Goal: Task Accomplishment & Management: Manage account settings

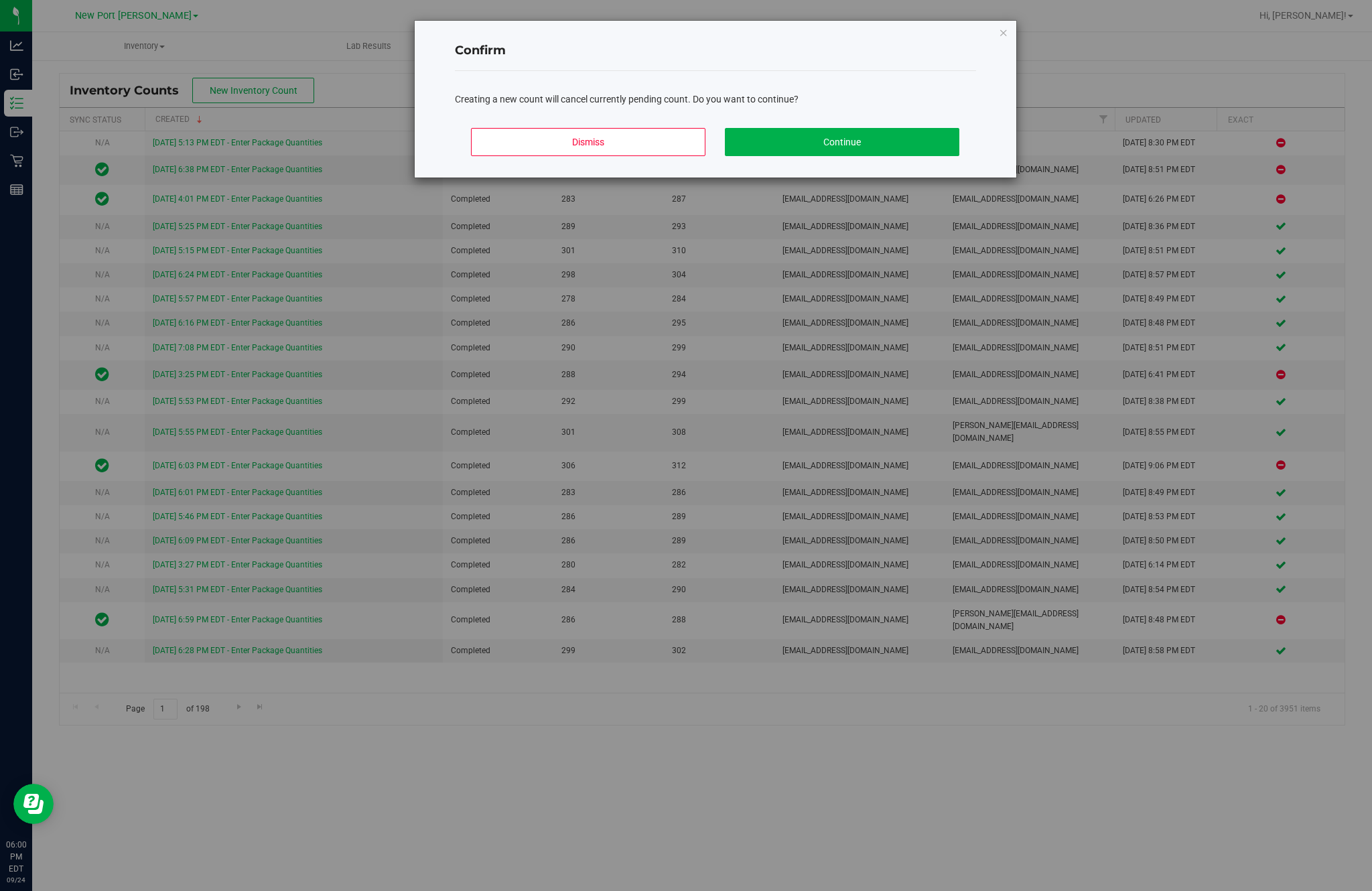
click at [879, 156] on button "Continue" at bounding box center [841, 142] width 234 height 28
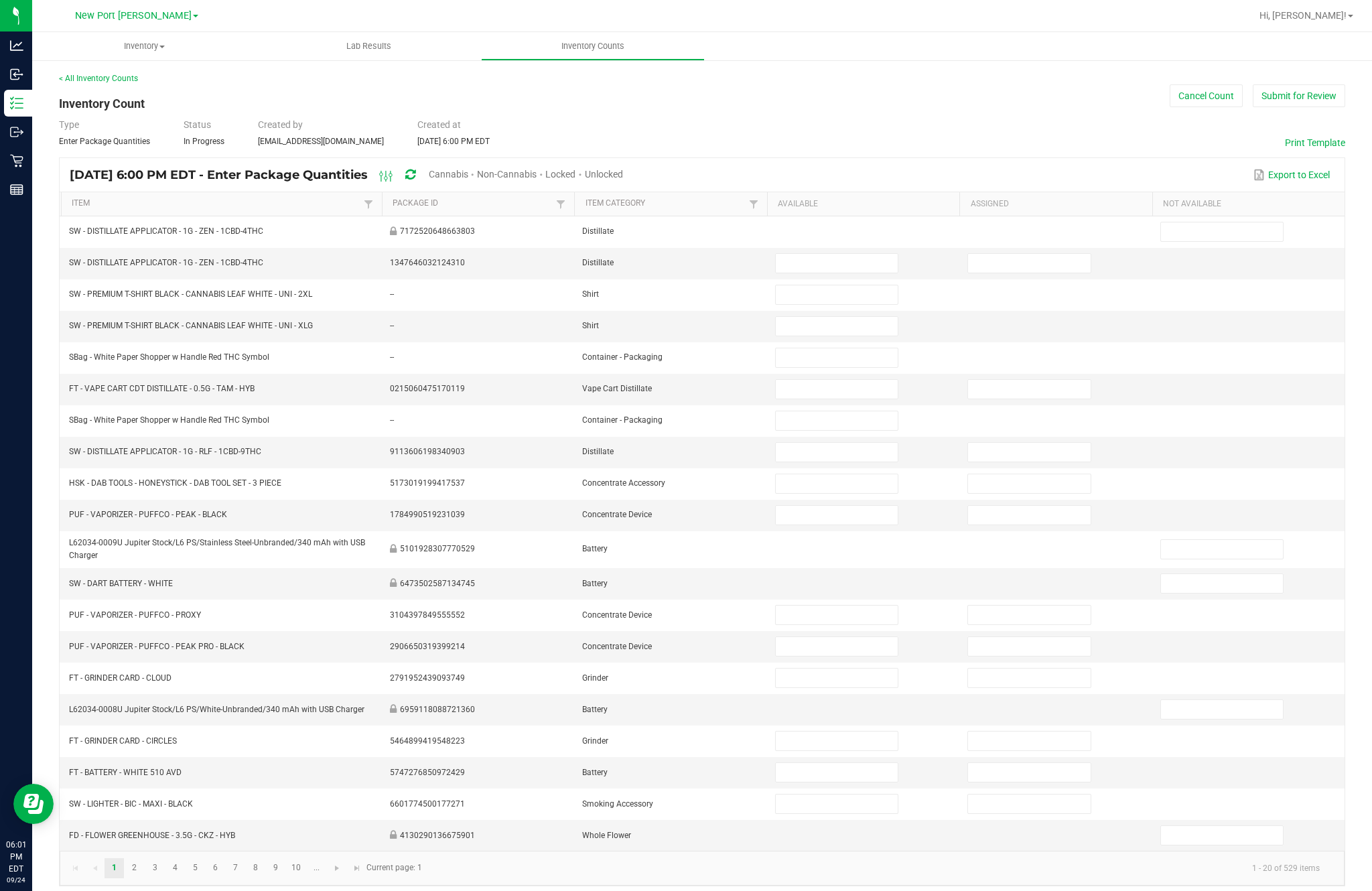
click at [468, 179] on span "Cannabis" at bounding box center [448, 174] width 39 height 11
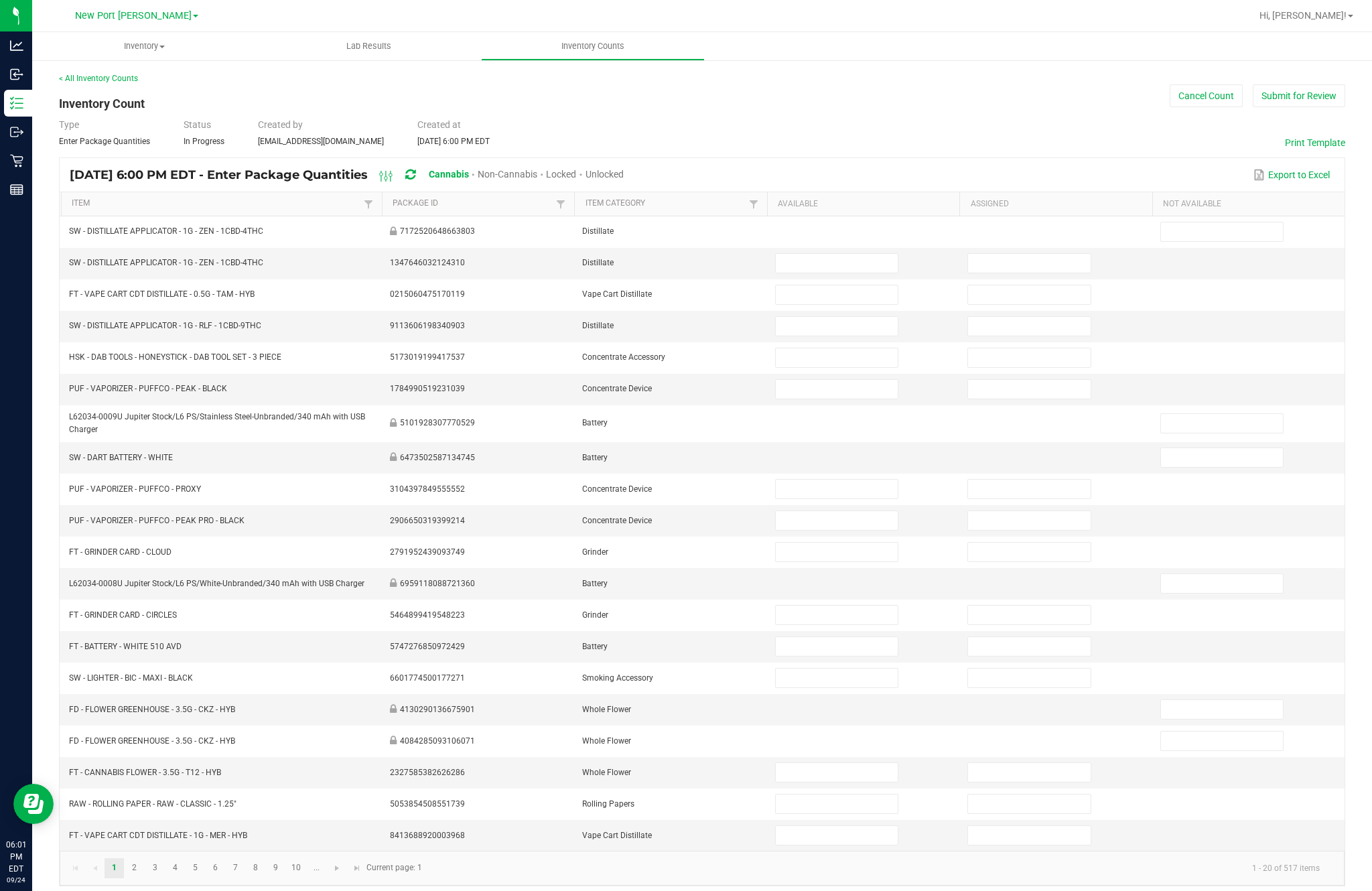
click at [623, 179] on span "Unlocked" at bounding box center [604, 174] width 38 height 11
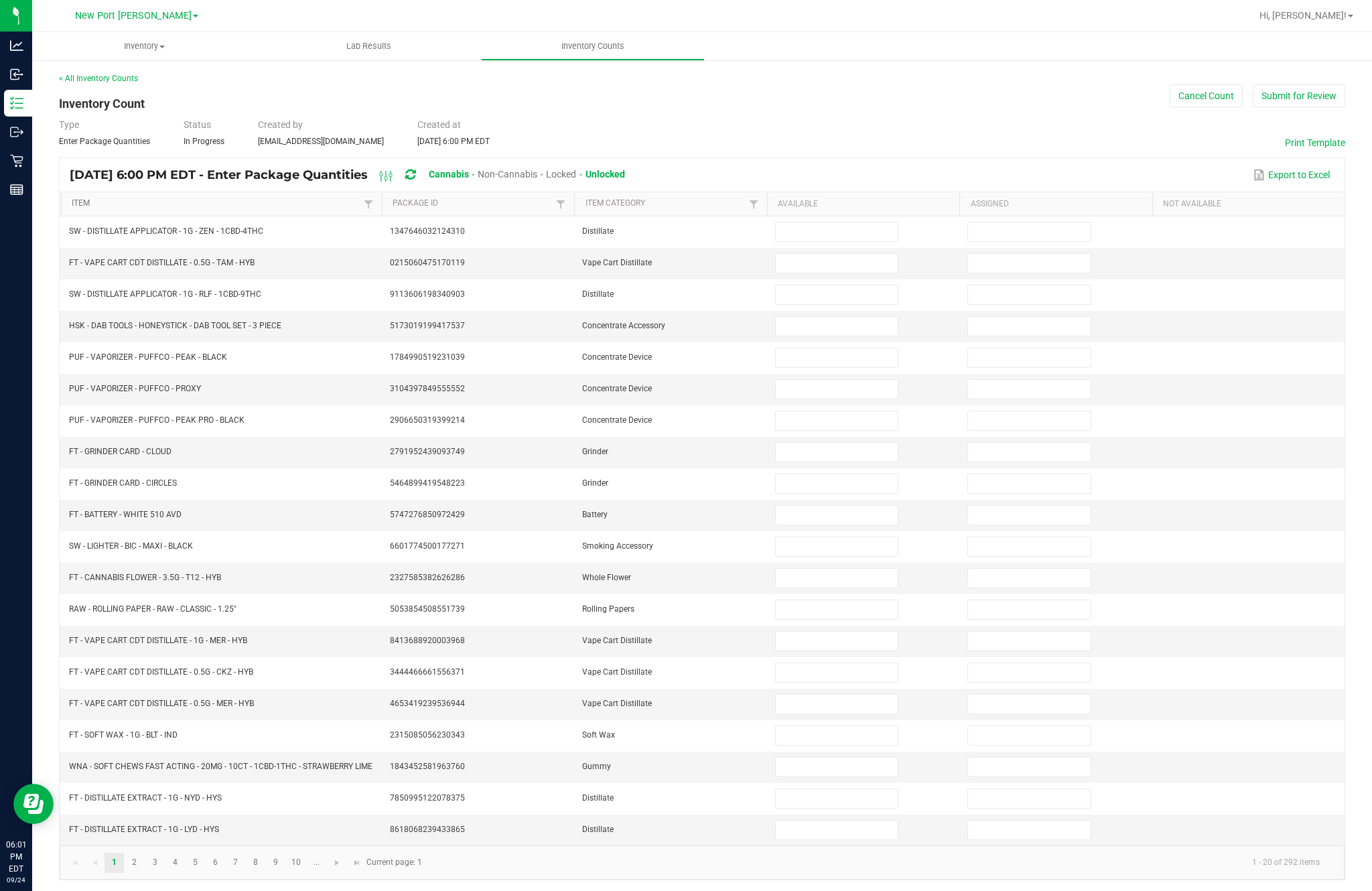
click at [102, 209] on link "Item" at bounding box center [215, 203] width 288 height 11
click at [818, 241] on input at bounding box center [836, 232] width 122 height 19
type input "1"
click at [813, 272] on input at bounding box center [836, 263] width 122 height 19
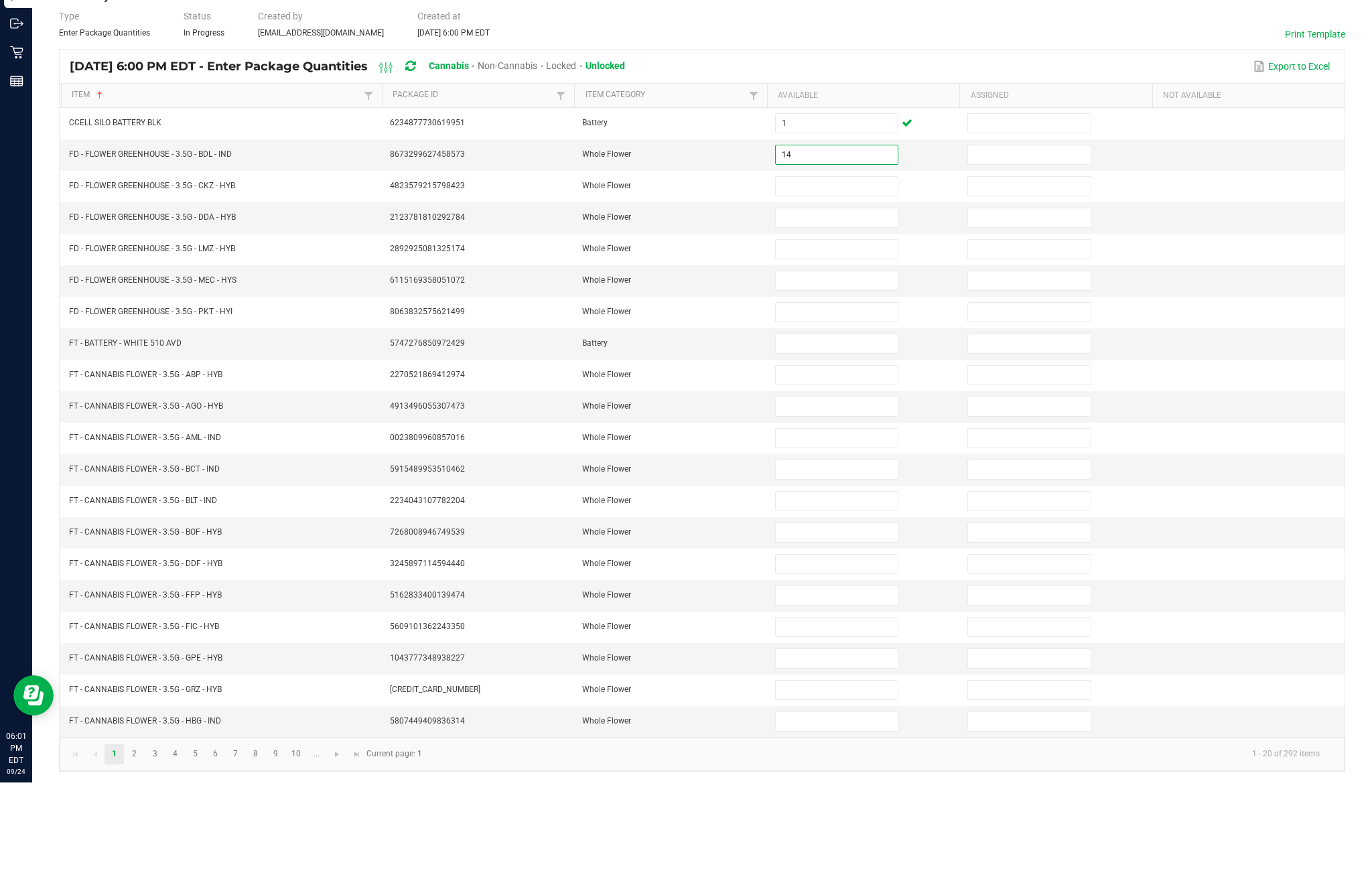
type input "14"
click at [832, 317] on input at bounding box center [836, 326] width 122 height 19
click at [837, 286] on input at bounding box center [836, 295] width 122 height 19
type input "14"
click at [846, 317] on input at bounding box center [836, 326] width 122 height 19
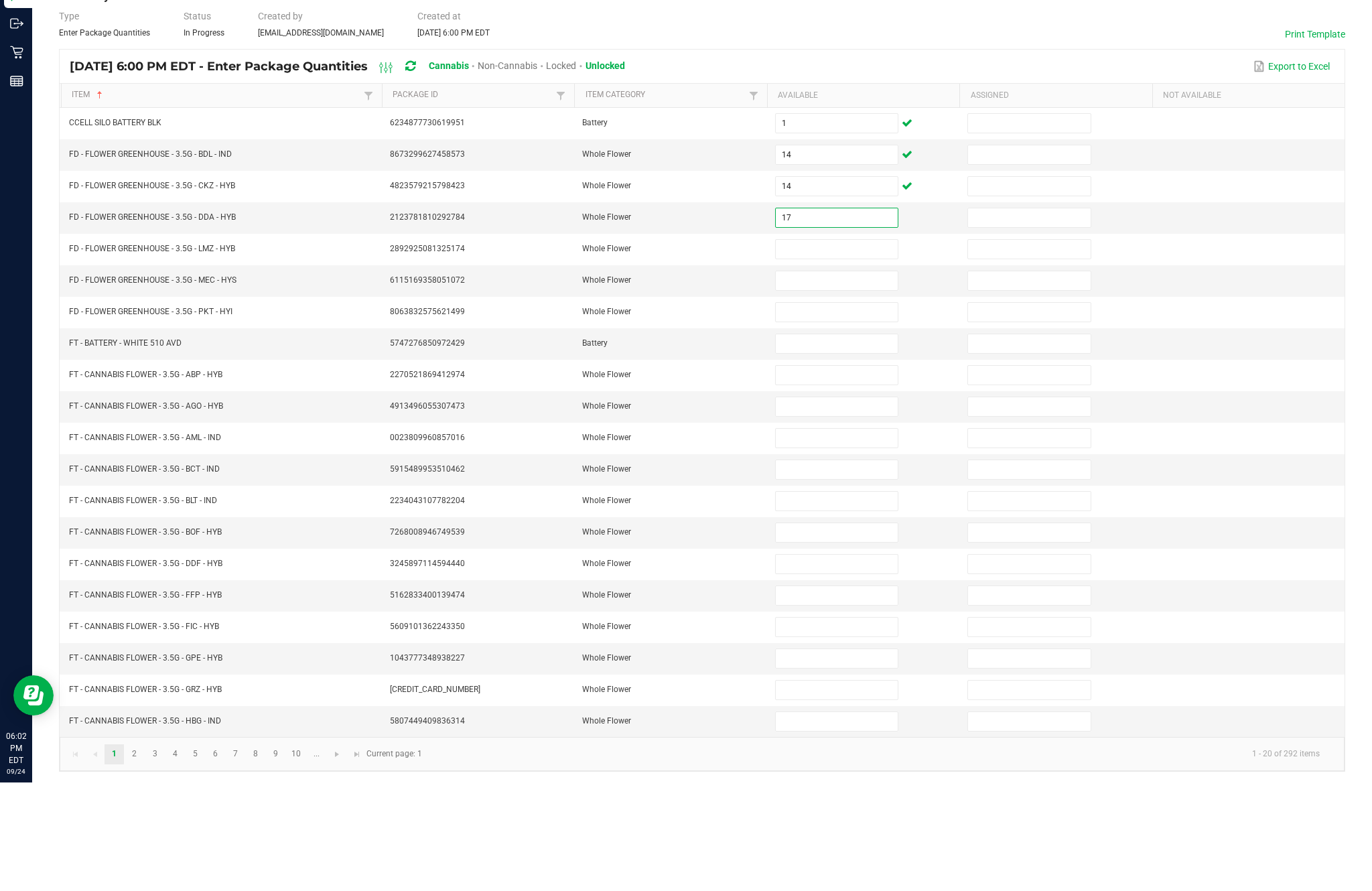
type input "17"
click at [817, 348] on input at bounding box center [836, 358] width 122 height 19
type input "19"
click at [811, 380] on input at bounding box center [836, 389] width 122 height 19
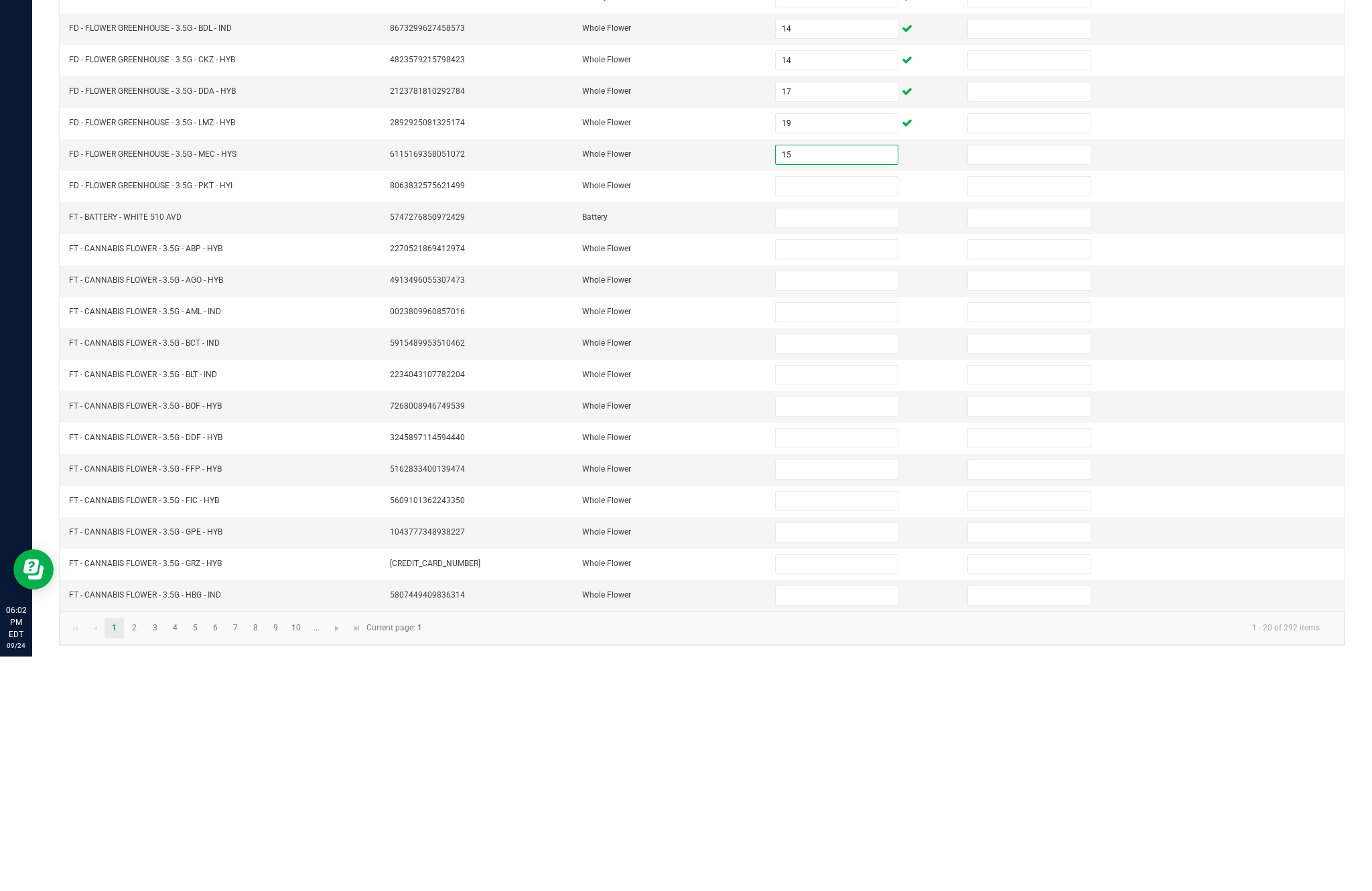
type input "15"
click at [858, 412] on input at bounding box center [836, 421] width 122 height 19
type input "12"
click at [860, 443] on input at bounding box center [836, 452] width 122 height 19
type input "35"
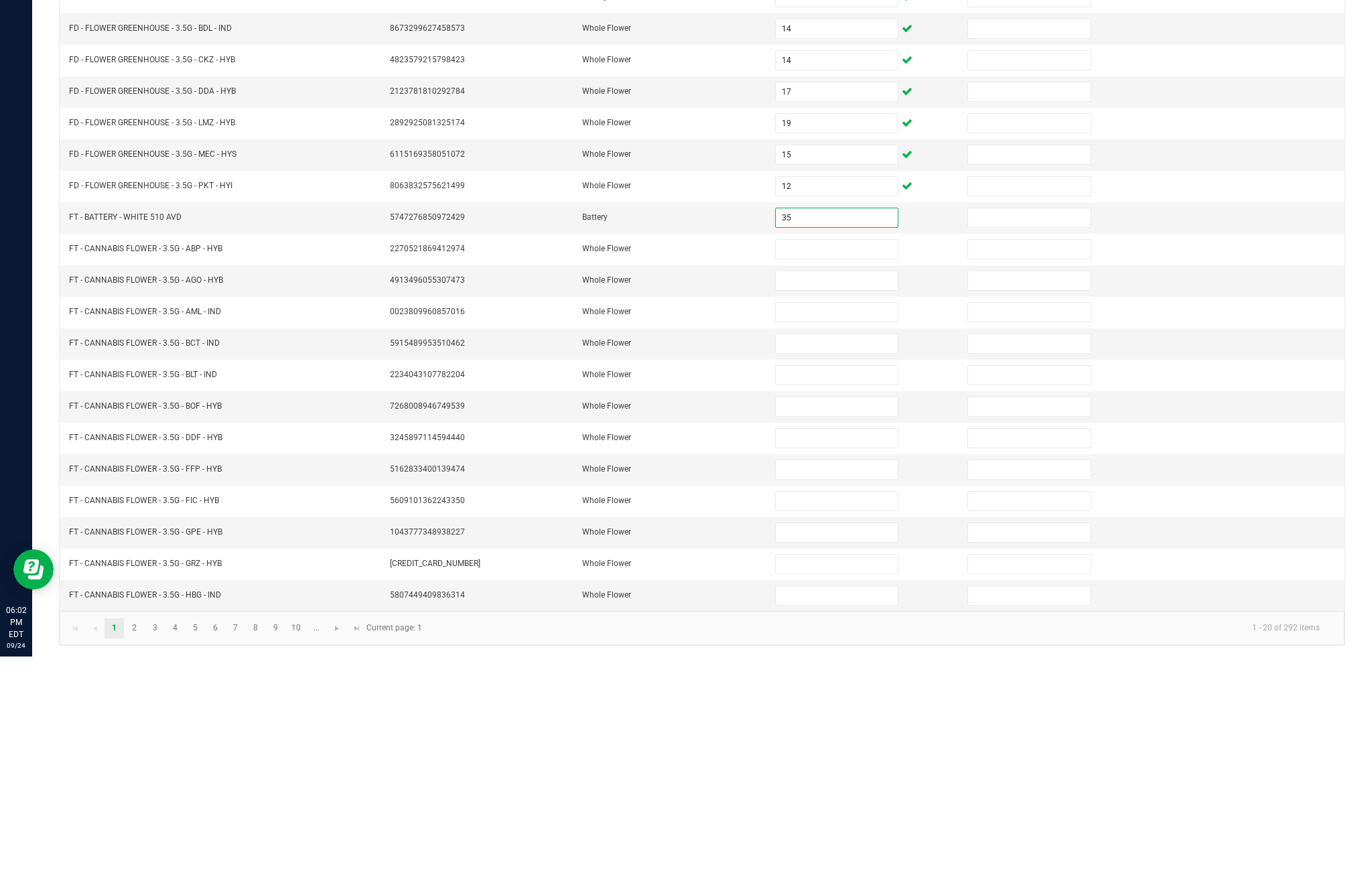
click at [836, 474] on input at bounding box center [836, 484] width 122 height 19
click at [836, 443] on input "35" at bounding box center [836, 452] width 122 height 19
type input "35"
click at [858, 474] on input at bounding box center [836, 484] width 122 height 19
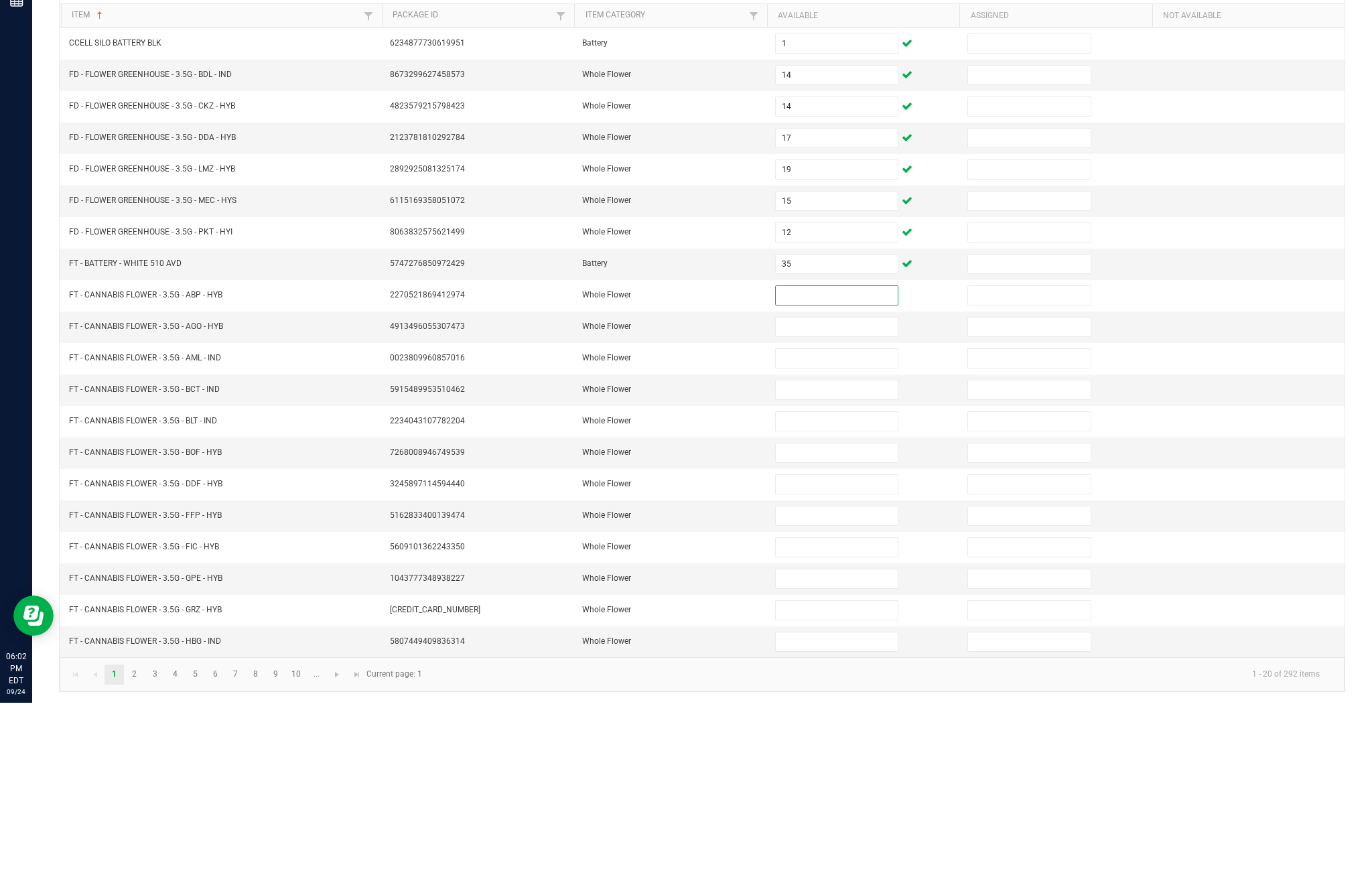
scroll to position [86, 0]
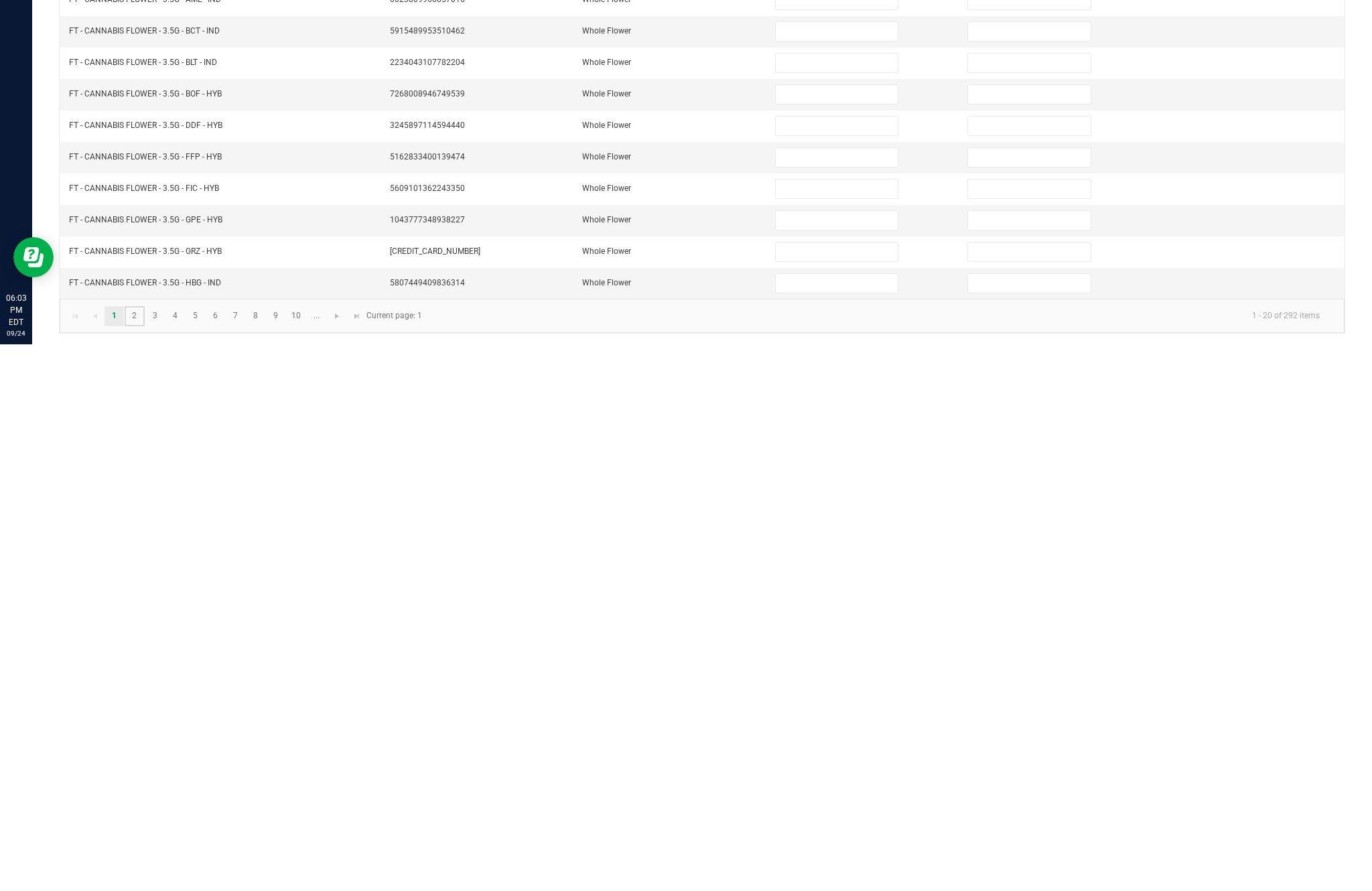
click at [144, 853] on link "2" at bounding box center [134, 863] width 20 height 20
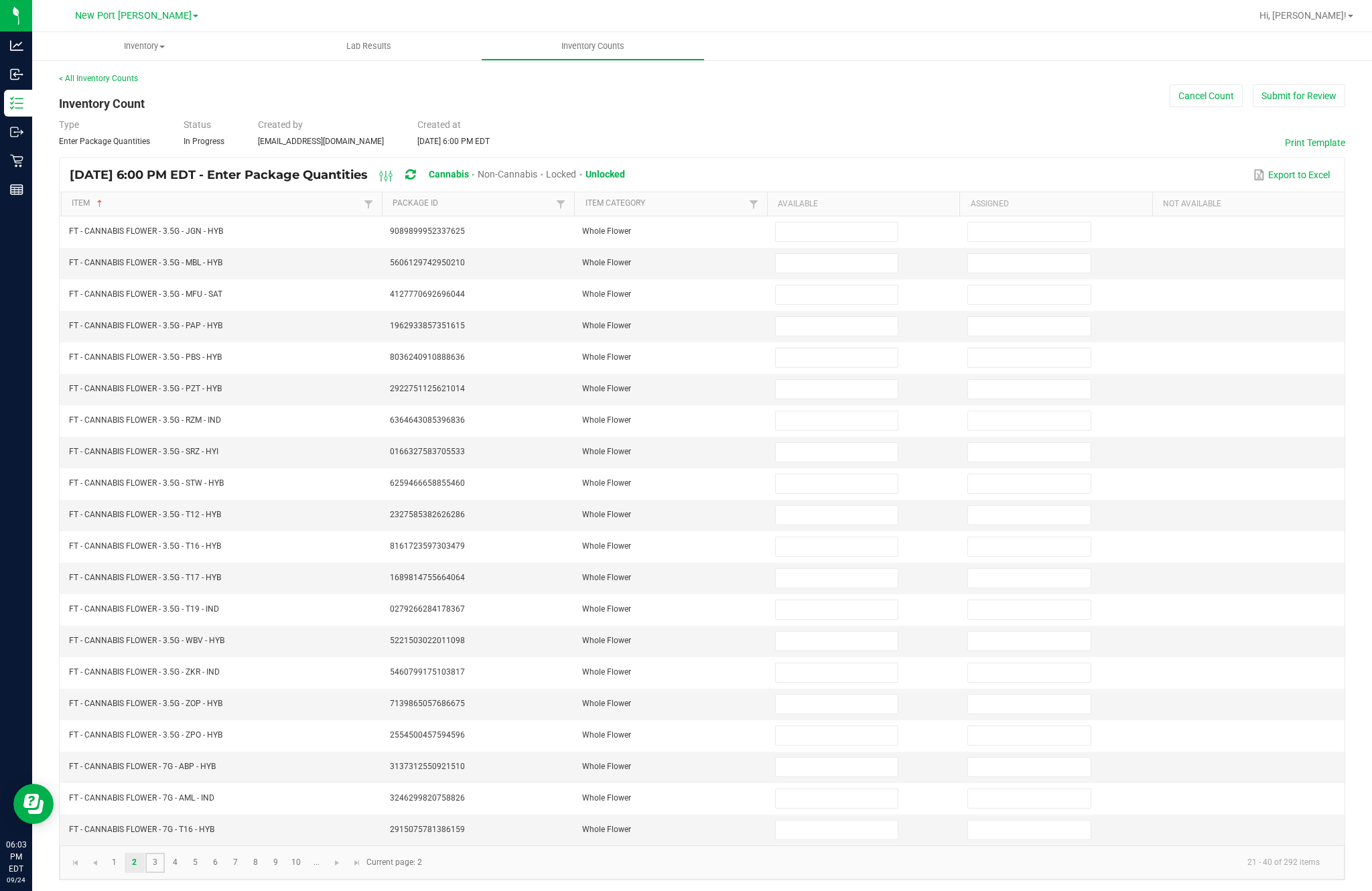
click at [165, 853] on link "3" at bounding box center [155, 863] width 20 height 20
click at [803, 569] on input at bounding box center [836, 578] width 122 height 19
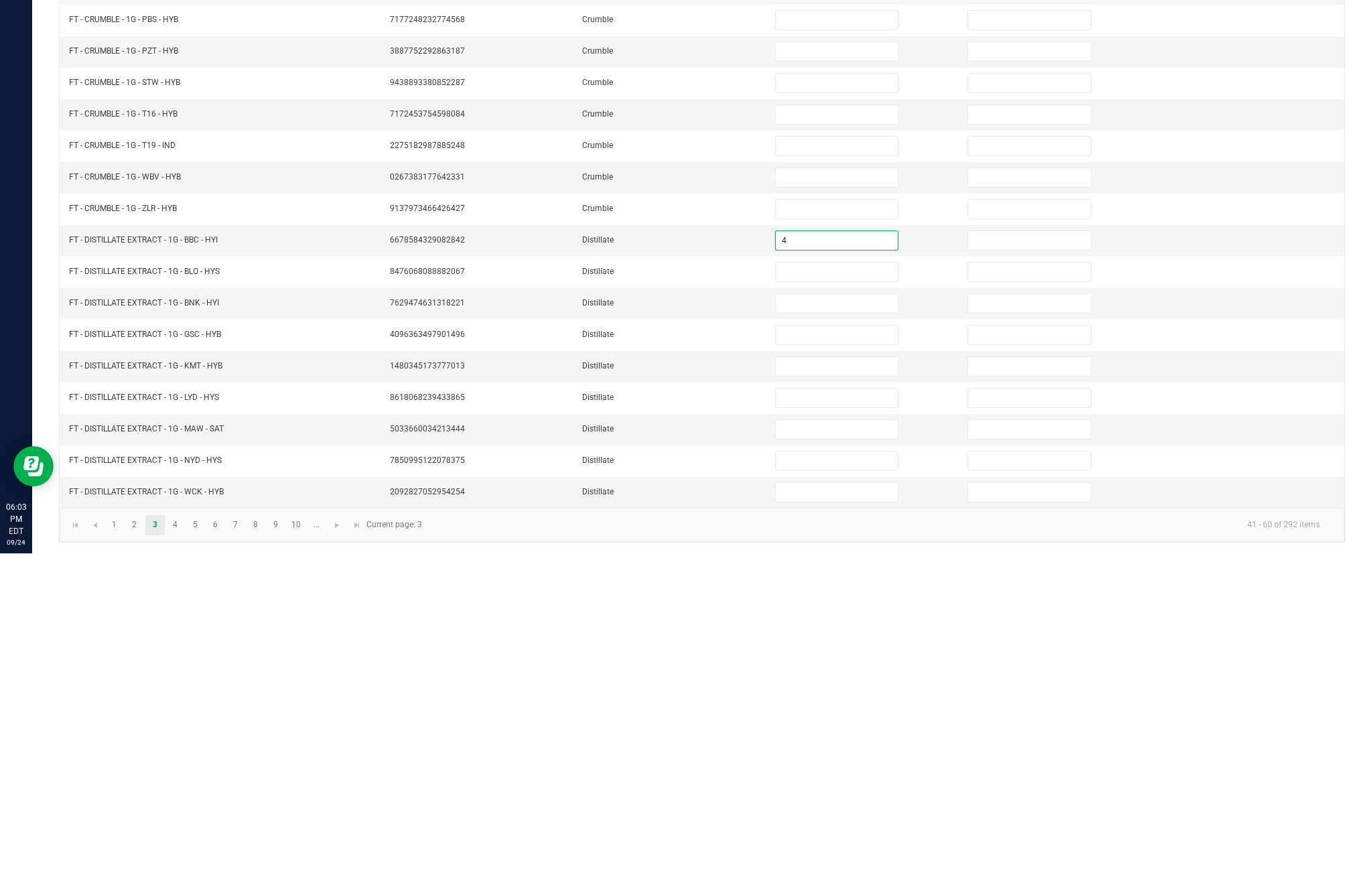
click at [836, 569] on input "4" at bounding box center [836, 578] width 122 height 19
click at [845, 569] on input "4" at bounding box center [836, 578] width 122 height 19
type input "4"
click at [823, 600] on input at bounding box center [836, 609] width 122 height 19
type input "6"
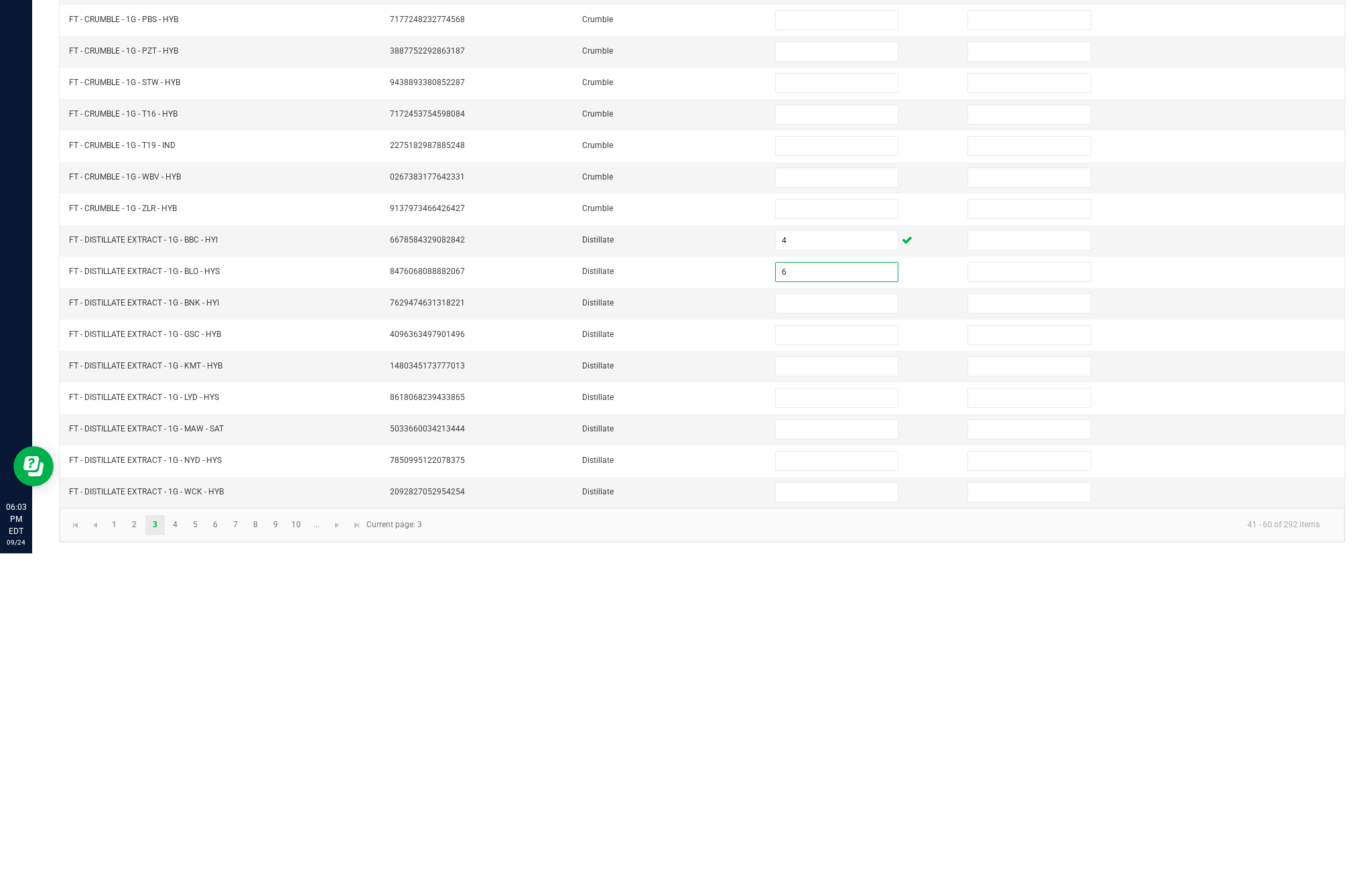
click at [841, 632] on input at bounding box center [836, 641] width 122 height 19
type input "10"
click at [844, 664] on input at bounding box center [836, 673] width 122 height 19
type input "3"
click at [831, 726] on input at bounding box center [836, 735] width 122 height 19
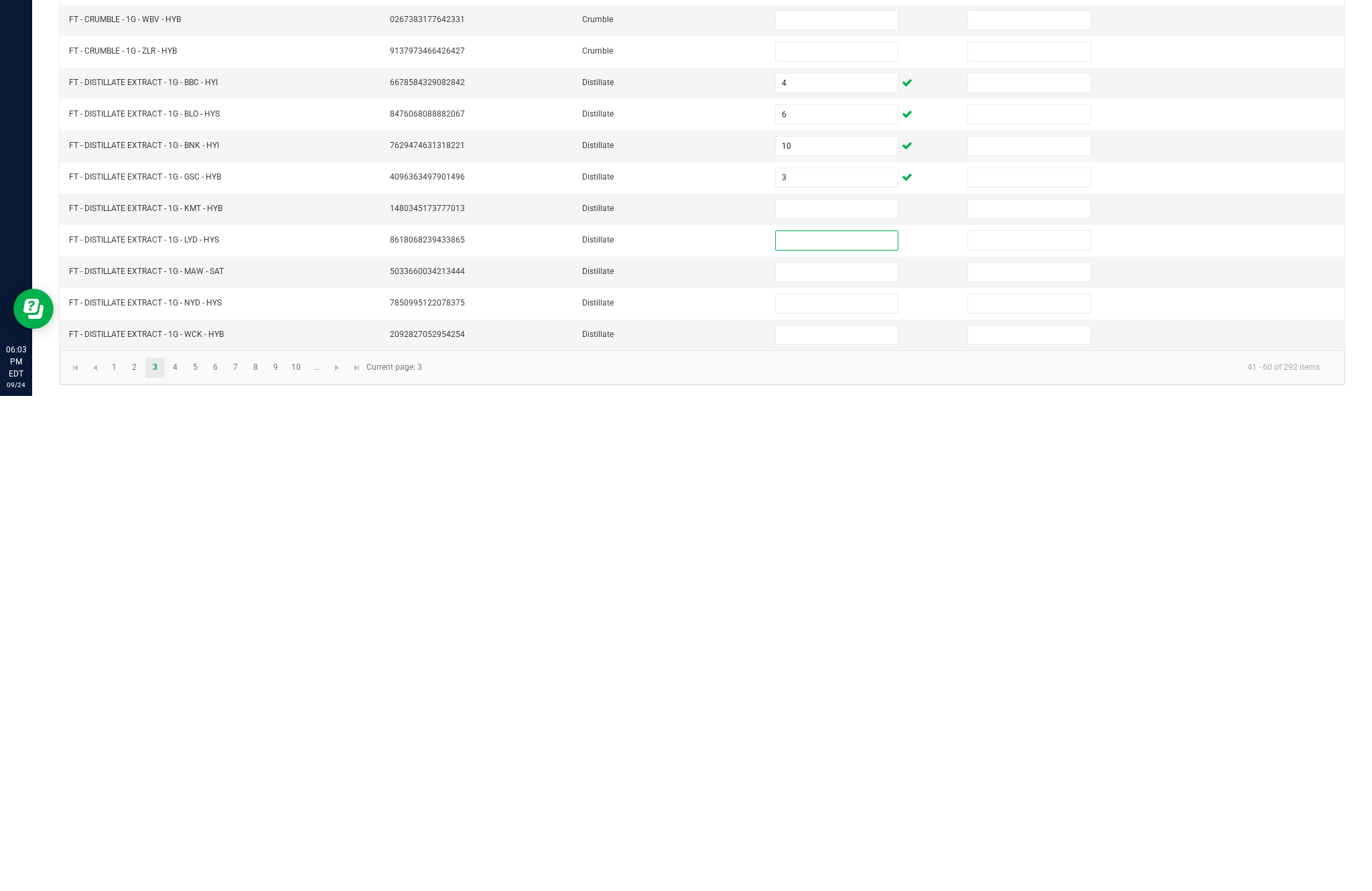
click at [834, 695] on input at bounding box center [836, 704] width 122 height 19
type input "3"
click at [834, 726] on input at bounding box center [836, 735] width 122 height 19
type input "9"
click at [831, 758] on input at bounding box center [836, 767] width 122 height 19
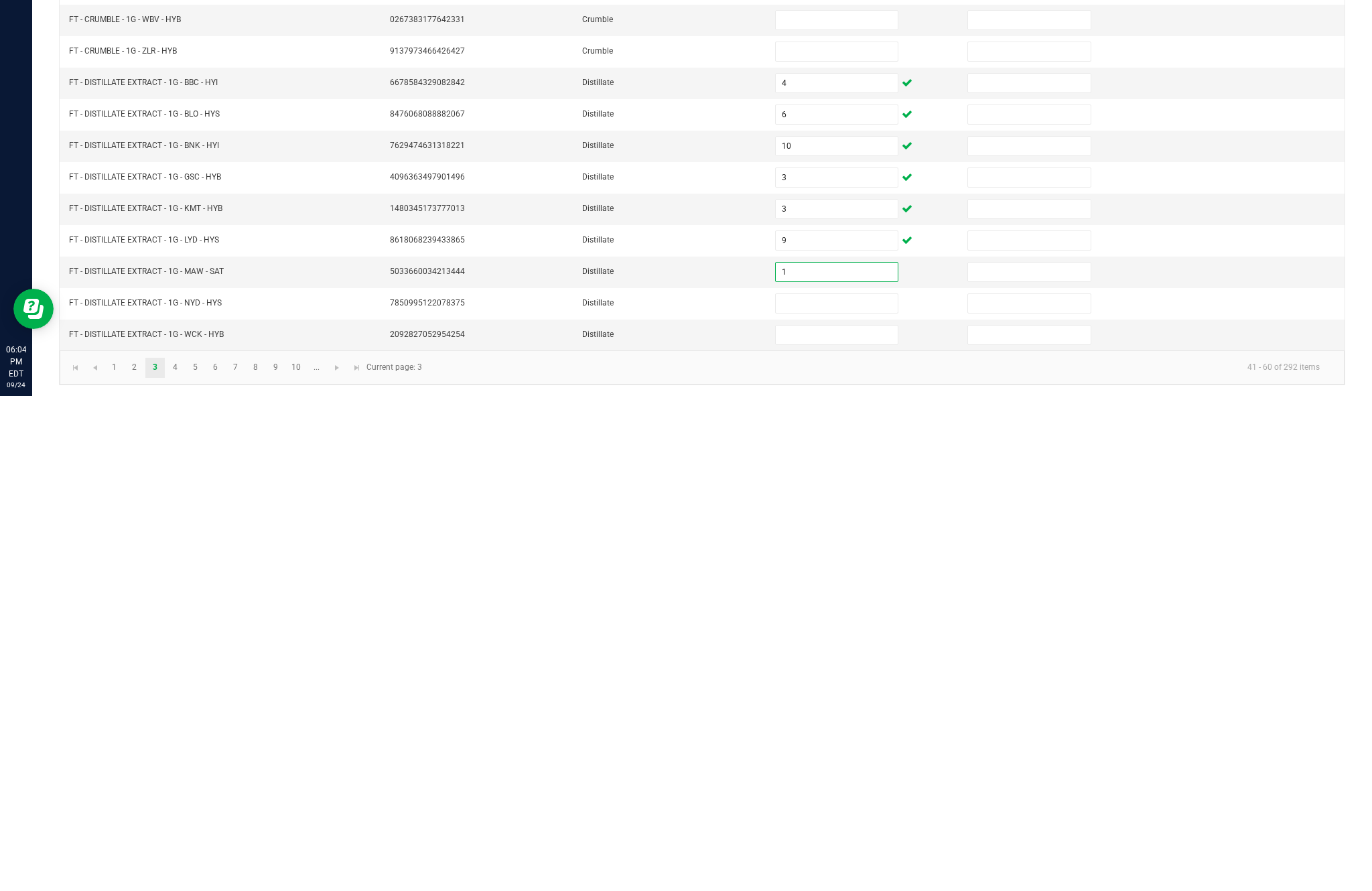
type input "1"
click at [846, 790] on input at bounding box center [836, 799] width 122 height 19
type input "3"
click at [851, 821] on input at bounding box center [836, 830] width 122 height 19
type input "11"
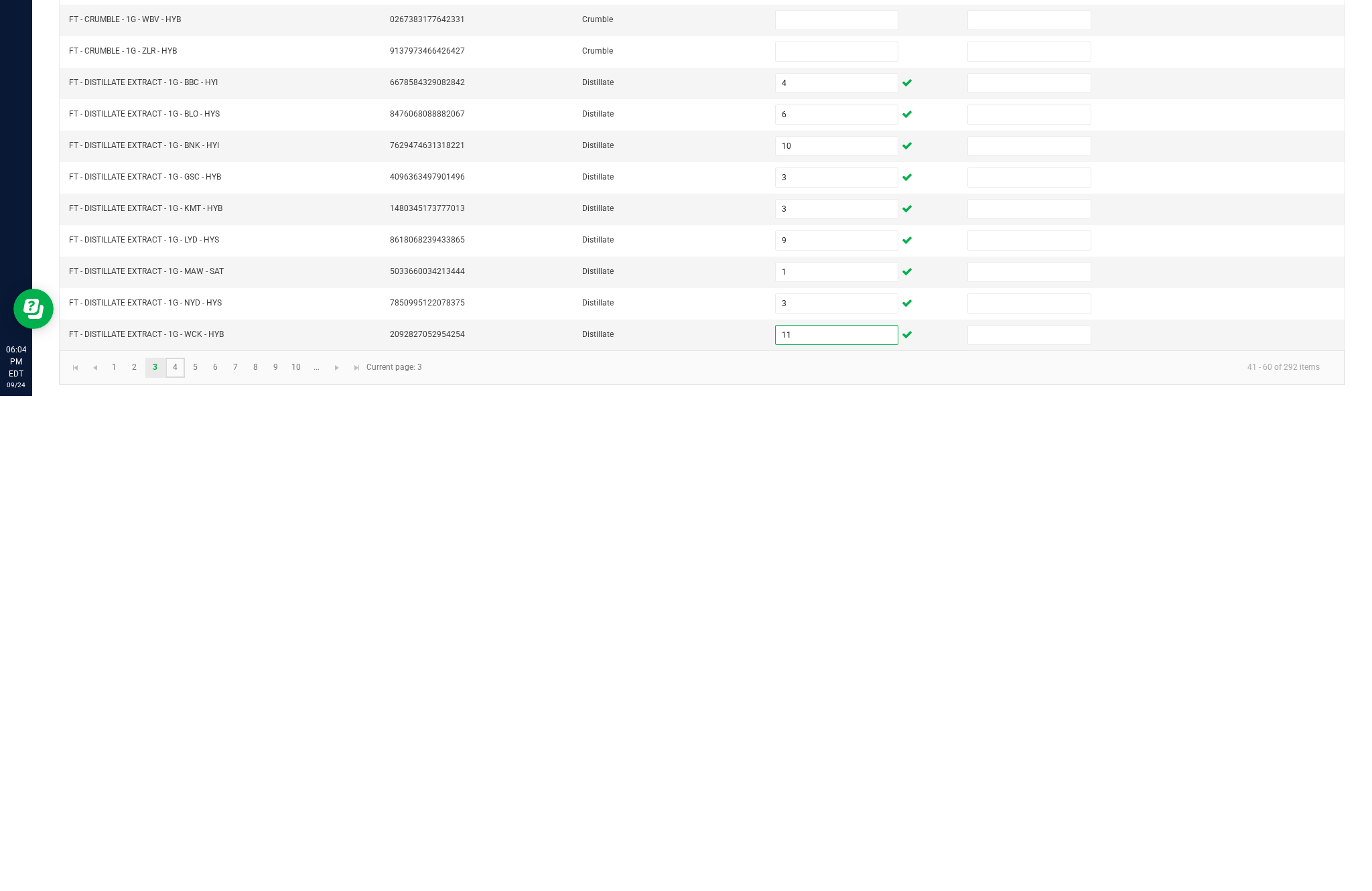
click at [185, 853] on link "4" at bounding box center [175, 863] width 20 height 20
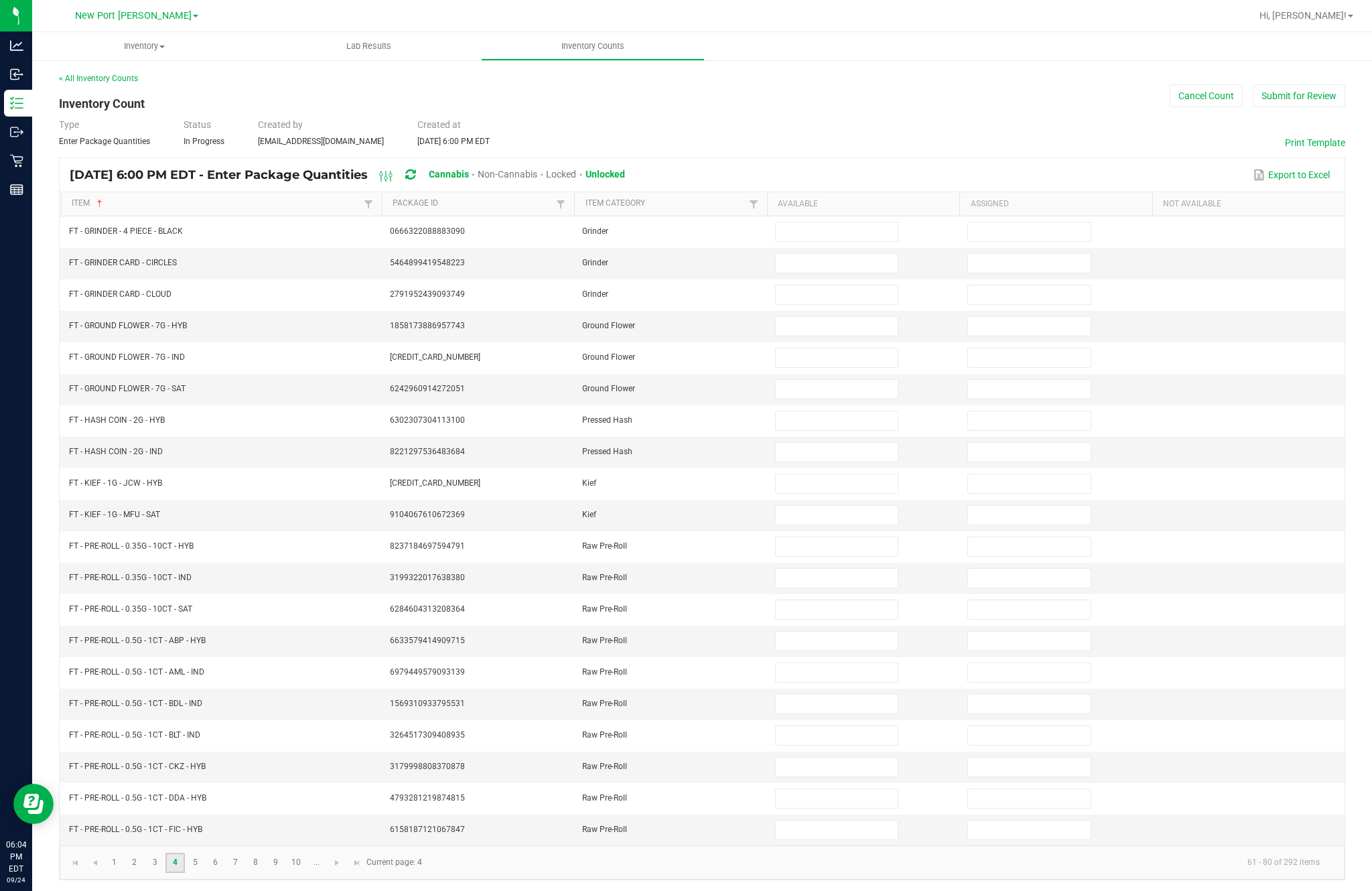
scroll to position [0, 0]
click at [842, 241] on input at bounding box center [836, 232] width 122 height 19
type input "3"
click at [846, 272] on input at bounding box center [836, 263] width 122 height 19
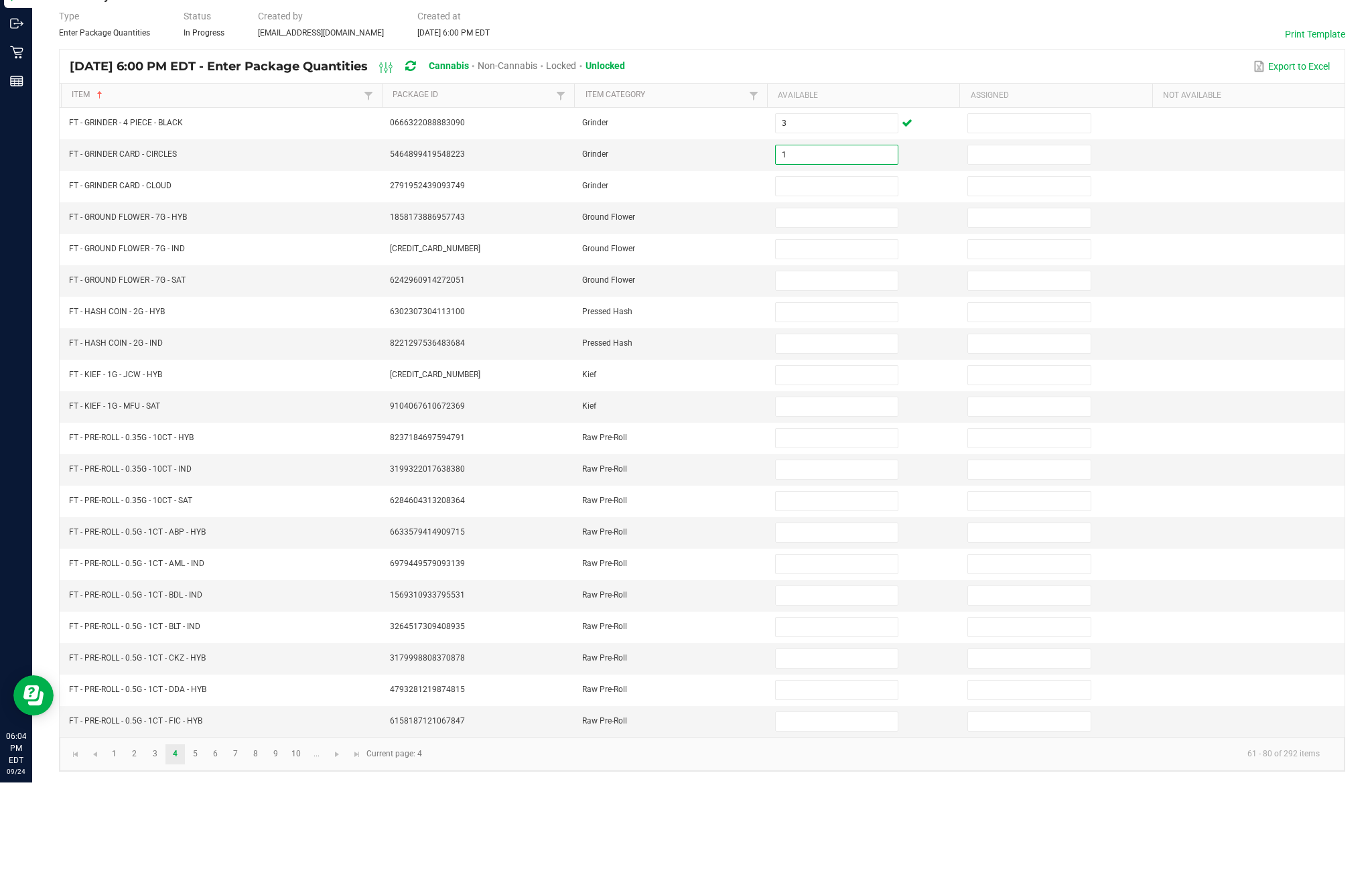
type input "1"
click at [828, 286] on input at bounding box center [836, 295] width 122 height 19
type input "1"
click at [841, 317] on input at bounding box center [836, 326] width 122 height 19
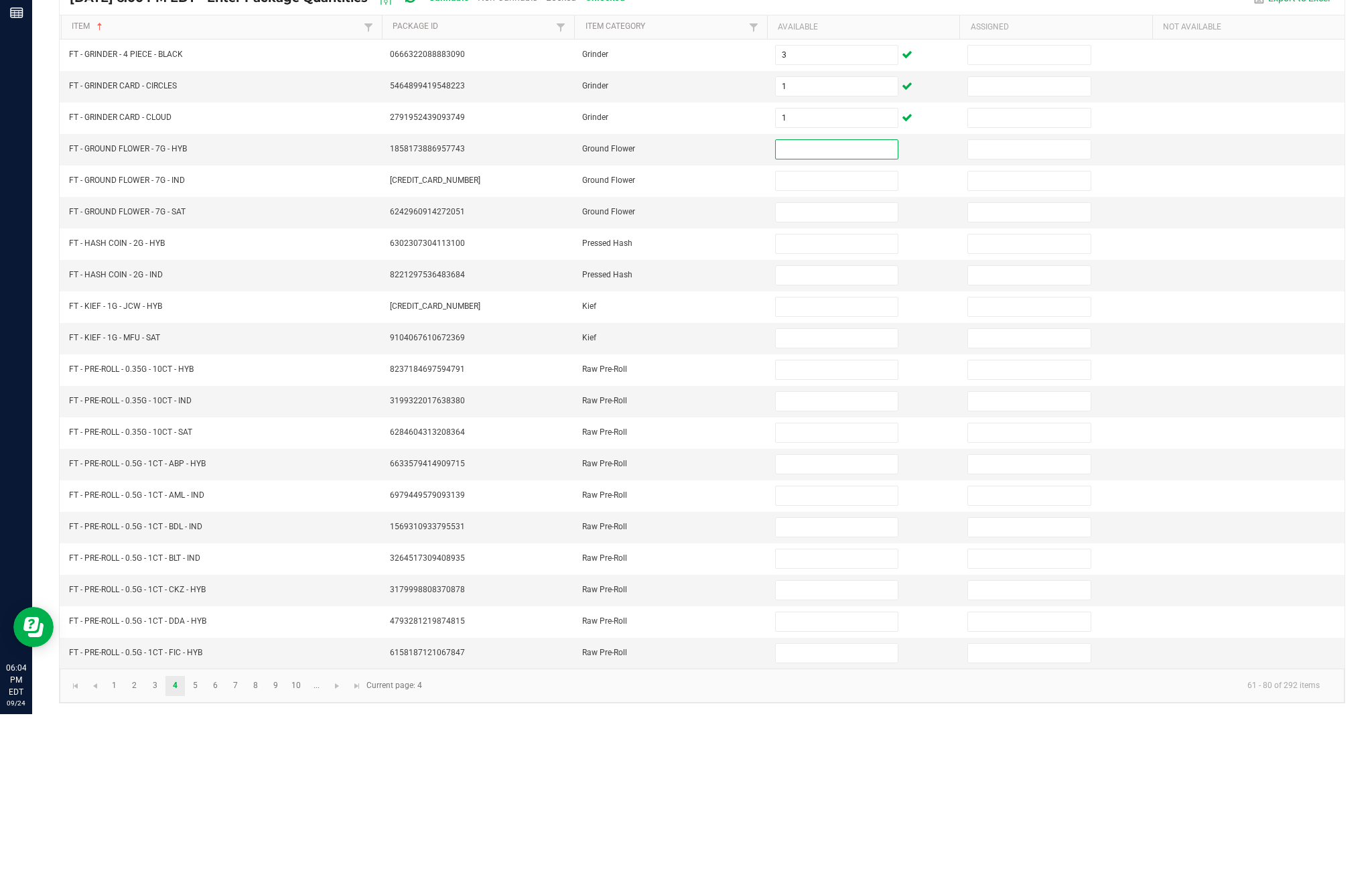
click at [833, 412] on input at bounding box center [836, 421] width 122 height 19
type input "0"
click at [836, 443] on input at bounding box center [836, 452] width 122 height 19
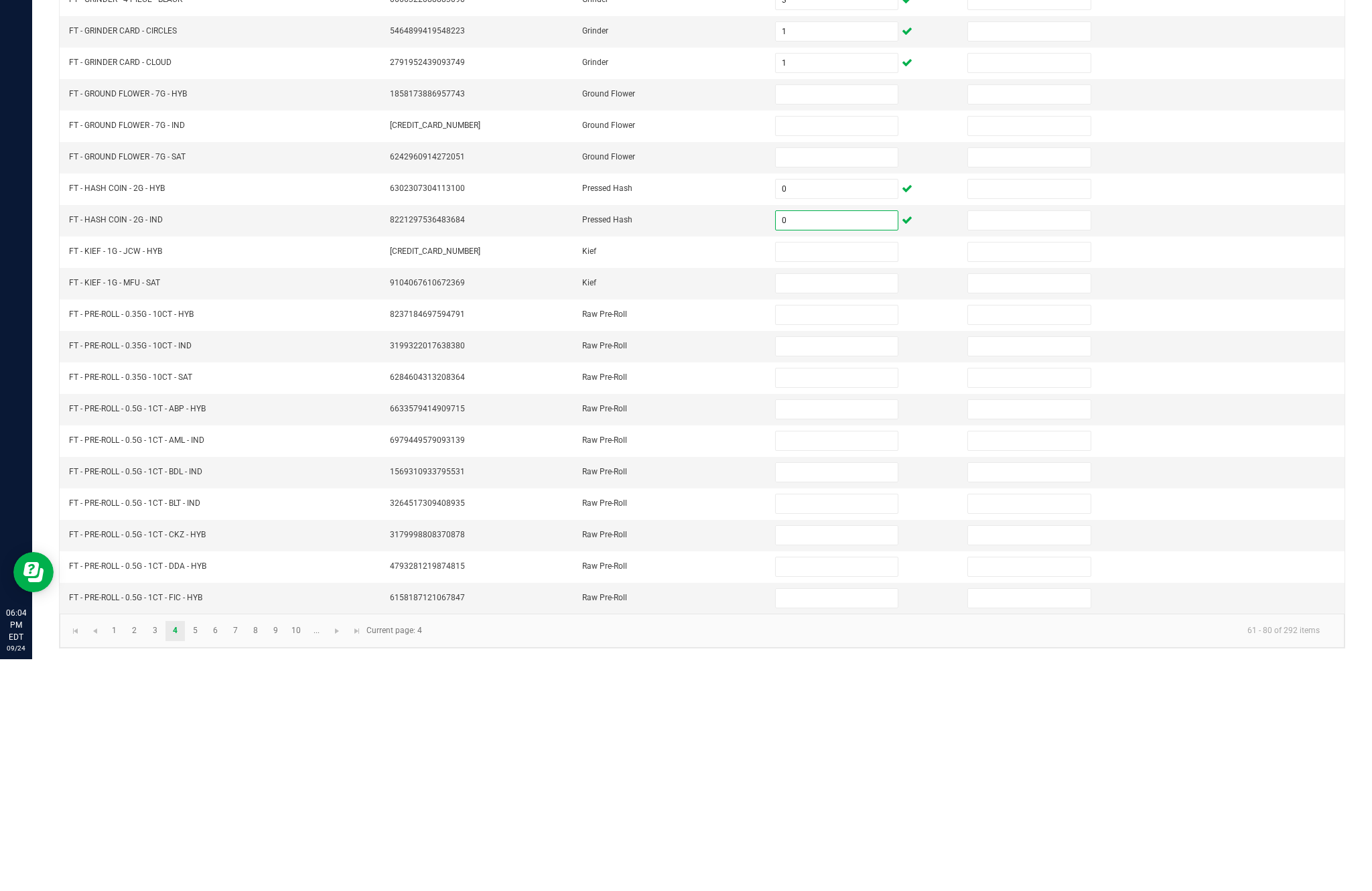
scroll to position [82, 0]
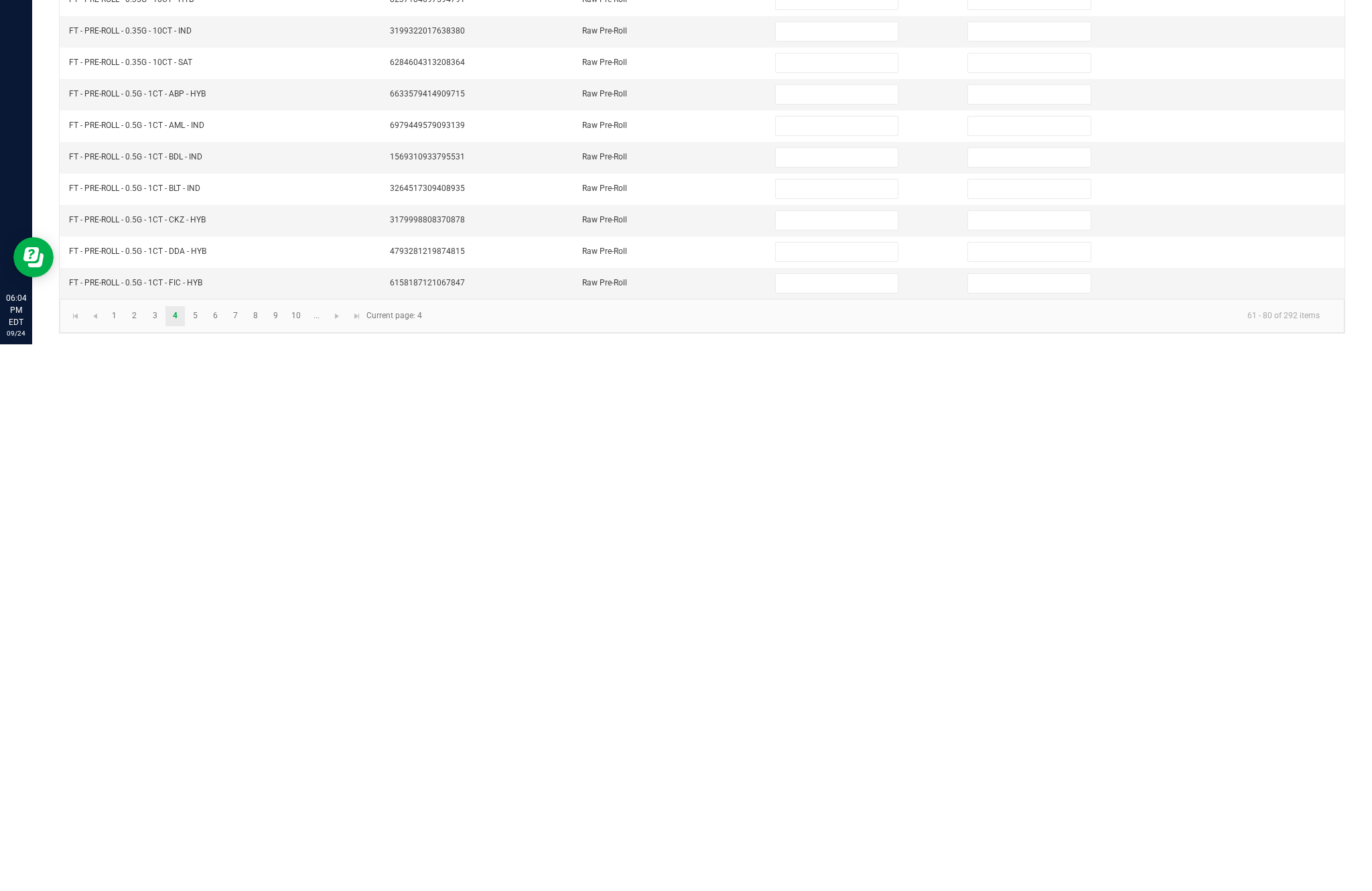
type input "0"
click at [205, 853] on link "5" at bounding box center [196, 863] width 20 height 20
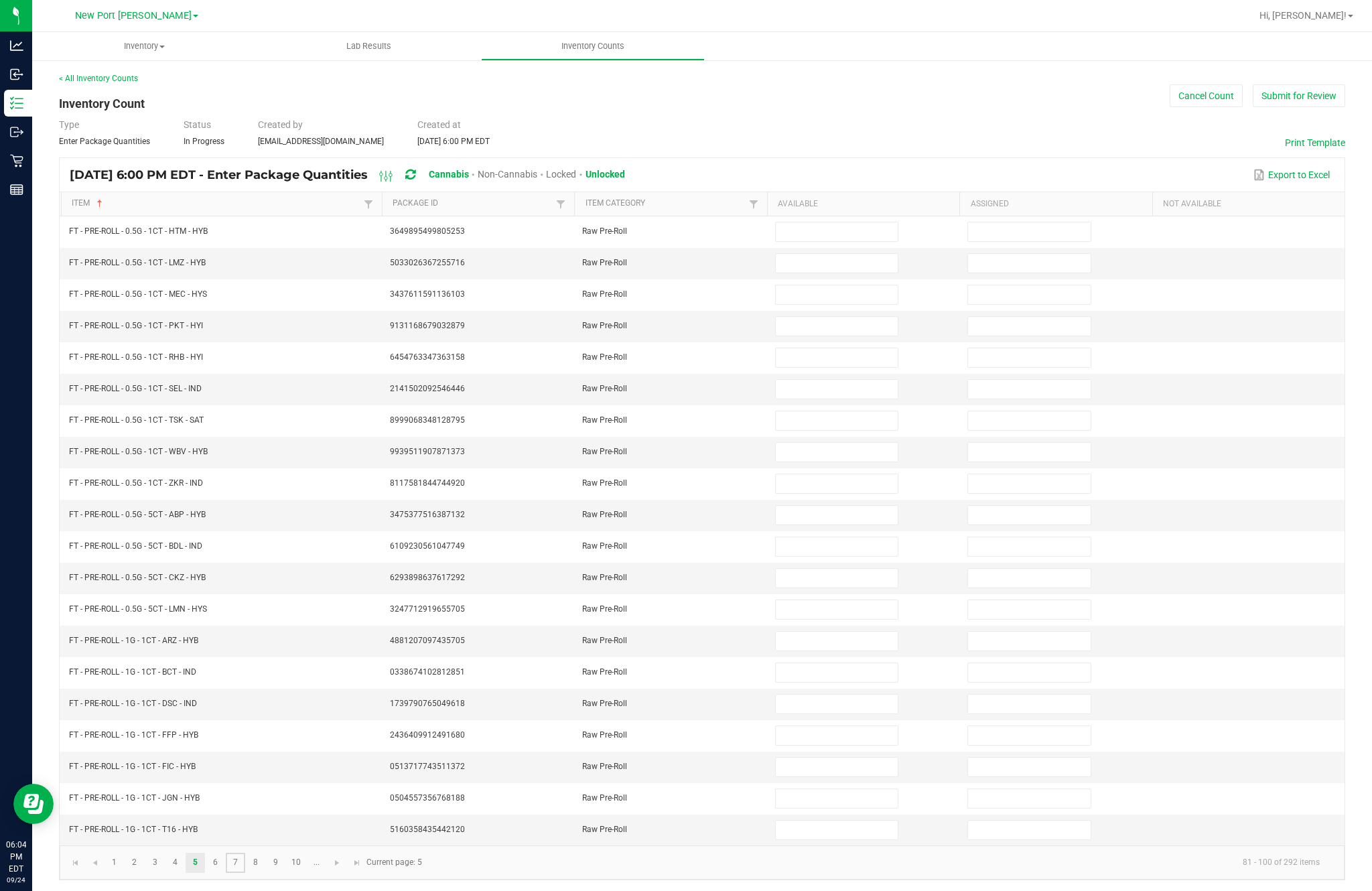
click at [245, 853] on link "7" at bounding box center [236, 863] width 20 height 20
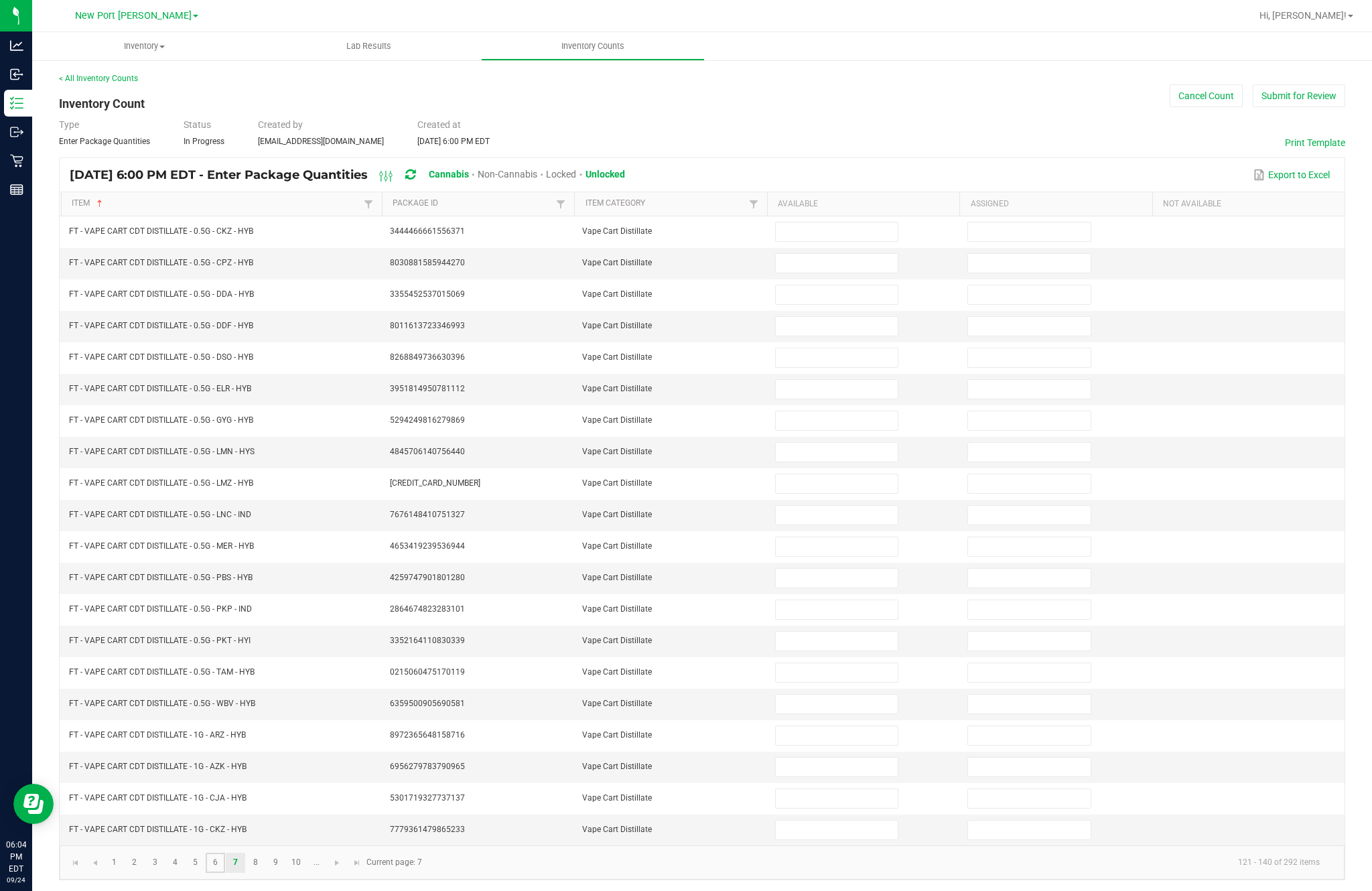
click at [225, 853] on link "6" at bounding box center [215, 863] width 20 height 20
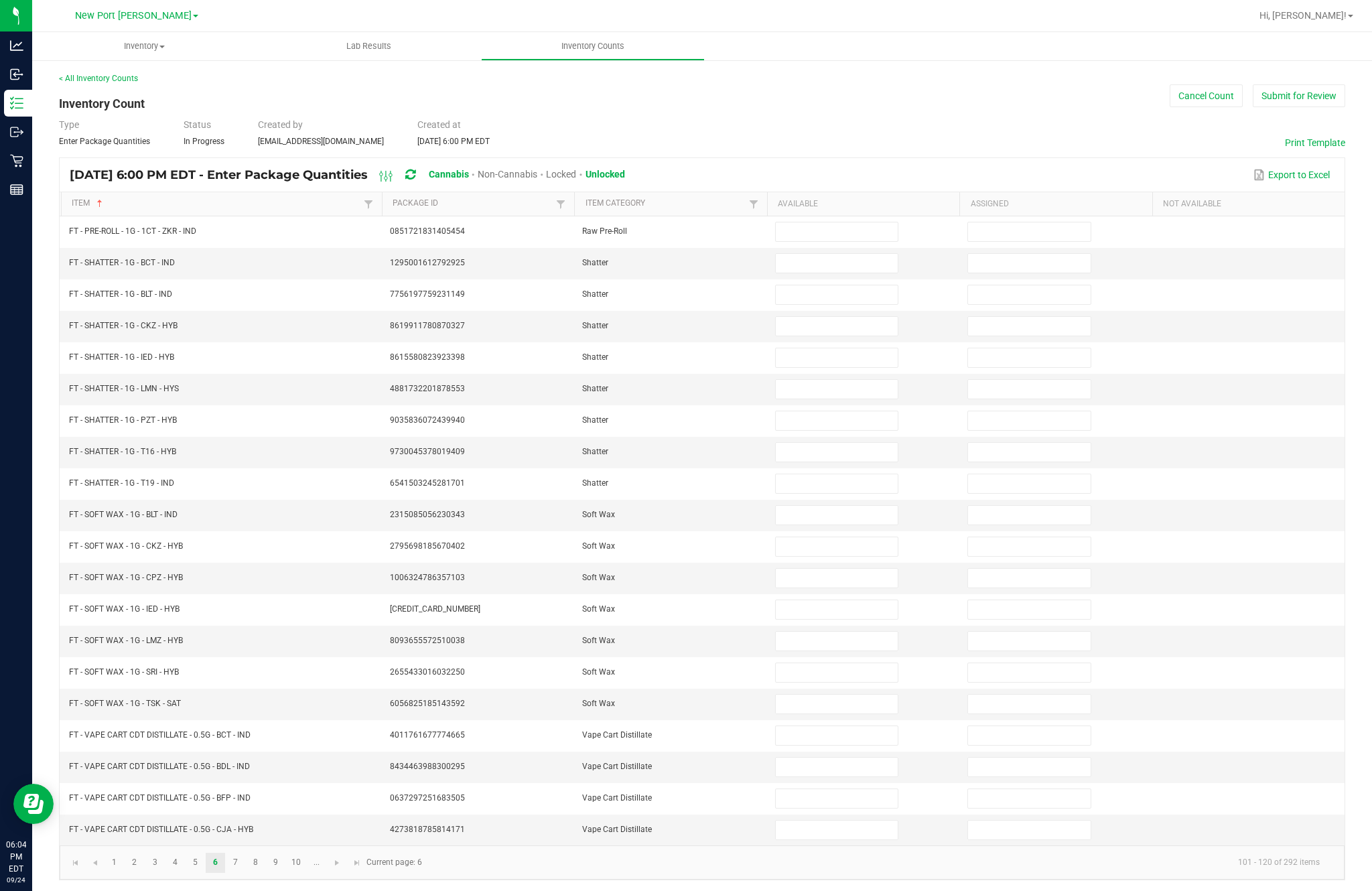
click at [836, 506] on input at bounding box center [836, 515] width 122 height 19
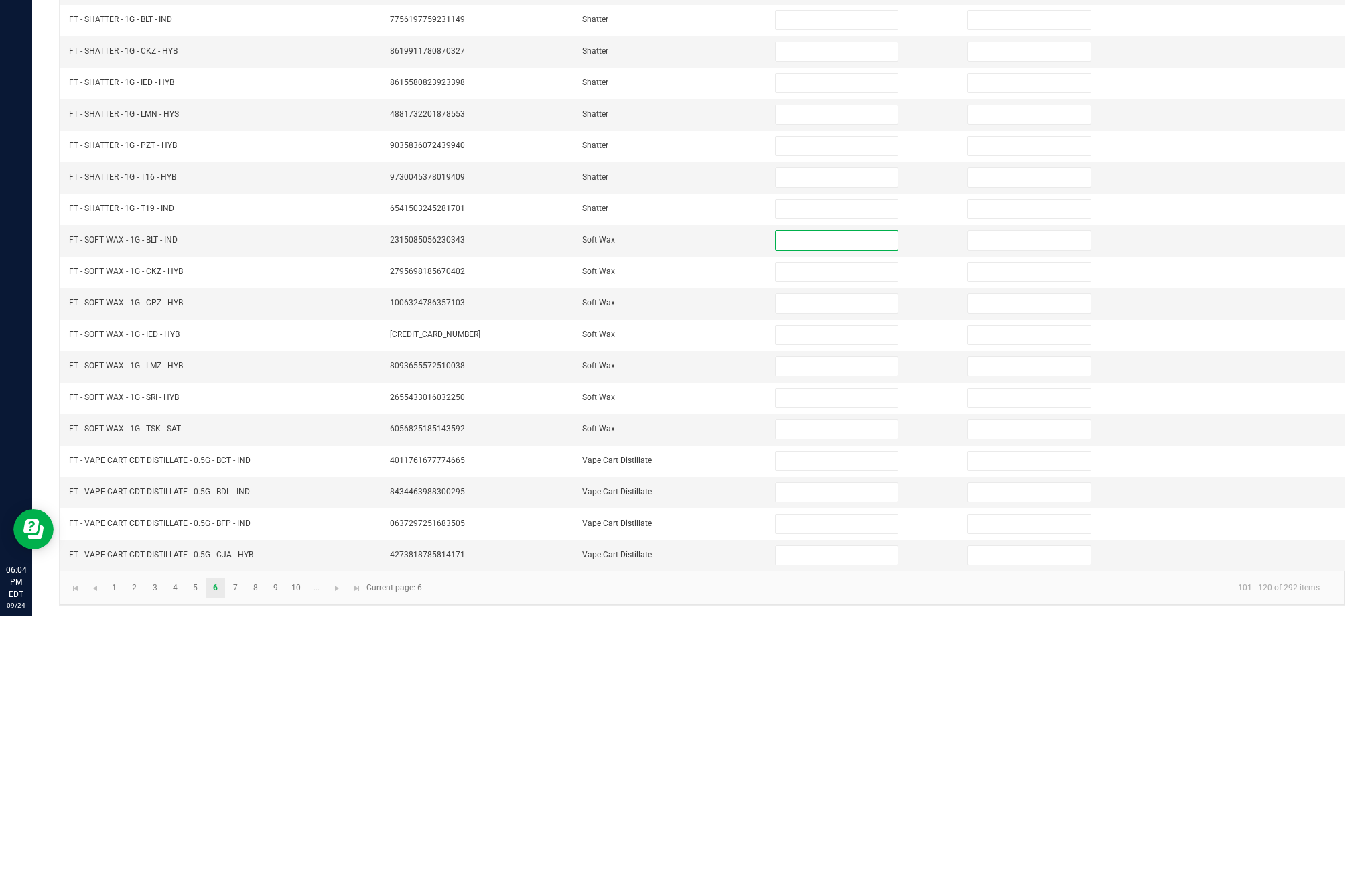
scroll to position [0, 0]
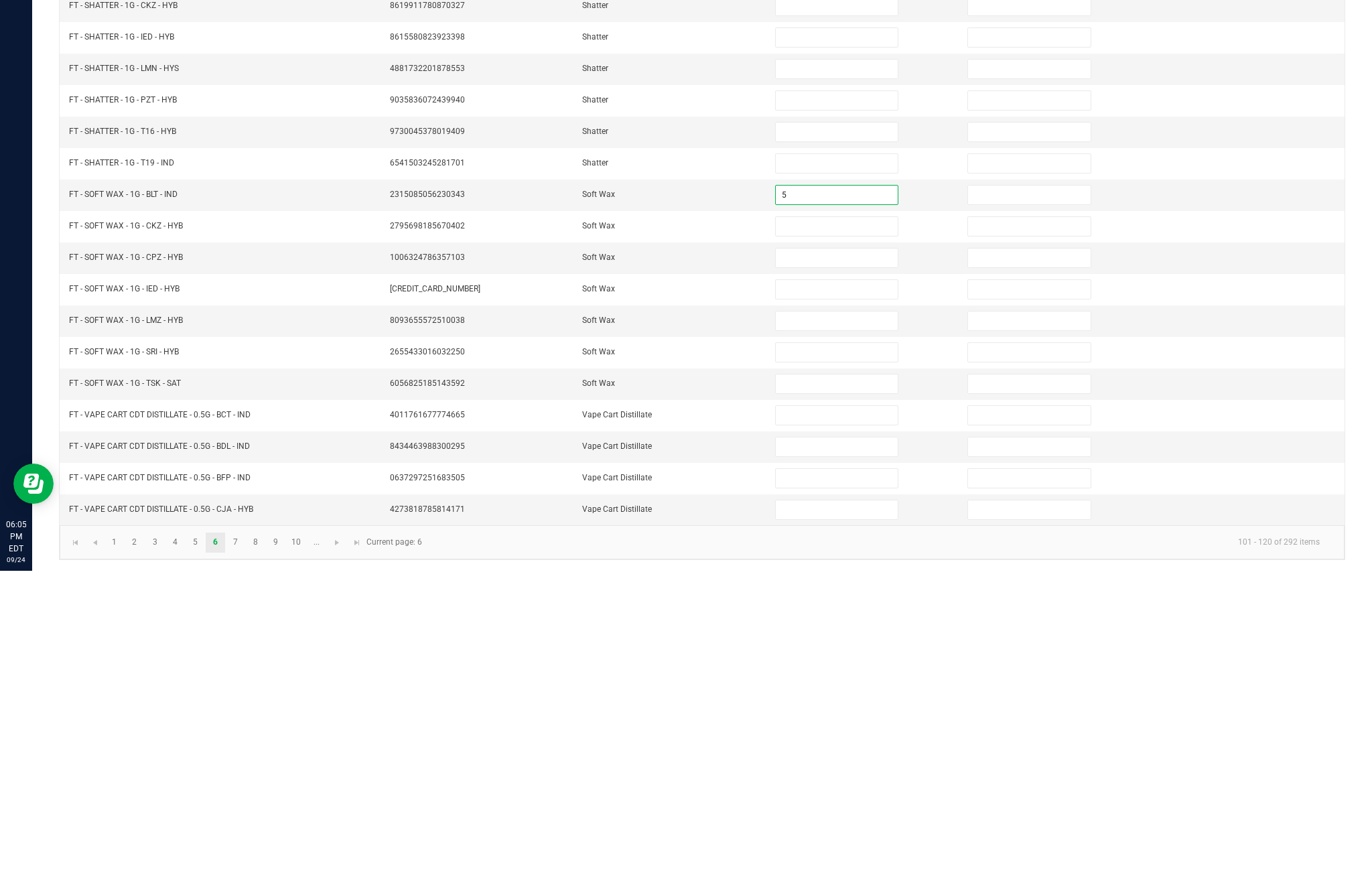
type input "5"
click at [832, 538] on input at bounding box center [836, 547] width 122 height 19
type input "2"
click at [832, 569] on input at bounding box center [836, 578] width 122 height 19
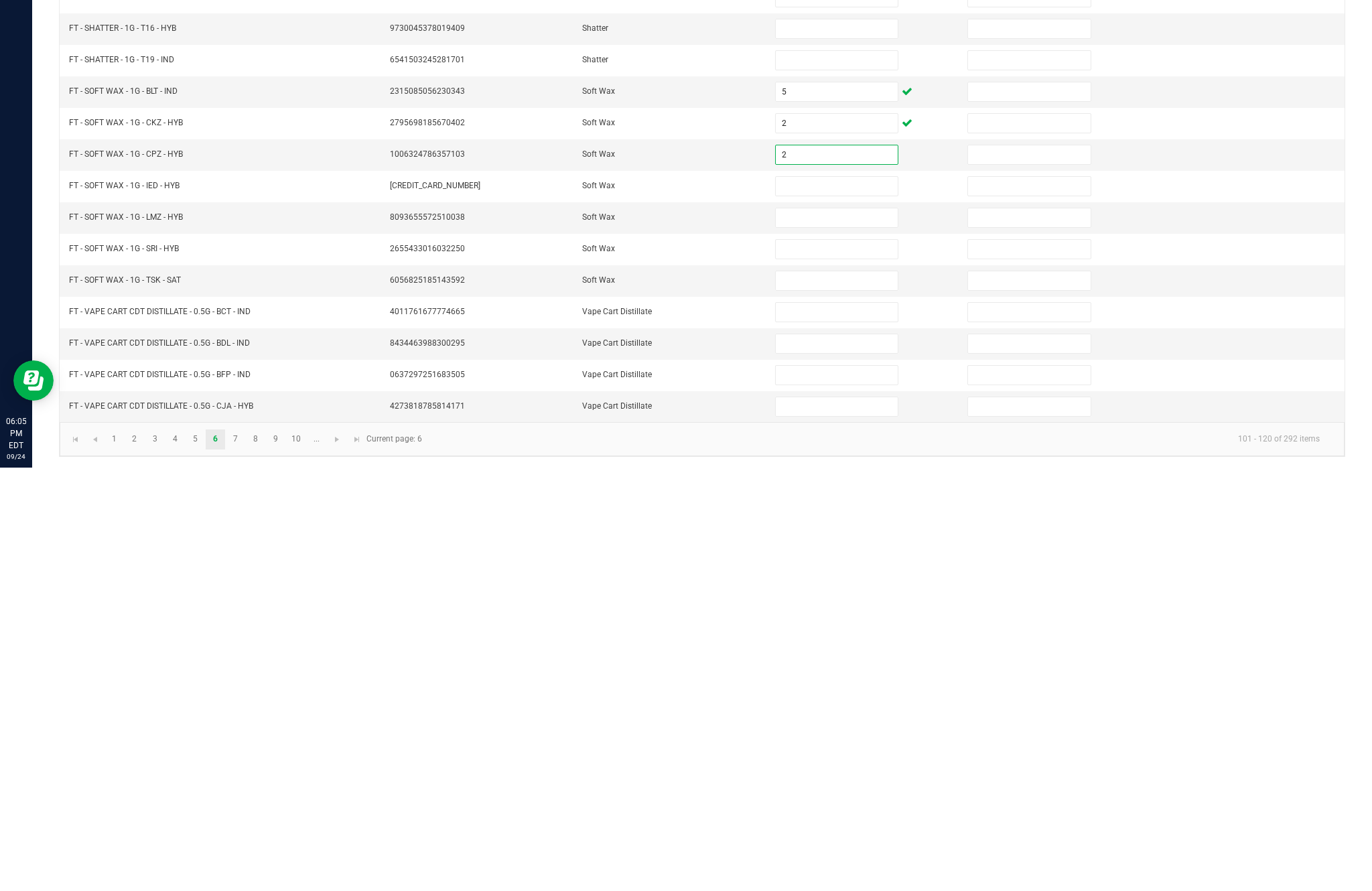
type input "2"
click at [858, 600] on input at bounding box center [836, 609] width 122 height 19
type input "3"
click at [842, 632] on input at bounding box center [836, 641] width 122 height 19
type input "8"
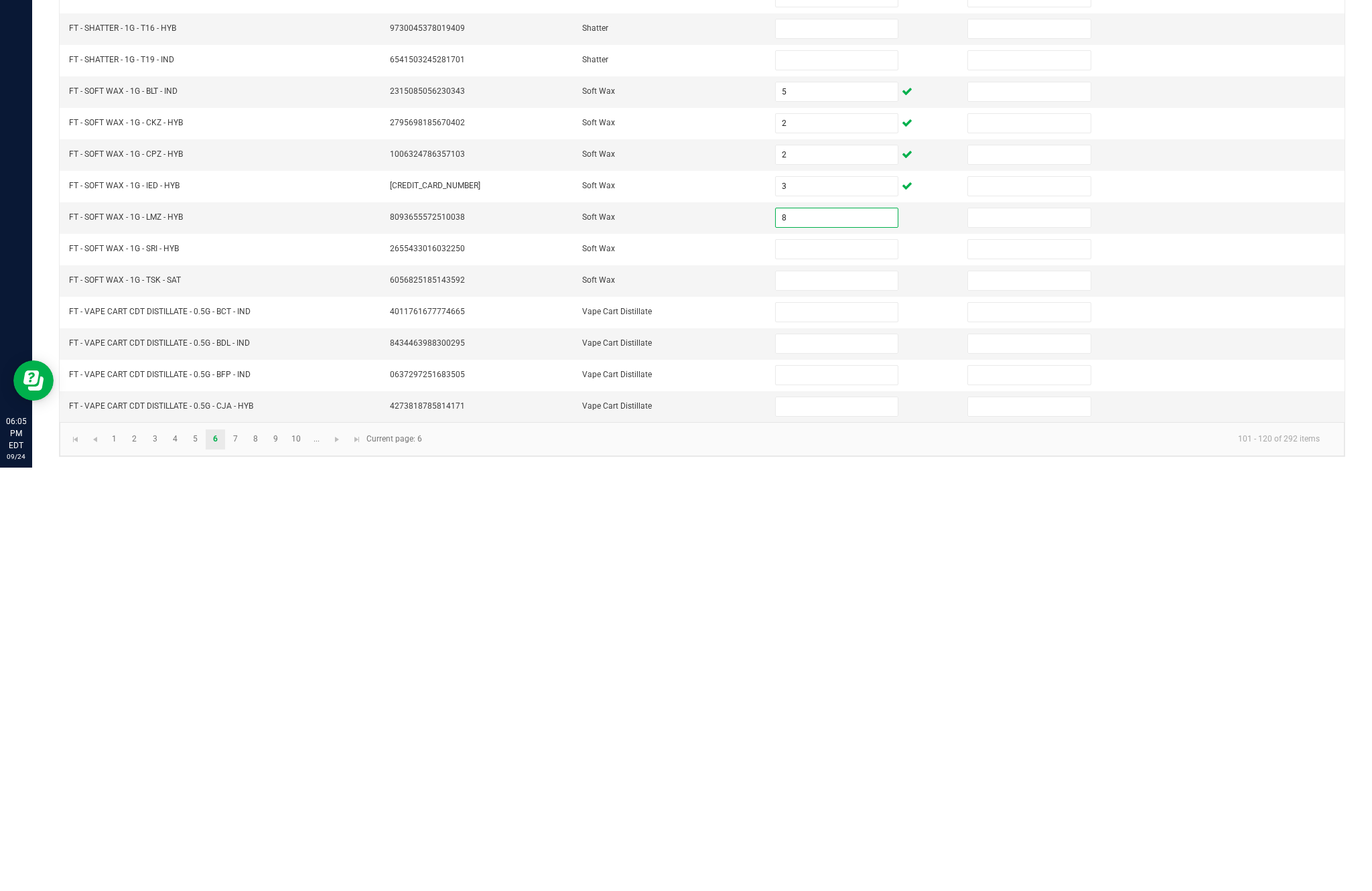
click at [846, 664] on input at bounding box center [836, 673] width 122 height 19
type input "3"
click at [849, 695] on input at bounding box center [836, 704] width 122 height 19
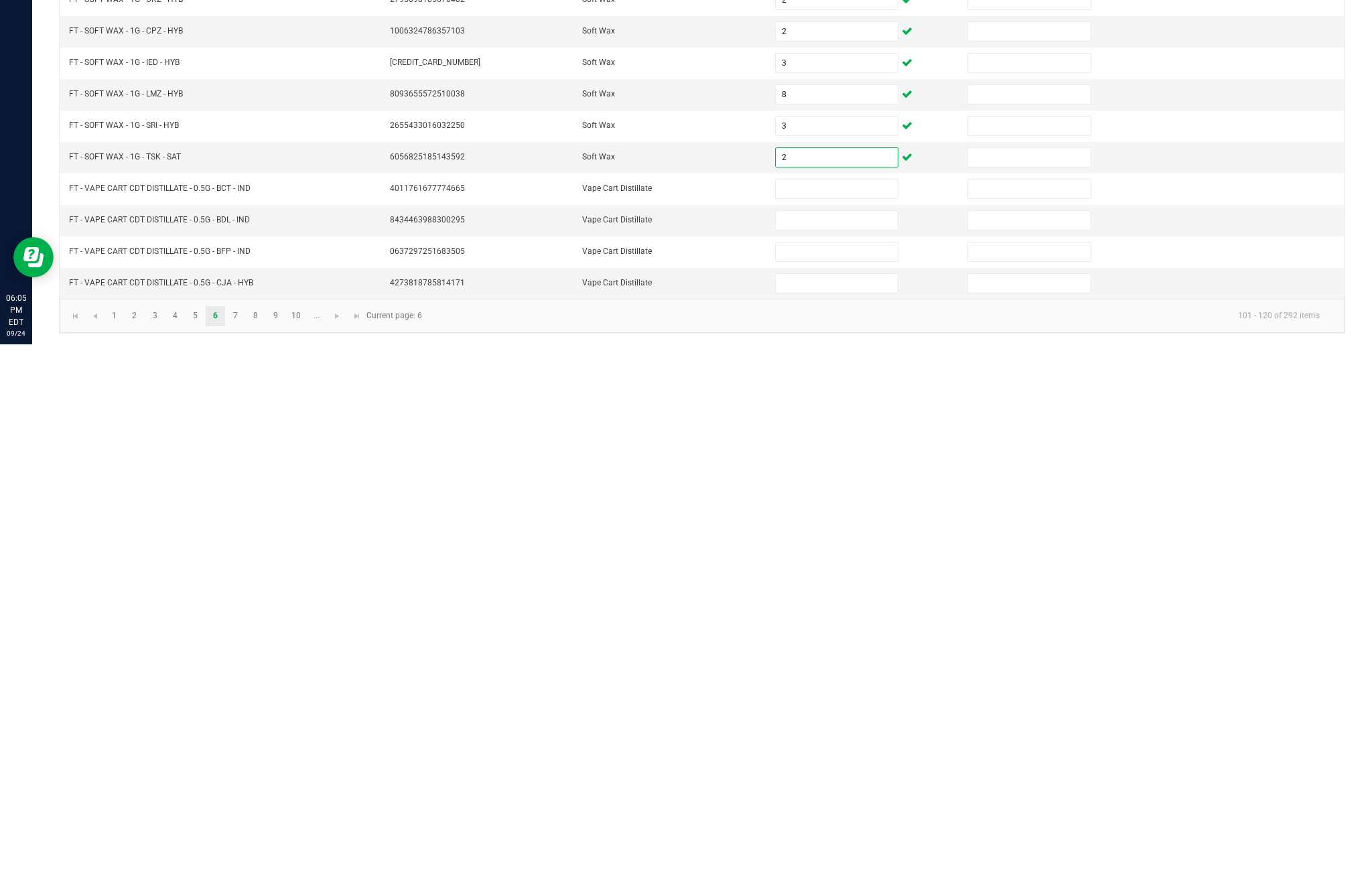
type input "2"
click at [245, 853] on link "7" at bounding box center [236, 863] width 20 height 20
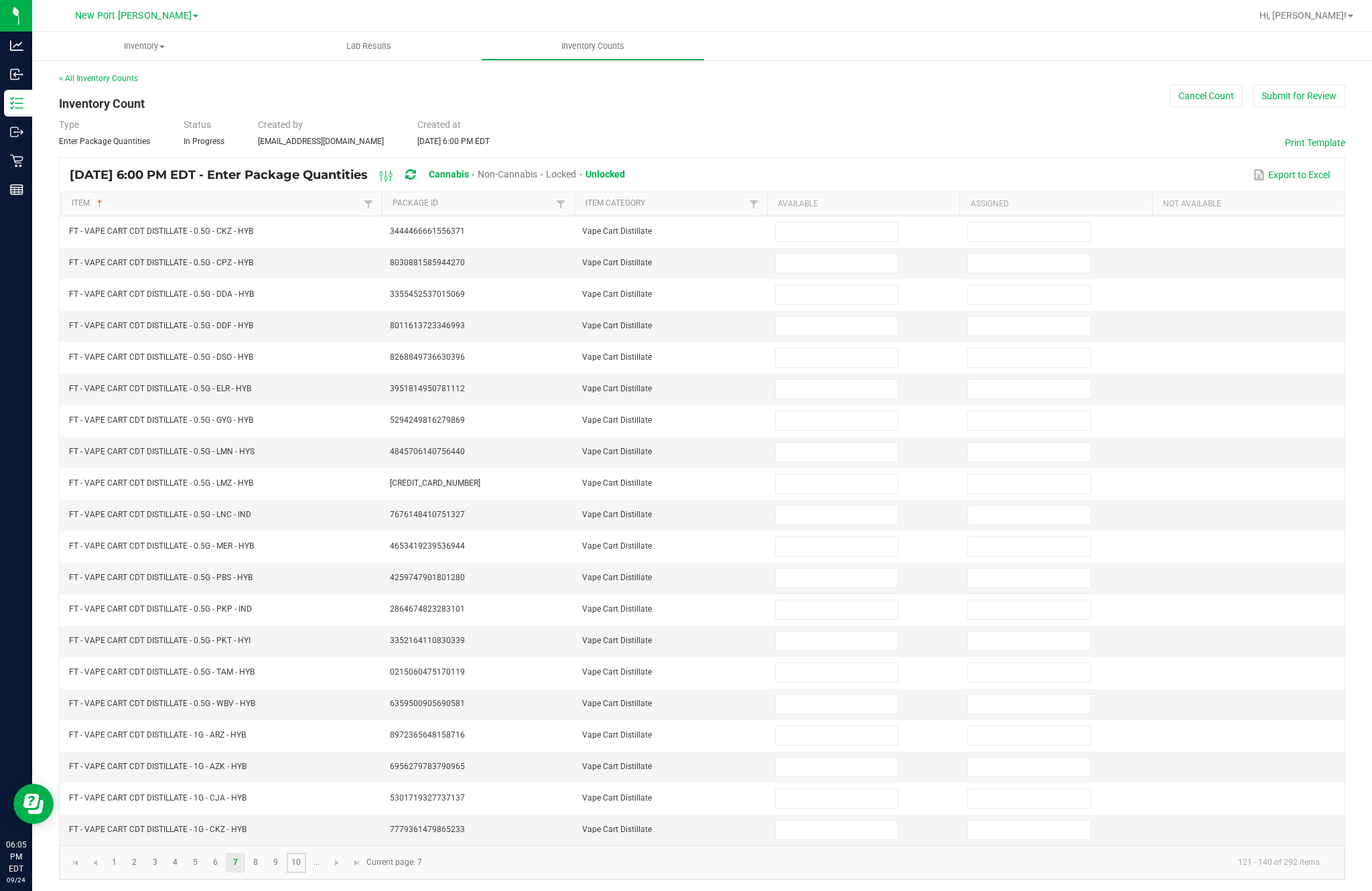
click at [306, 853] on link "10" at bounding box center [296, 863] width 20 height 20
click at [326, 853] on link "..." at bounding box center [317, 863] width 20 height 20
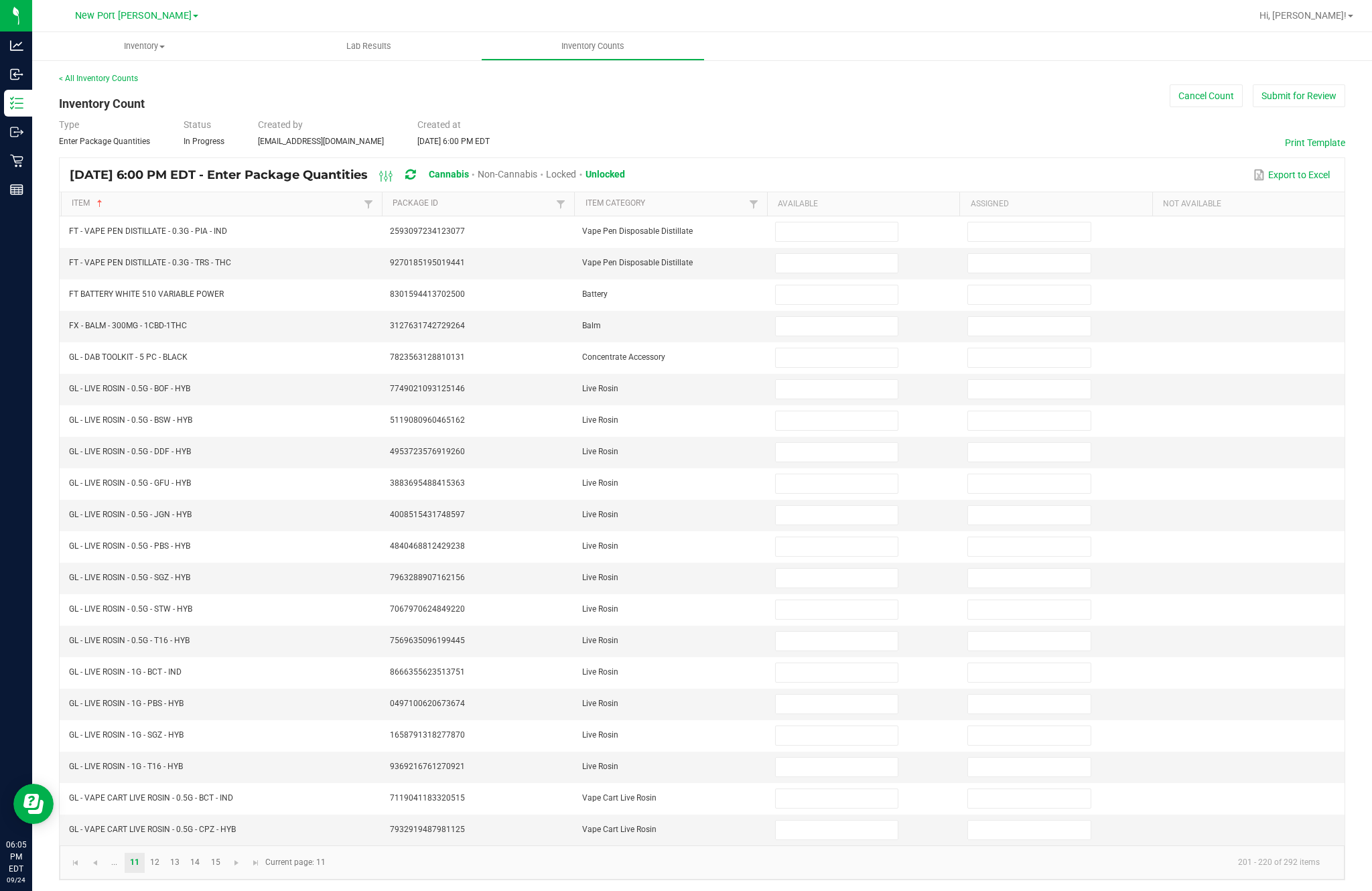
scroll to position [0, 0]
click at [829, 304] on input at bounding box center [836, 295] width 122 height 19
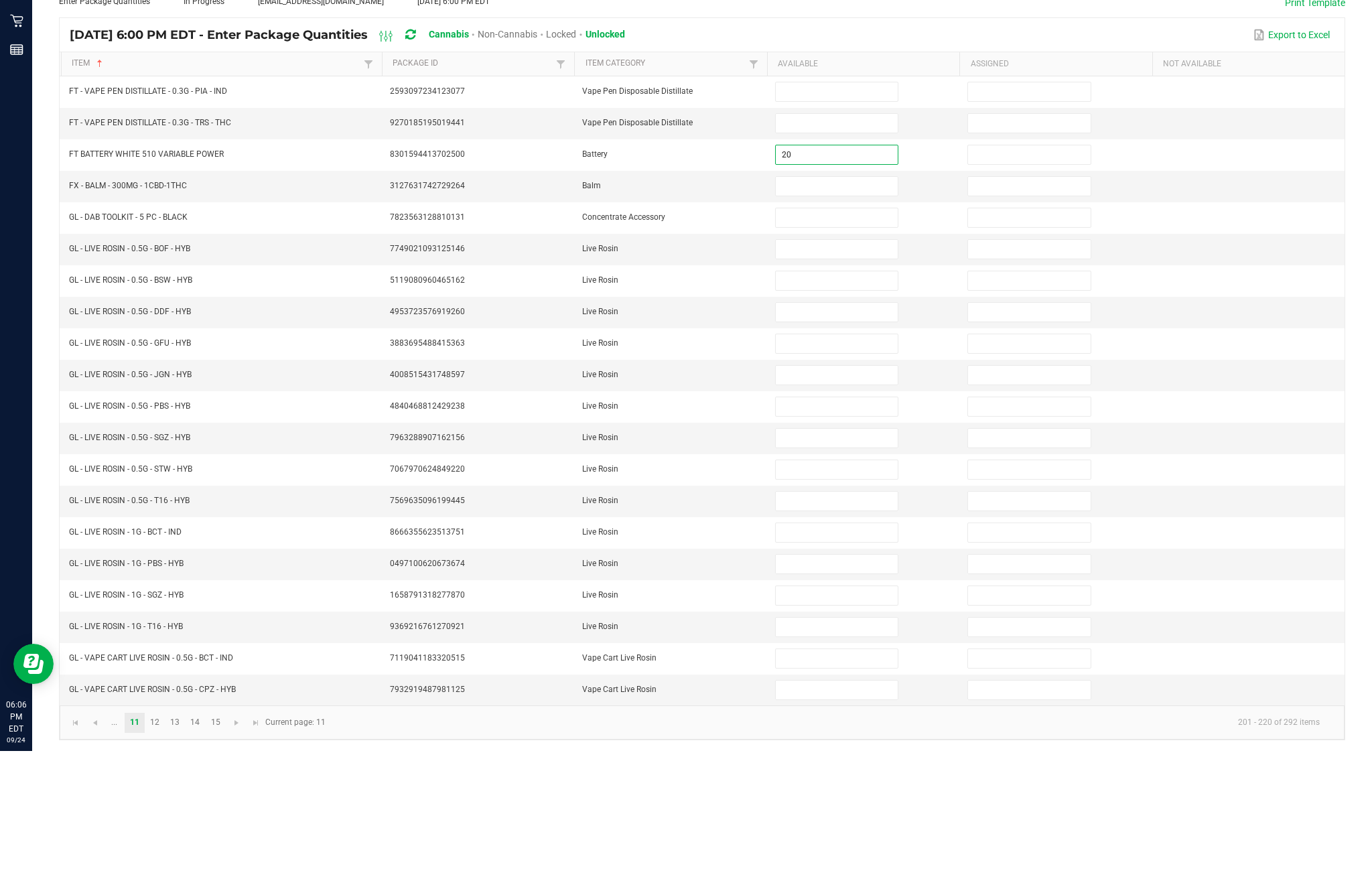
type input "20"
click at [828, 317] on input at bounding box center [836, 326] width 122 height 19
click at [827, 317] on input "2" at bounding box center [836, 326] width 122 height 19
type input "2"
click at [832, 348] on input at bounding box center [836, 358] width 122 height 19
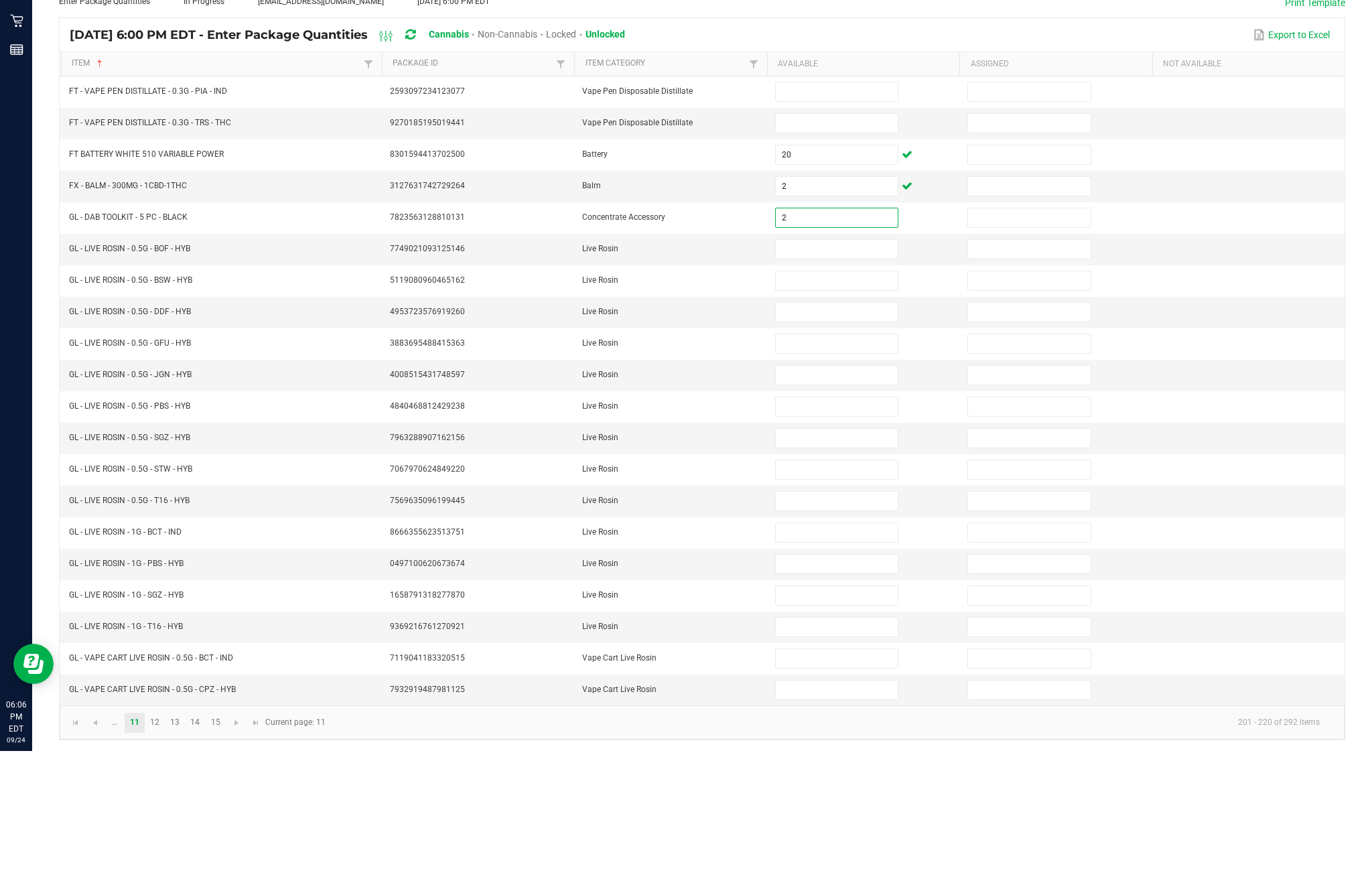
type input "2"
click at [834, 380] on input at bounding box center [836, 389] width 122 height 19
type input "1"
click at [836, 412] on input at bounding box center [836, 421] width 122 height 19
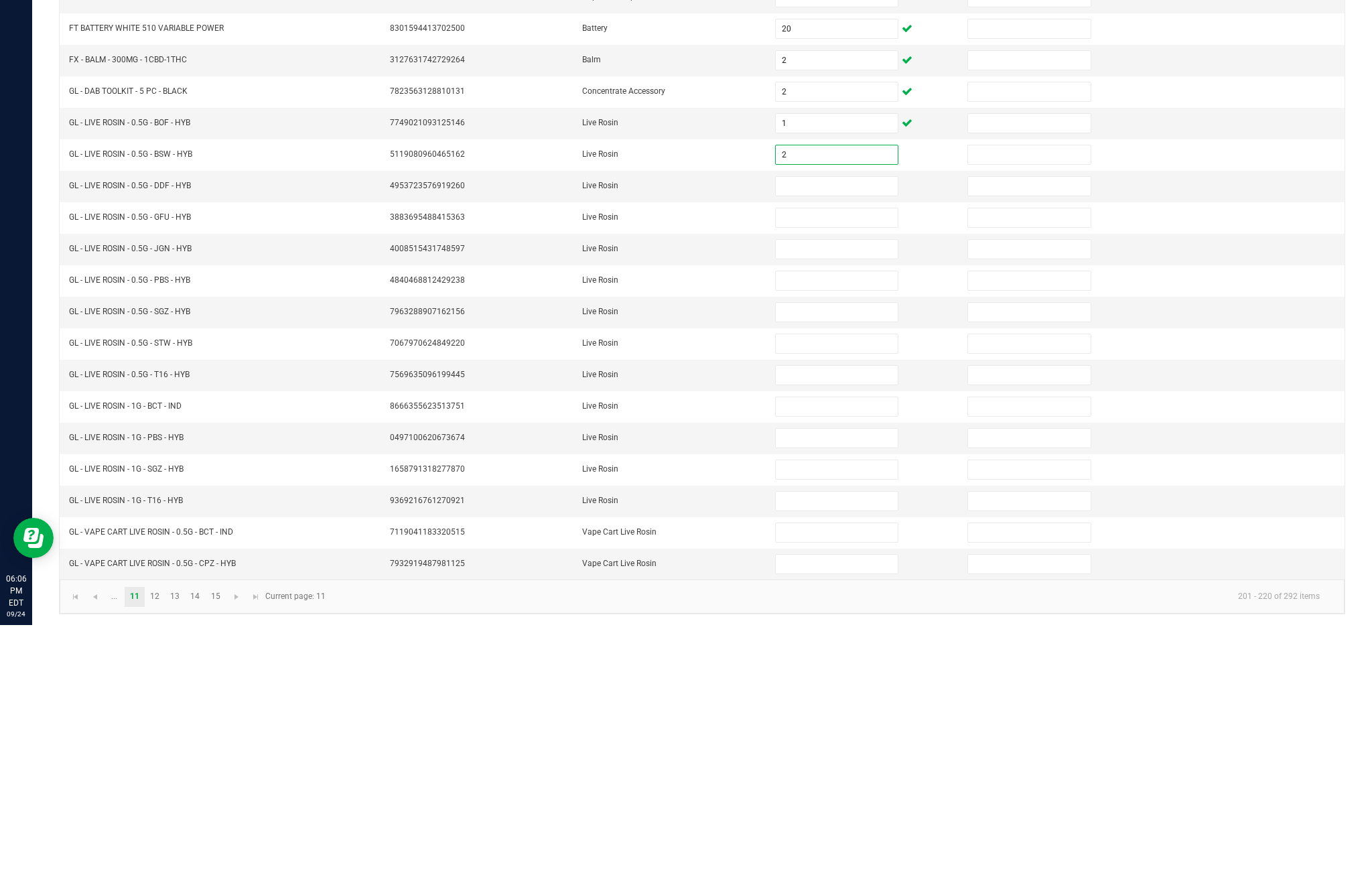
type input "2"
click at [853, 443] on input at bounding box center [836, 452] width 122 height 19
type input "6"
click at [856, 474] on input at bounding box center [836, 484] width 122 height 19
type input "8"
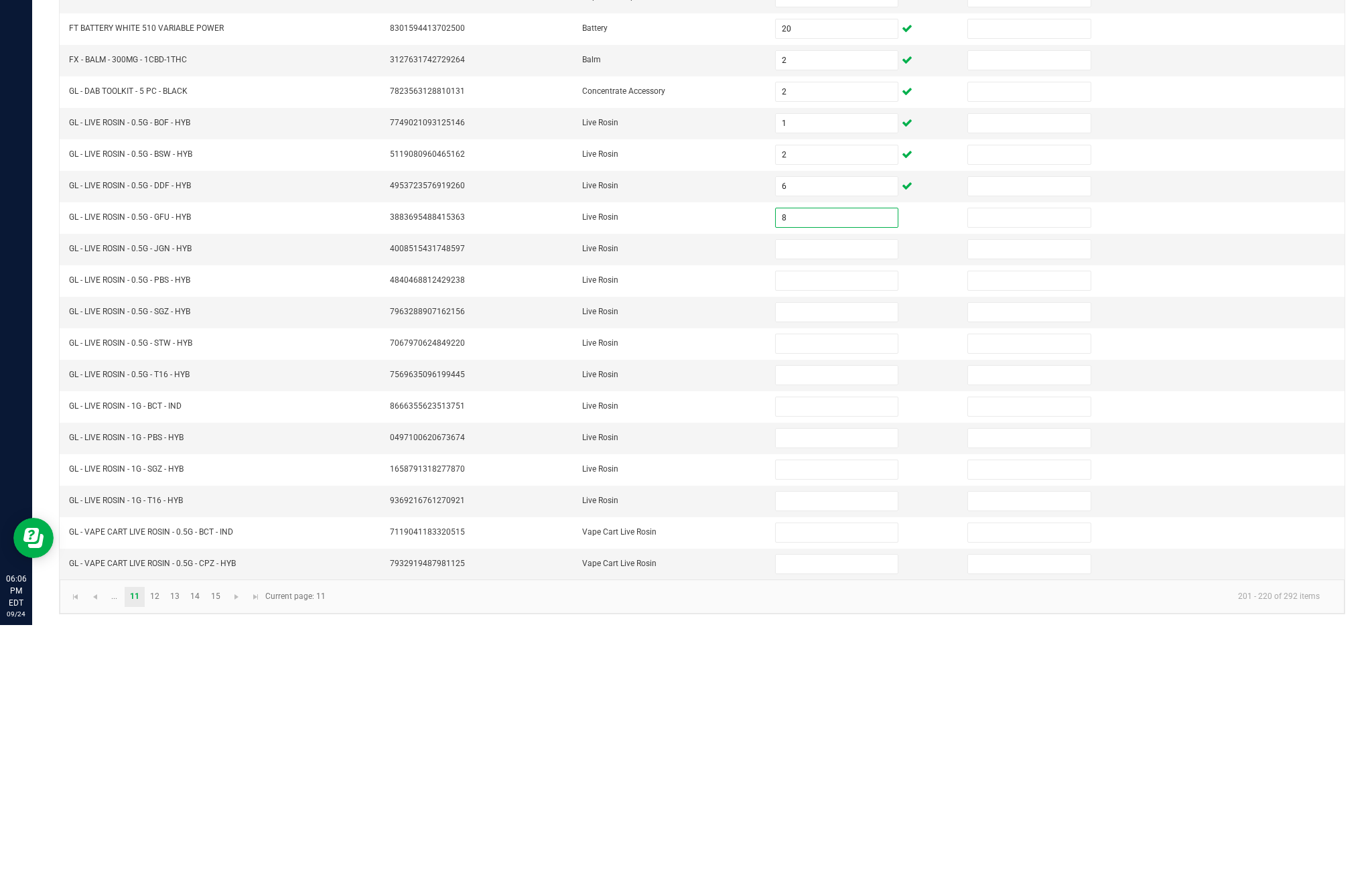
click at [856, 506] on input at bounding box center [836, 515] width 122 height 19
type input "5"
click at [829, 538] on input at bounding box center [836, 547] width 122 height 19
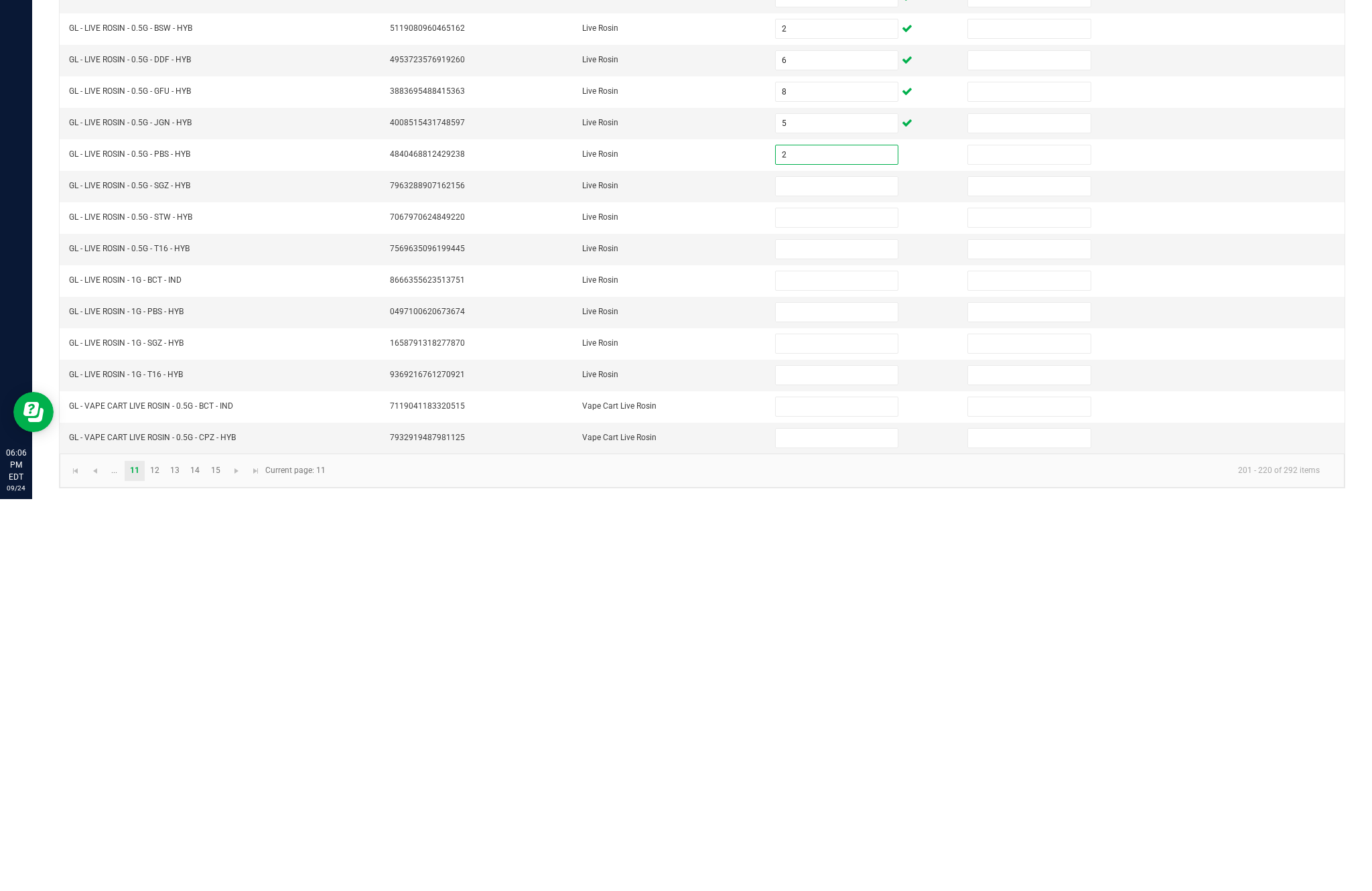
type input "2"
click at [836, 569] on input at bounding box center [836, 578] width 122 height 19
type input "5"
click at [851, 600] on input at bounding box center [836, 609] width 122 height 19
type input "8"
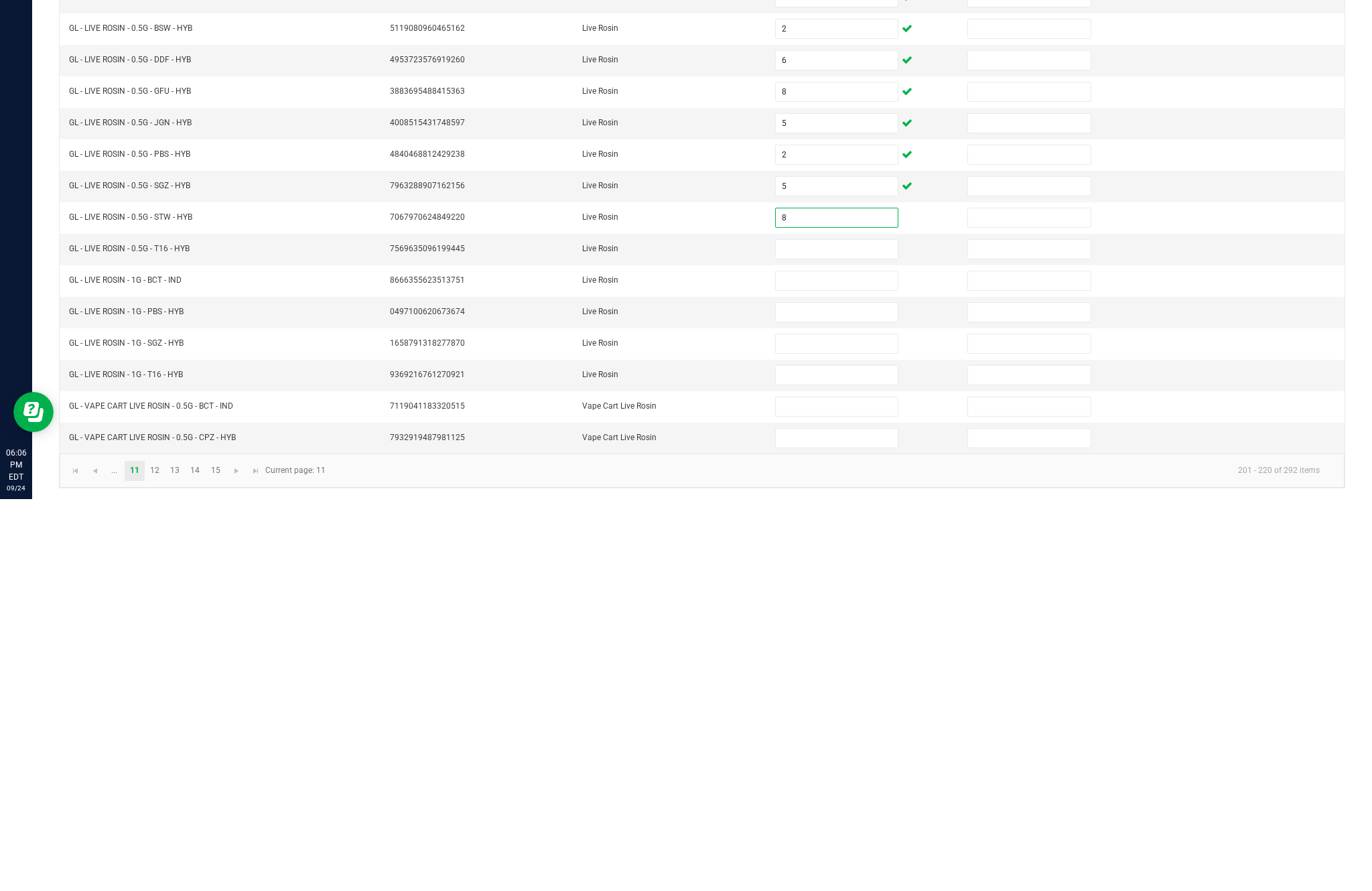
click at [851, 632] on input at bounding box center [836, 641] width 122 height 19
type input "6"
click at [836, 664] on input at bounding box center [836, 673] width 122 height 19
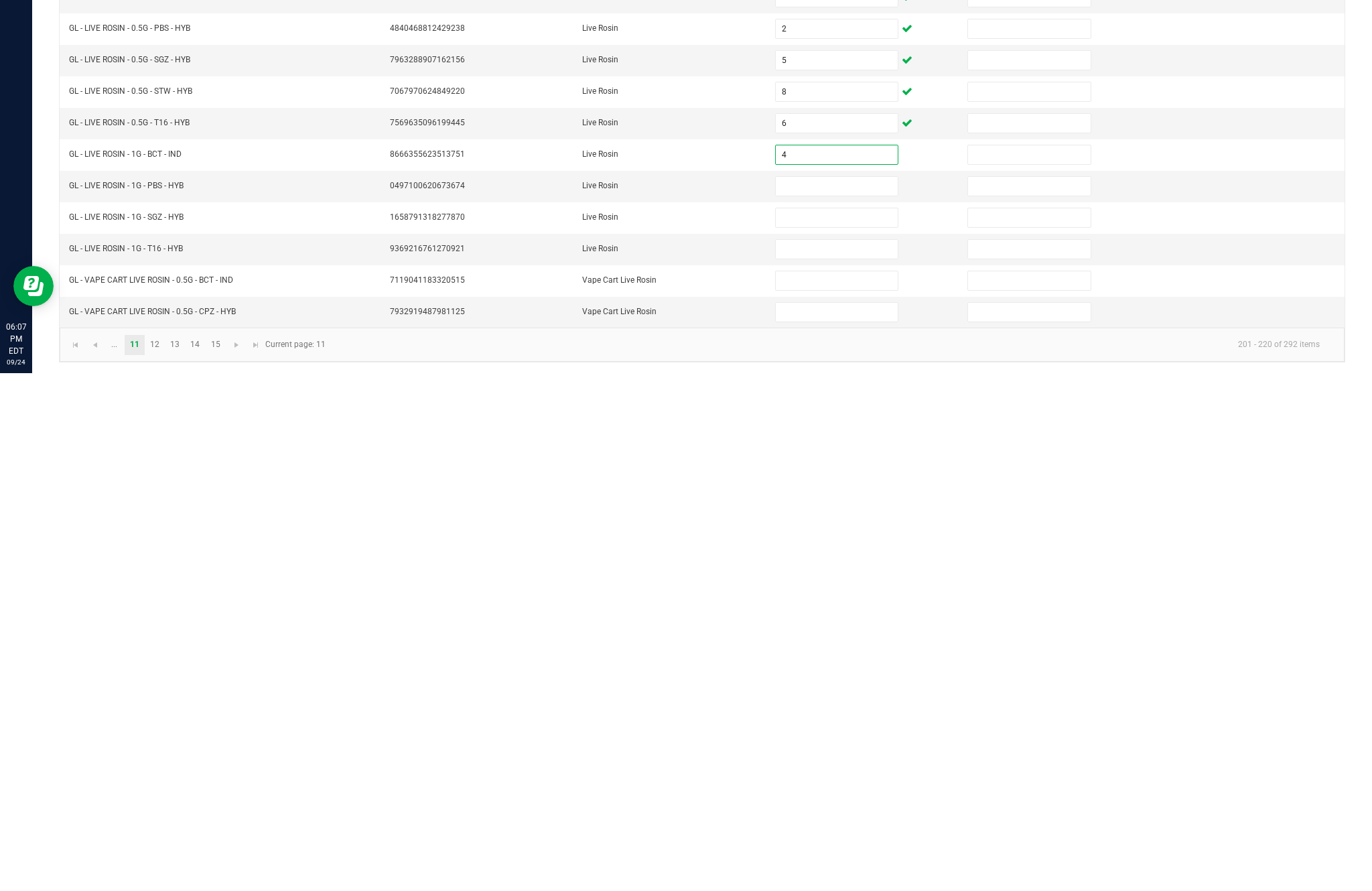
type input "4"
click at [818, 695] on input at bounding box center [836, 704] width 122 height 19
type input "8"
click at [846, 726] on input at bounding box center [836, 735] width 122 height 19
type input "6"
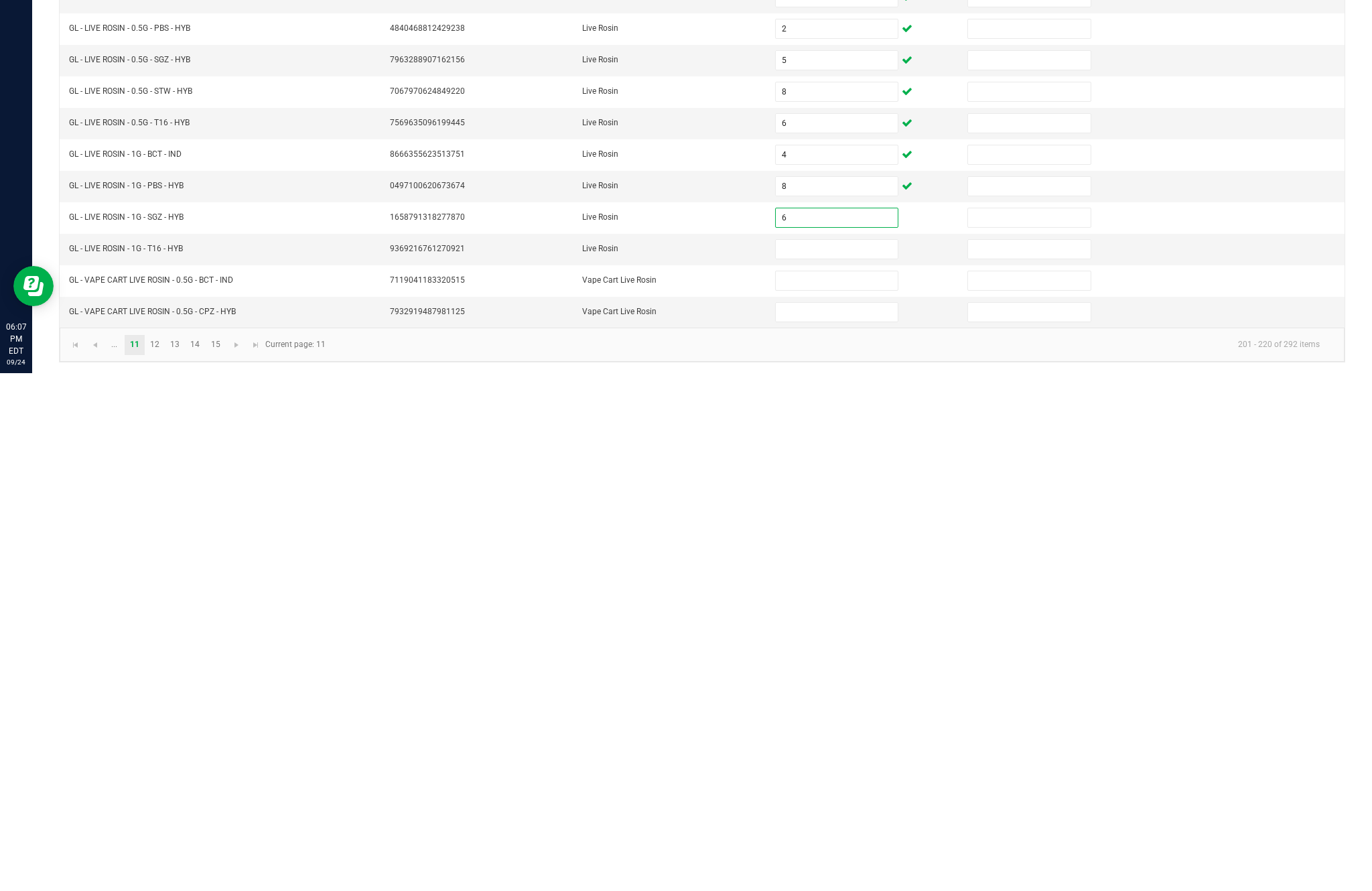
click at [818, 758] on input at bounding box center [836, 767] width 122 height 19
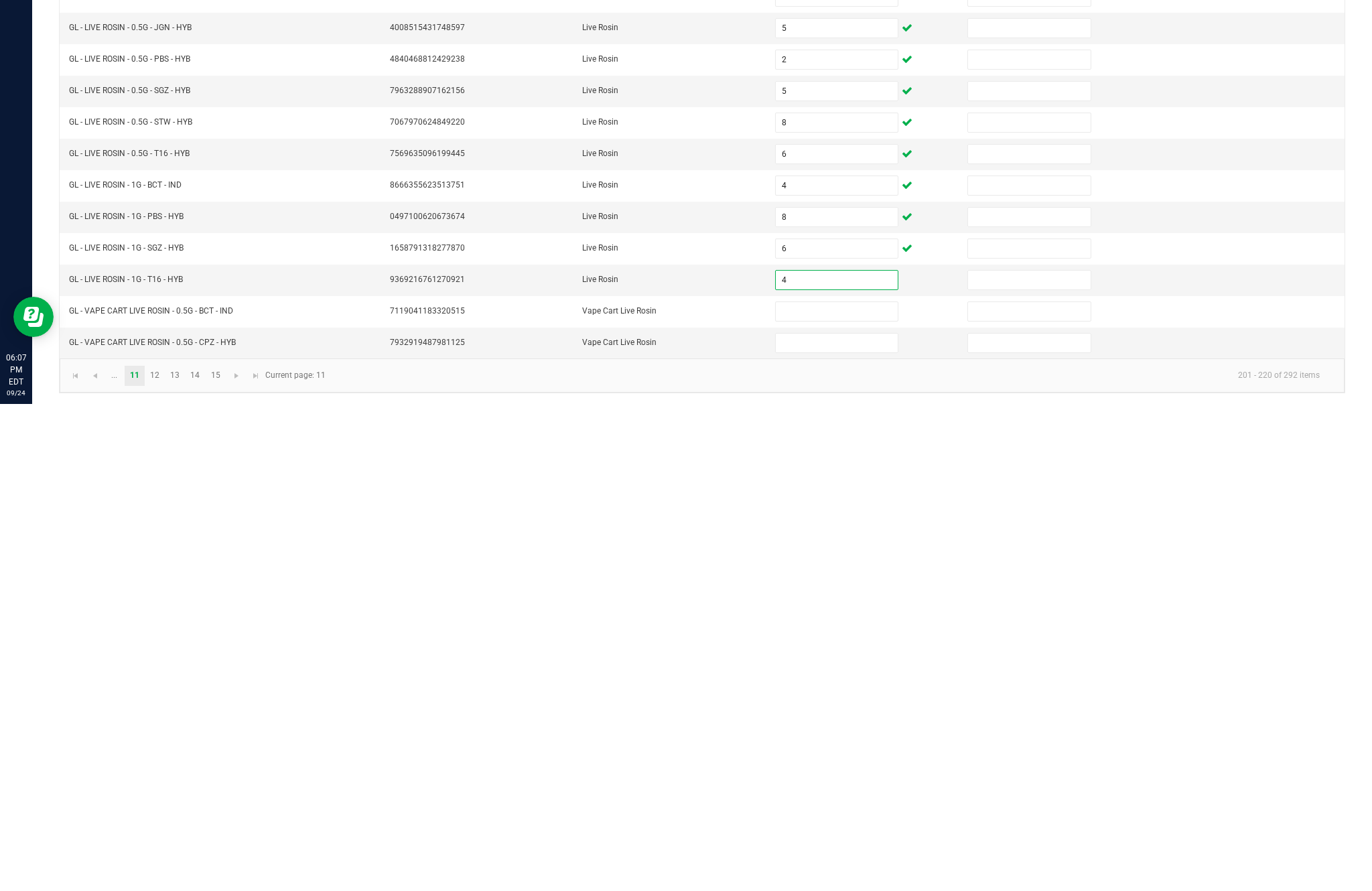
scroll to position [86, 0]
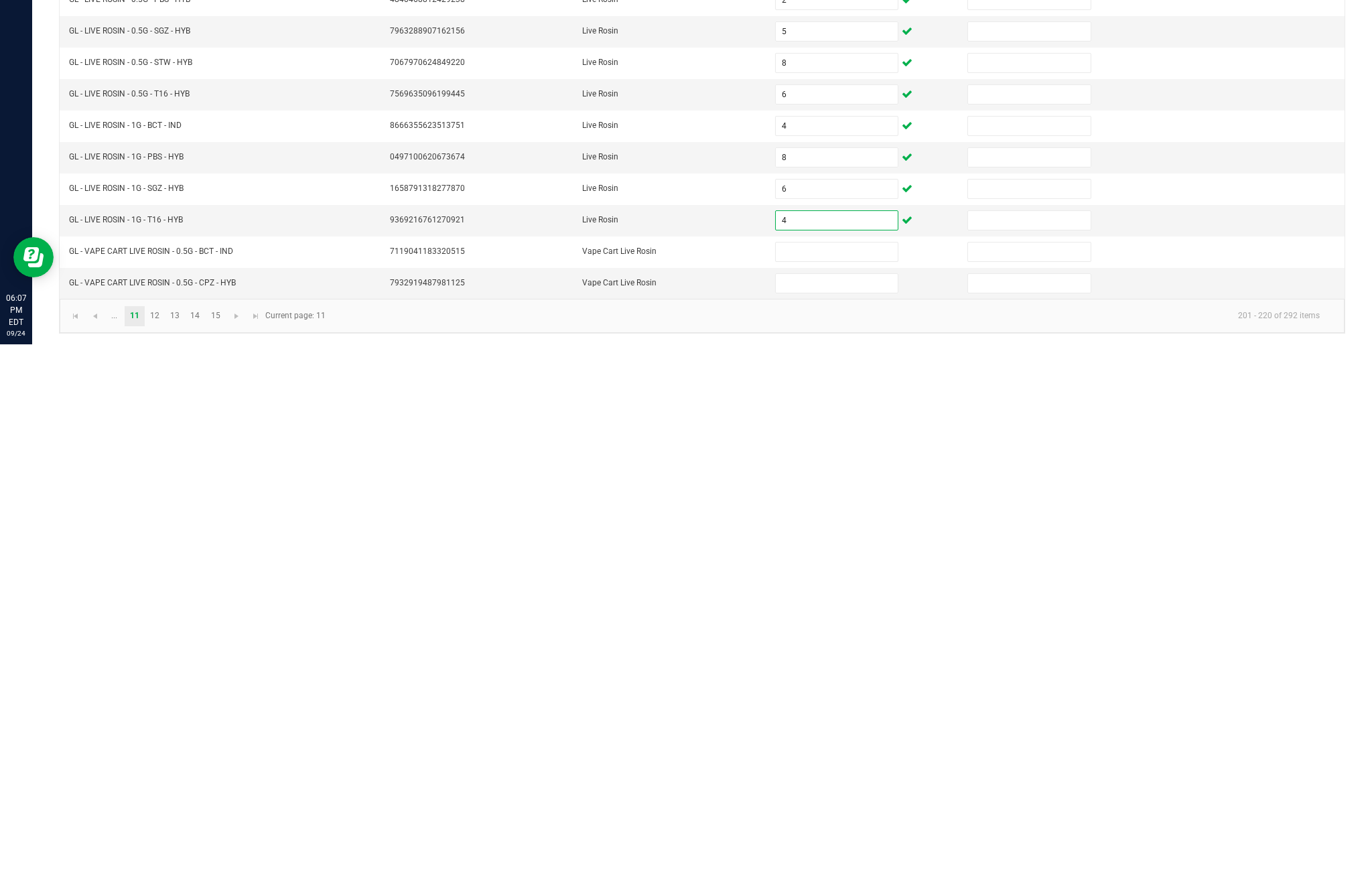
type input "4"
click at [847, 790] on input at bounding box center [836, 799] width 122 height 19
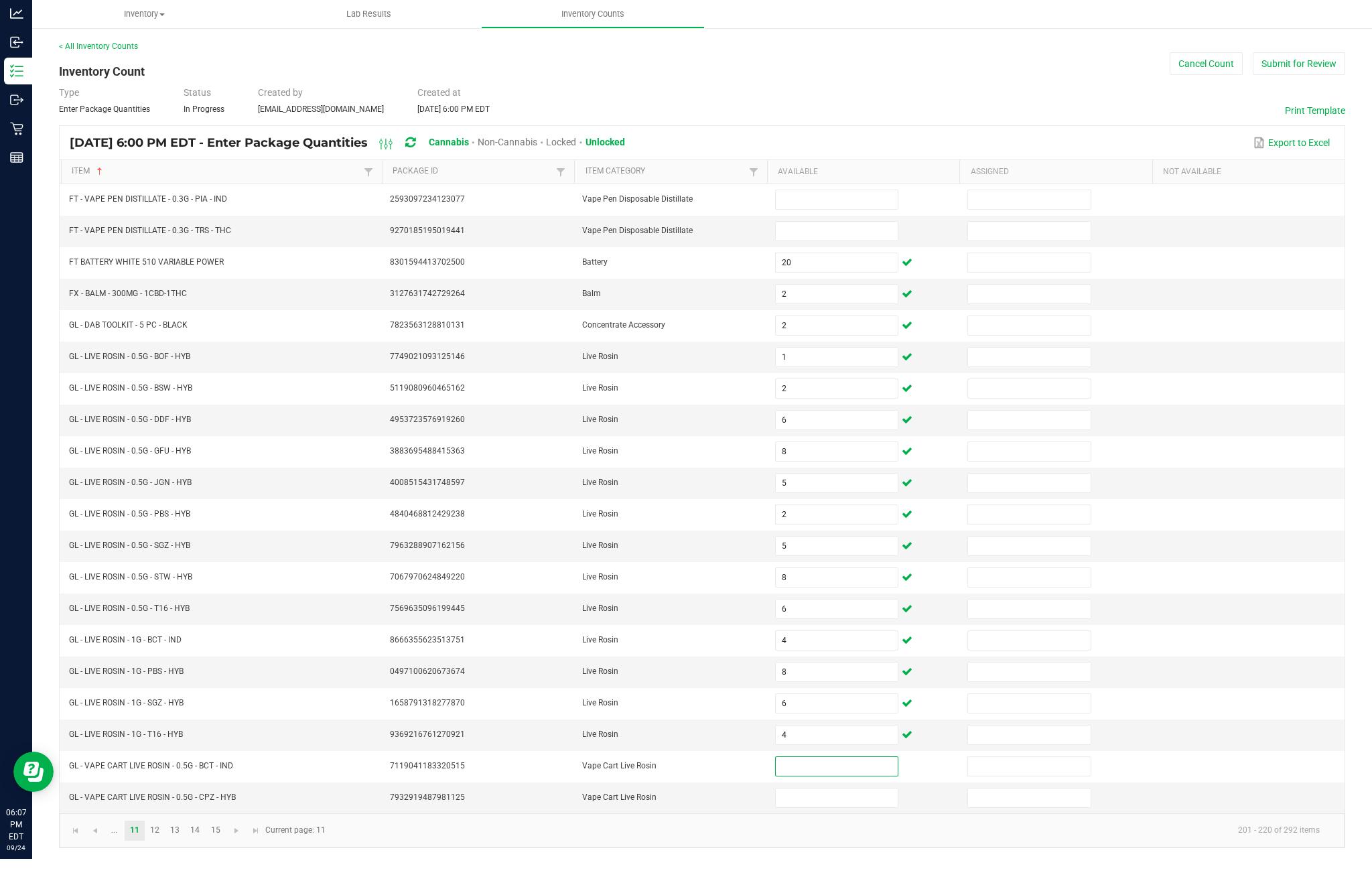
scroll to position [59, 0]
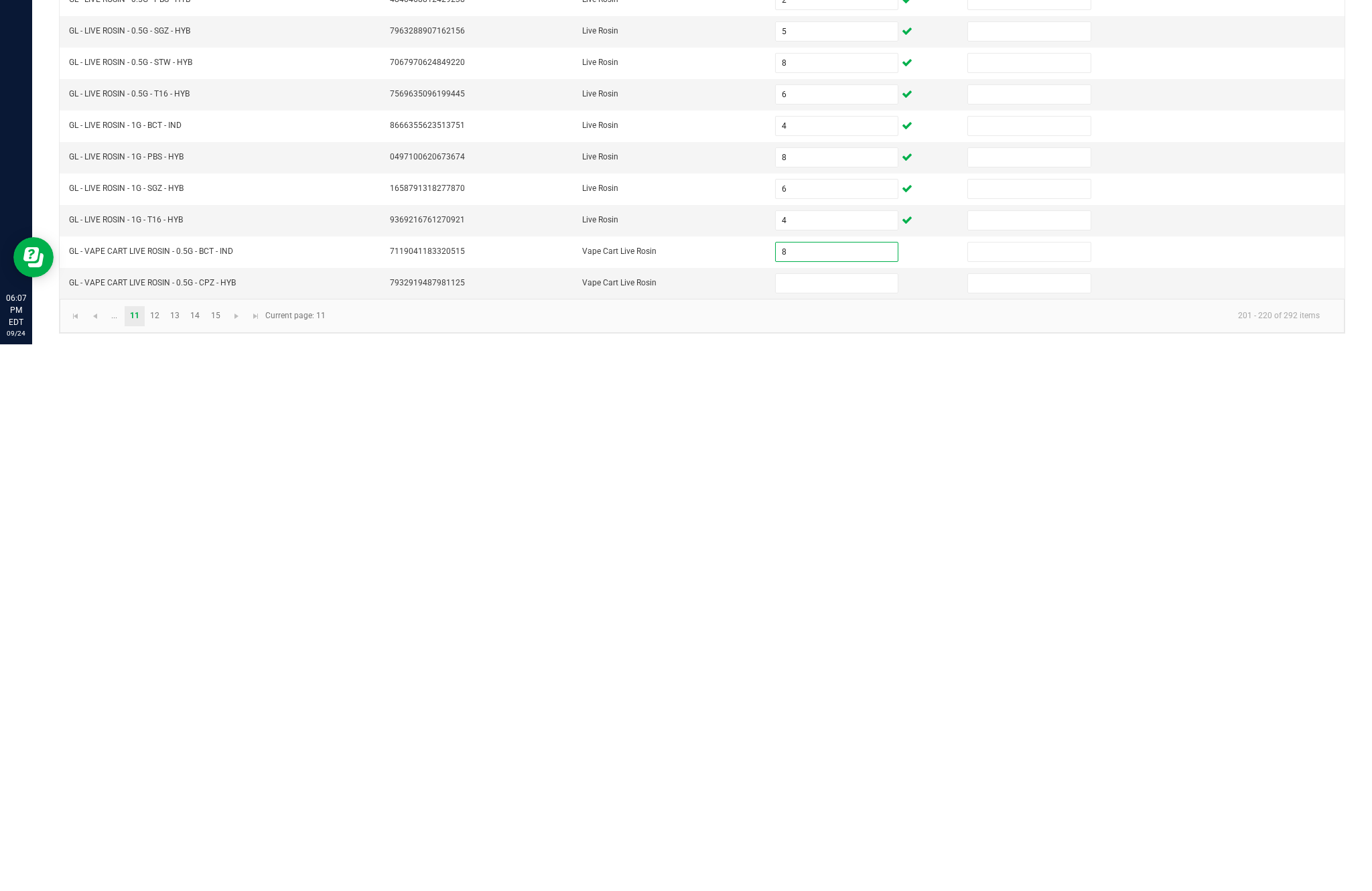
type input "8"
click at [803, 821] on input at bounding box center [836, 830] width 122 height 19
type input "1"
click at [165, 853] on link "12" at bounding box center [155, 863] width 20 height 20
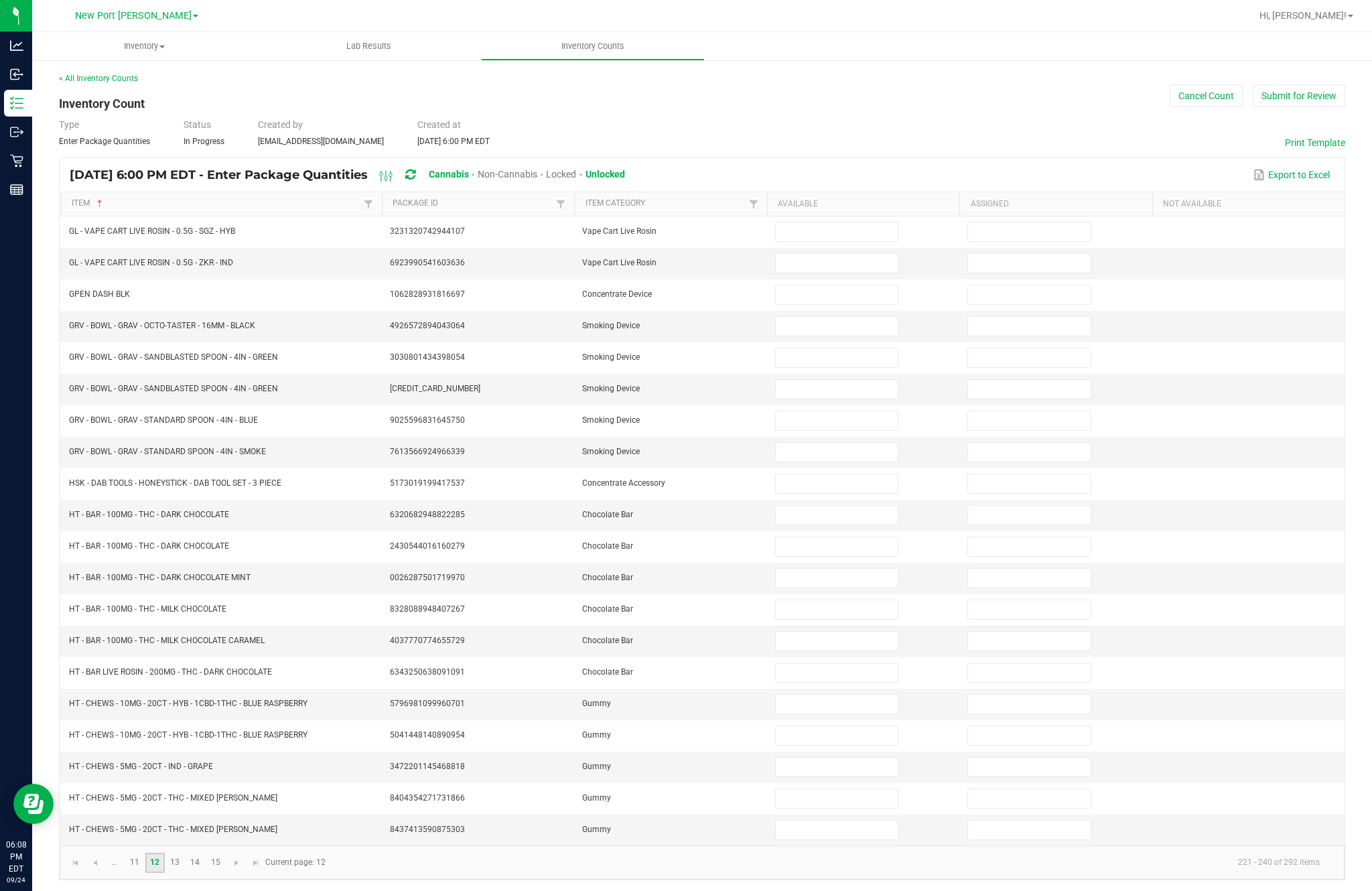
scroll to position [0, 0]
click at [848, 241] on input at bounding box center [836, 232] width 122 height 19
type input "8"
click at [828, 272] on input at bounding box center [836, 263] width 122 height 19
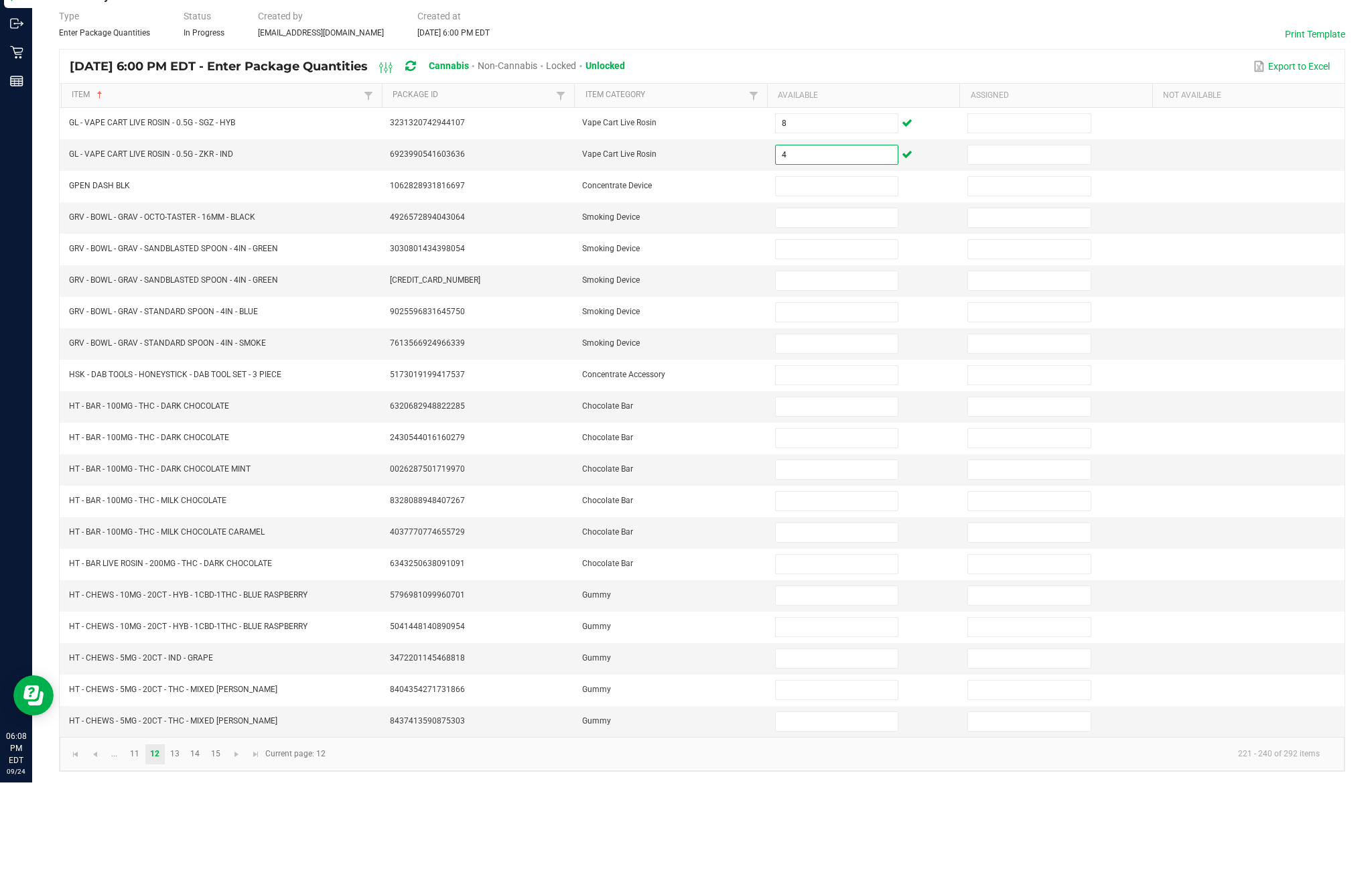
type input "4"
click at [822, 286] on input at bounding box center [836, 295] width 122 height 19
type input "1"
click at [830, 317] on input at bounding box center [836, 326] width 122 height 19
type input "2"
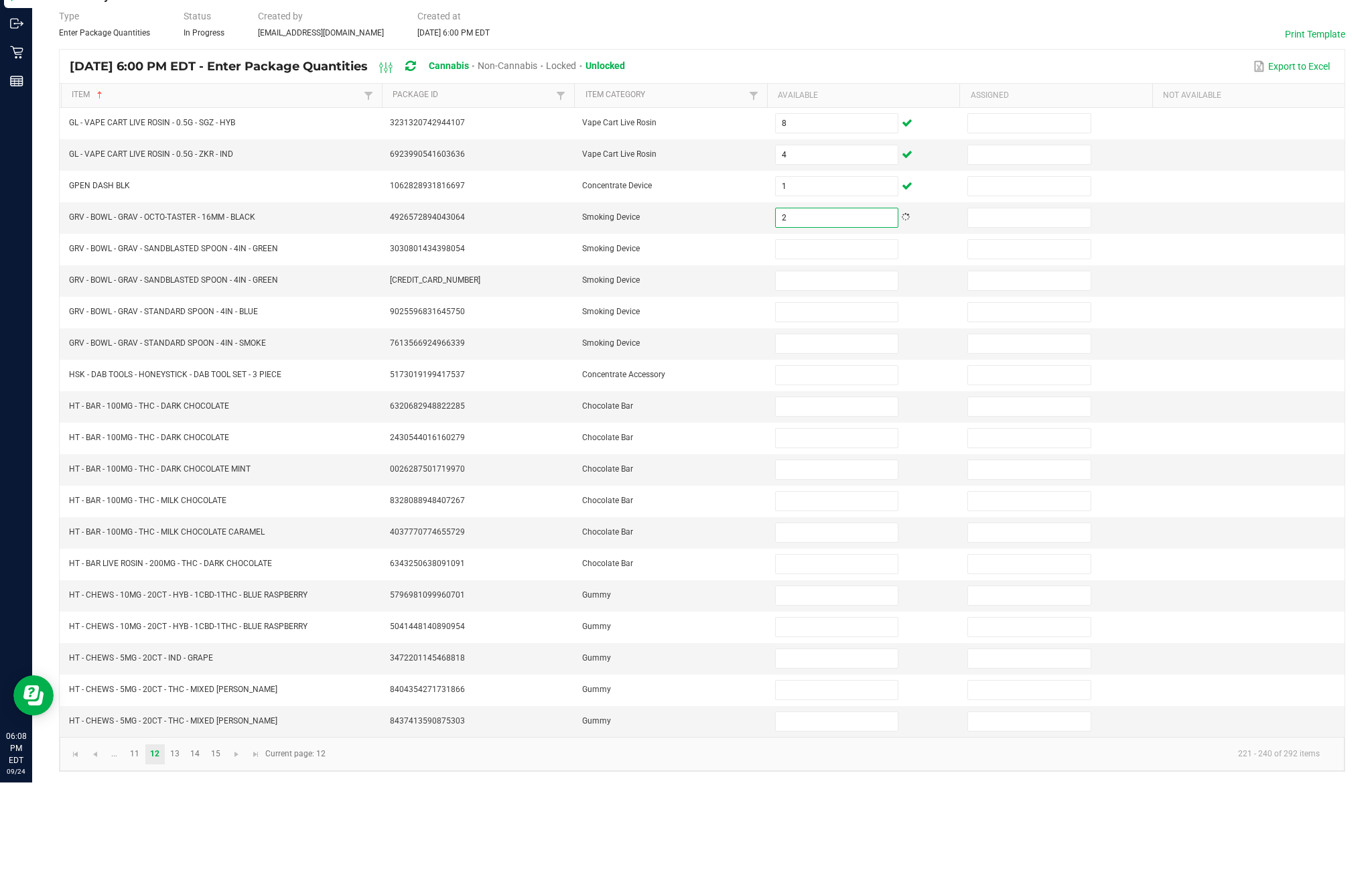
click at [837, 348] on input at bounding box center [836, 358] width 122 height 19
type input "2"
click at [856, 380] on input at bounding box center [836, 389] width 122 height 19
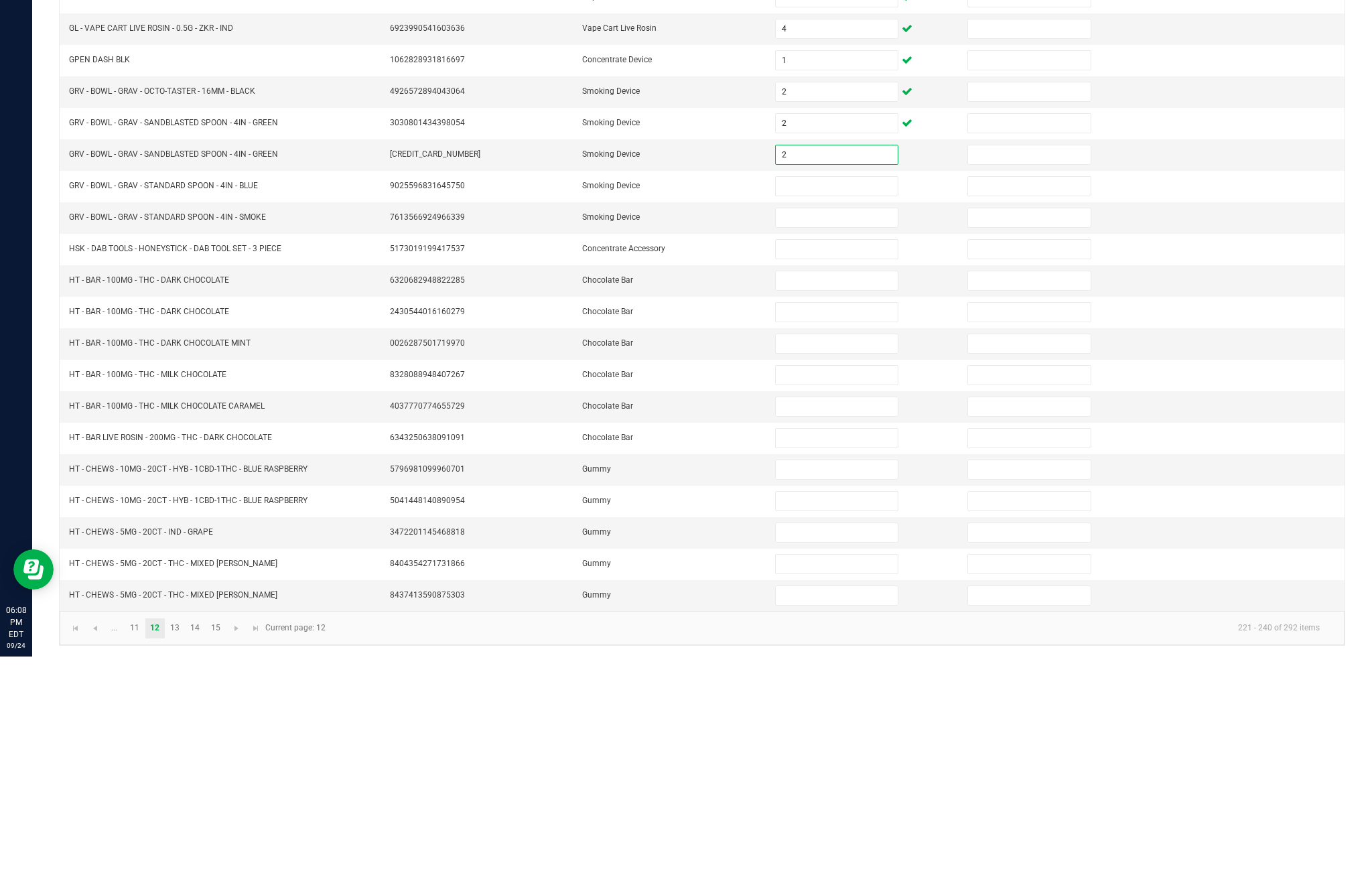
type input "2"
click at [845, 412] on input at bounding box center [836, 421] width 122 height 19
type input "2"
click at [851, 443] on input at bounding box center [836, 452] width 122 height 19
type input "2"
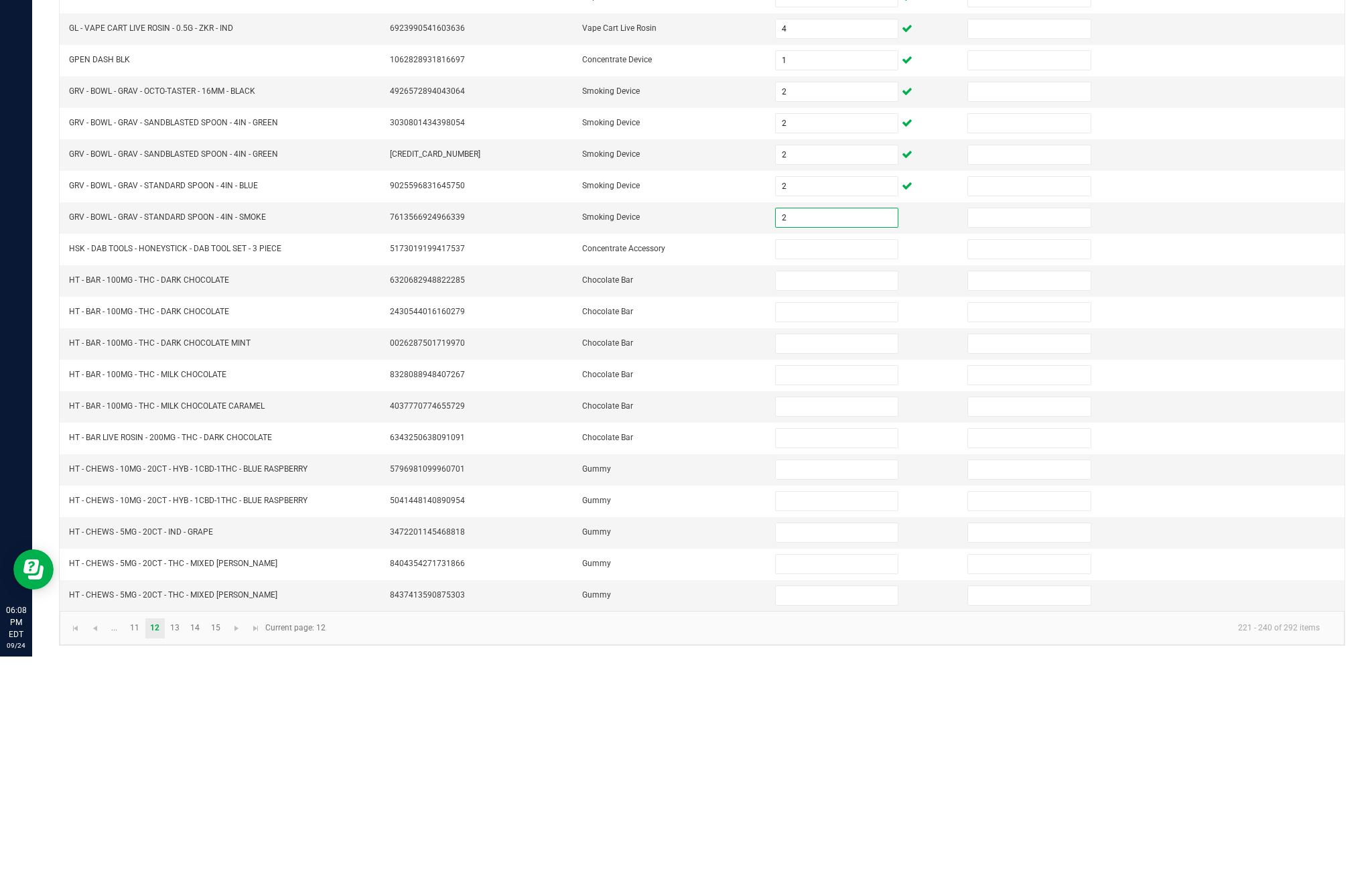
click at [858, 474] on input at bounding box center [836, 484] width 122 height 19
type input "4"
click at [831, 506] on input at bounding box center [836, 515] width 122 height 19
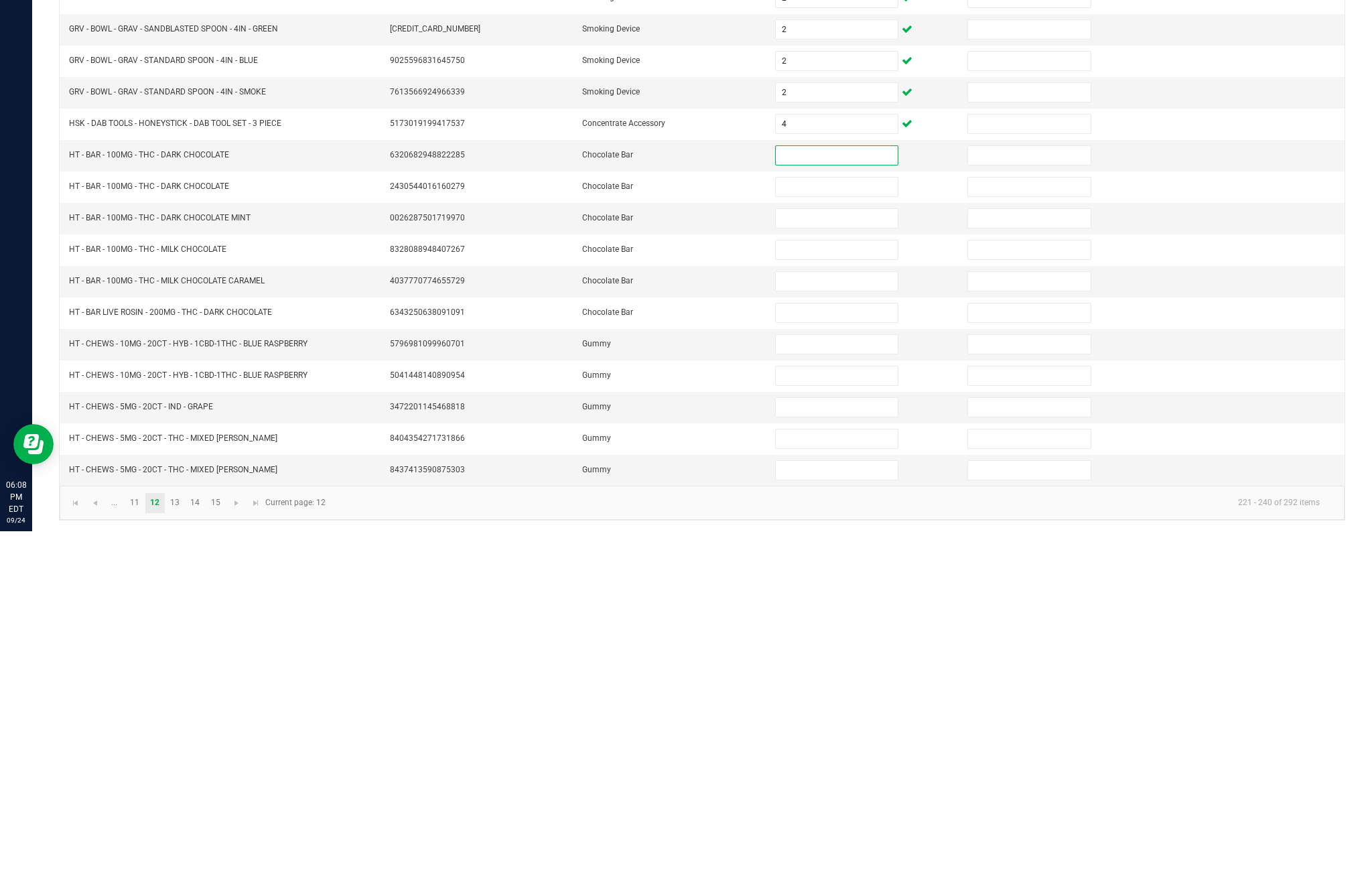
scroll to position [7, 0]
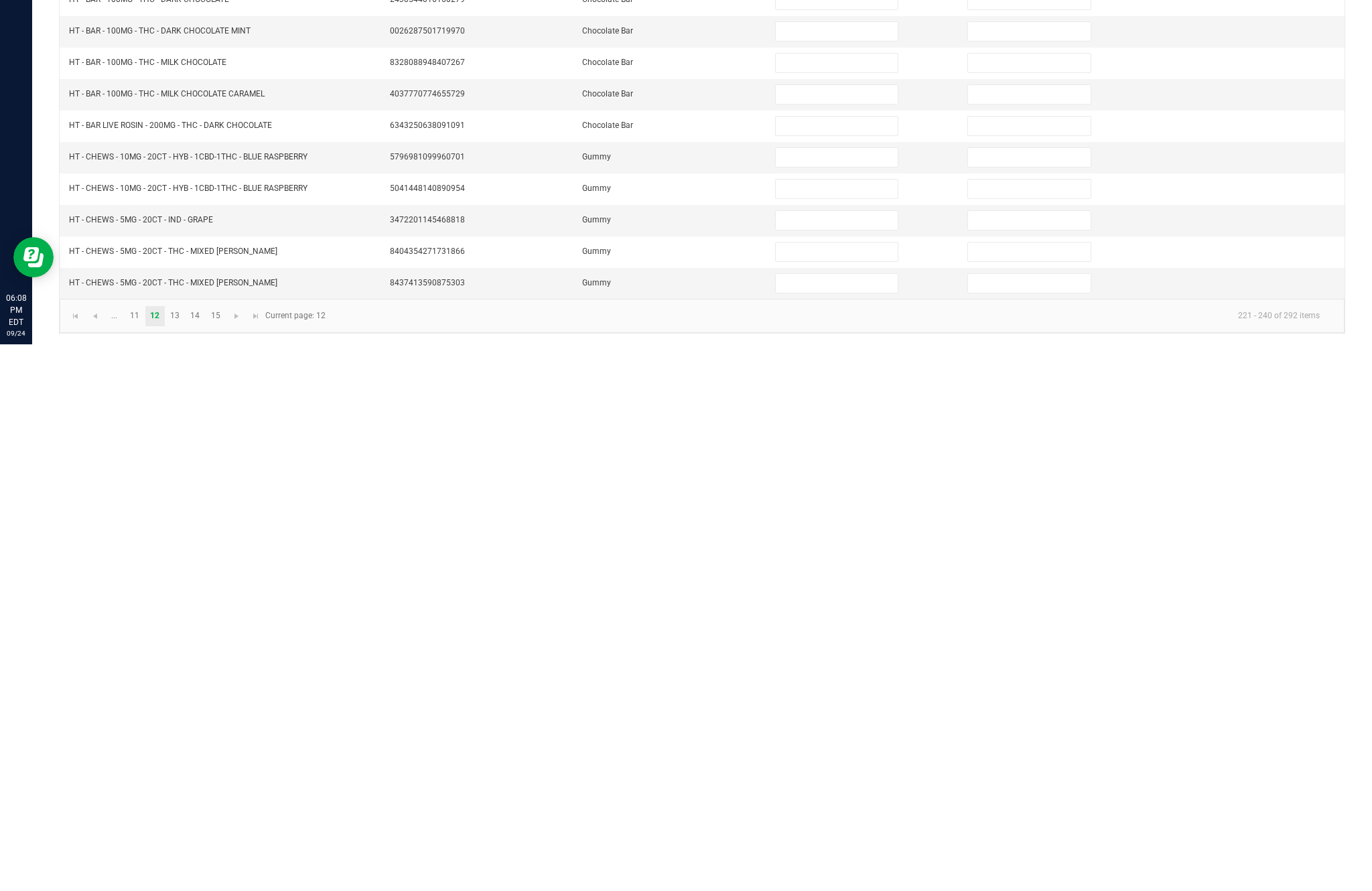
click at [814, 695] on input at bounding box center [836, 704] width 122 height 19
type input "17"
click at [820, 726] on input at bounding box center [836, 735] width 122 height 19
type input "0"
click at [847, 758] on input at bounding box center [836, 767] width 122 height 19
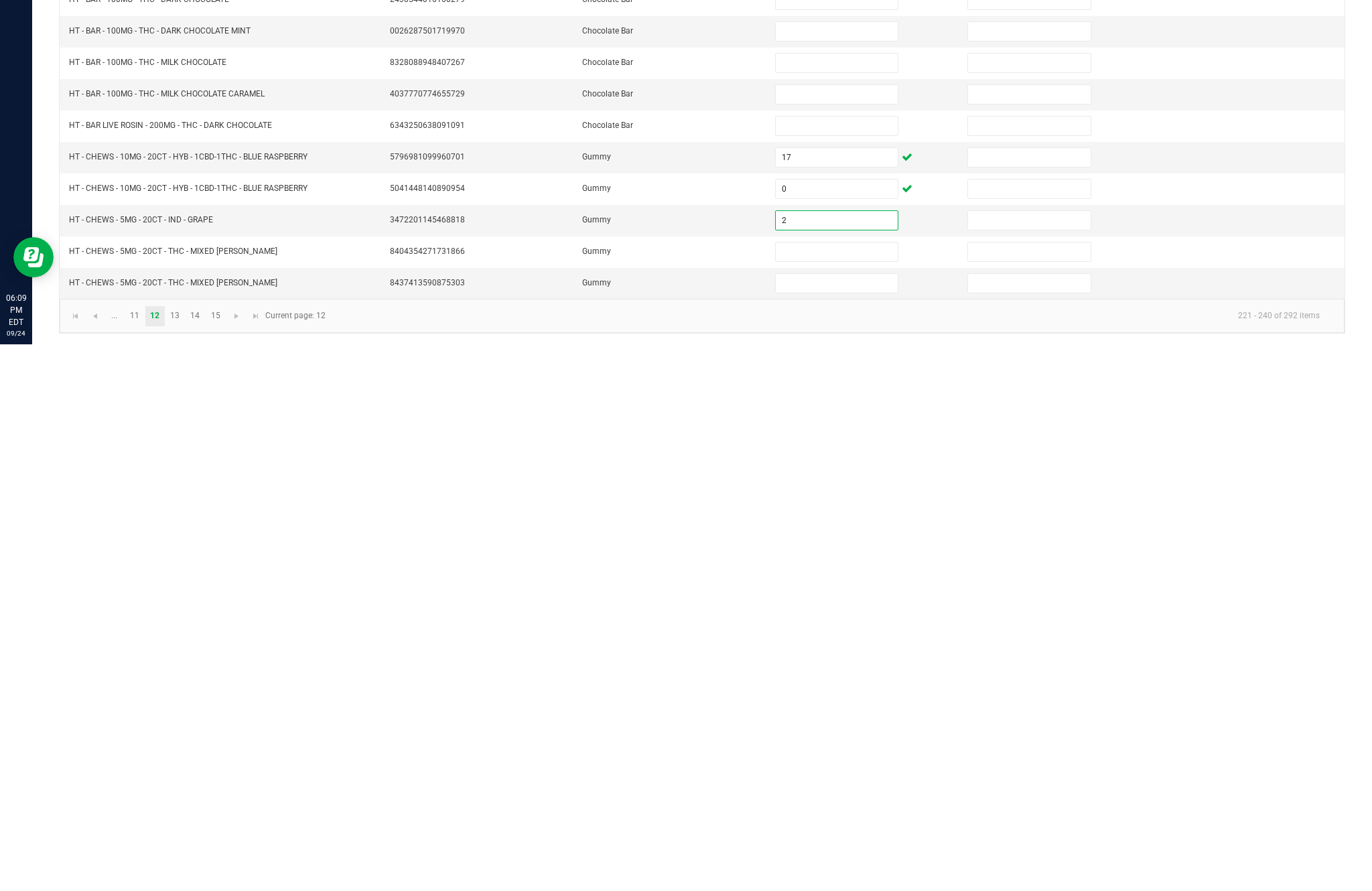
type input "2"
click at [811, 790] on input at bounding box center [836, 799] width 122 height 19
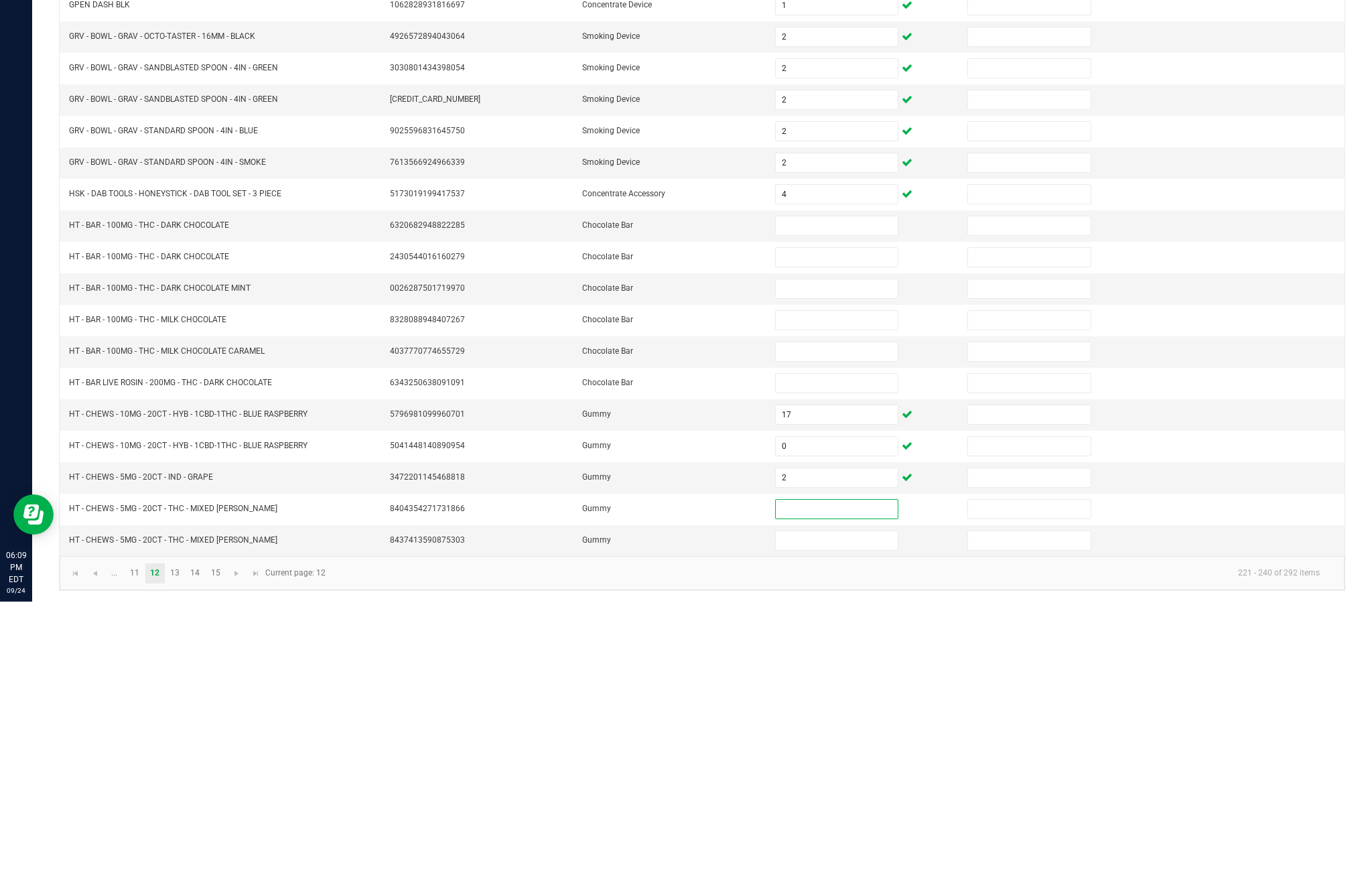
scroll to position [73, 0]
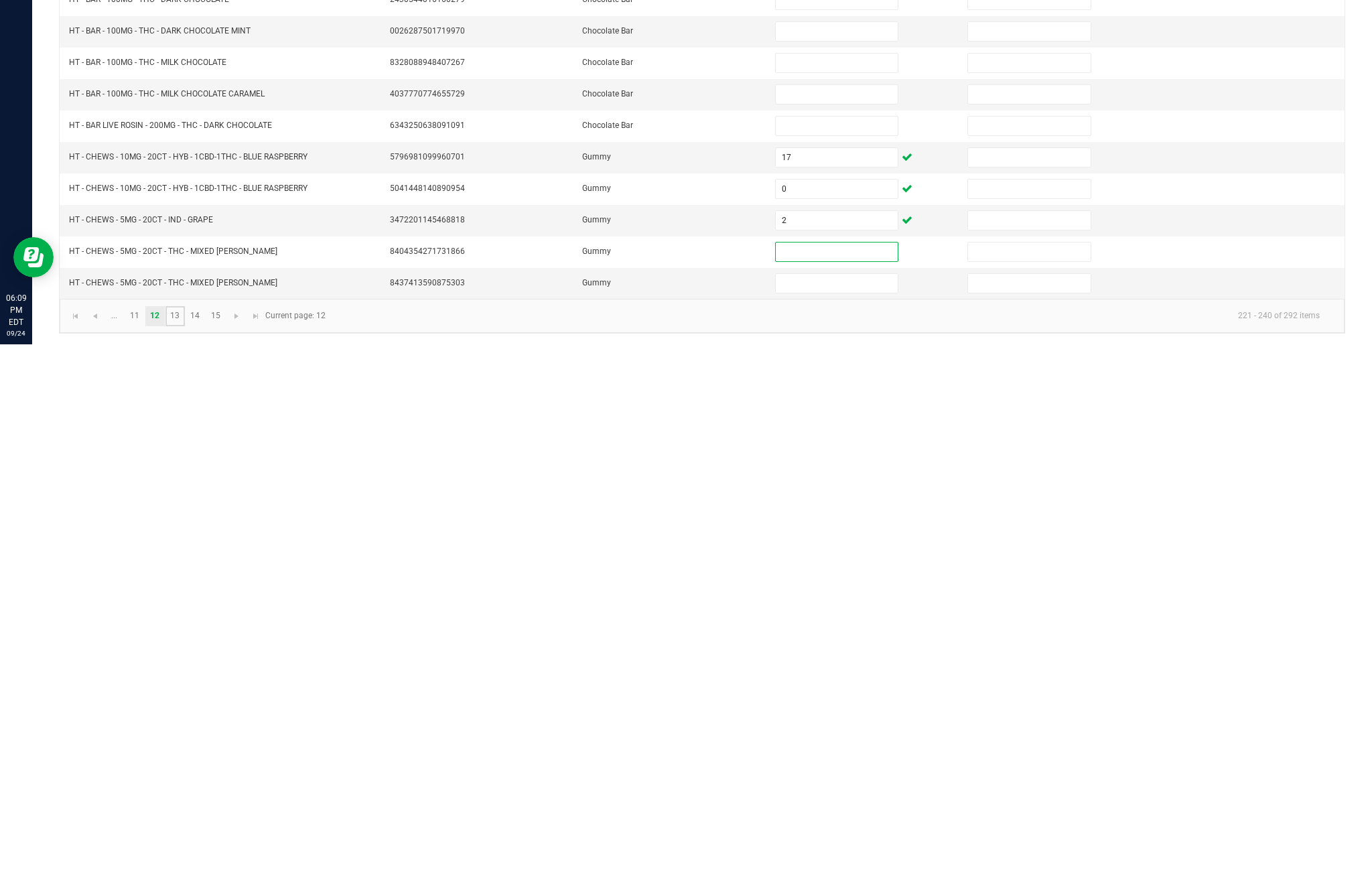
click at [185, 853] on link "13" at bounding box center [175, 863] width 20 height 20
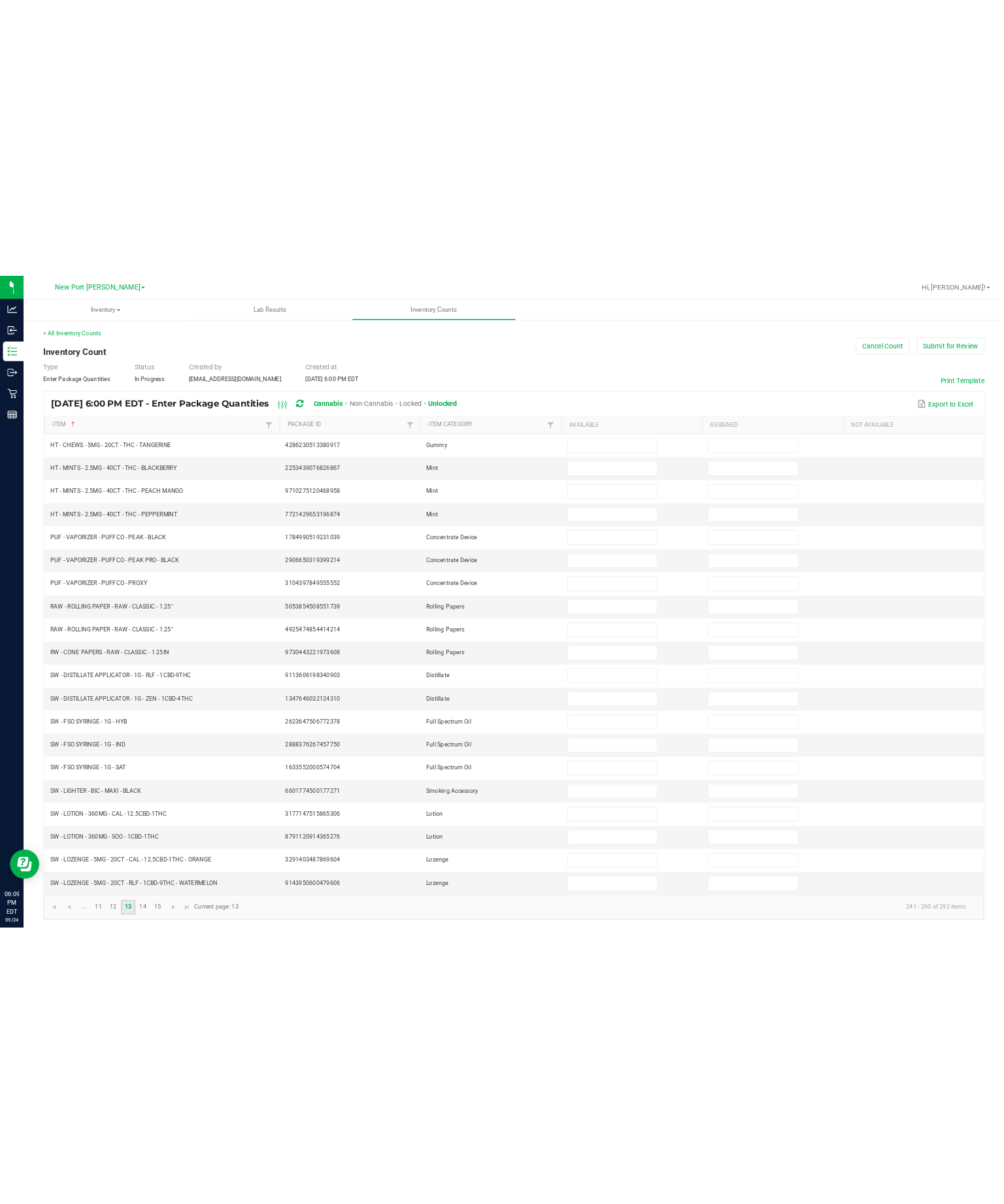
scroll to position [0, 0]
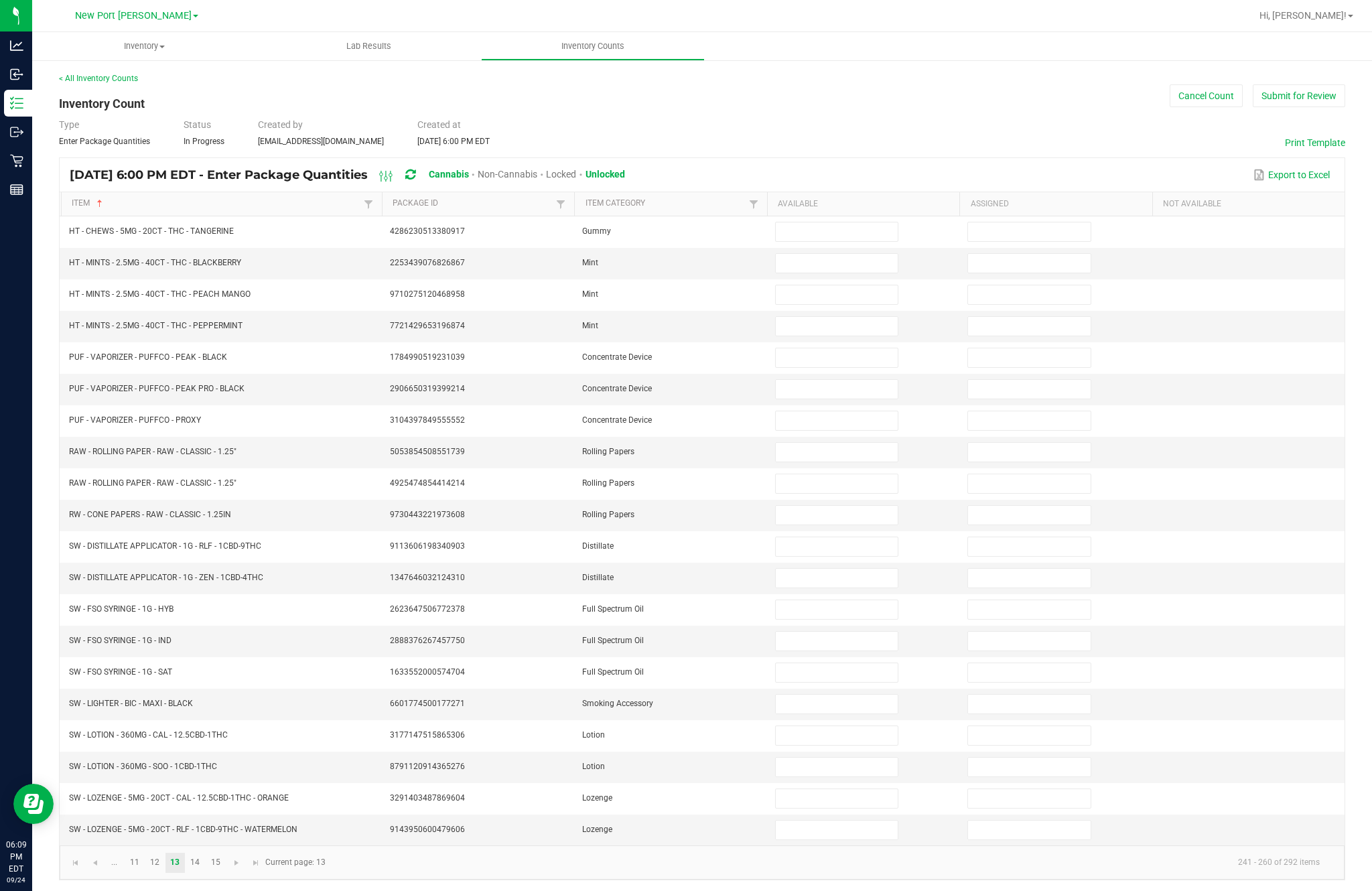
click at [837, 272] on input at bounding box center [836, 263] width 122 height 19
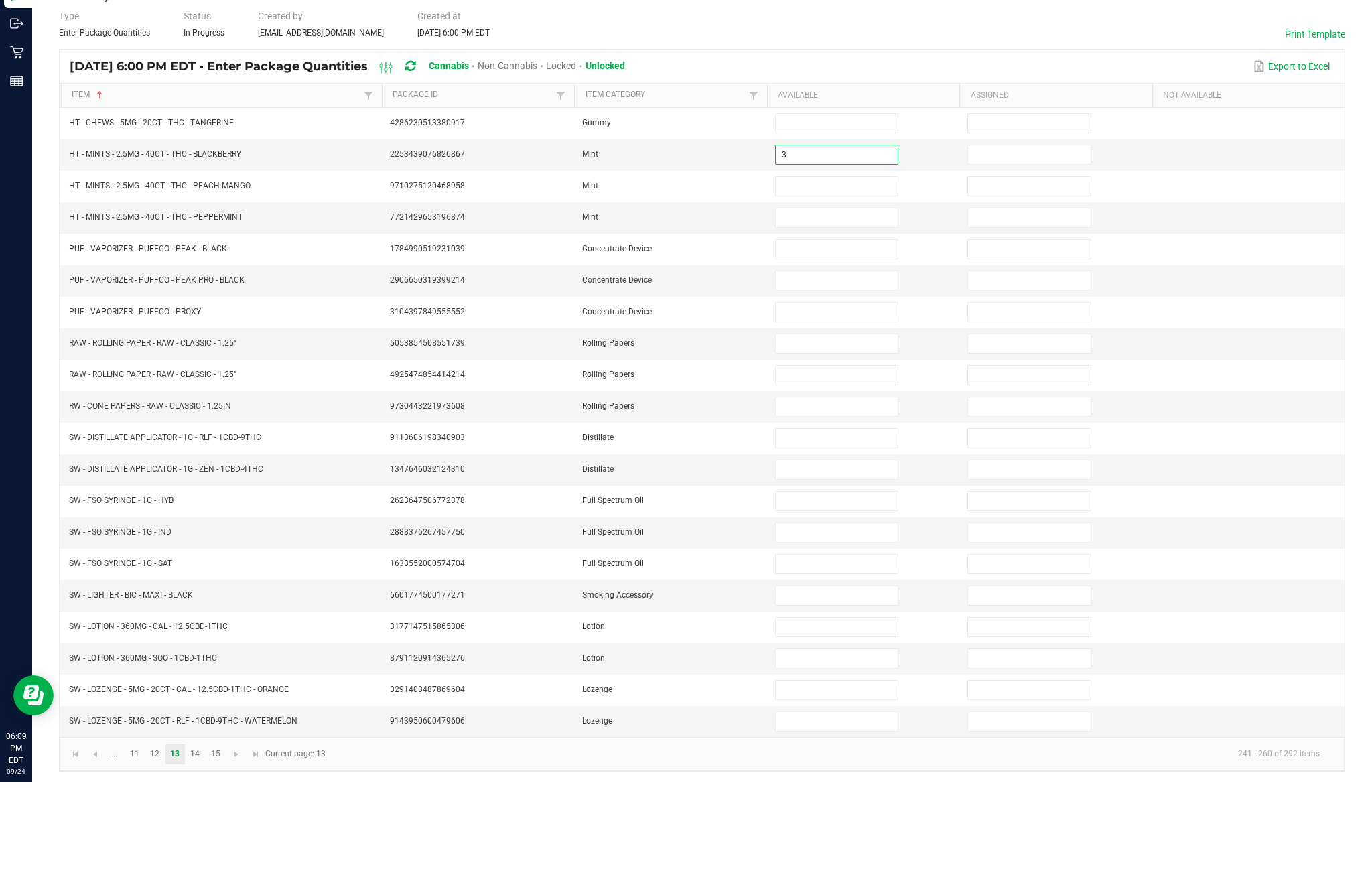
type input "3"
click at [837, 286] on input at bounding box center [836, 295] width 122 height 19
type input "3"
click at [852, 317] on input at bounding box center [836, 326] width 122 height 19
type input "11"
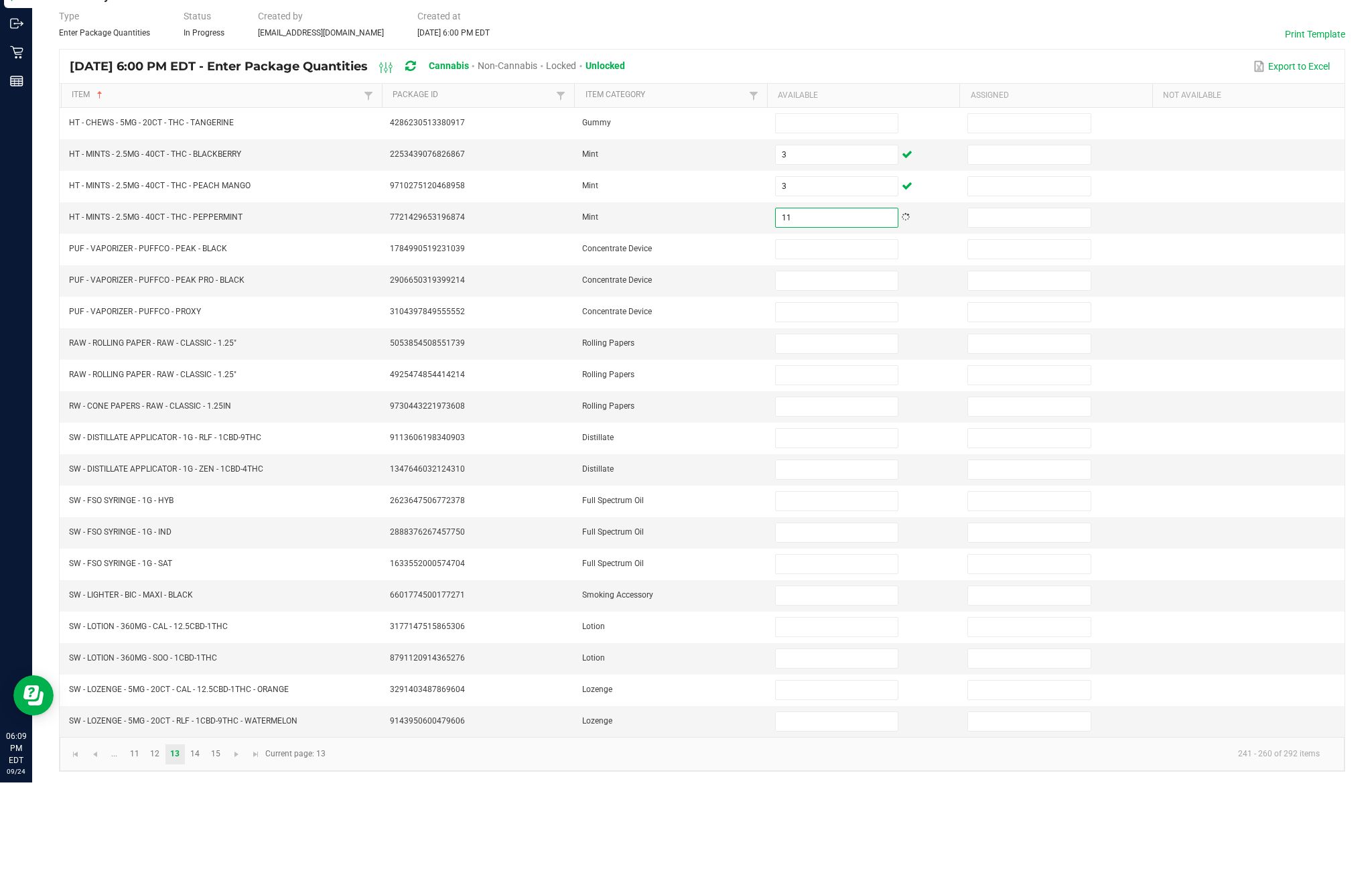
click at [835, 348] on input at bounding box center [836, 358] width 122 height 19
type input "1"
click at [832, 380] on input at bounding box center [836, 389] width 122 height 19
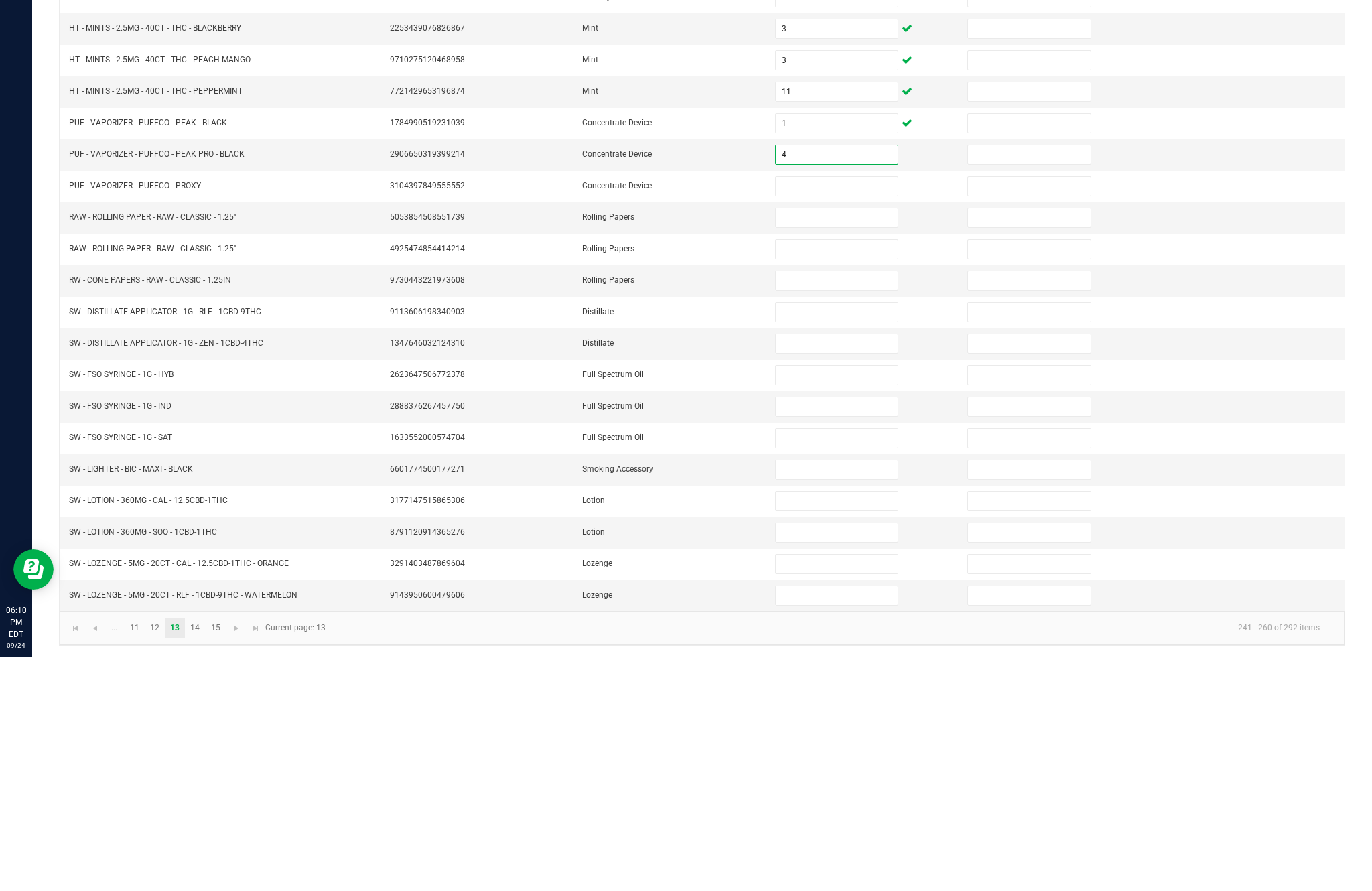
type input "4"
click at [841, 412] on input at bounding box center [836, 421] width 122 height 19
type input "2"
click at [839, 443] on input at bounding box center [836, 452] width 122 height 19
type input "1"
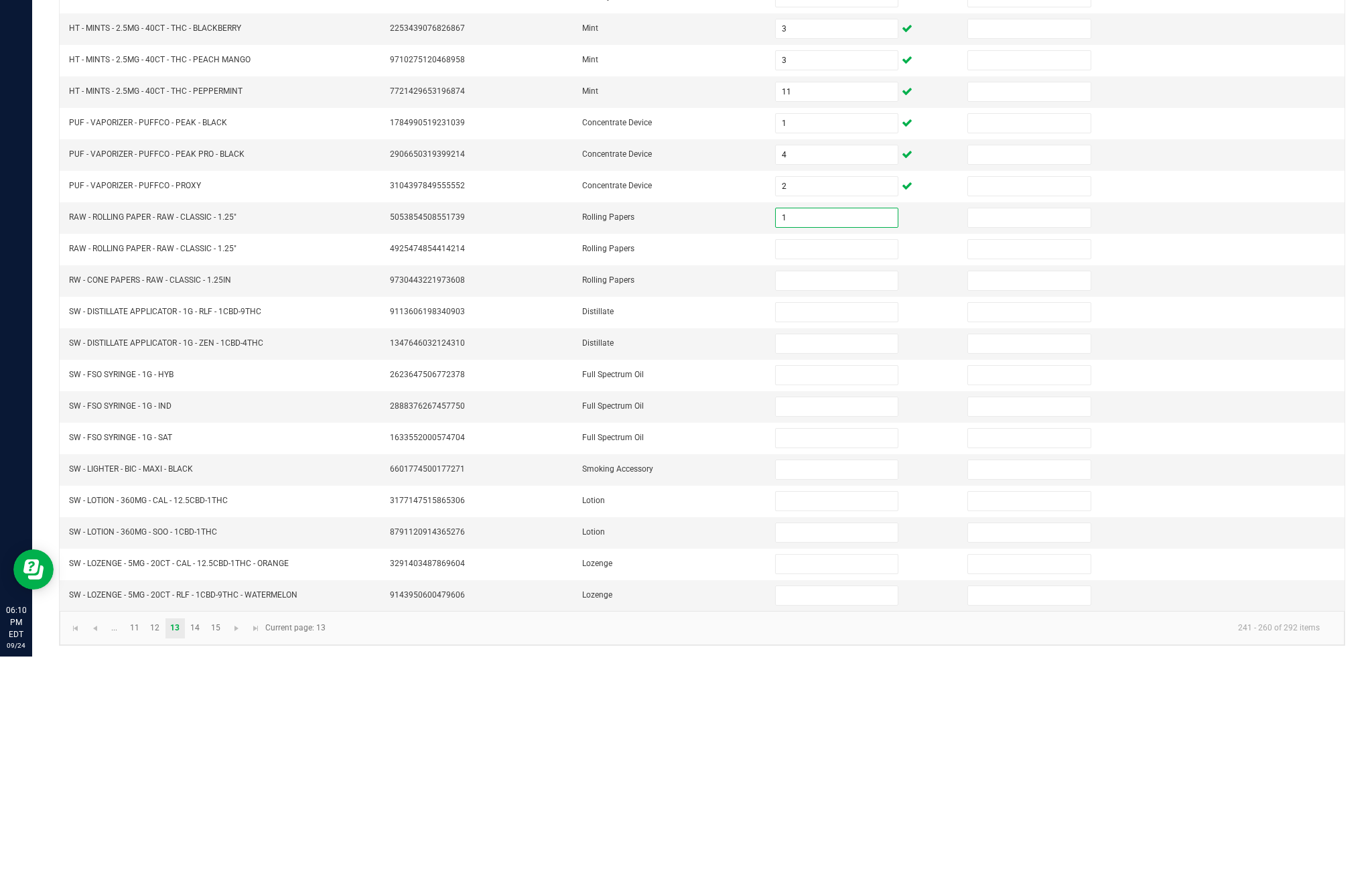
click at [832, 474] on input at bounding box center [836, 484] width 122 height 19
type input "1"
click at [851, 506] on input at bounding box center [836, 515] width 122 height 19
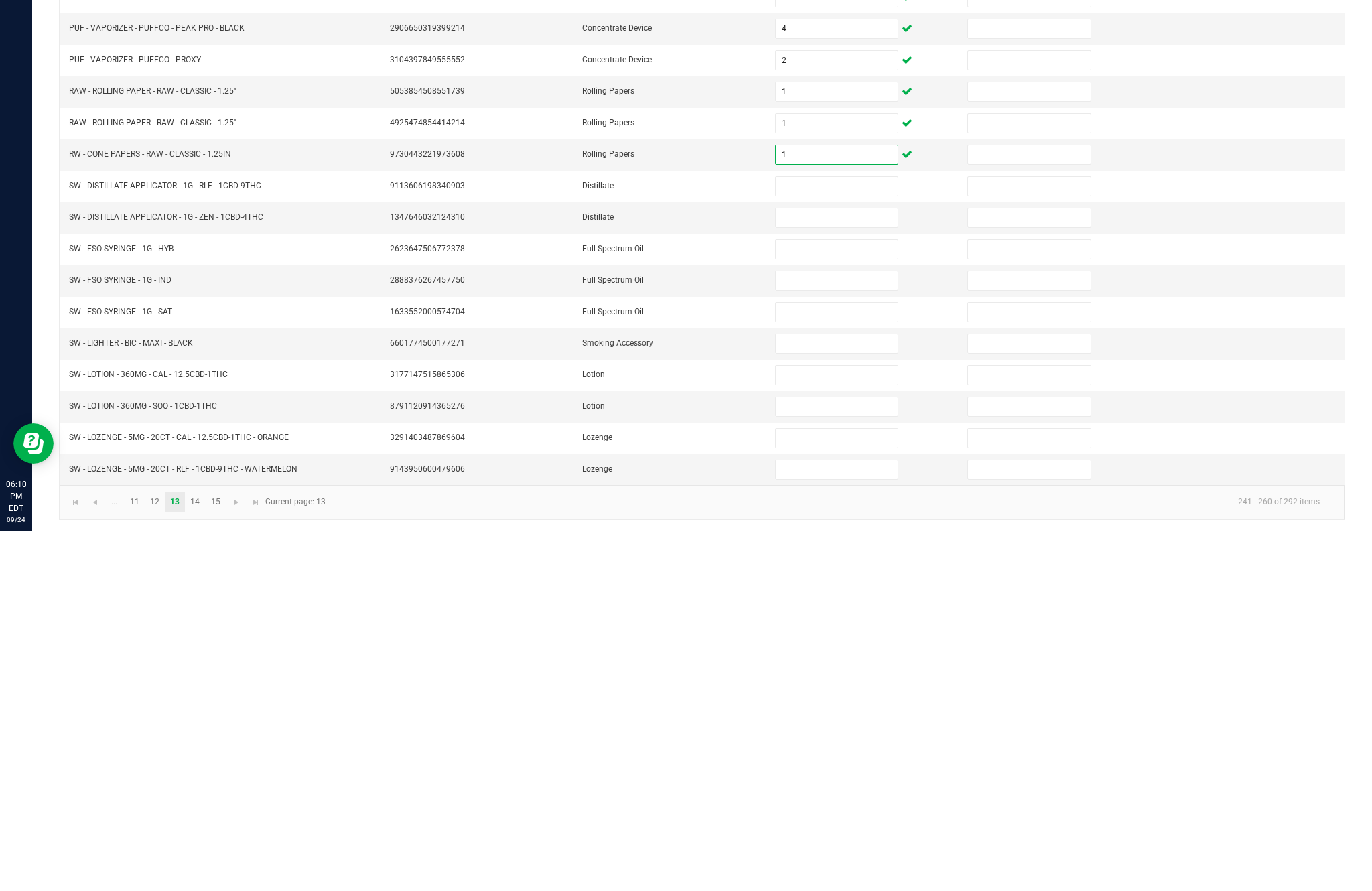
type input "1"
click at [844, 538] on input at bounding box center [836, 547] width 122 height 19
type input "4"
click at [836, 569] on input at bounding box center [836, 578] width 122 height 19
type input "2"
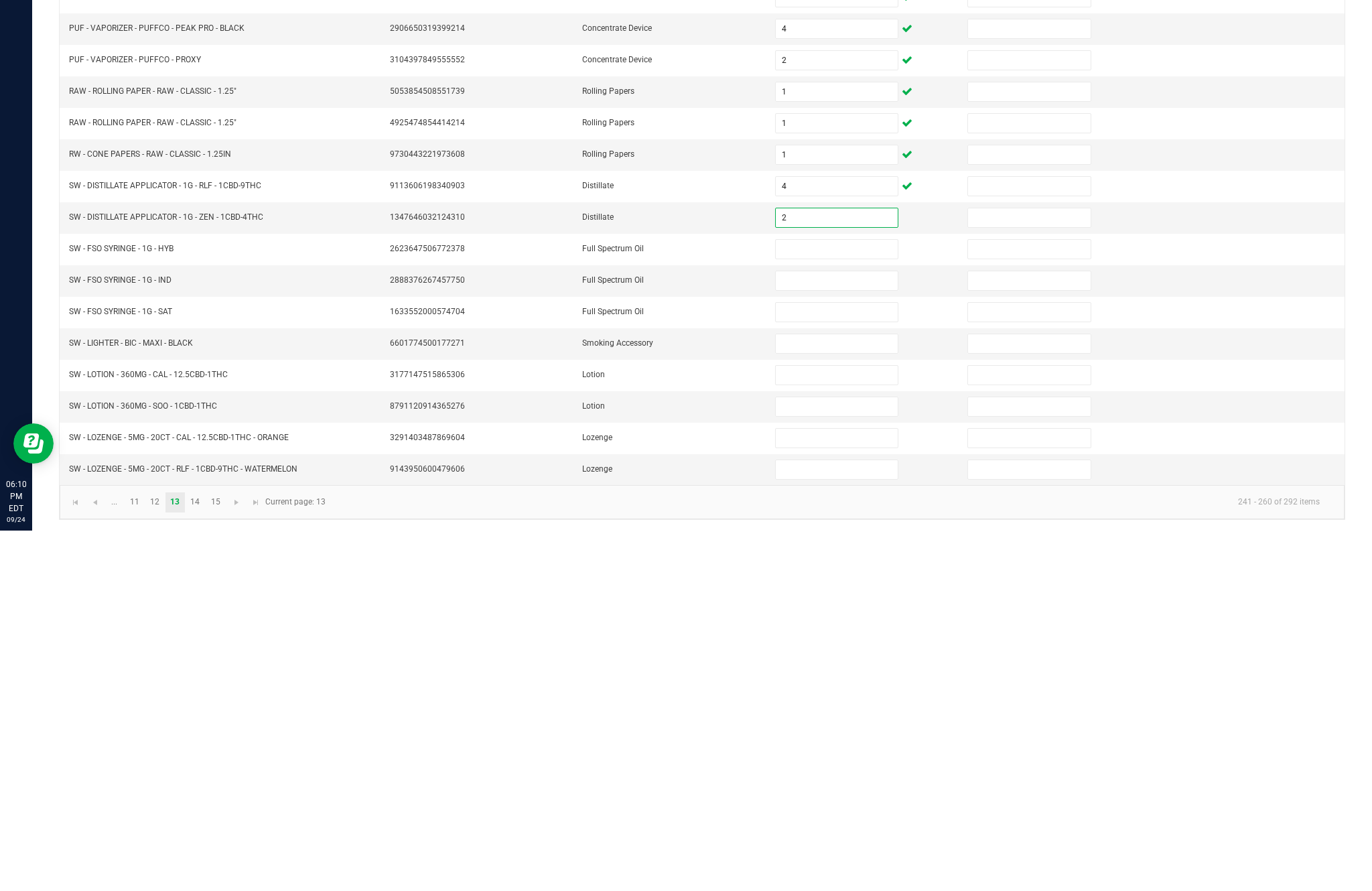
click at [834, 600] on input at bounding box center [836, 609] width 122 height 19
type input "6"
click at [845, 632] on input at bounding box center [836, 641] width 122 height 19
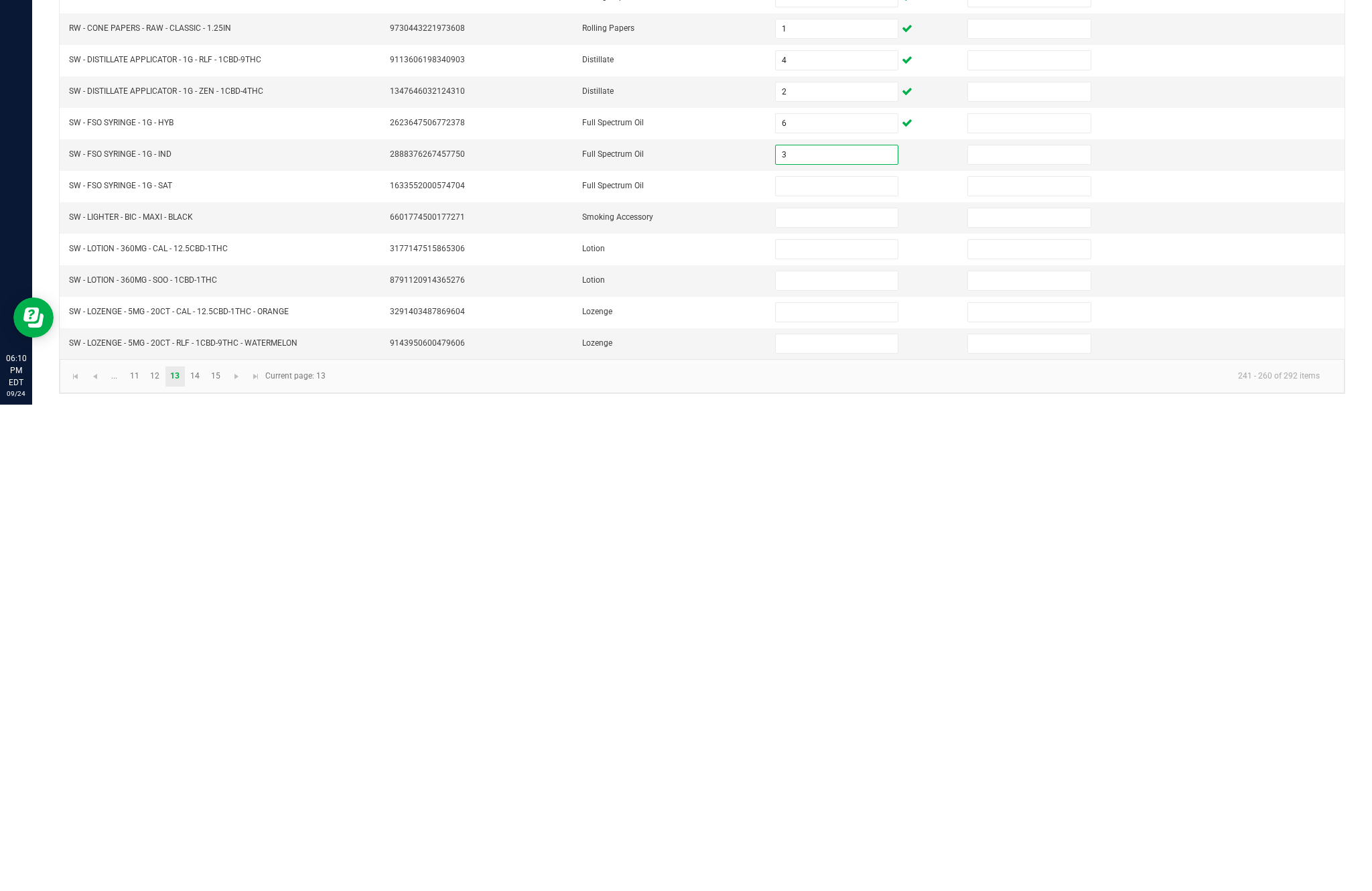
type input "3"
click at [818, 664] on input at bounding box center [836, 673] width 122 height 19
type input "10"
click at [830, 695] on input at bounding box center [836, 704] width 122 height 19
type input "1"
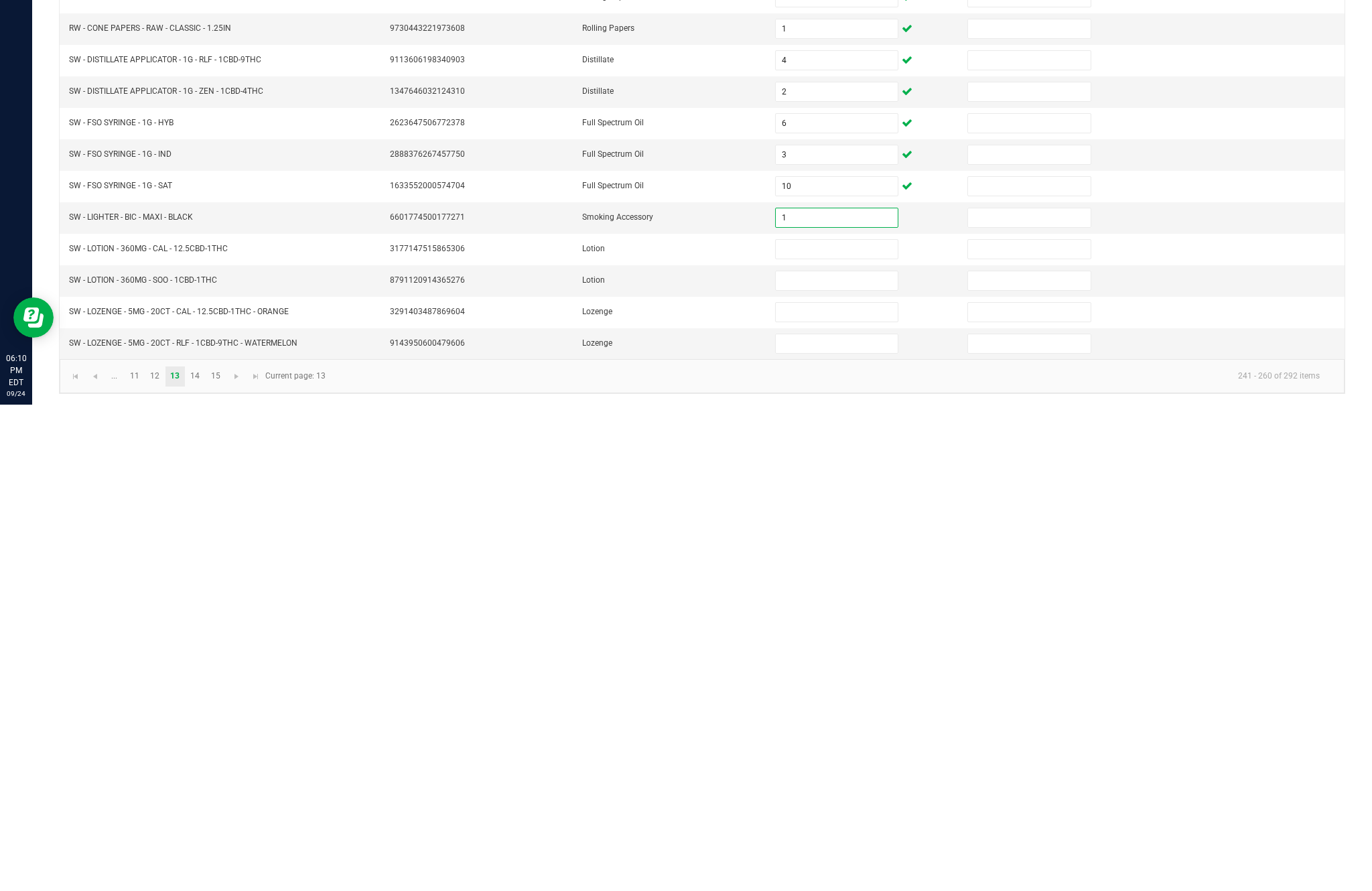
click at [825, 726] on input at bounding box center [836, 735] width 122 height 19
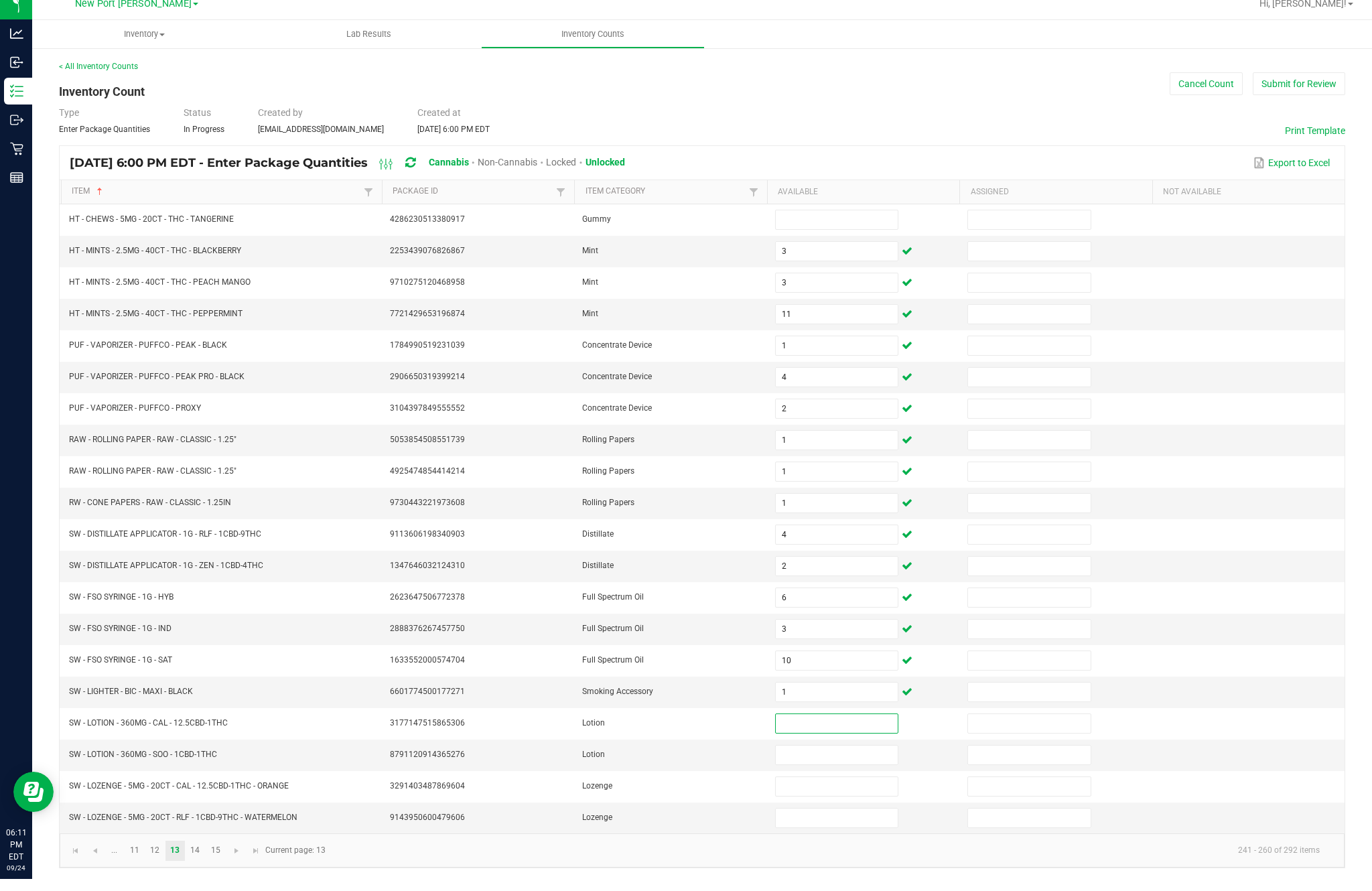
scroll to position [86, 0]
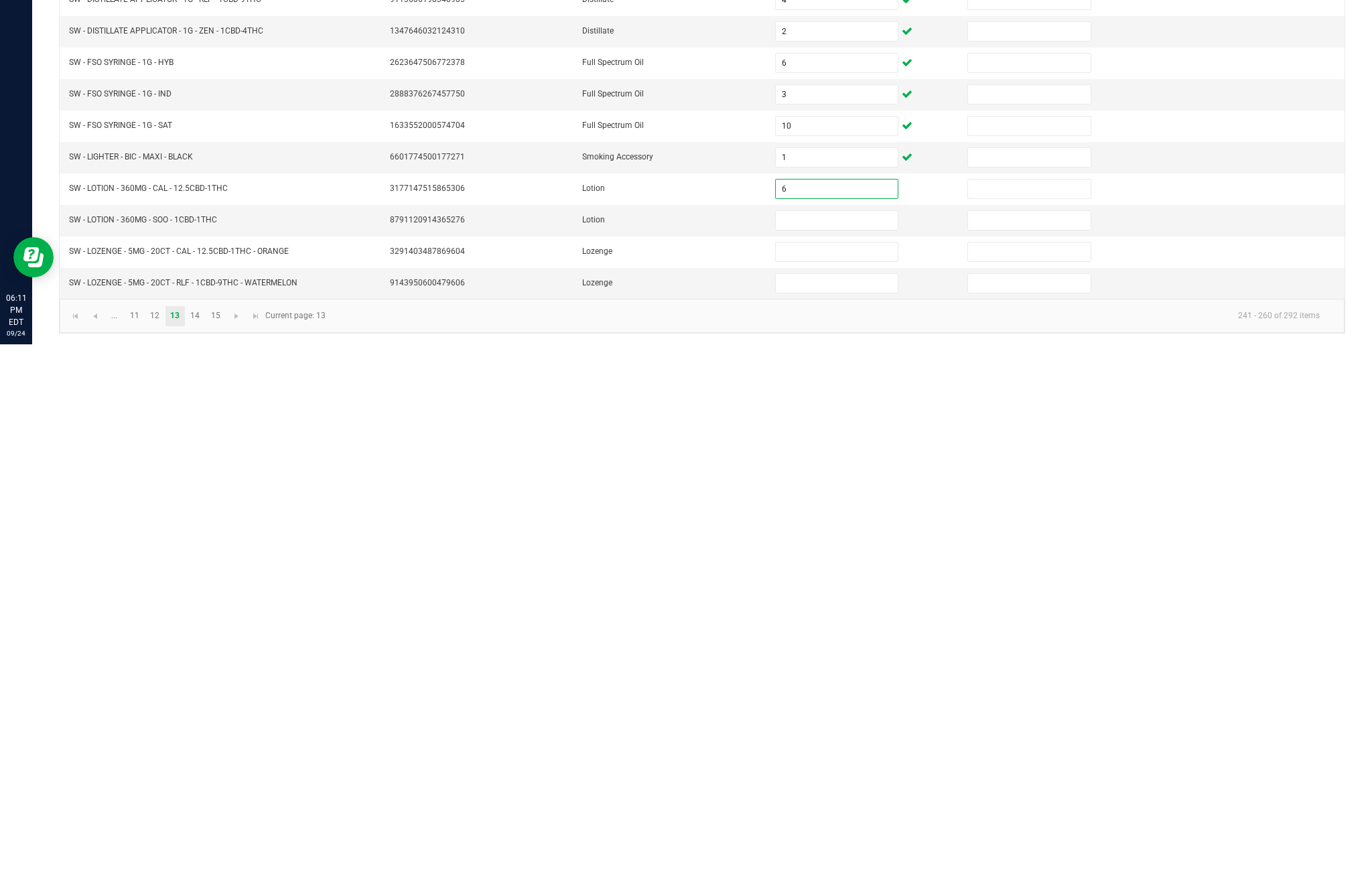
type input "6"
click at [839, 758] on input at bounding box center [836, 767] width 122 height 19
type input "7"
click at [812, 790] on input at bounding box center [836, 799] width 122 height 19
type input "19"
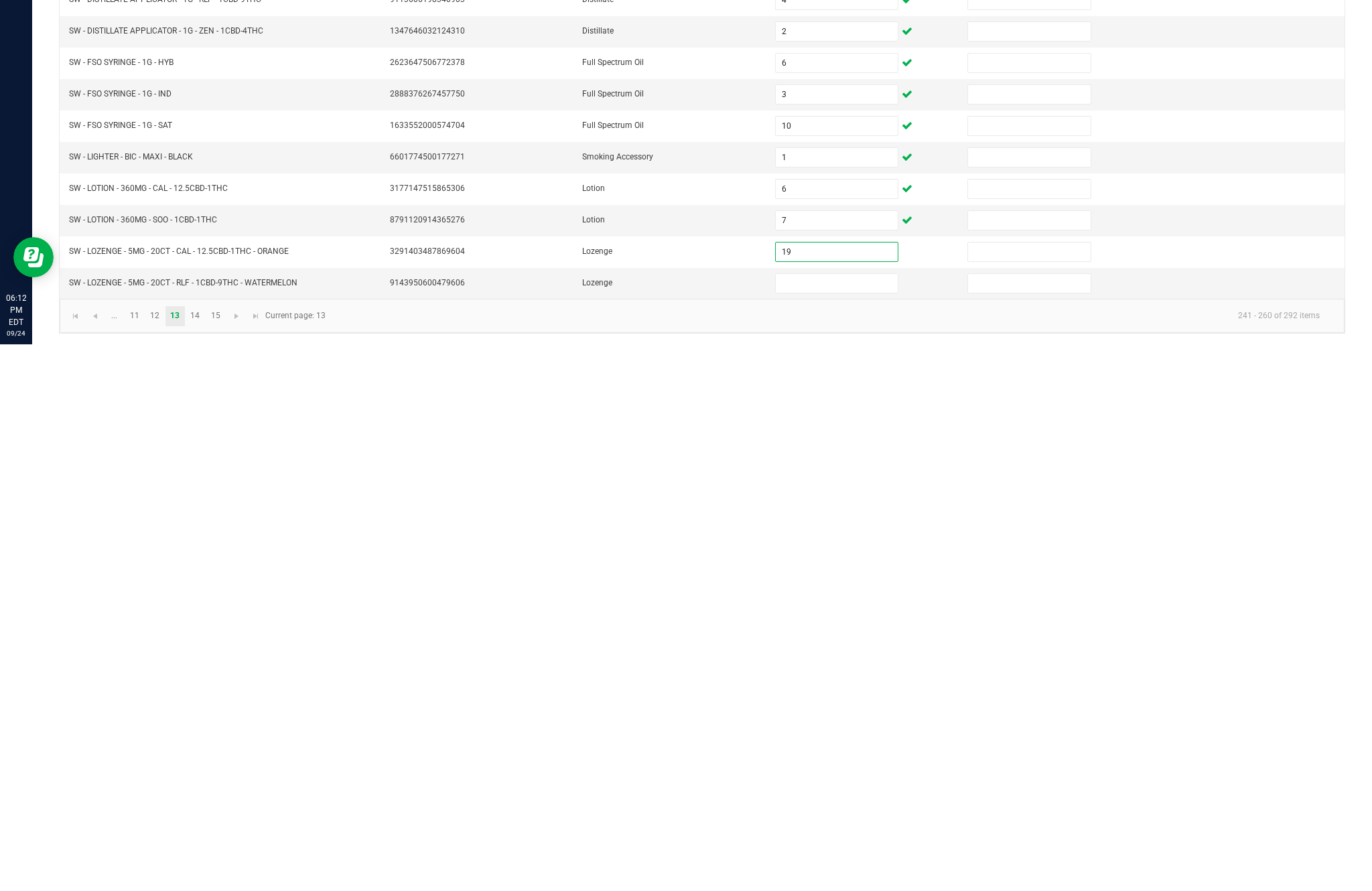
click at [820, 821] on input at bounding box center [836, 830] width 122 height 19
type input "11"
click at [185, 853] on link "13" at bounding box center [175, 863] width 20 height 20
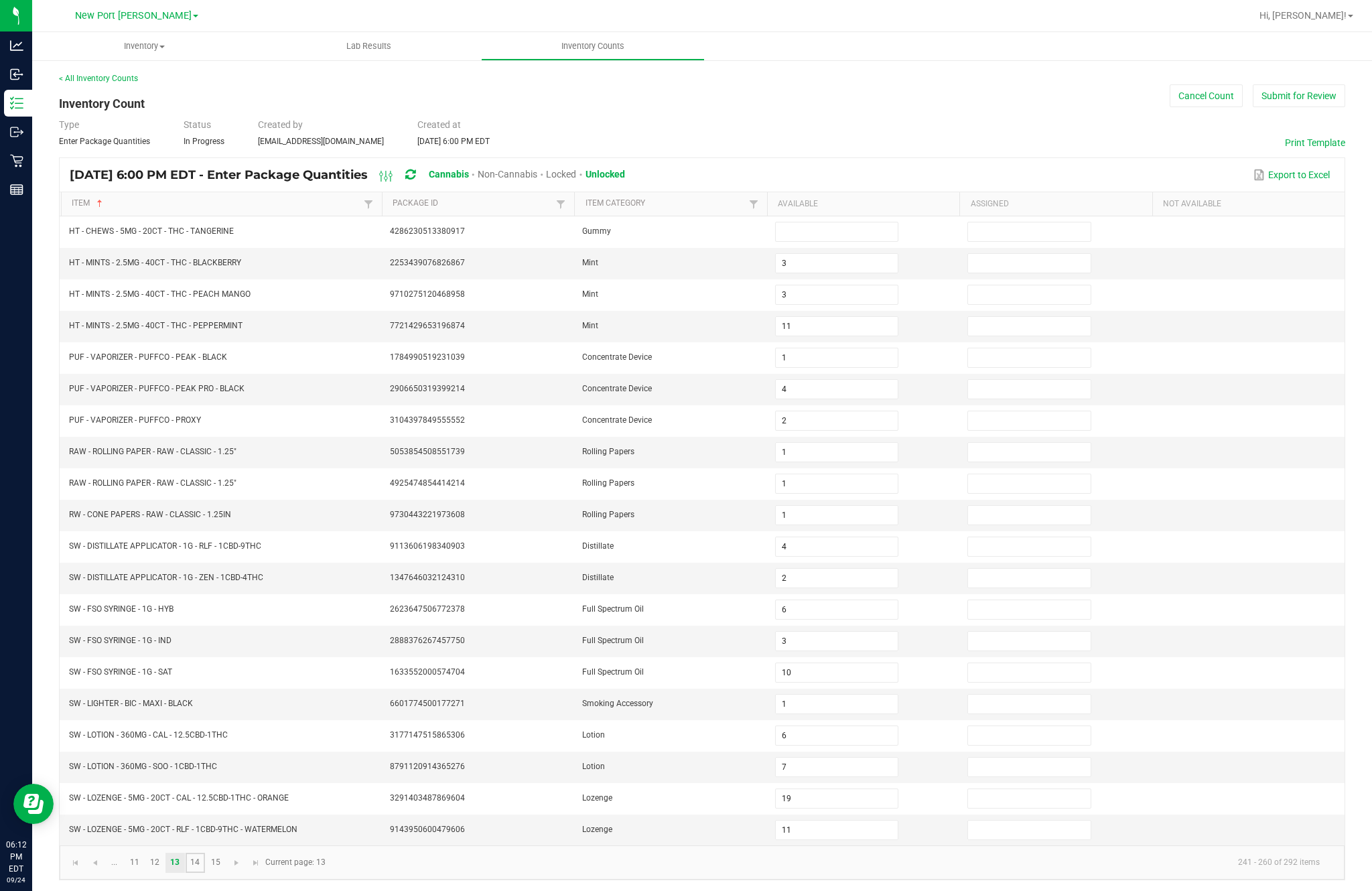
click at [205, 853] on link "14" at bounding box center [196, 863] width 20 height 20
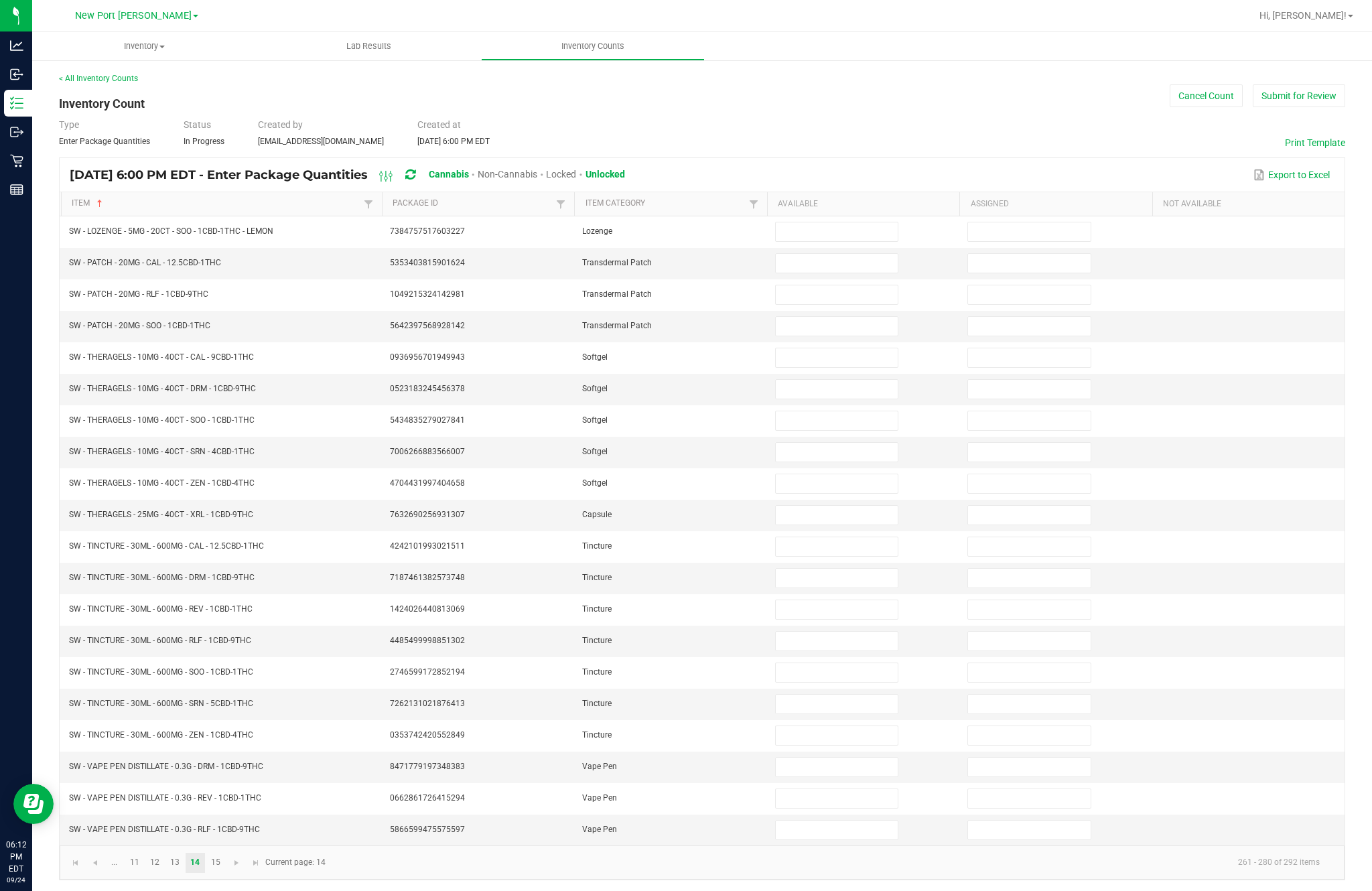
click at [819, 222] on input at bounding box center [836, 232] width 122 height 19
type input "17"
click at [832, 254] on input at bounding box center [836, 263] width 122 height 19
type input "4"
click at [833, 286] on input at bounding box center [836, 295] width 122 height 19
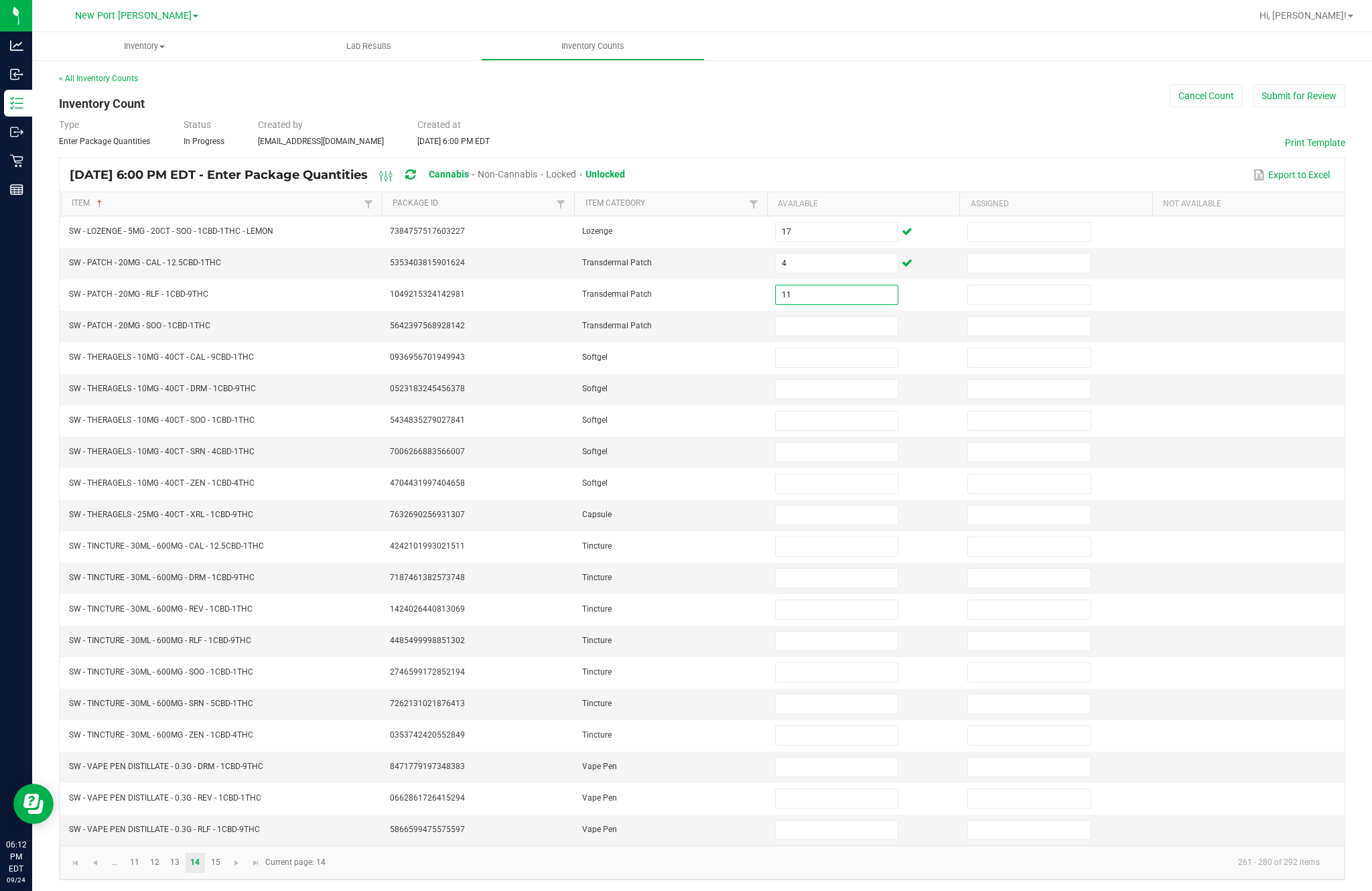
type input "11"
click at [851, 317] on input at bounding box center [836, 326] width 122 height 19
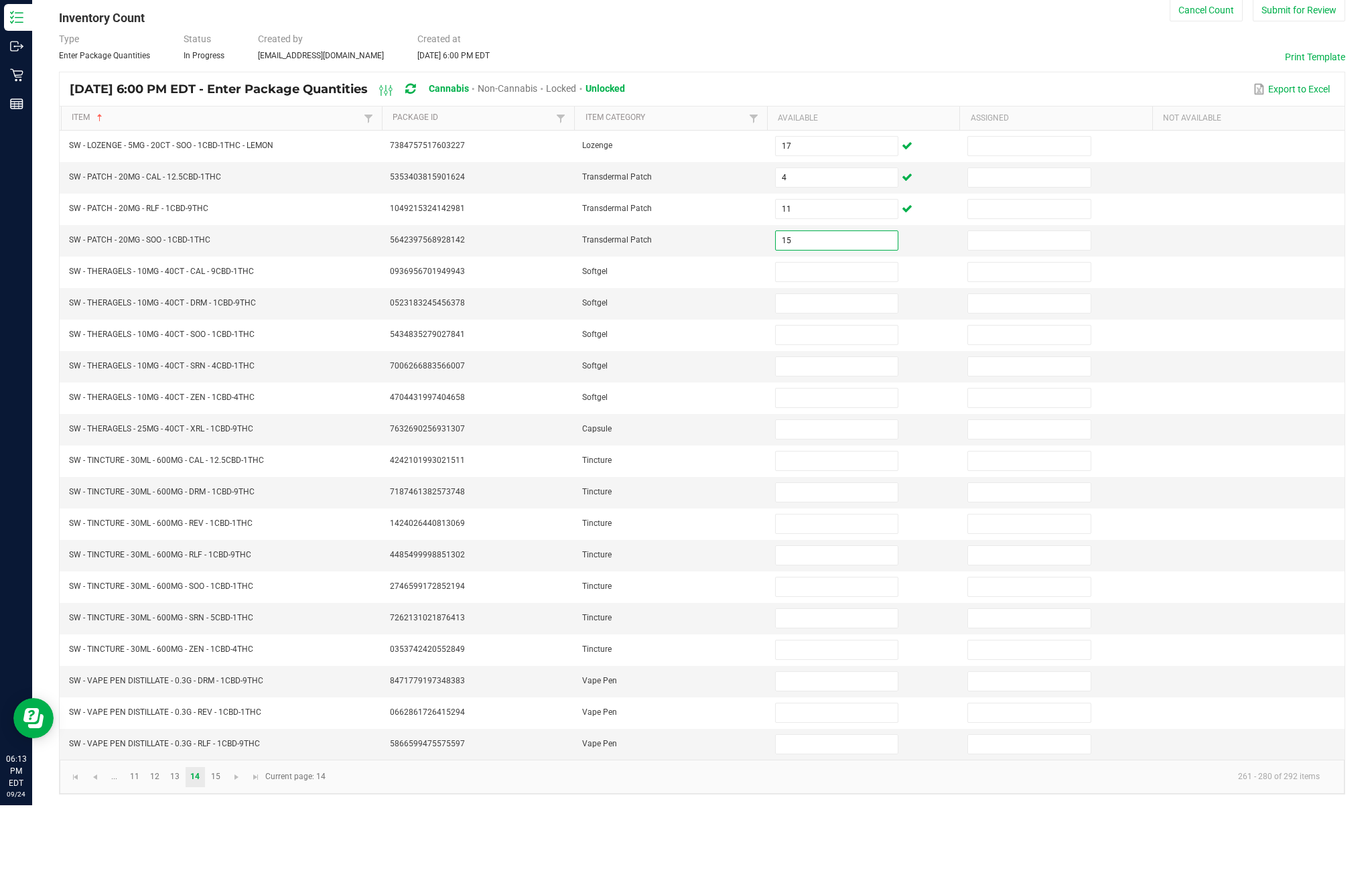
type input "15"
click at [839, 348] on input at bounding box center [836, 358] width 122 height 19
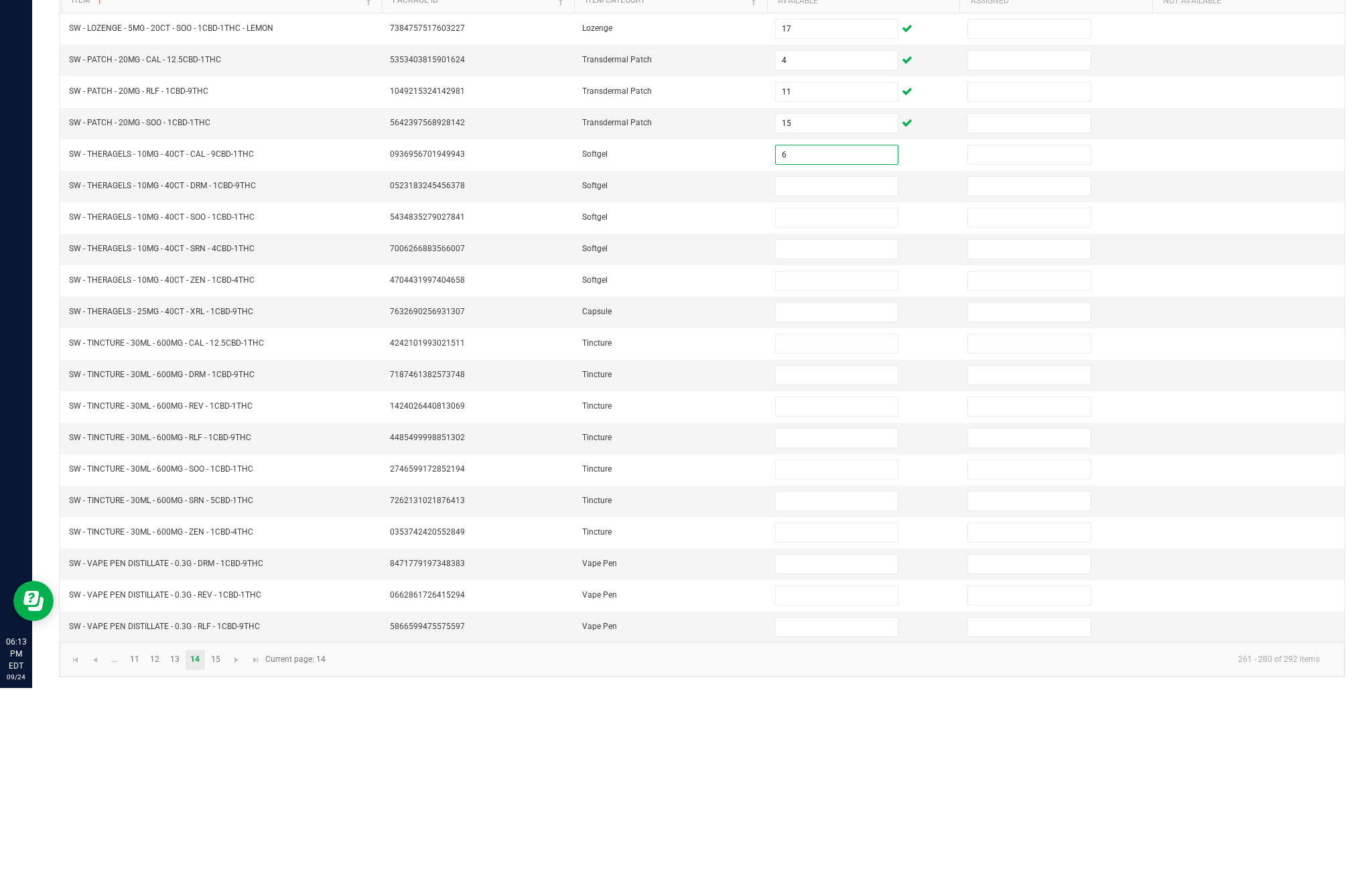
type input "6"
click at [848, 380] on input at bounding box center [836, 389] width 122 height 19
type input "4"
click at [846, 412] on input at bounding box center [836, 421] width 122 height 19
type input "6"
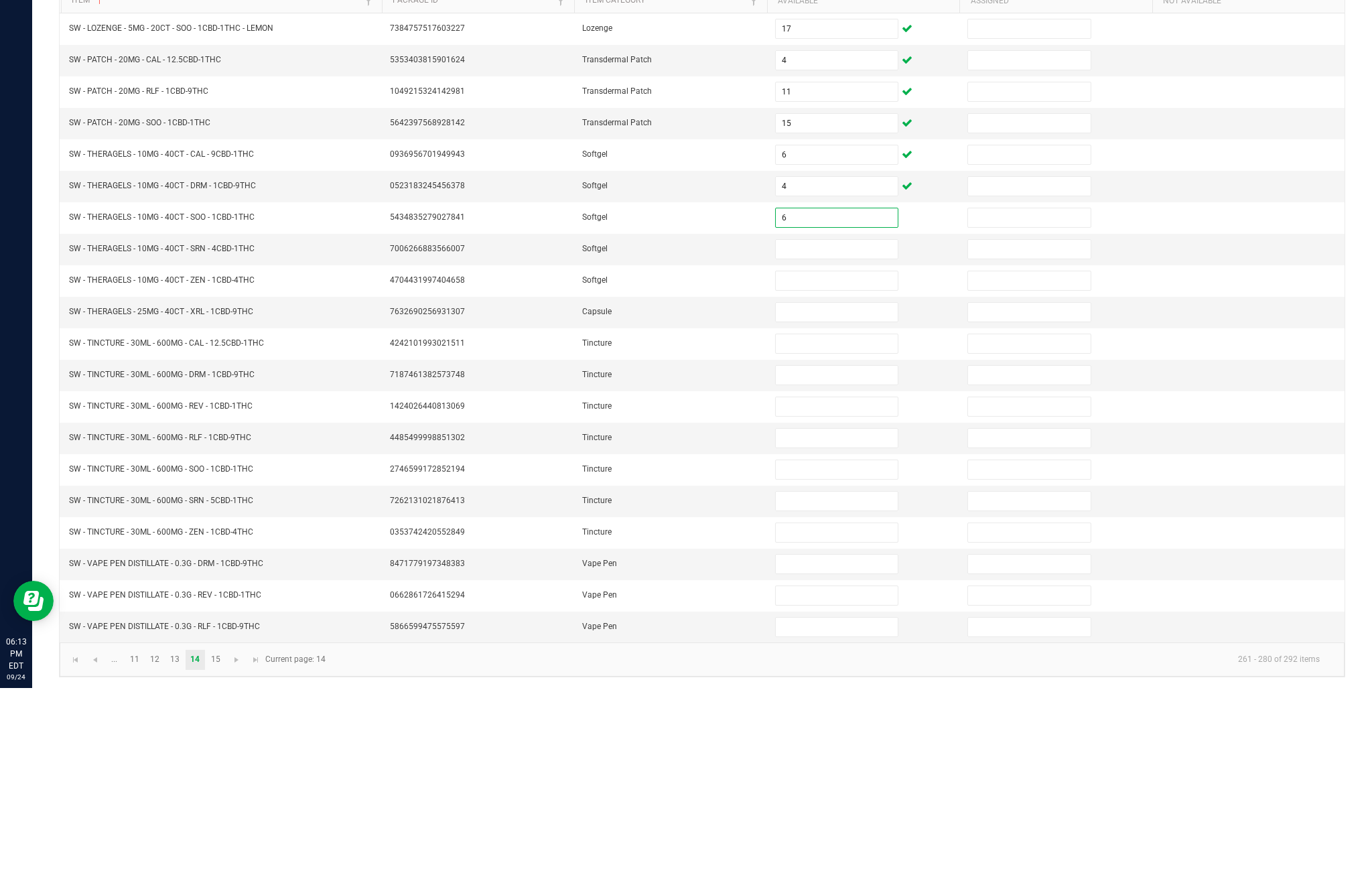
click at [841, 443] on input at bounding box center [836, 452] width 122 height 19
type input "6"
click at [828, 474] on input at bounding box center [836, 484] width 122 height 19
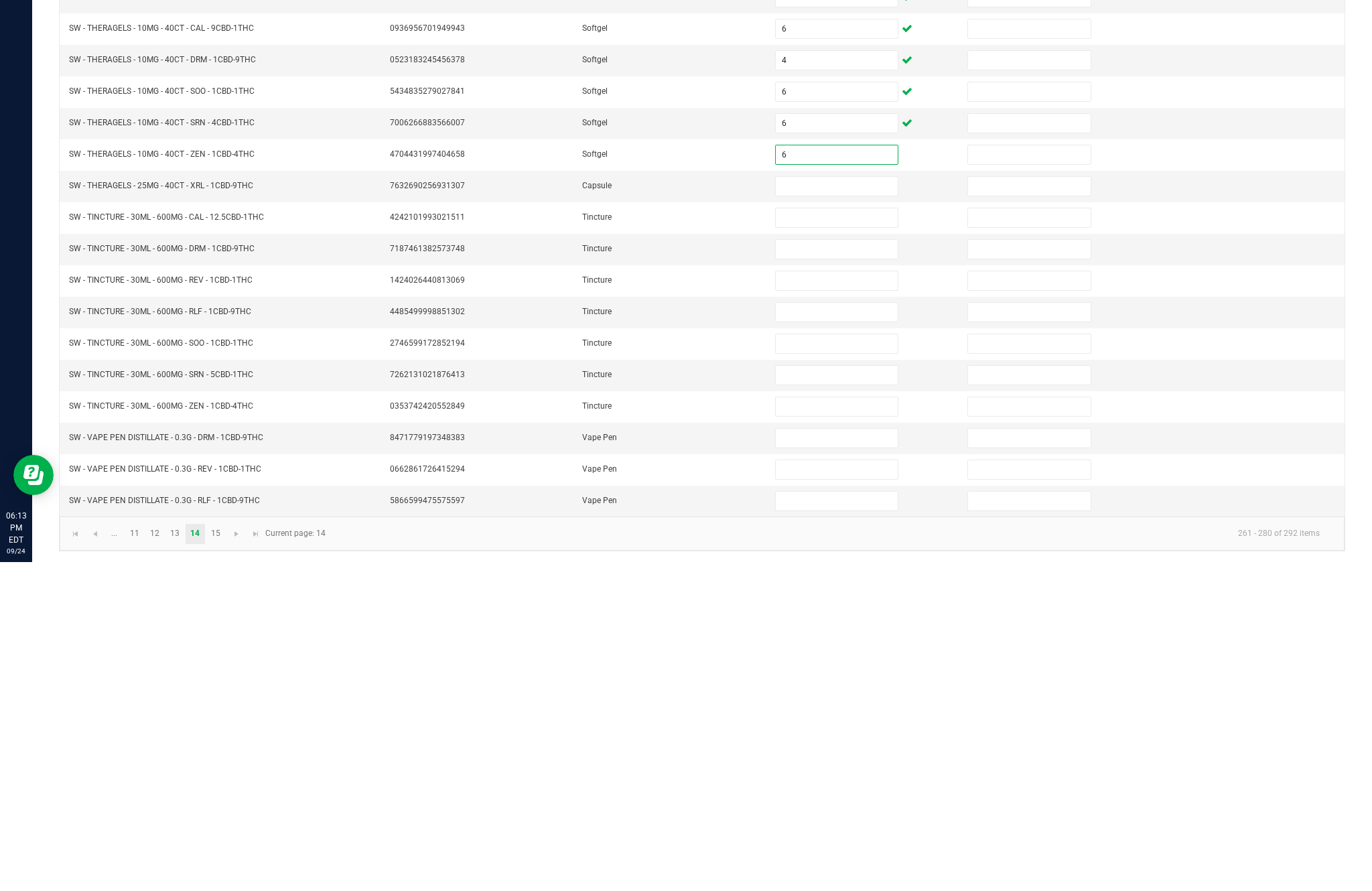
type input "6"
click at [845, 506] on input at bounding box center [836, 515] width 122 height 19
type input "1"
click at [851, 538] on input at bounding box center [836, 547] width 122 height 19
type input "9"
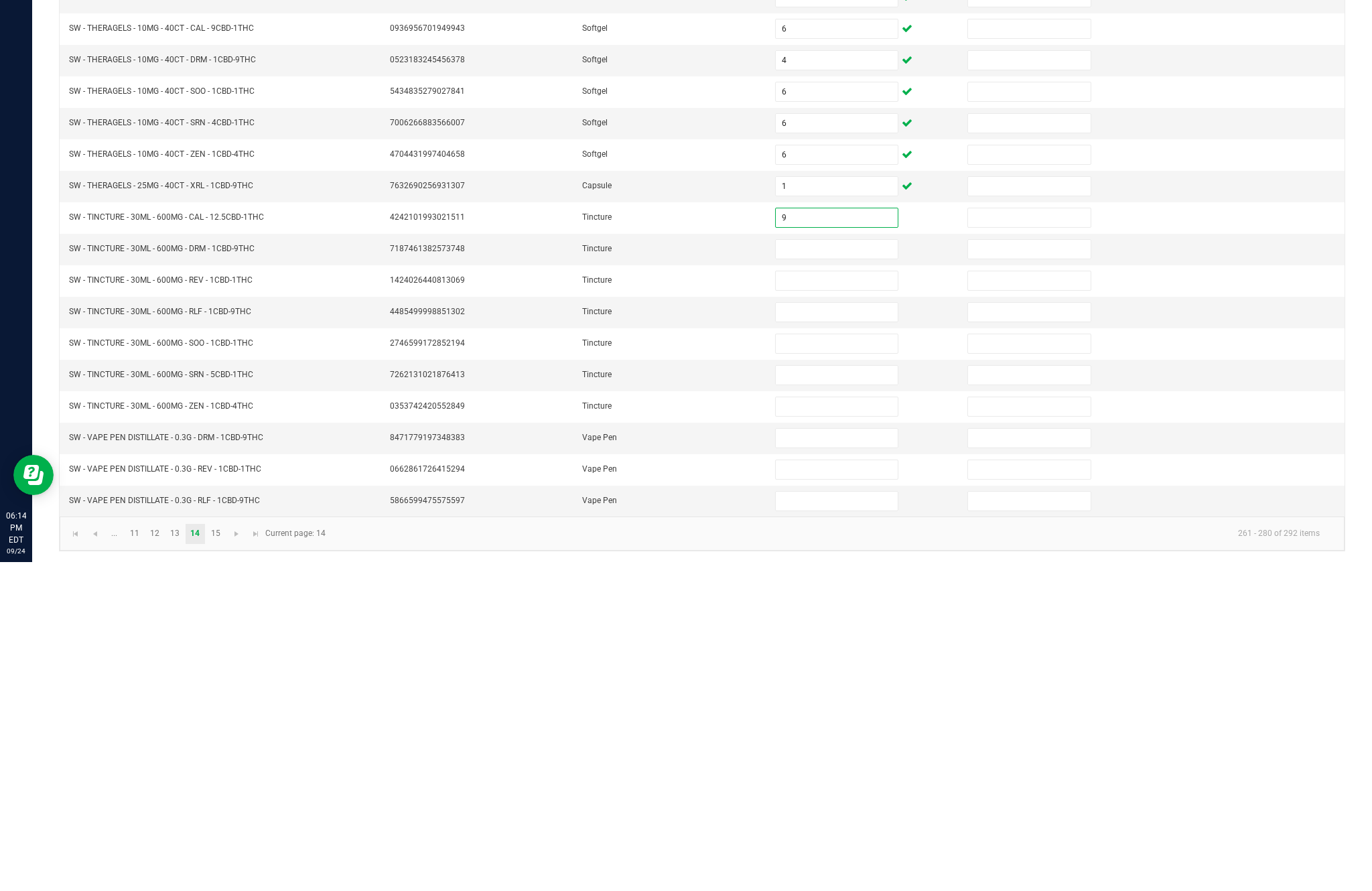
click at [826, 569] on input at bounding box center [836, 578] width 122 height 19
type input "5"
click at [829, 600] on input at bounding box center [836, 609] width 122 height 19
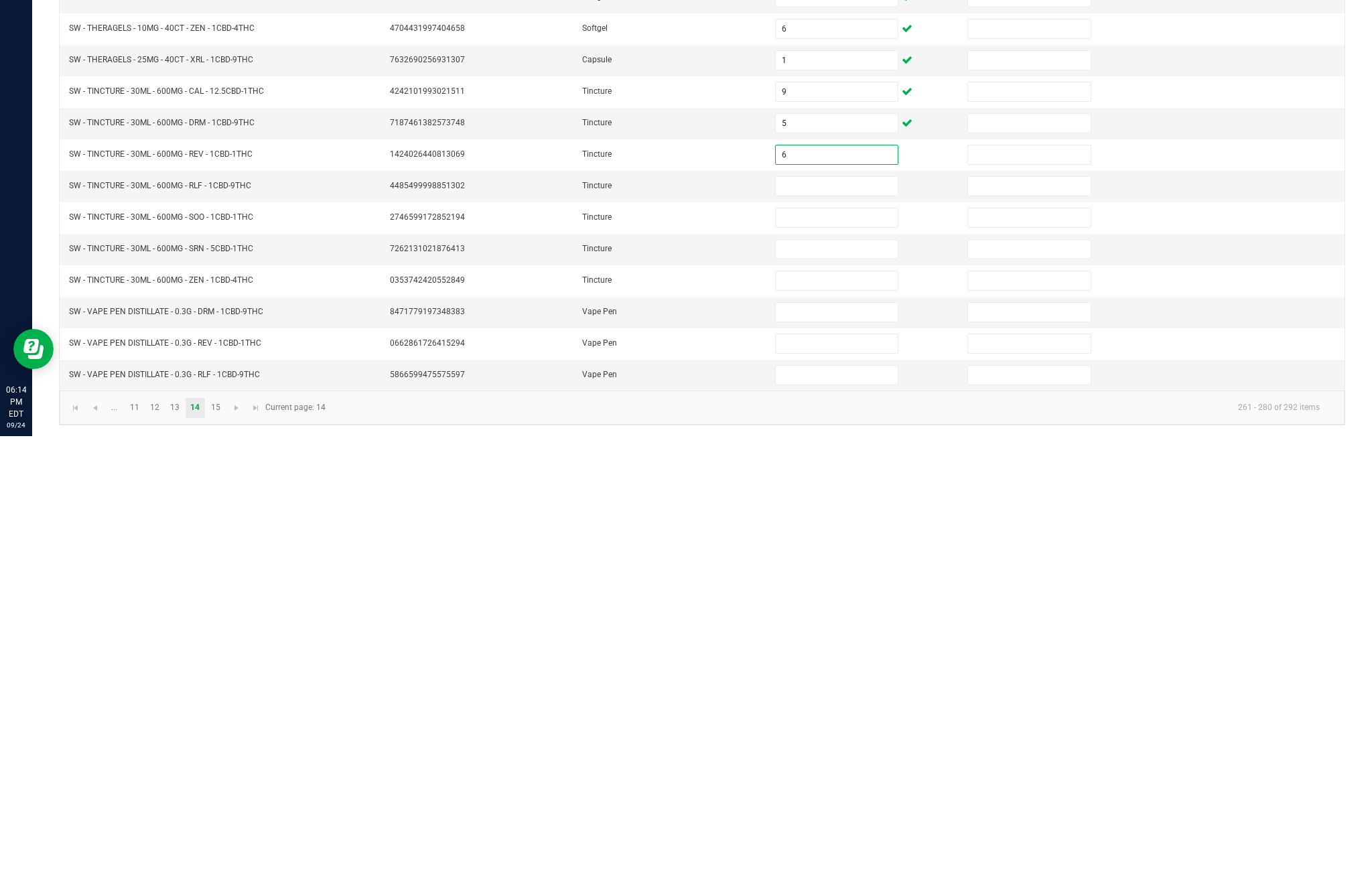
type input "6"
click at [825, 632] on input at bounding box center [836, 641] width 122 height 19
type input "5"
click at [820, 664] on input at bounding box center [836, 673] width 122 height 19
type input "2"
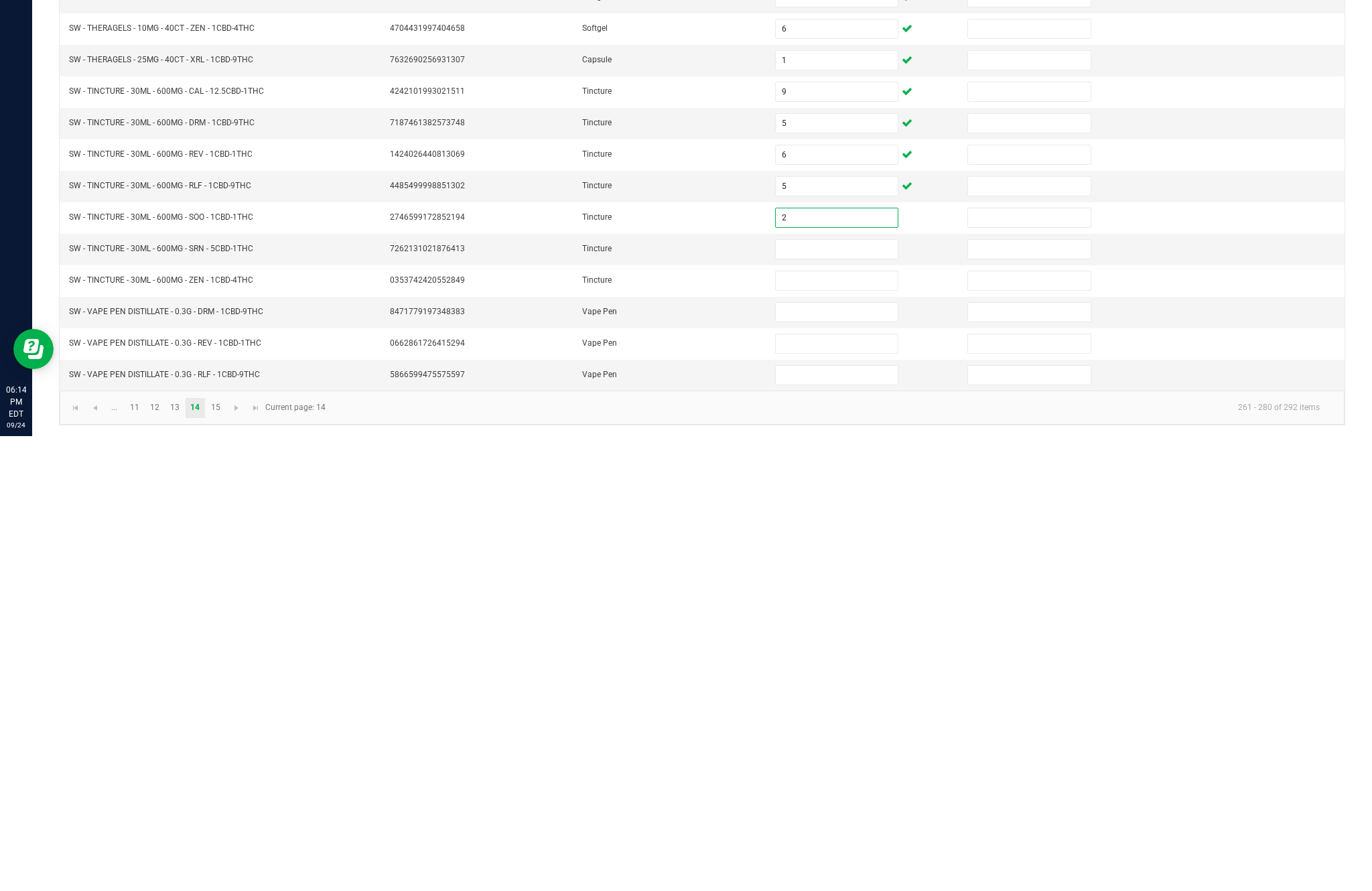
click at [845, 695] on input at bounding box center [836, 704] width 122 height 19
type input "3"
click at [839, 726] on input at bounding box center [836, 735] width 122 height 19
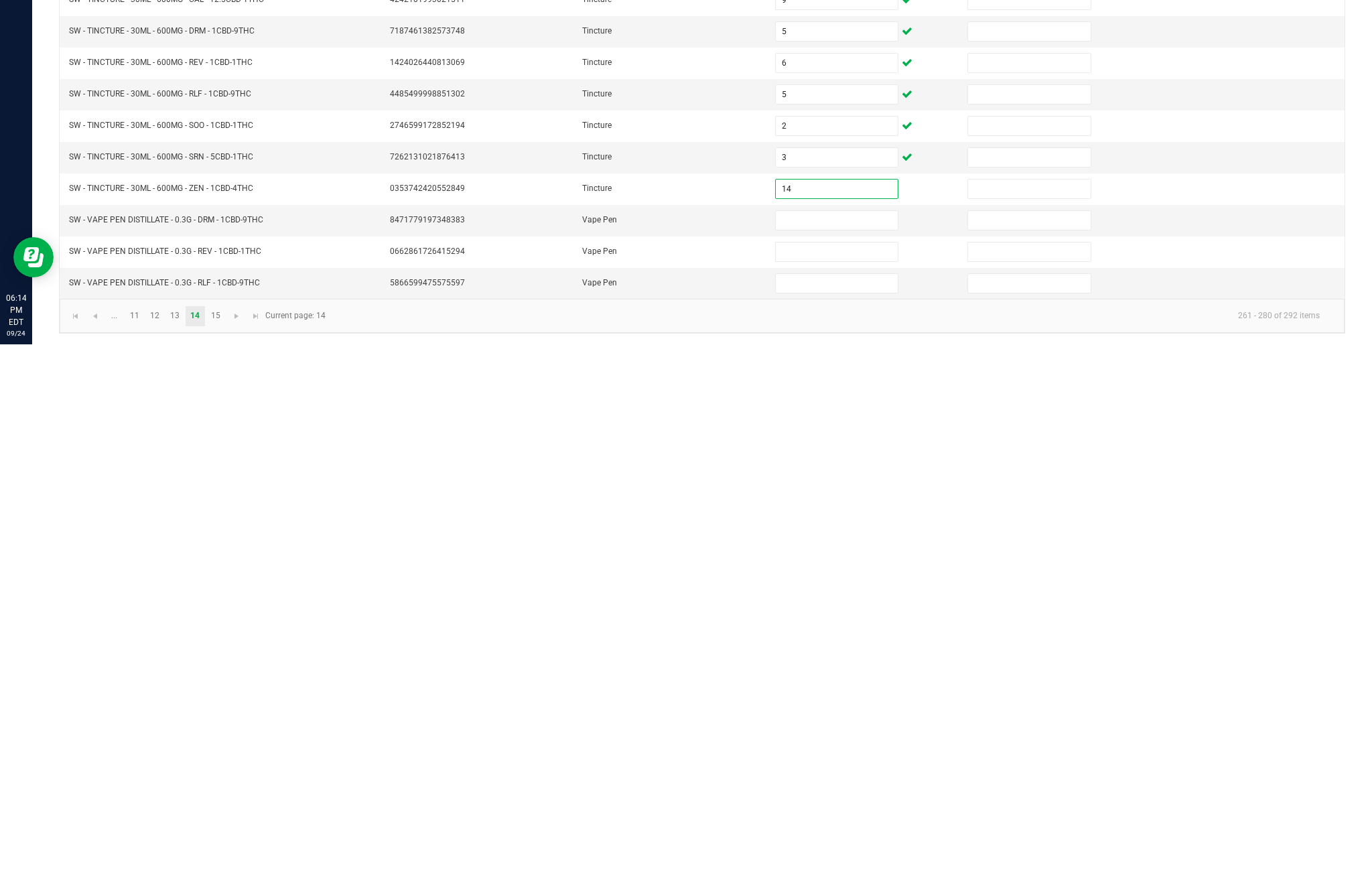
type input "14"
click at [824, 758] on input at bounding box center [836, 767] width 122 height 19
type input "13"
click at [838, 790] on input at bounding box center [836, 799] width 122 height 19
type input "10"
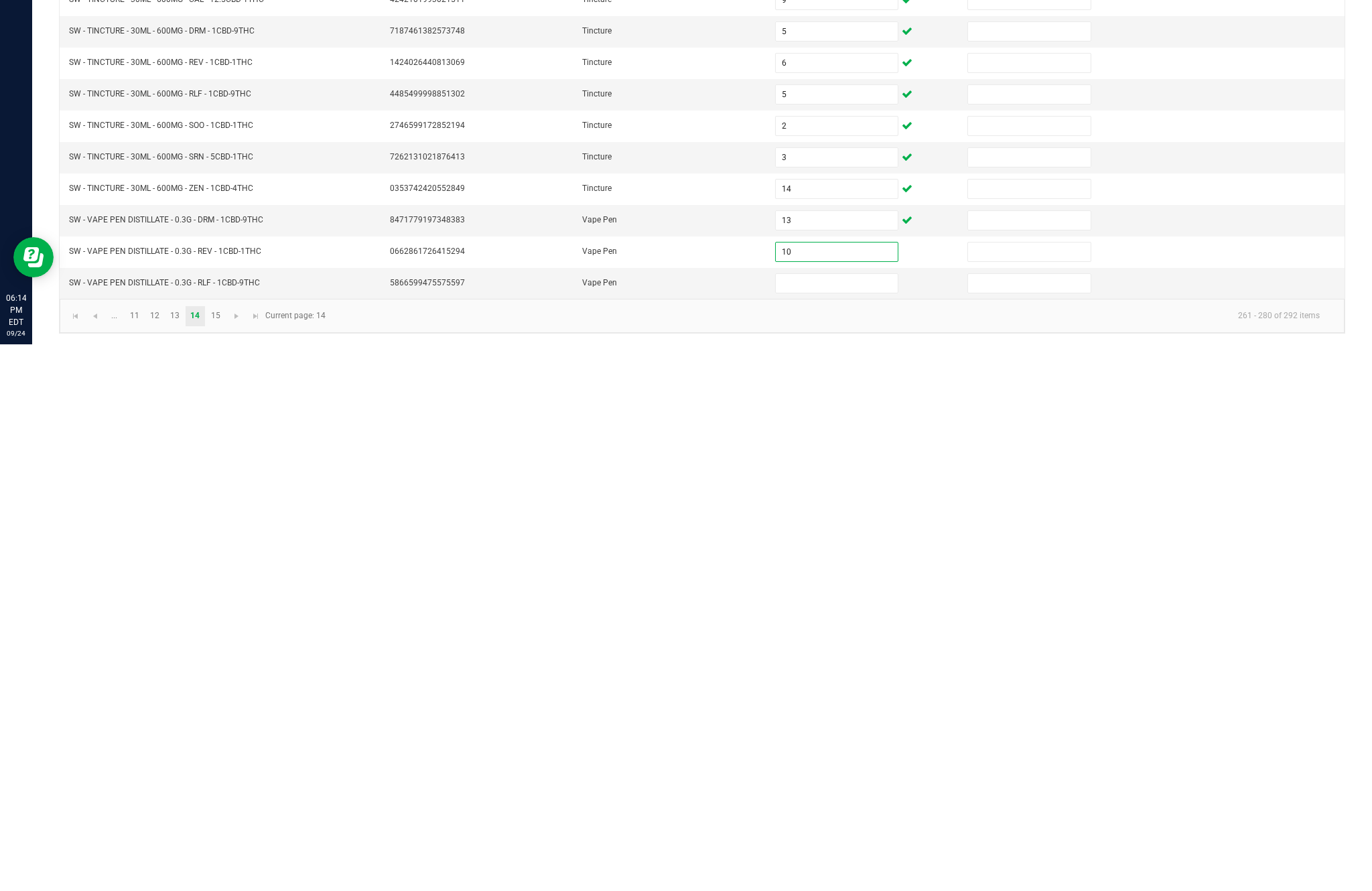
click at [834, 821] on input at bounding box center [836, 830] width 122 height 19
type input "13"
click at [225, 853] on link "15" at bounding box center [215, 863] width 20 height 20
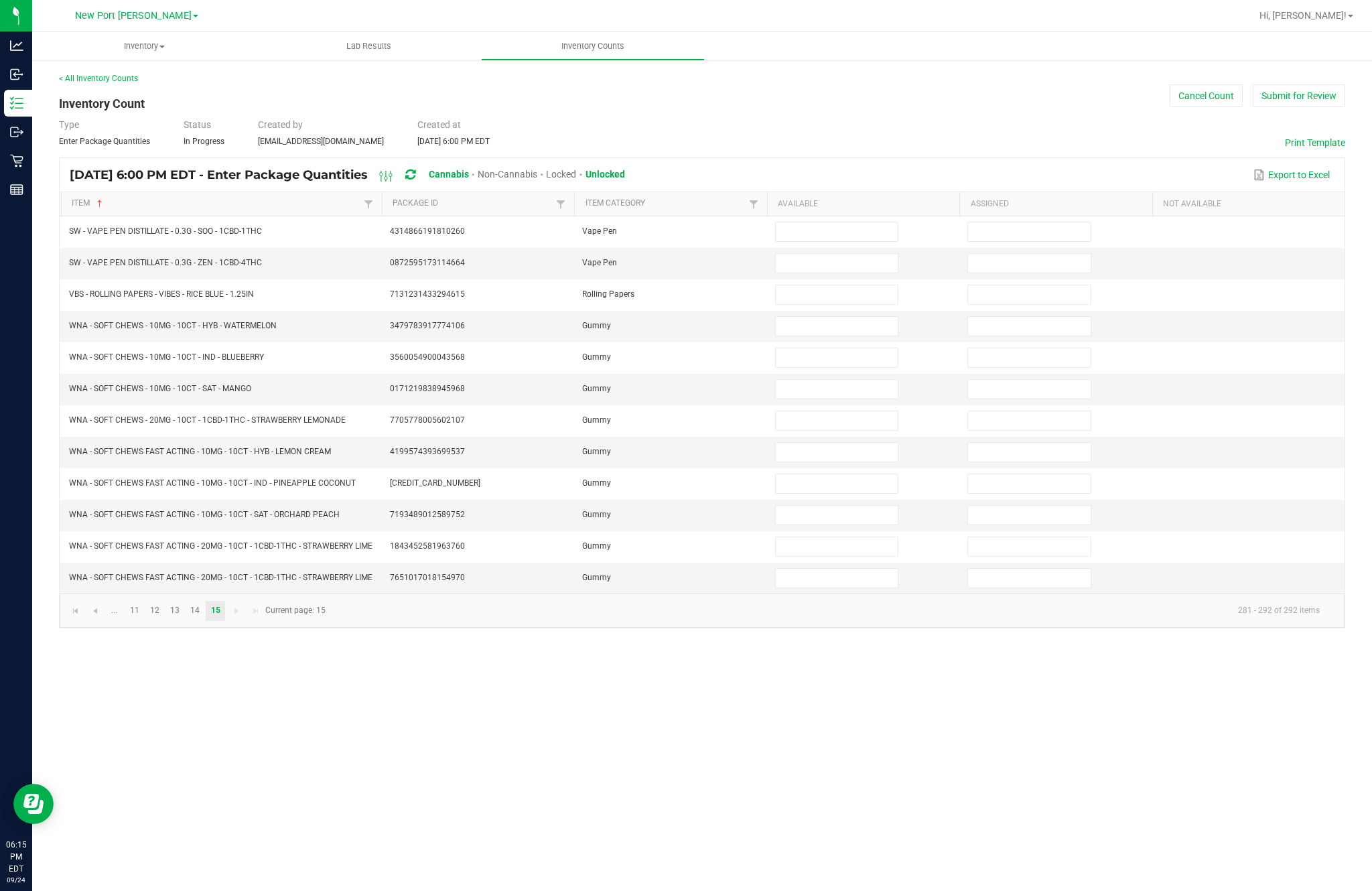
click at [836, 222] on input at bounding box center [836, 232] width 122 height 19
type input "2"
click at [849, 254] on input at bounding box center [836, 263] width 122 height 19
type input "17"
click at [849, 286] on input at bounding box center [836, 295] width 122 height 19
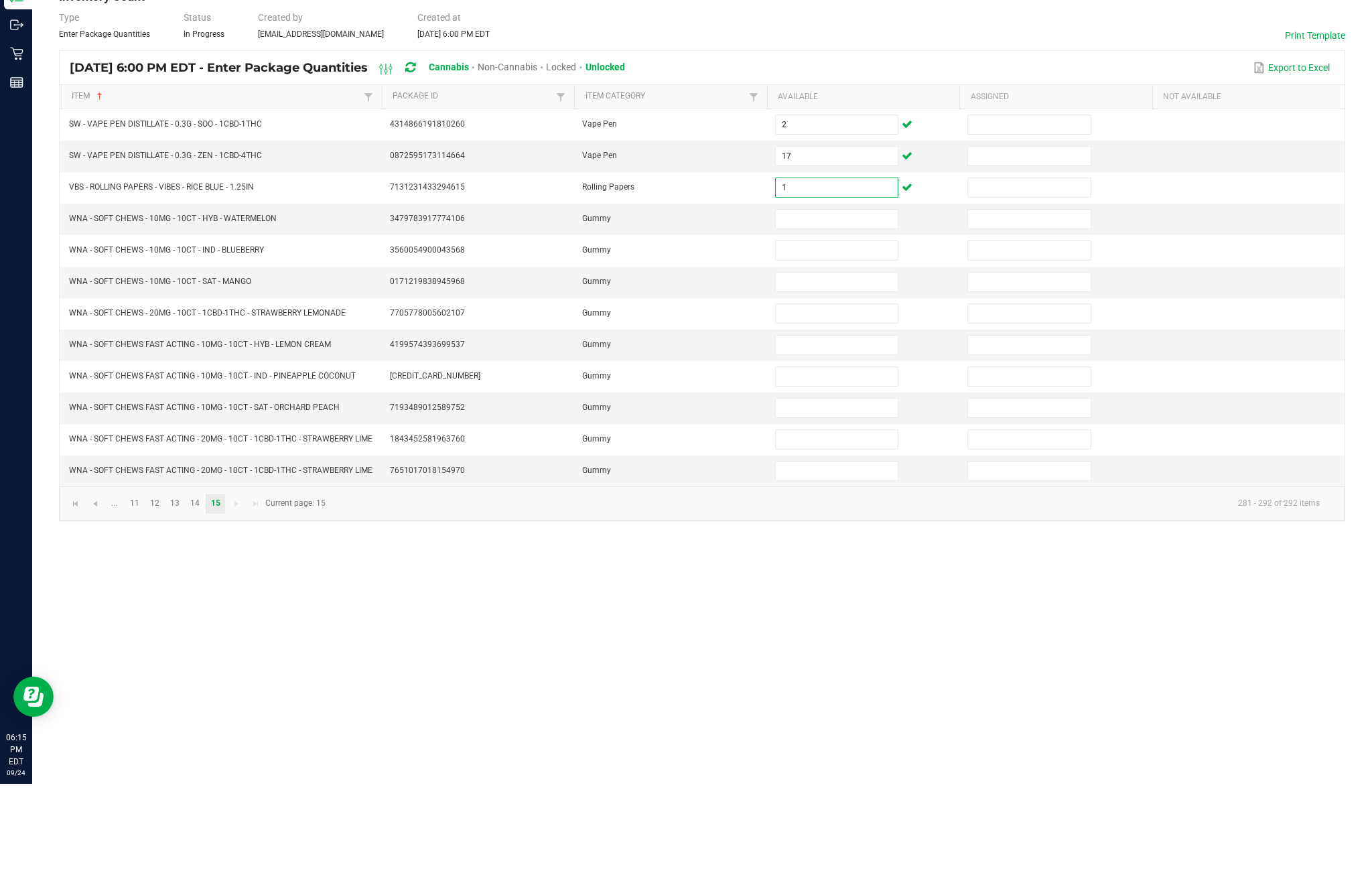
type input "1"
click at [858, 317] on input at bounding box center [836, 326] width 122 height 19
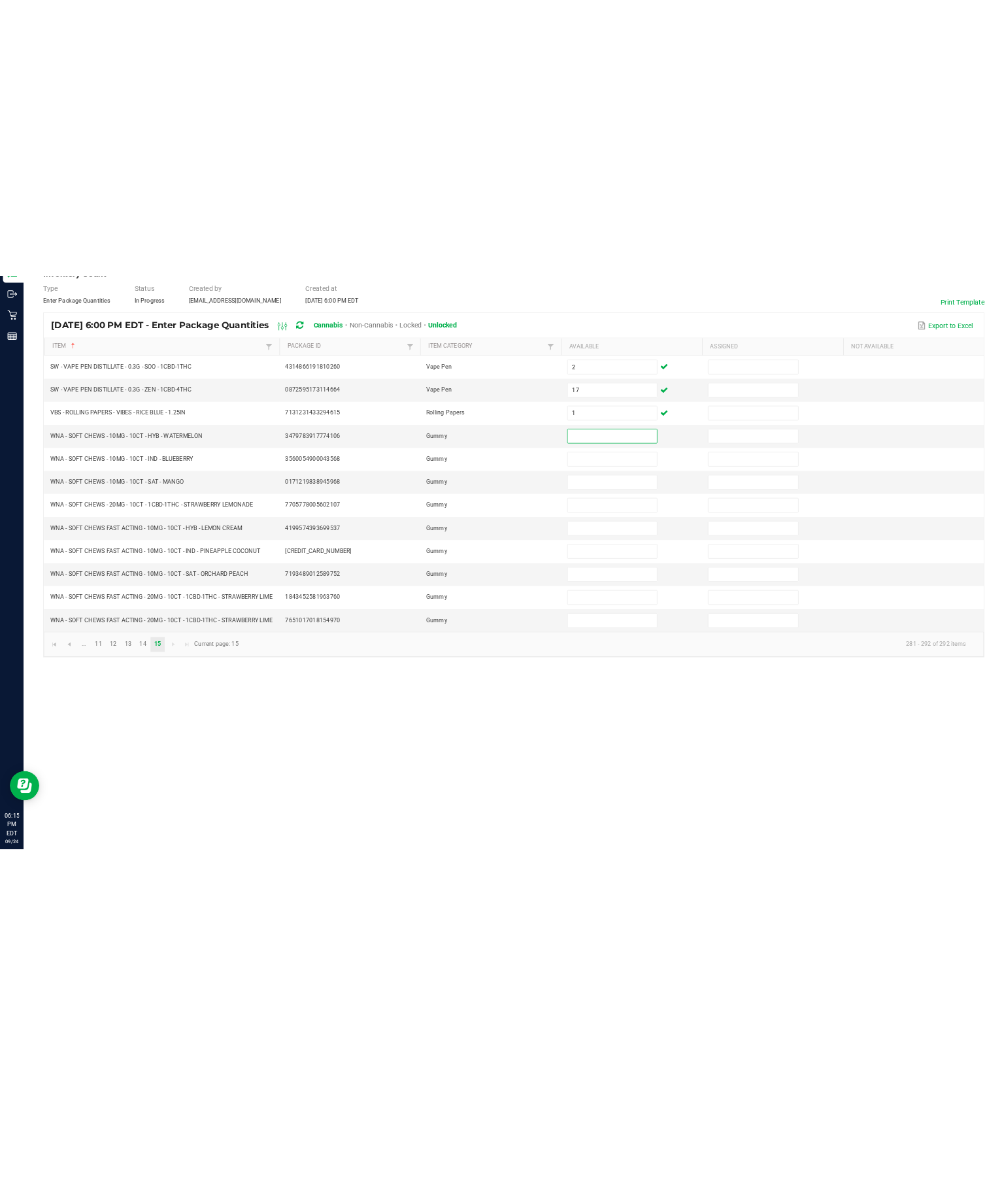
scroll to position [0, 0]
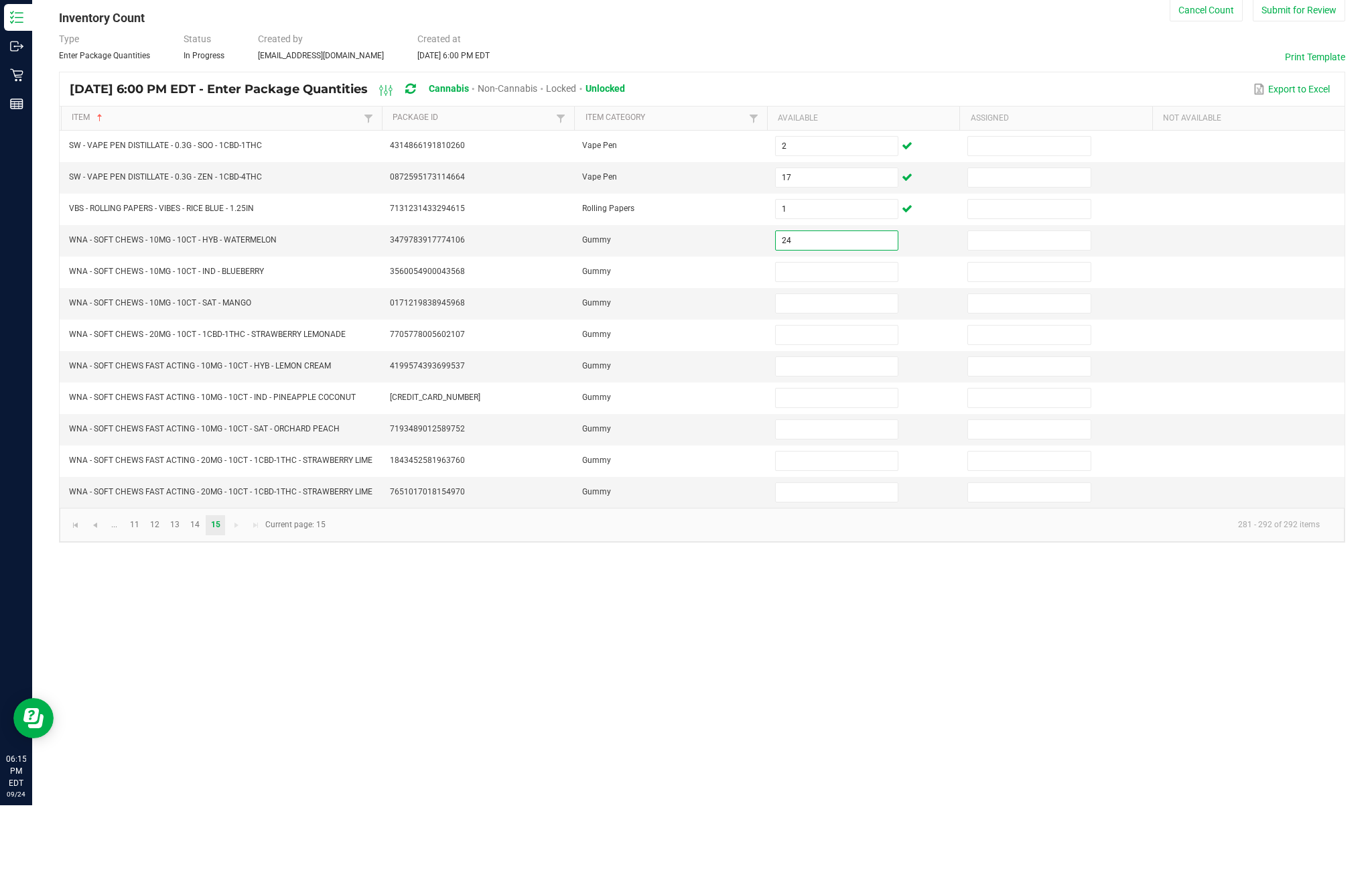
type input "24"
click at [837, 348] on input at bounding box center [836, 358] width 122 height 19
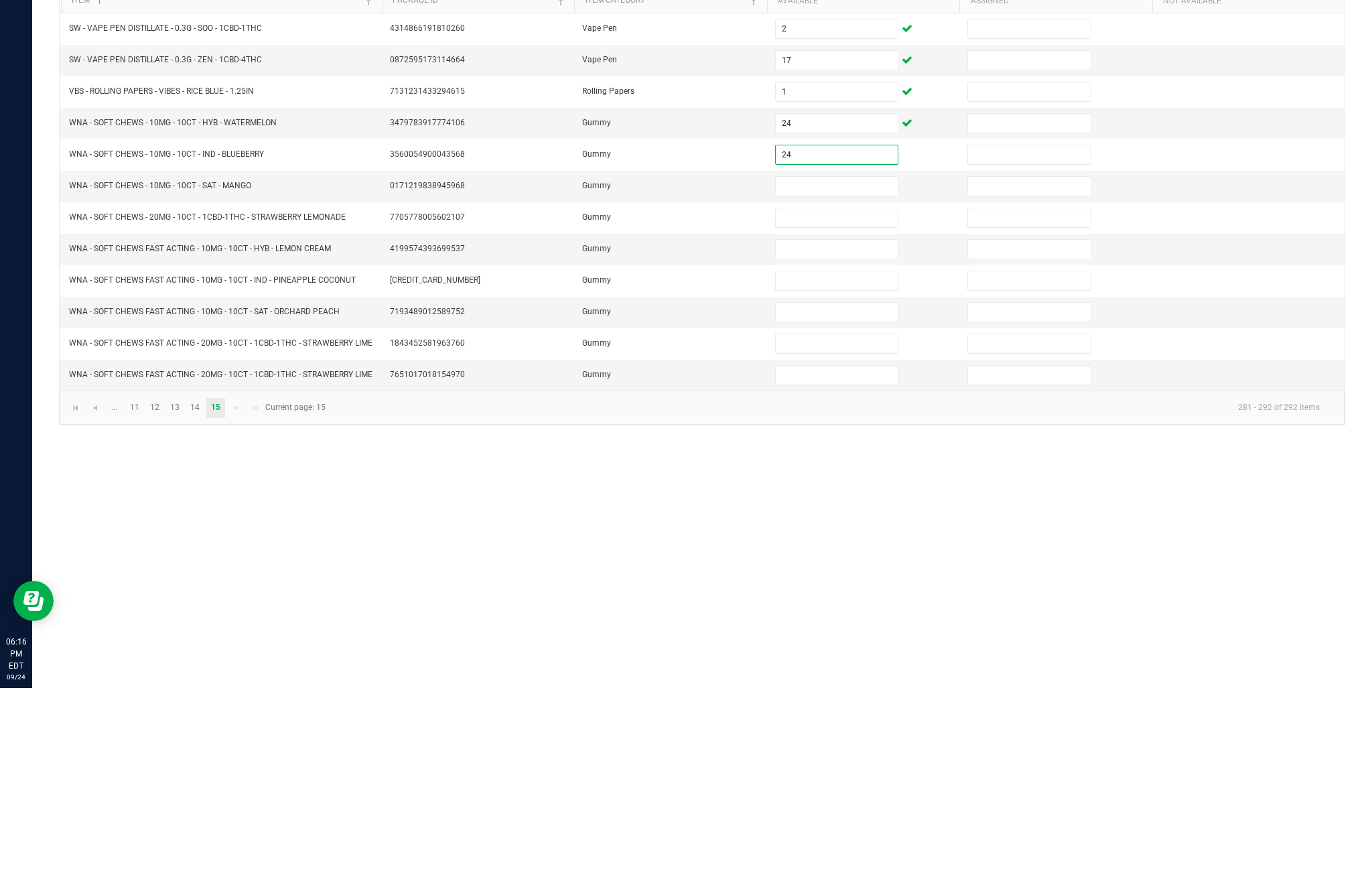
type input "24"
click at [830, 380] on input at bounding box center [836, 389] width 122 height 19
type input "3"
click at [813, 412] on input at bounding box center [836, 421] width 122 height 19
type input "28"
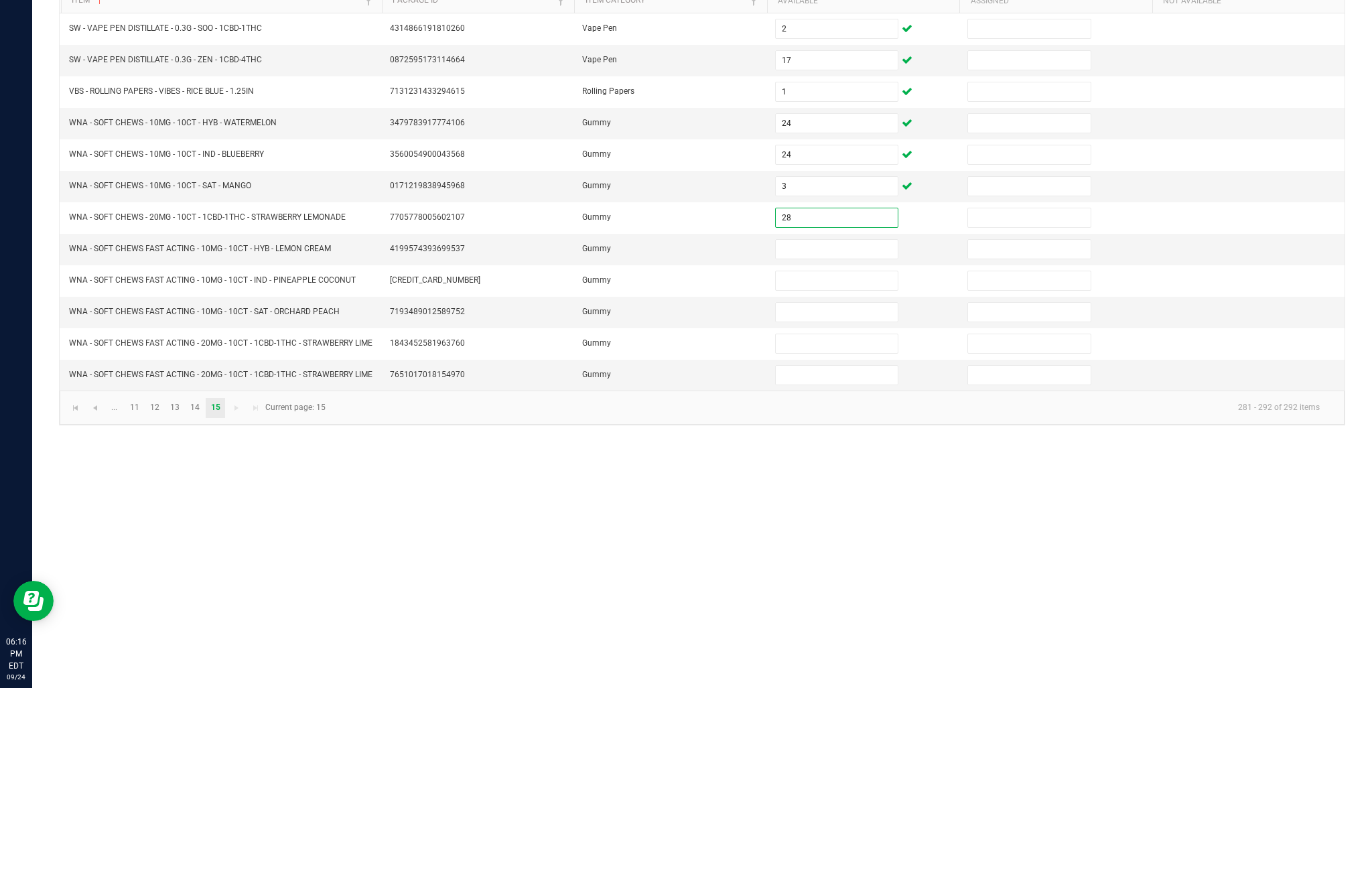
click at [837, 443] on input at bounding box center [836, 452] width 122 height 19
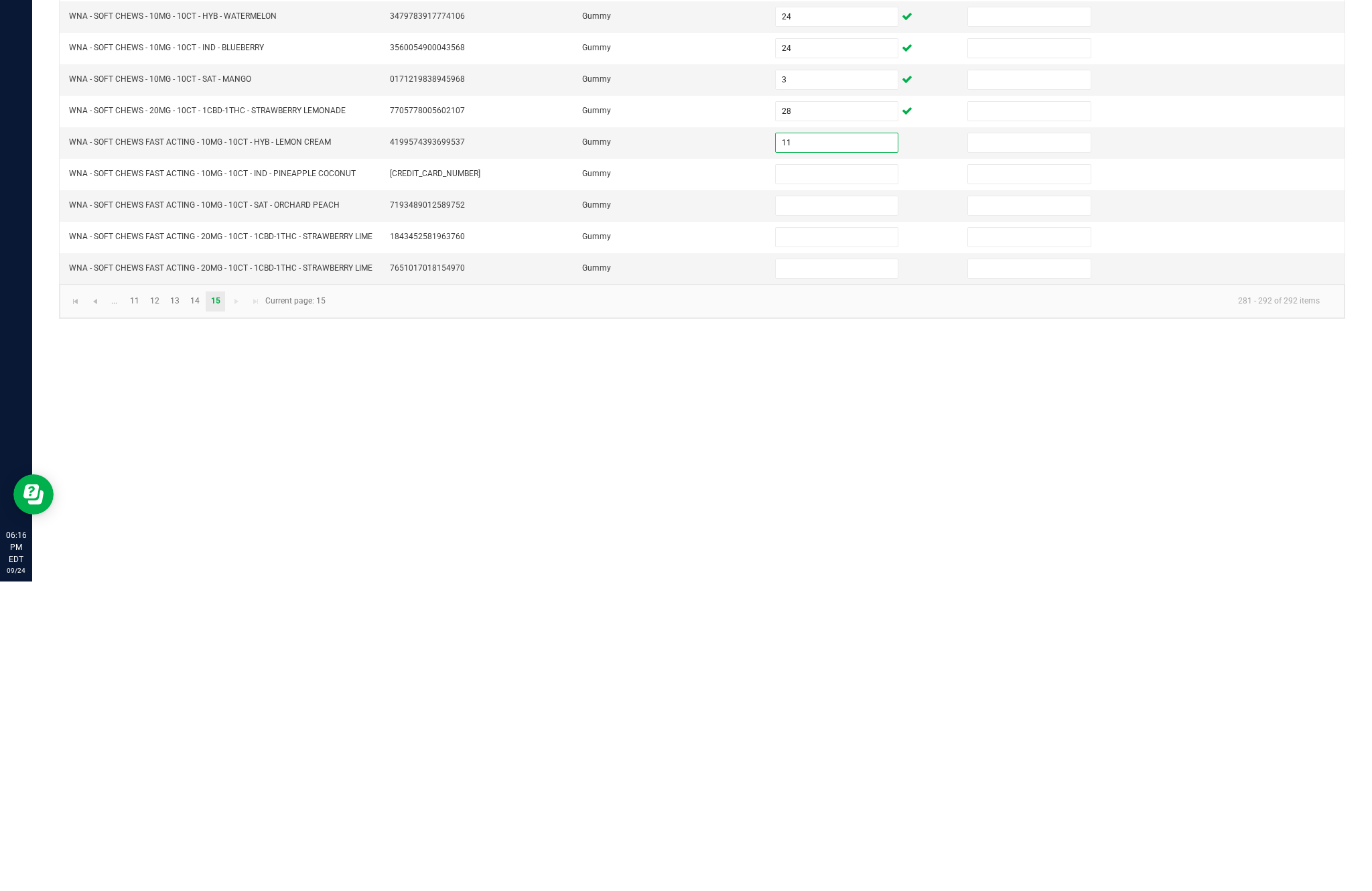
type input "11"
click at [833, 474] on input at bounding box center [836, 484] width 122 height 19
type input "21"
click at [836, 506] on input at bounding box center [836, 515] width 122 height 19
type input "37"
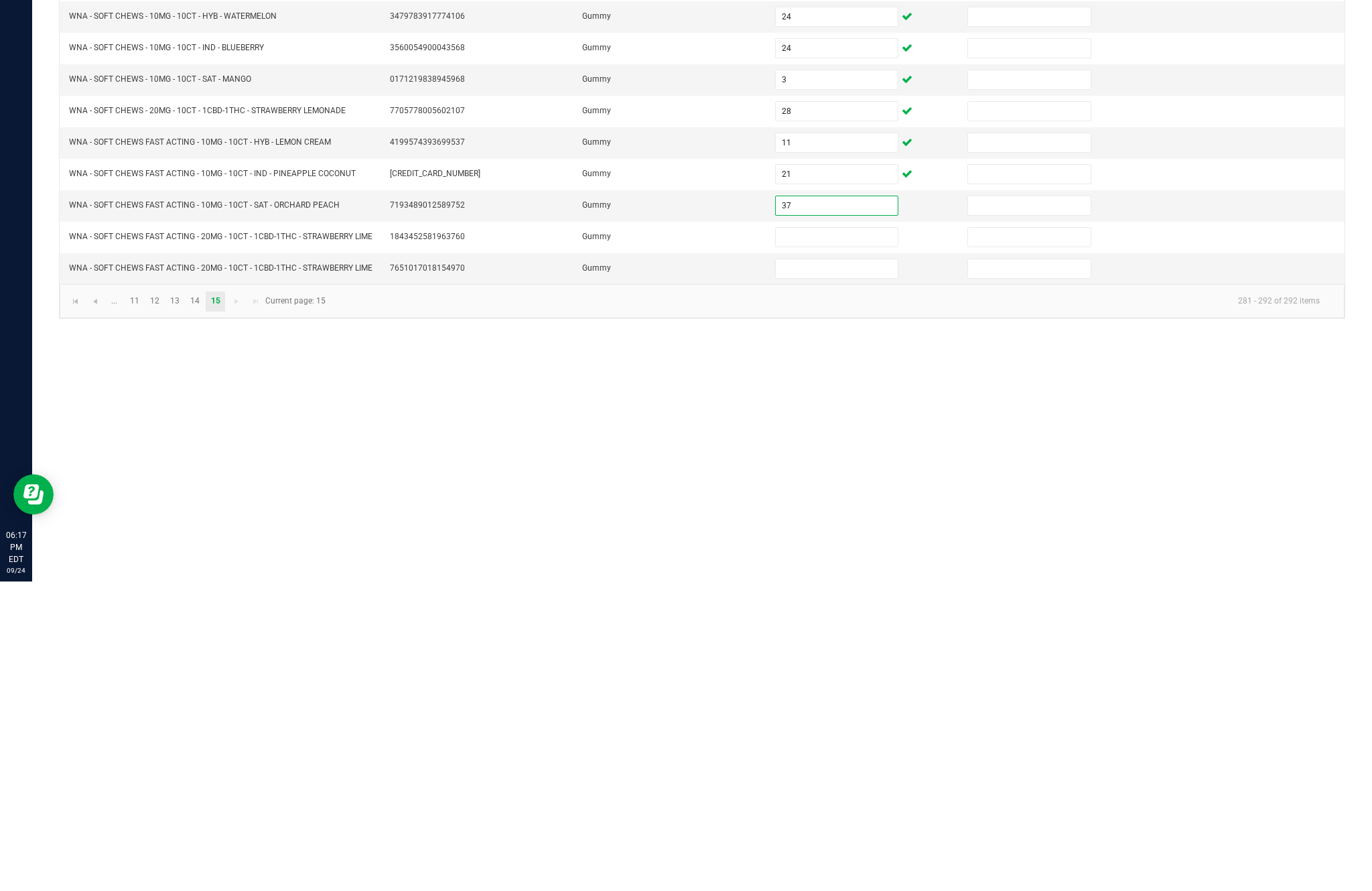
click at [823, 538] on input at bounding box center [836, 547] width 122 height 19
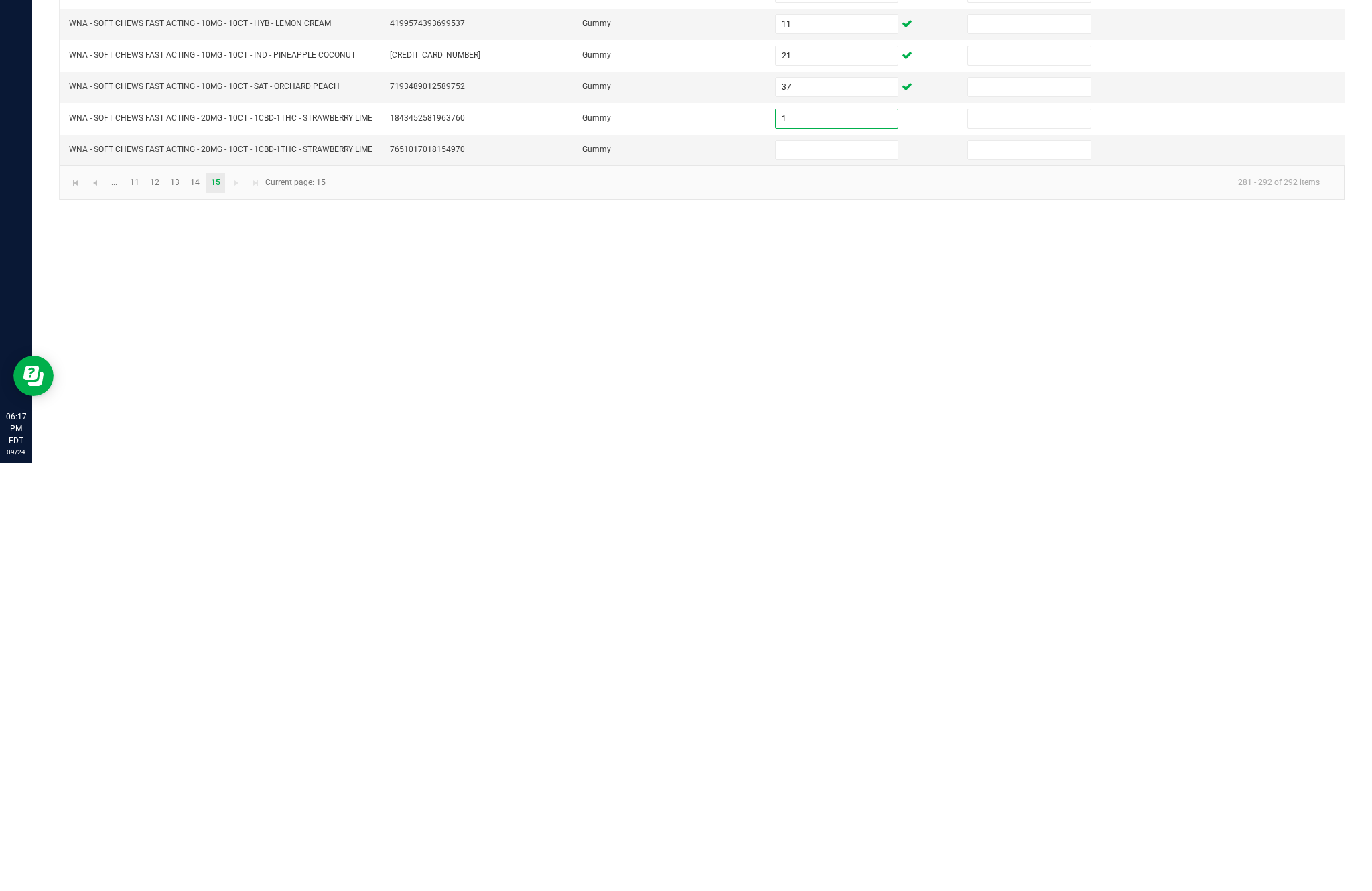
type input "1"
click at [818, 569] on input at bounding box center [836, 578] width 122 height 19
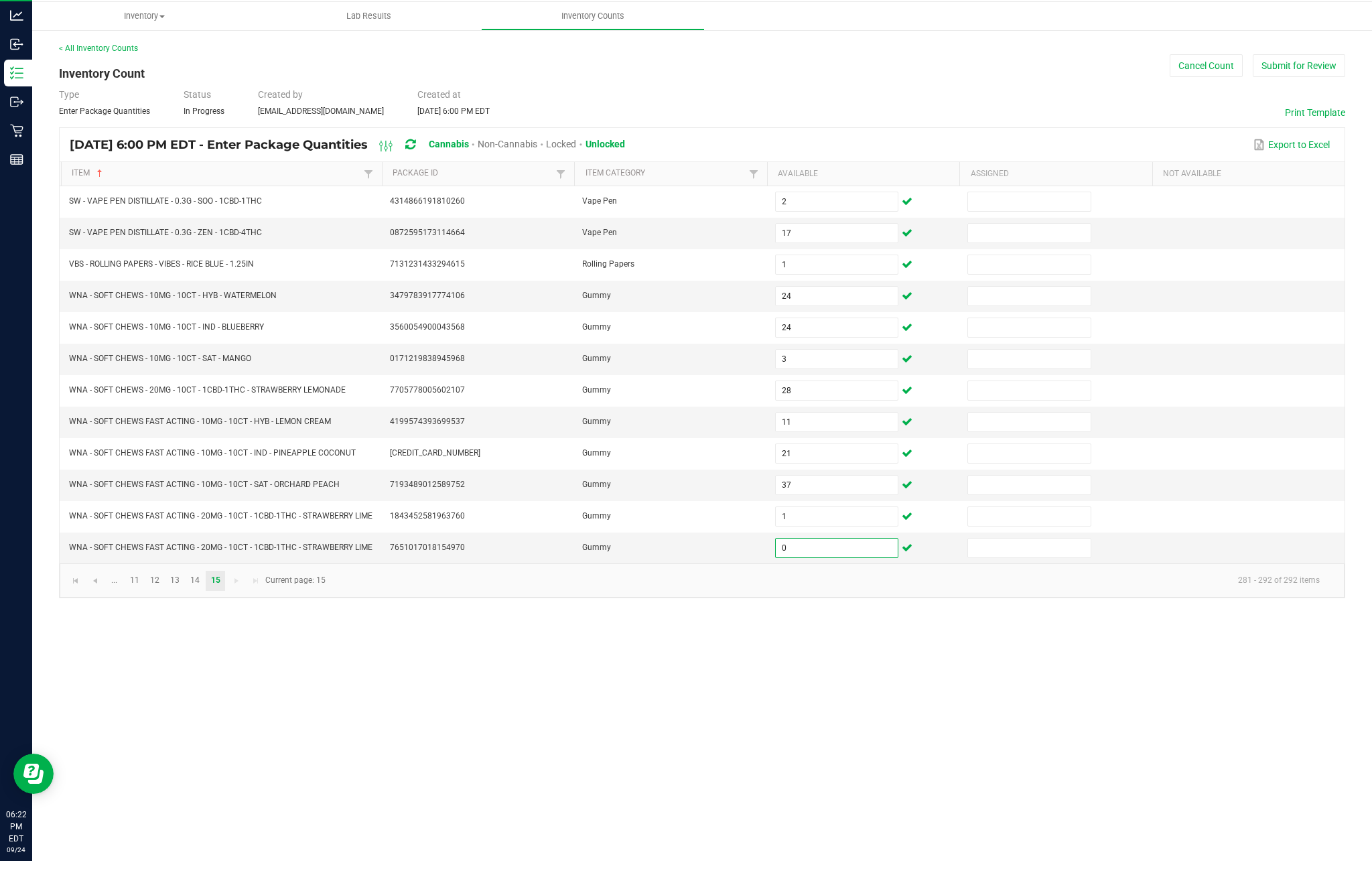
scroll to position [58, 0]
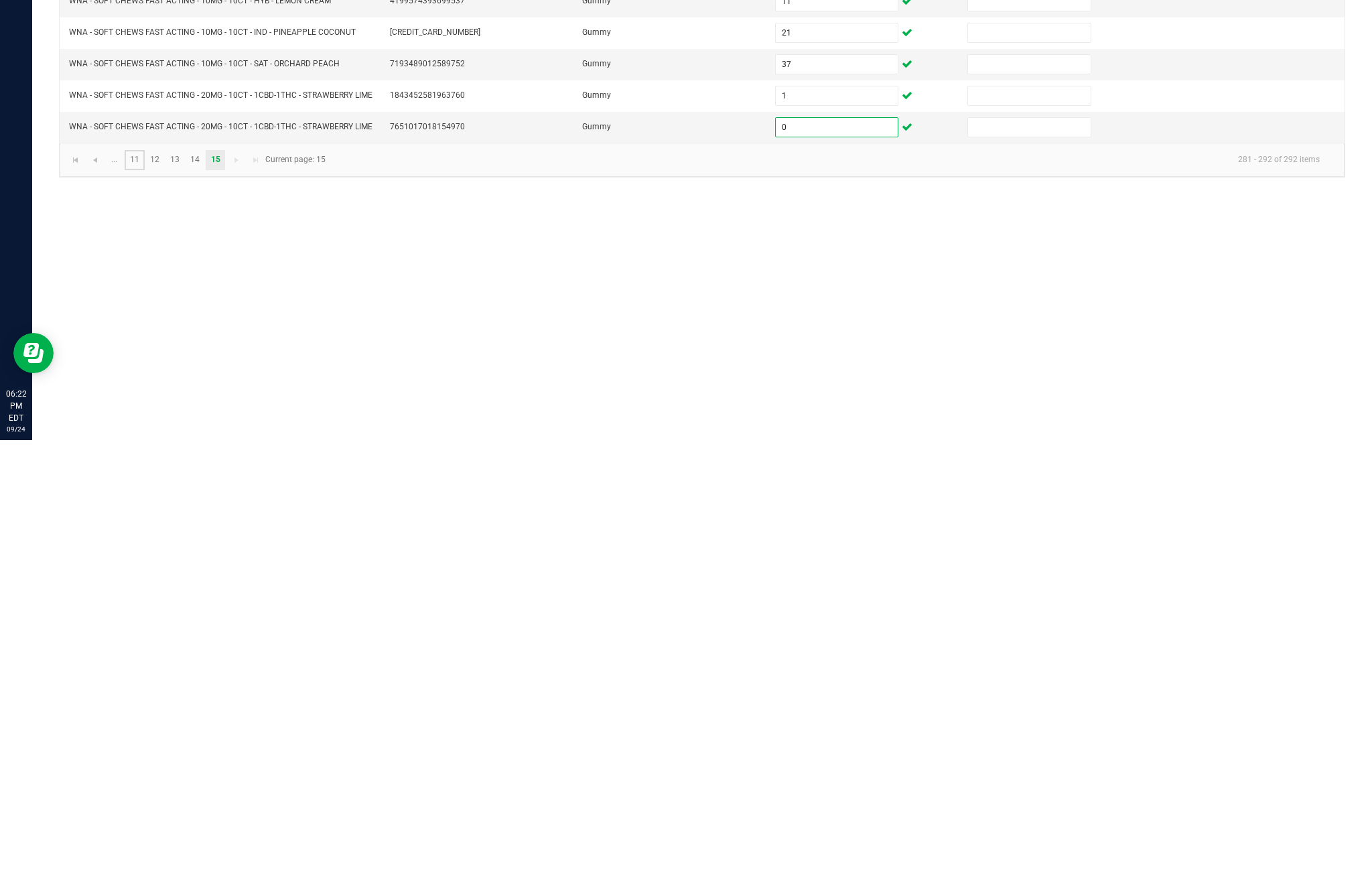
click at [144, 601] on link "11" at bounding box center [134, 611] width 20 height 20
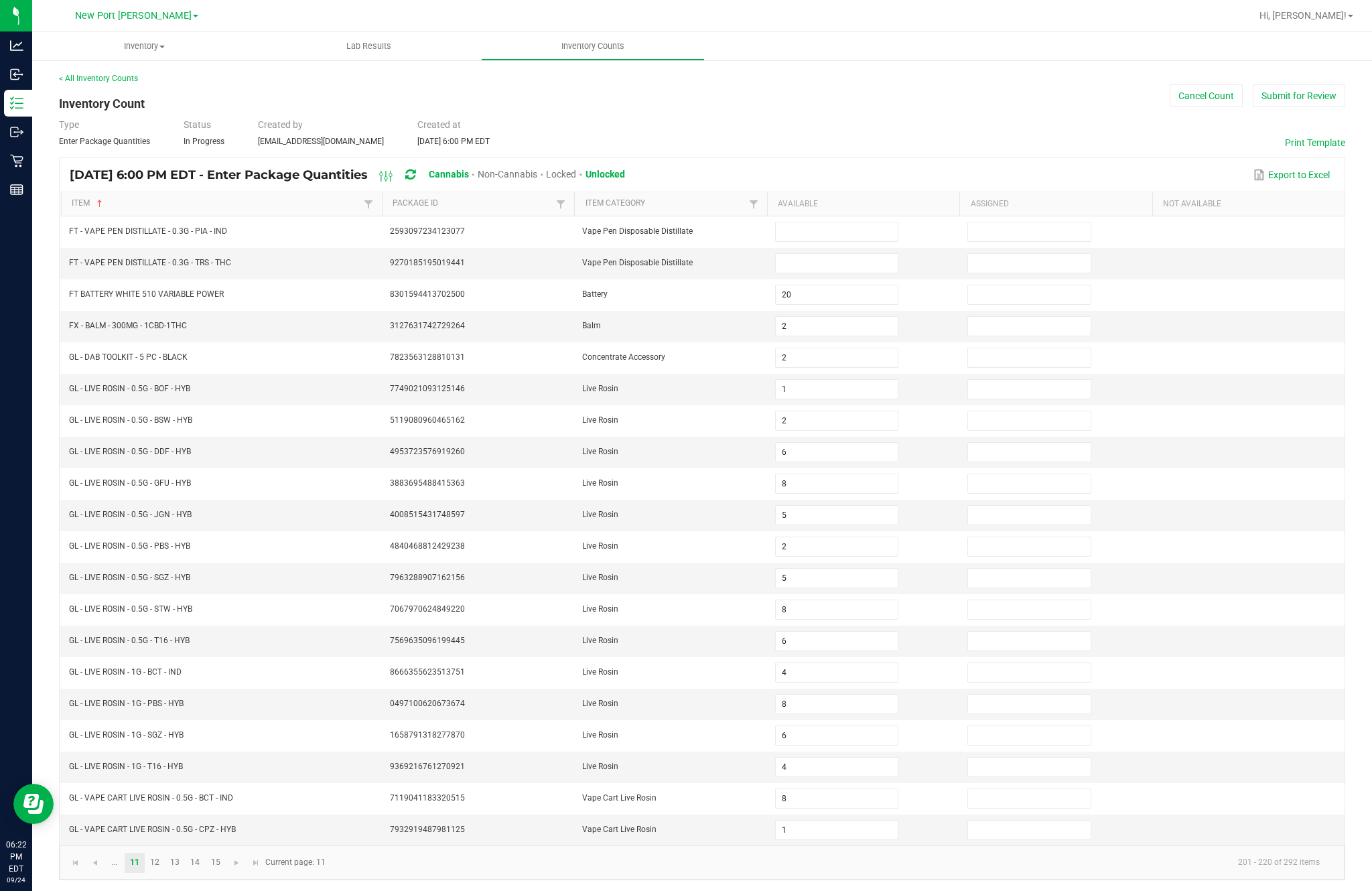
click at [139, 626] on td "GL - LIVE ROSIN - 0.5G - T16 - HYB" at bounding box center [222, 641] width 321 height 32
click at [124, 853] on link "..." at bounding box center [115, 863] width 20 height 20
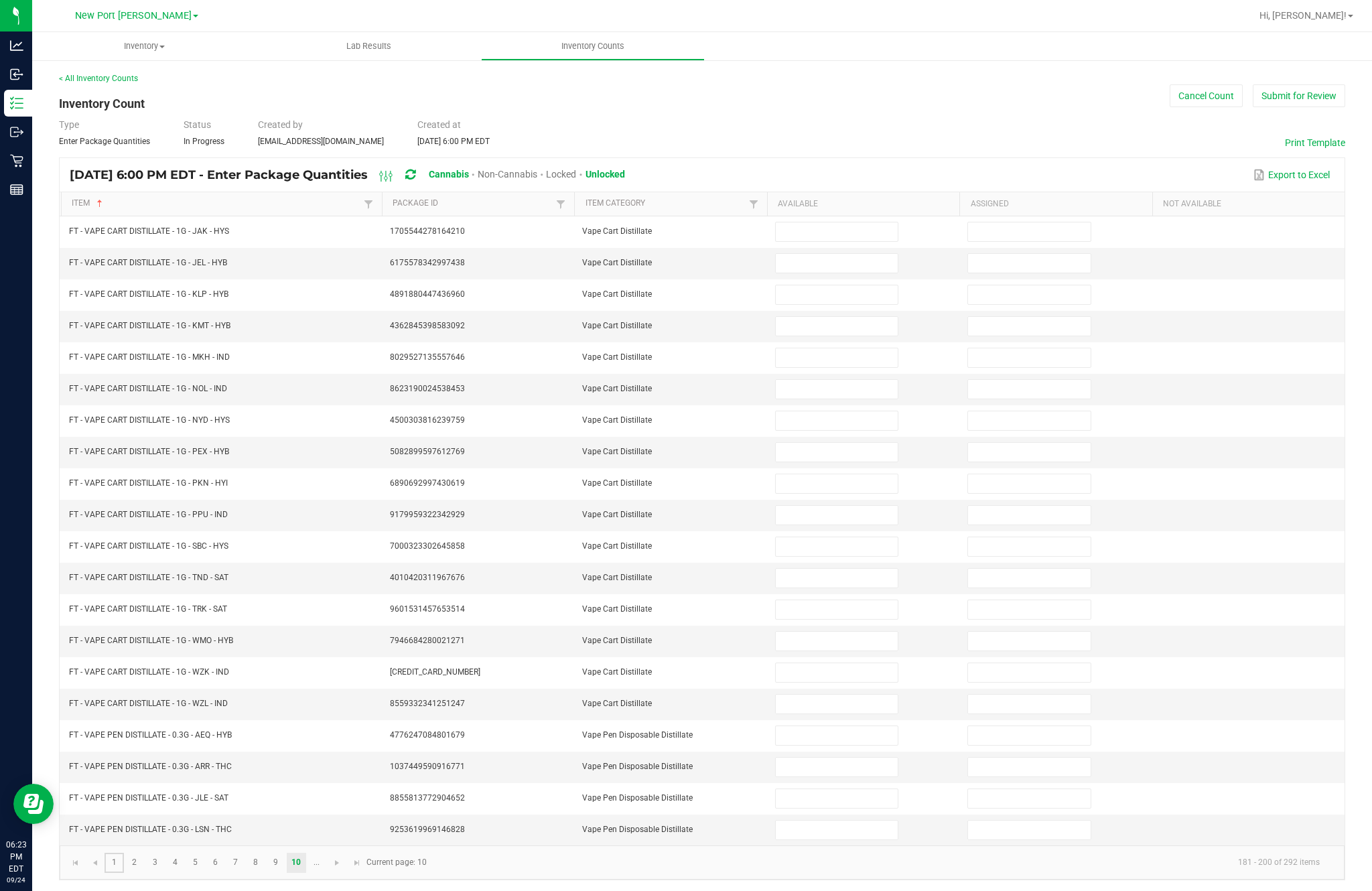
click at [124, 853] on link "1" at bounding box center [115, 863] width 20 height 20
click at [843, 474] on input at bounding box center [836, 484] width 122 height 19
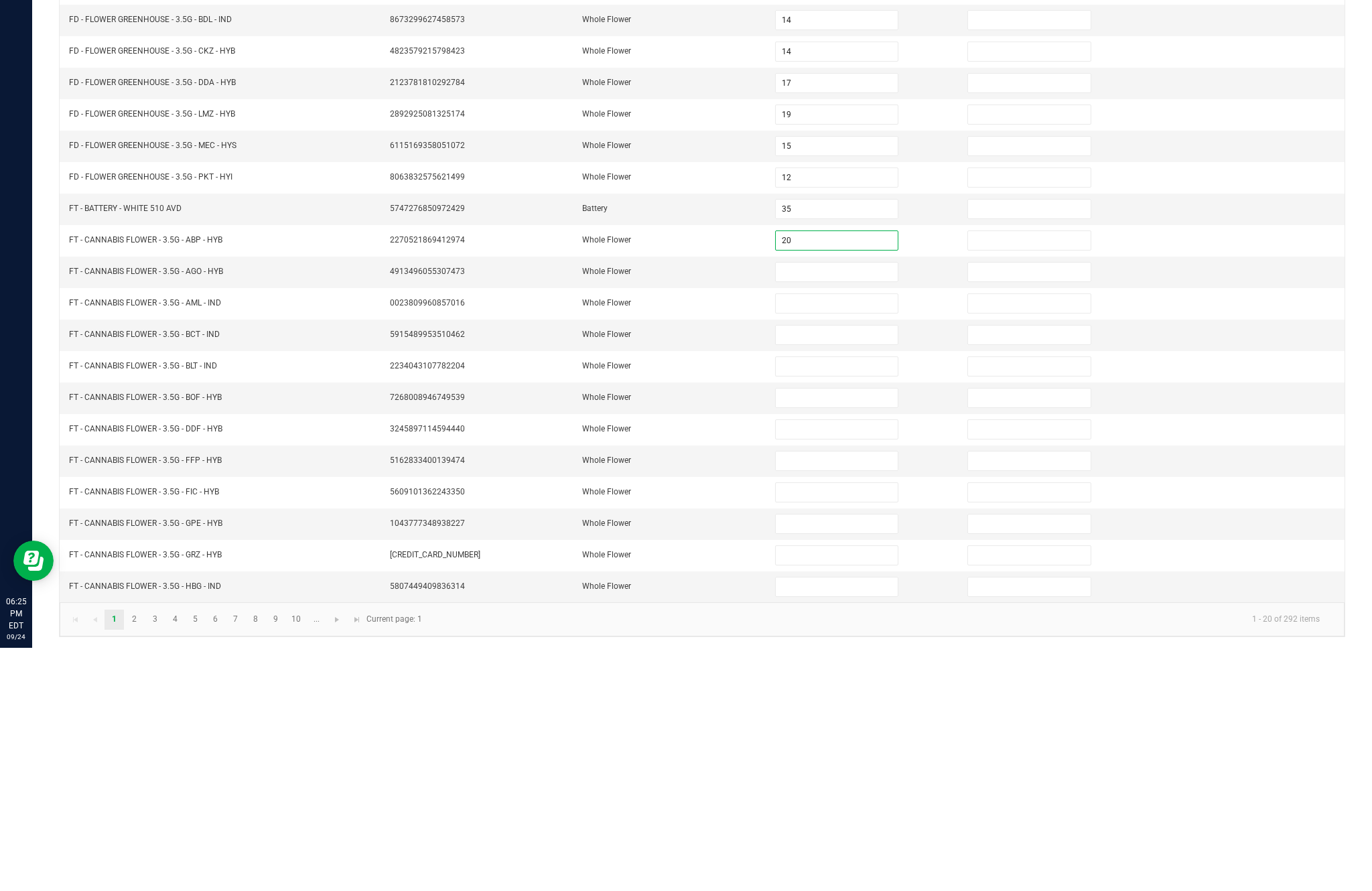
click at [846, 506] on input at bounding box center [836, 515] width 122 height 19
click at [849, 538] on input at bounding box center [836, 547] width 122 height 19
click at [839, 569] on input at bounding box center [836, 578] width 122 height 19
click at [826, 600] on input at bounding box center [836, 609] width 122 height 19
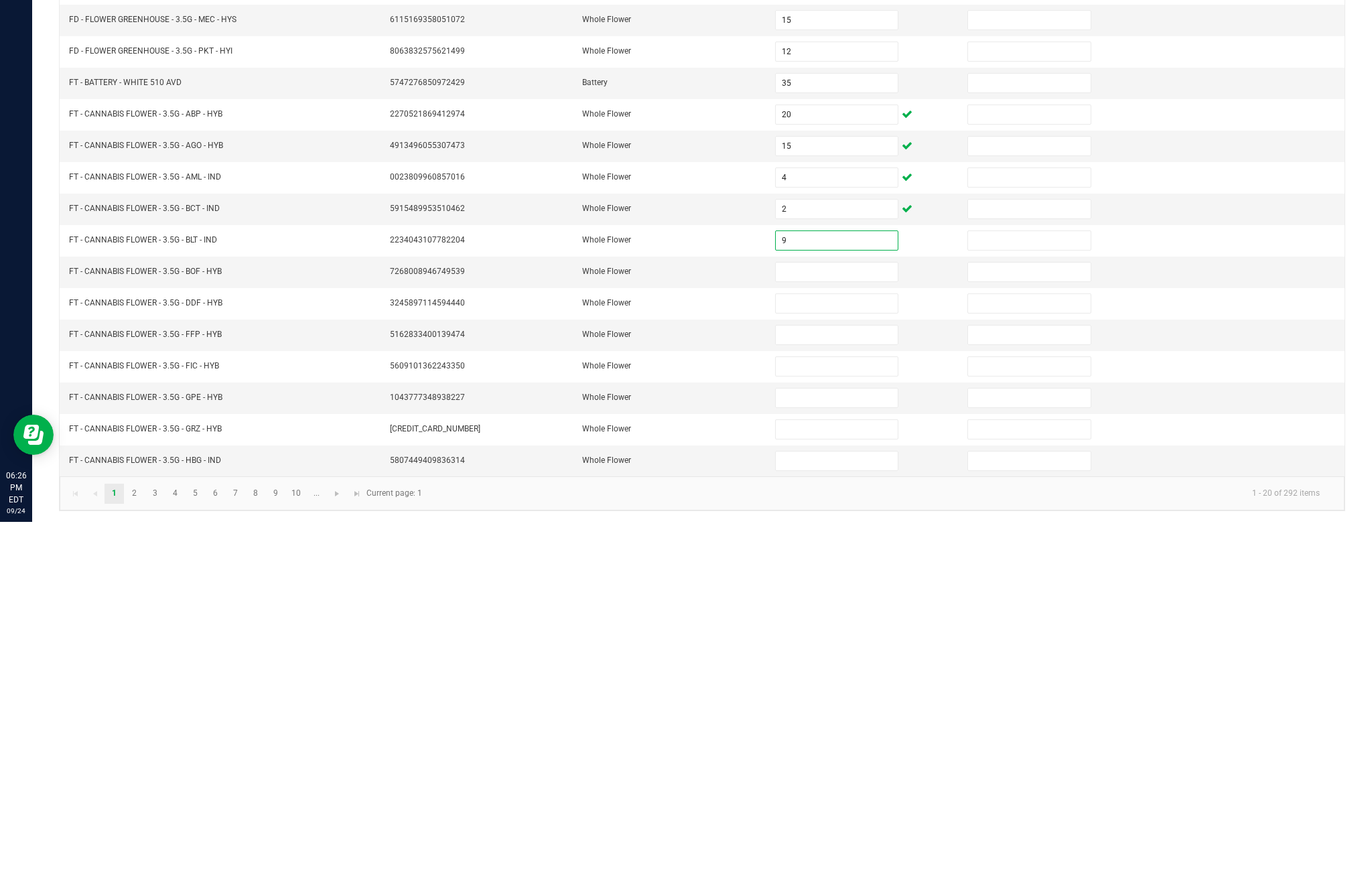
click at [832, 632] on input at bounding box center [836, 641] width 122 height 19
click at [847, 664] on input at bounding box center [836, 673] width 122 height 19
click at [851, 695] on input at bounding box center [836, 704] width 122 height 19
click at [828, 726] on input at bounding box center [836, 735] width 122 height 19
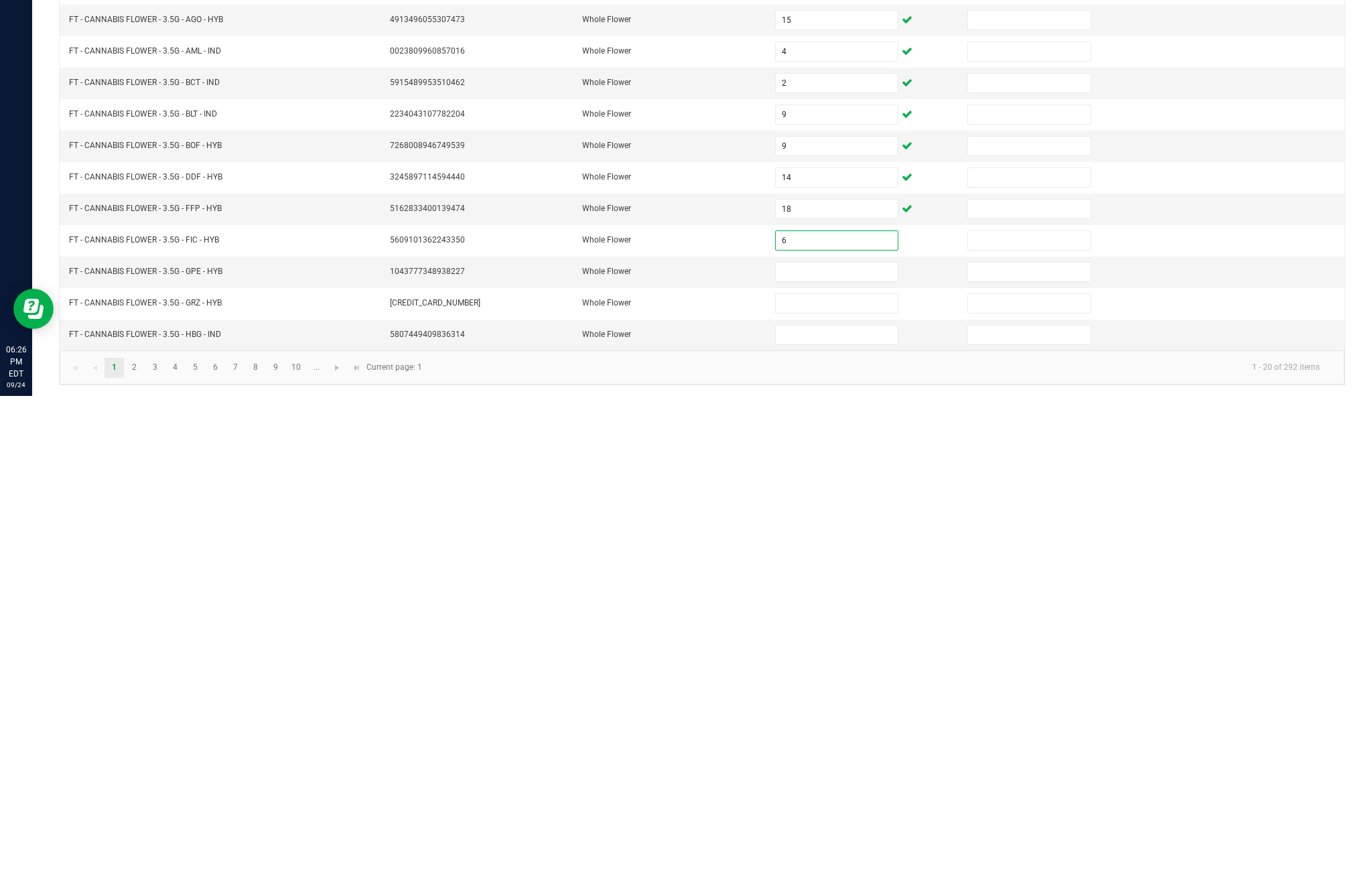
click at [839, 758] on input at bounding box center [836, 767] width 122 height 19
click at [832, 790] on input at bounding box center [836, 799] width 122 height 19
click at [839, 821] on input at bounding box center [836, 830] width 122 height 19
click at [144, 853] on link "2" at bounding box center [134, 863] width 20 height 20
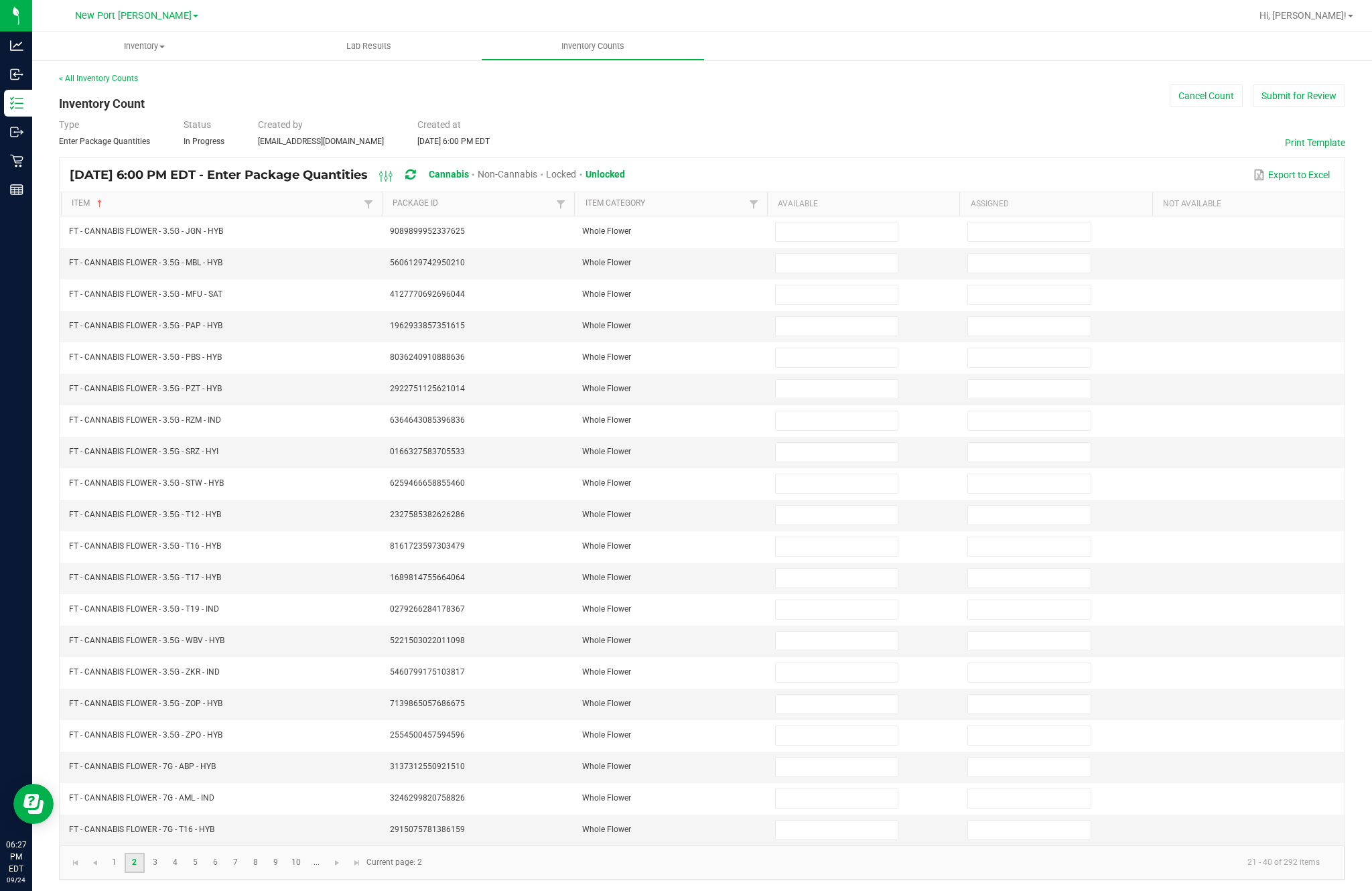
scroll to position [0, 0]
click at [843, 241] on input at bounding box center [836, 232] width 122 height 19
click at [832, 272] on input at bounding box center [836, 263] width 122 height 19
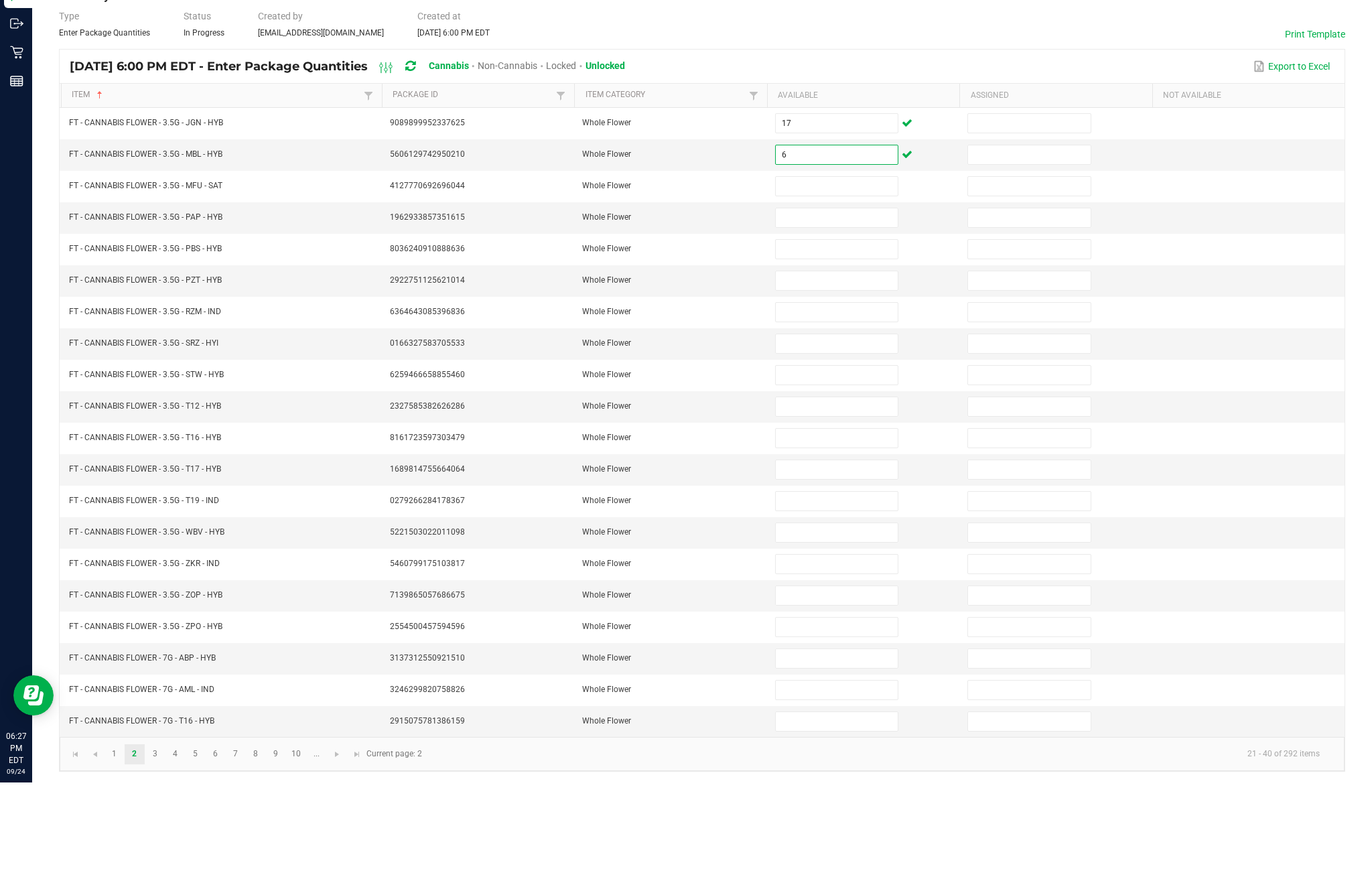
click at [837, 286] on input at bounding box center [836, 295] width 122 height 19
click at [842, 317] on input at bounding box center [836, 326] width 122 height 19
click at [839, 348] on input at bounding box center [836, 358] width 122 height 19
click at [826, 380] on input at bounding box center [836, 389] width 122 height 19
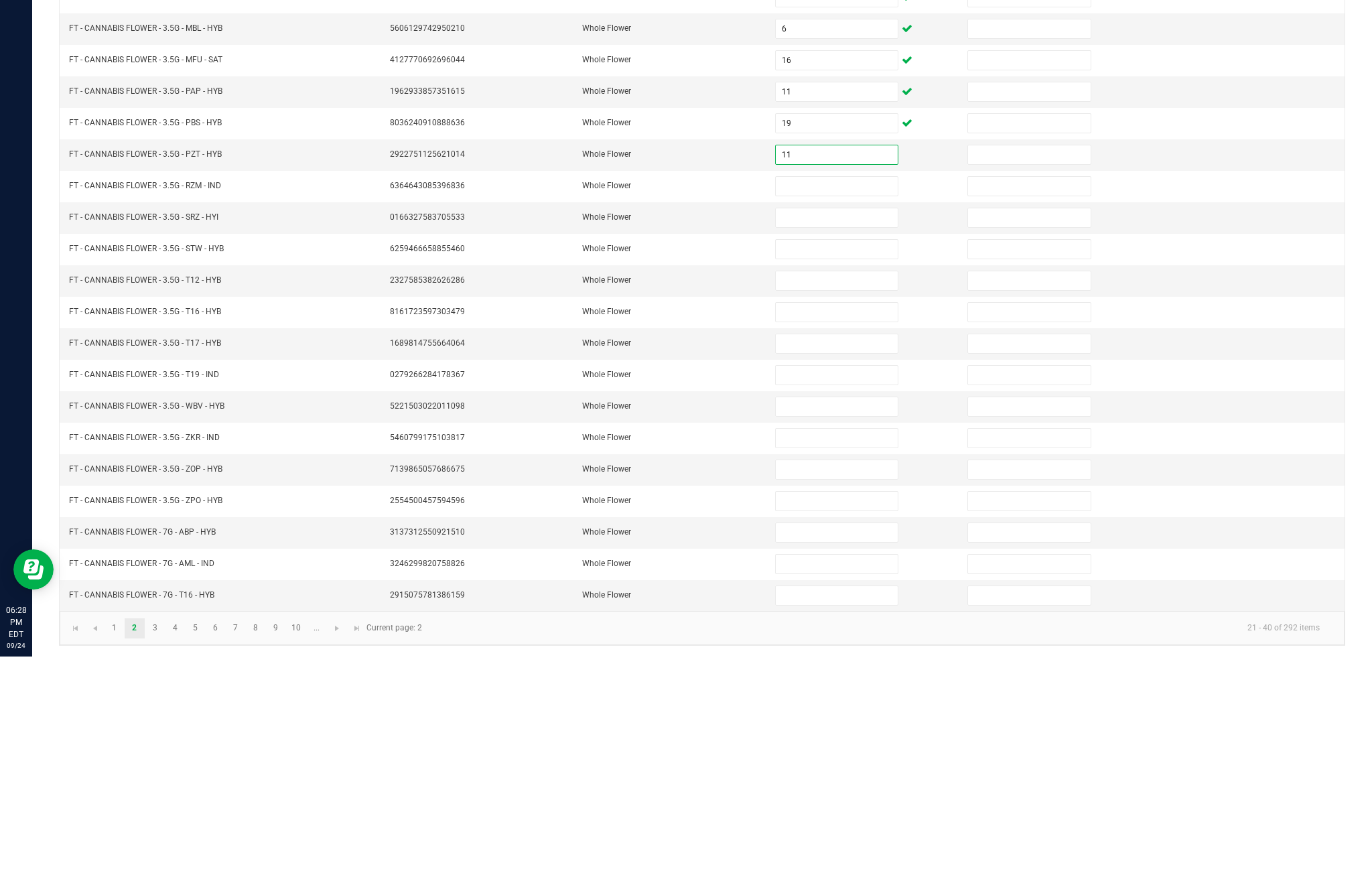
click at [831, 412] on input at bounding box center [836, 421] width 122 height 19
click at [846, 443] on input at bounding box center [836, 452] width 122 height 19
click at [819, 474] on input at bounding box center [836, 484] width 122 height 19
click at [811, 506] on input at bounding box center [836, 515] width 122 height 19
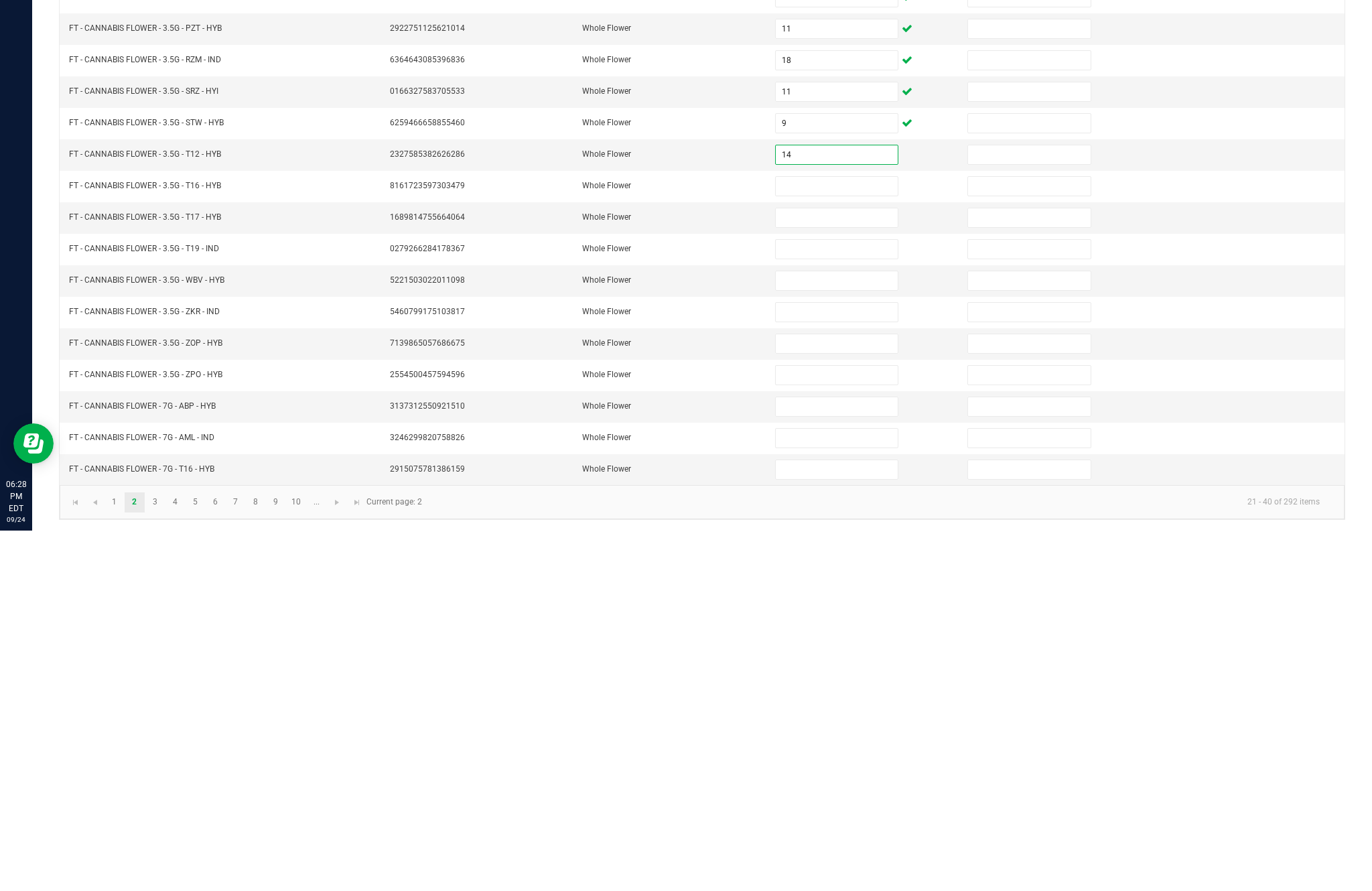
click at [835, 538] on input at bounding box center [836, 547] width 122 height 19
click at [848, 569] on input at bounding box center [836, 578] width 122 height 19
click at [792, 600] on input at bounding box center [836, 609] width 122 height 19
click at [849, 632] on input at bounding box center [836, 641] width 122 height 19
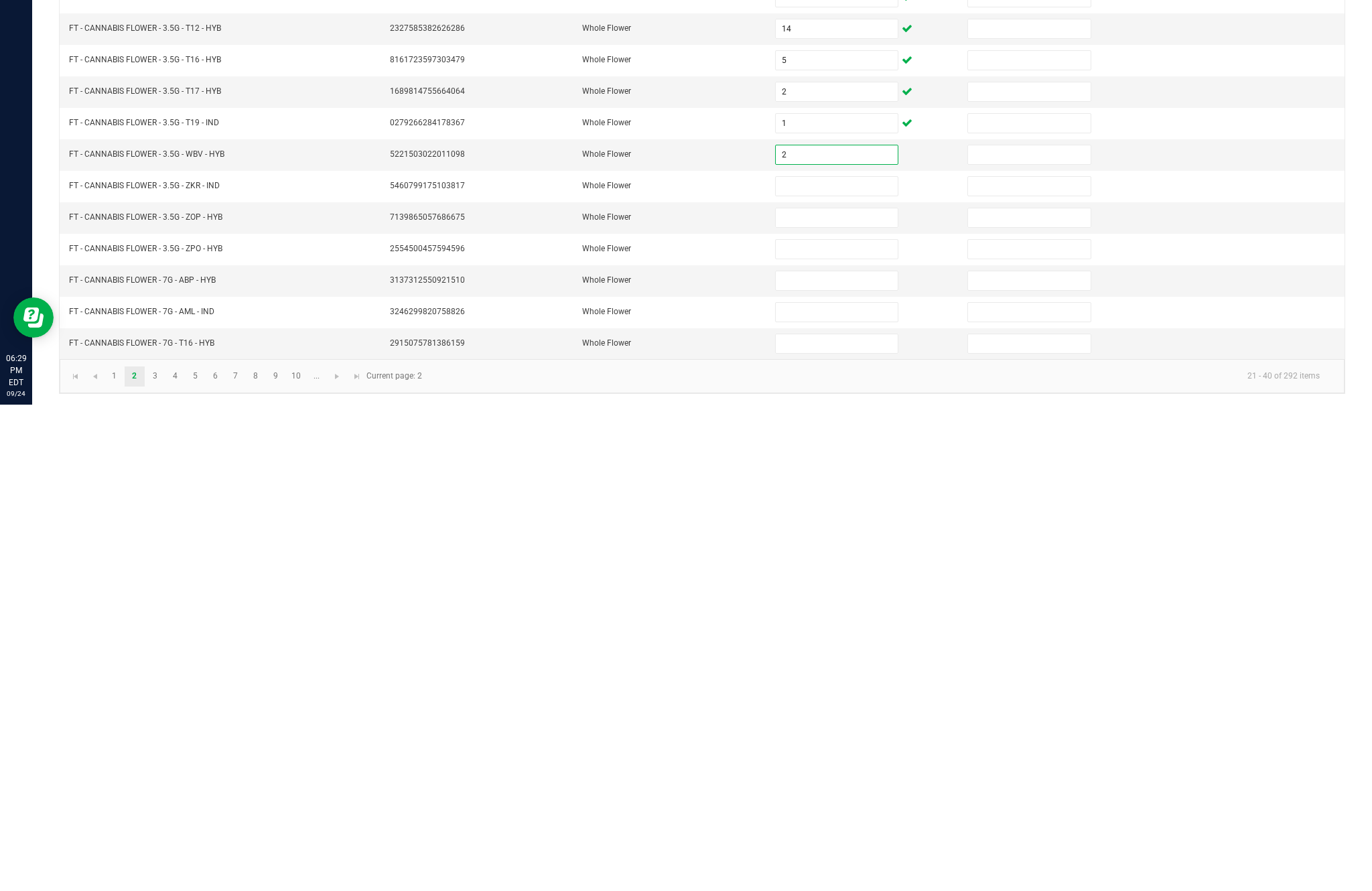
click at [838, 664] on input at bounding box center [836, 673] width 122 height 19
click at [839, 695] on input at bounding box center [836, 704] width 122 height 19
click at [828, 726] on input at bounding box center [836, 735] width 122 height 19
click at [830, 758] on input at bounding box center [836, 767] width 122 height 19
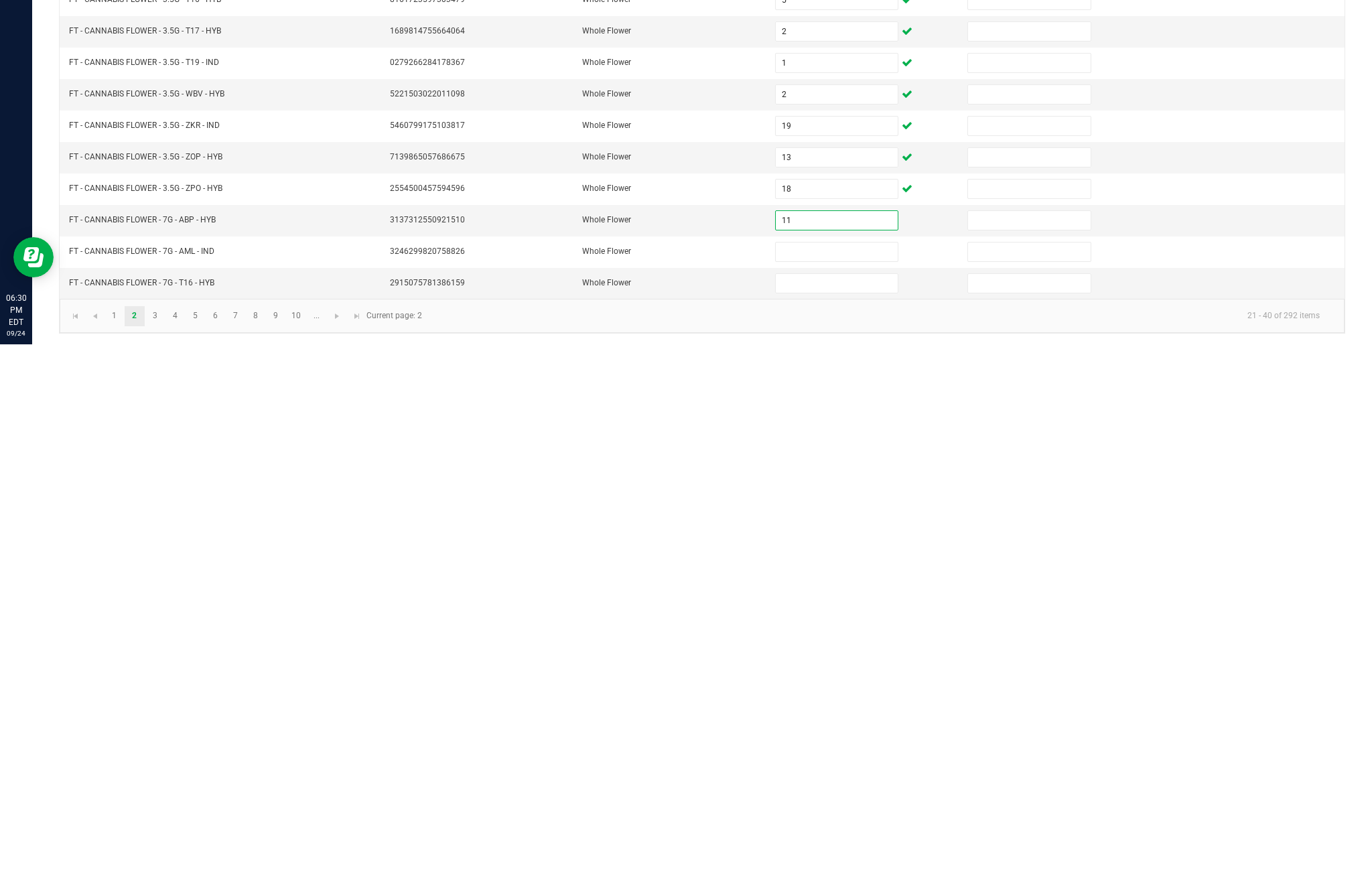
click at [822, 790] on input at bounding box center [836, 799] width 122 height 19
click at [826, 821] on input at bounding box center [836, 830] width 122 height 19
click at [165, 853] on link "3" at bounding box center [155, 863] width 20 height 20
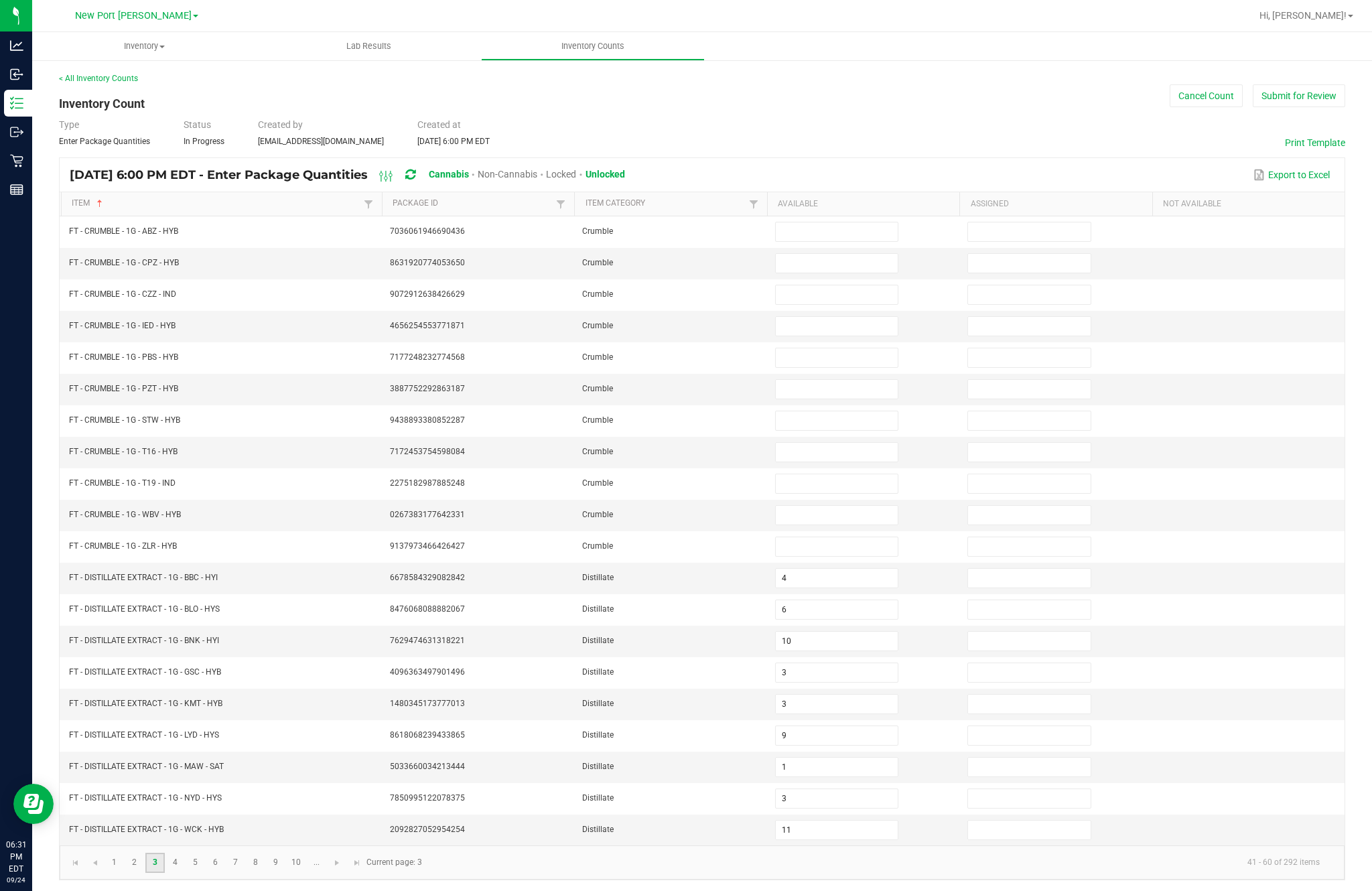
scroll to position [0, 0]
click at [834, 241] on input at bounding box center [836, 232] width 122 height 19
click at [846, 272] on input at bounding box center [836, 263] width 122 height 19
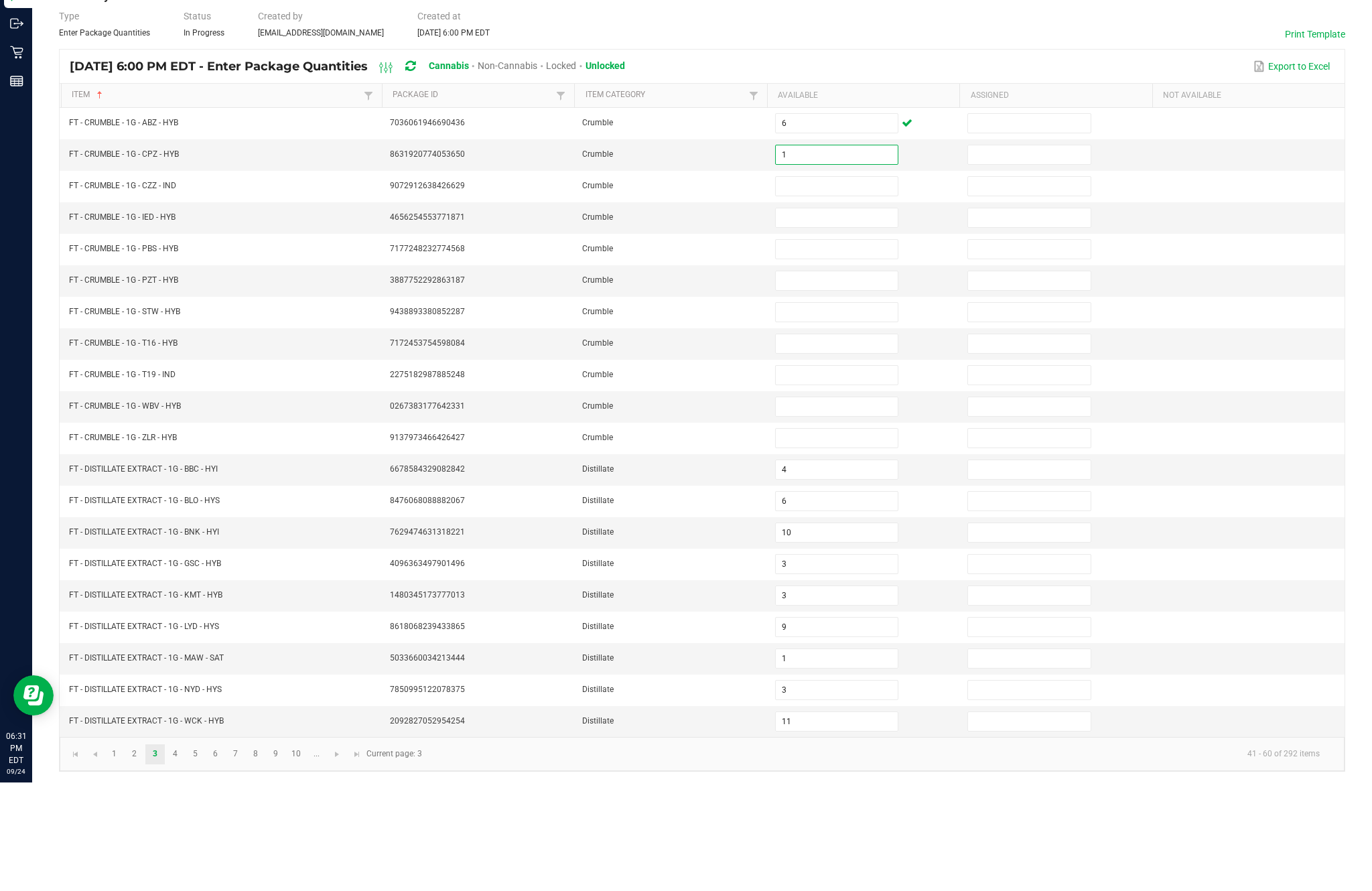
click at [837, 286] on input at bounding box center [836, 295] width 122 height 19
click at [847, 317] on input at bounding box center [836, 326] width 122 height 19
click at [846, 348] on input at bounding box center [836, 358] width 122 height 19
click at [834, 380] on input at bounding box center [836, 389] width 122 height 19
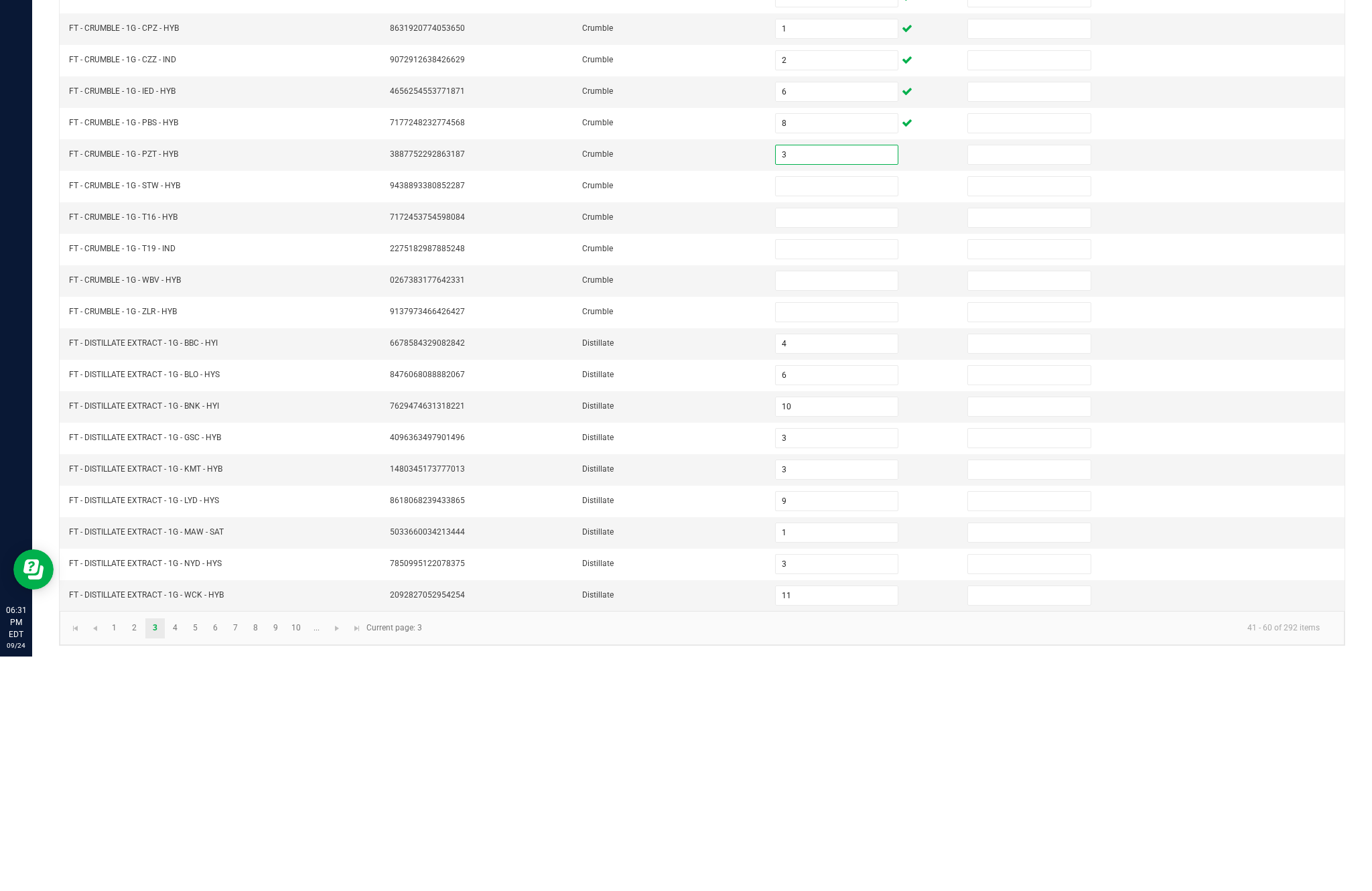
click at [837, 412] on input at bounding box center [836, 421] width 122 height 19
click at [840, 443] on input at bounding box center [836, 452] width 122 height 19
click at [846, 474] on input at bounding box center [836, 484] width 122 height 19
click at [831, 506] on input at bounding box center [836, 515] width 122 height 19
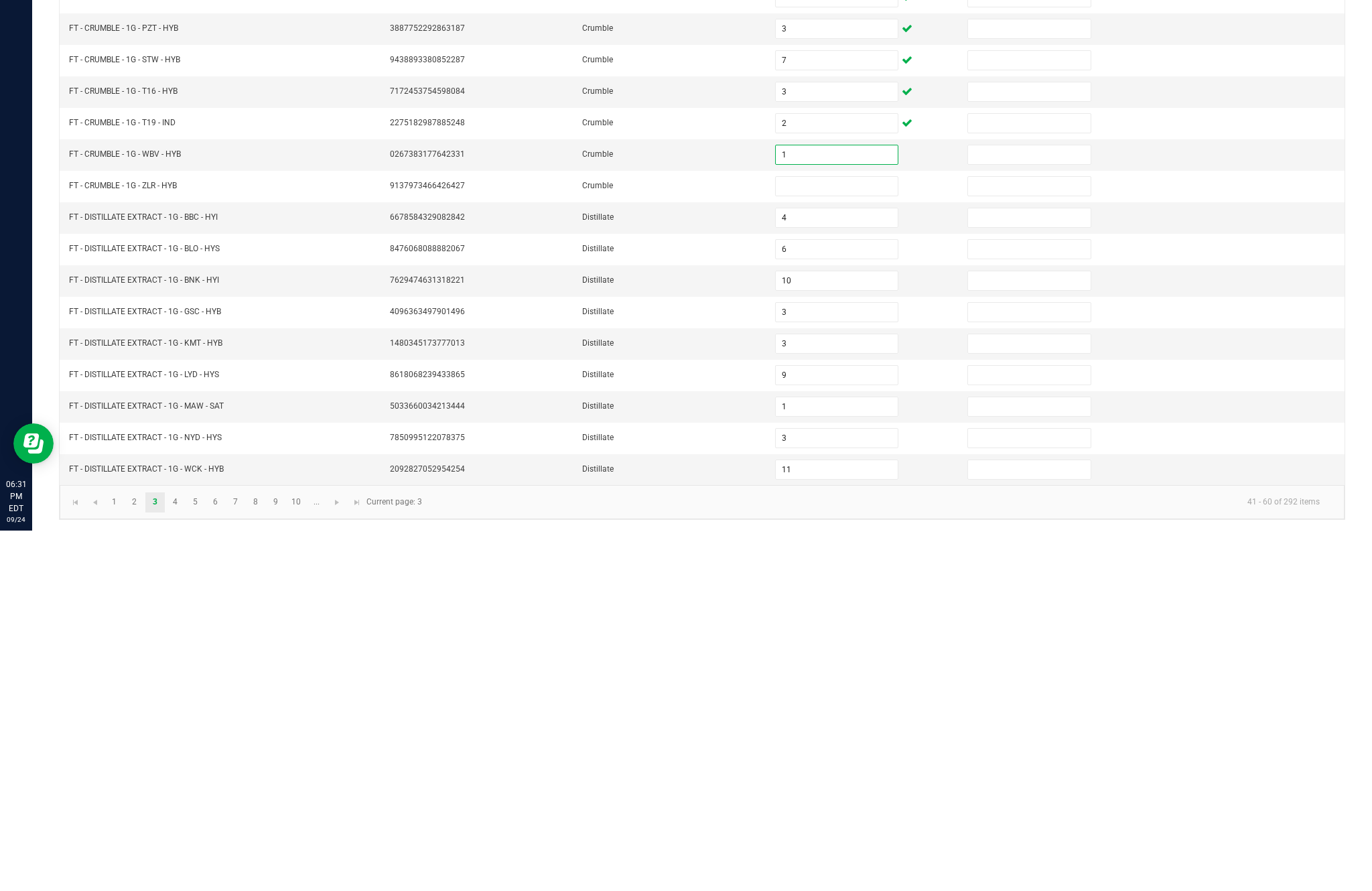
click at [865, 538] on input at bounding box center [836, 547] width 122 height 19
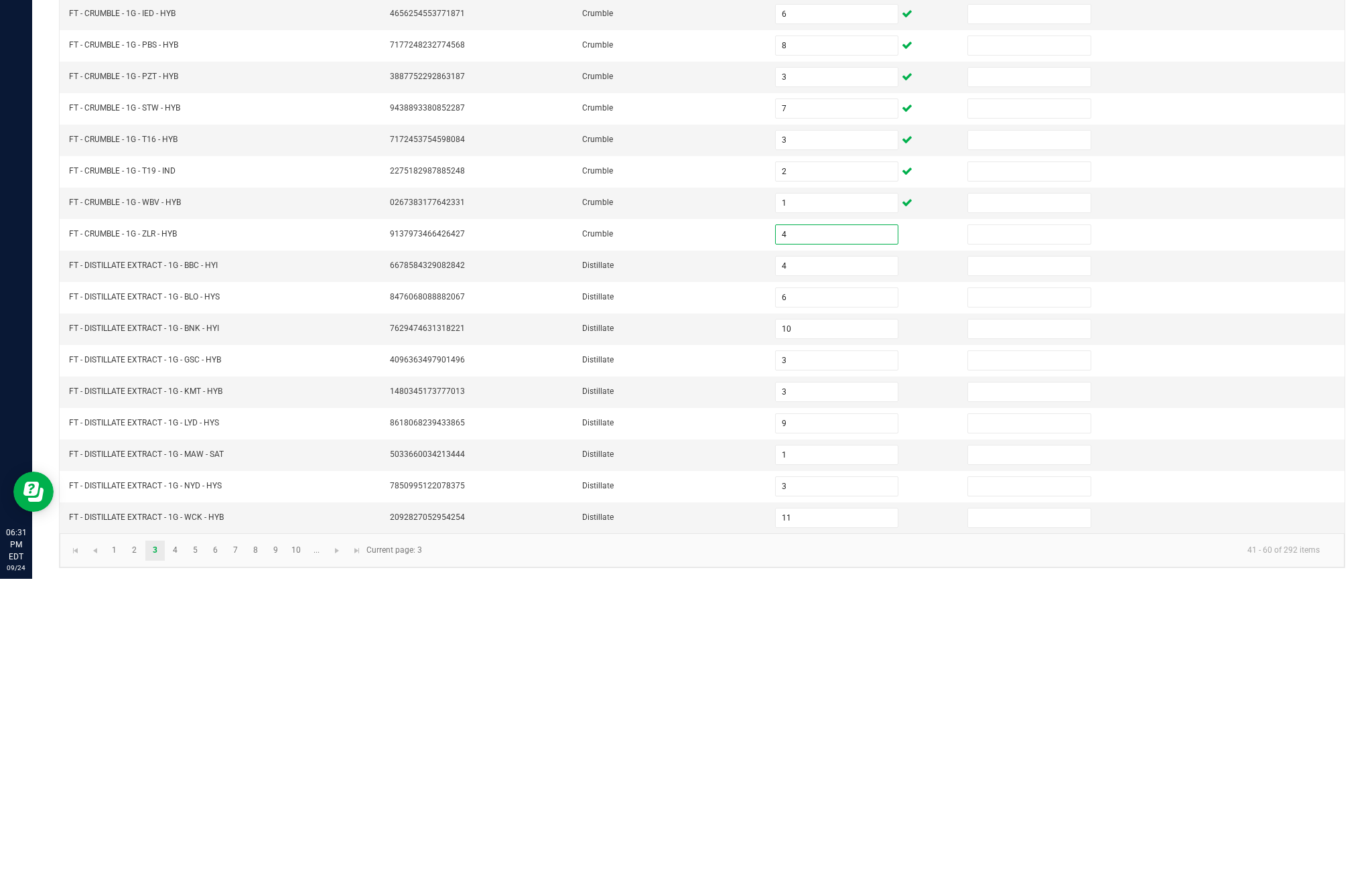
scroll to position [86, 0]
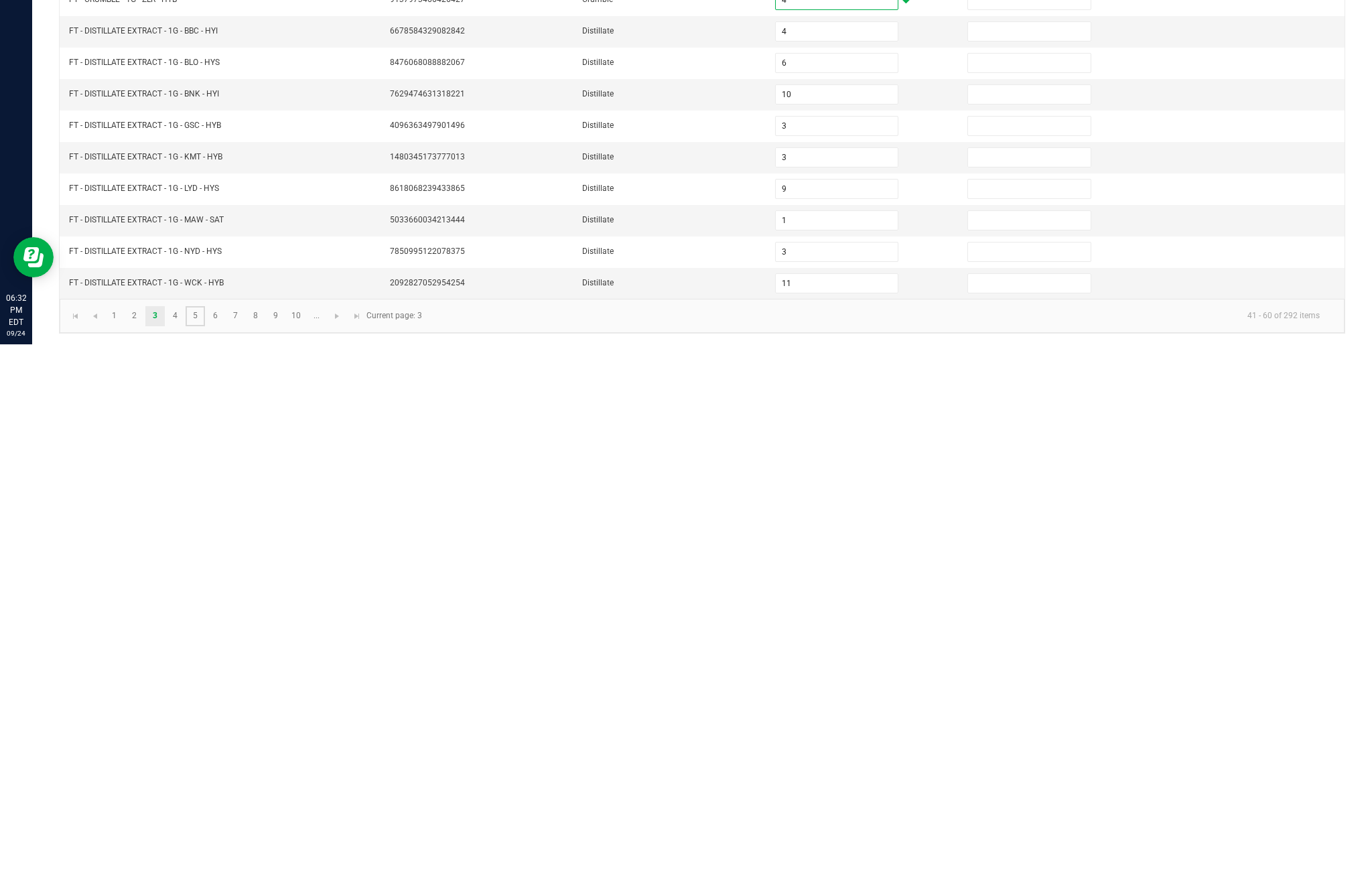
click at [203, 853] on link "5" at bounding box center [196, 863] width 20 height 20
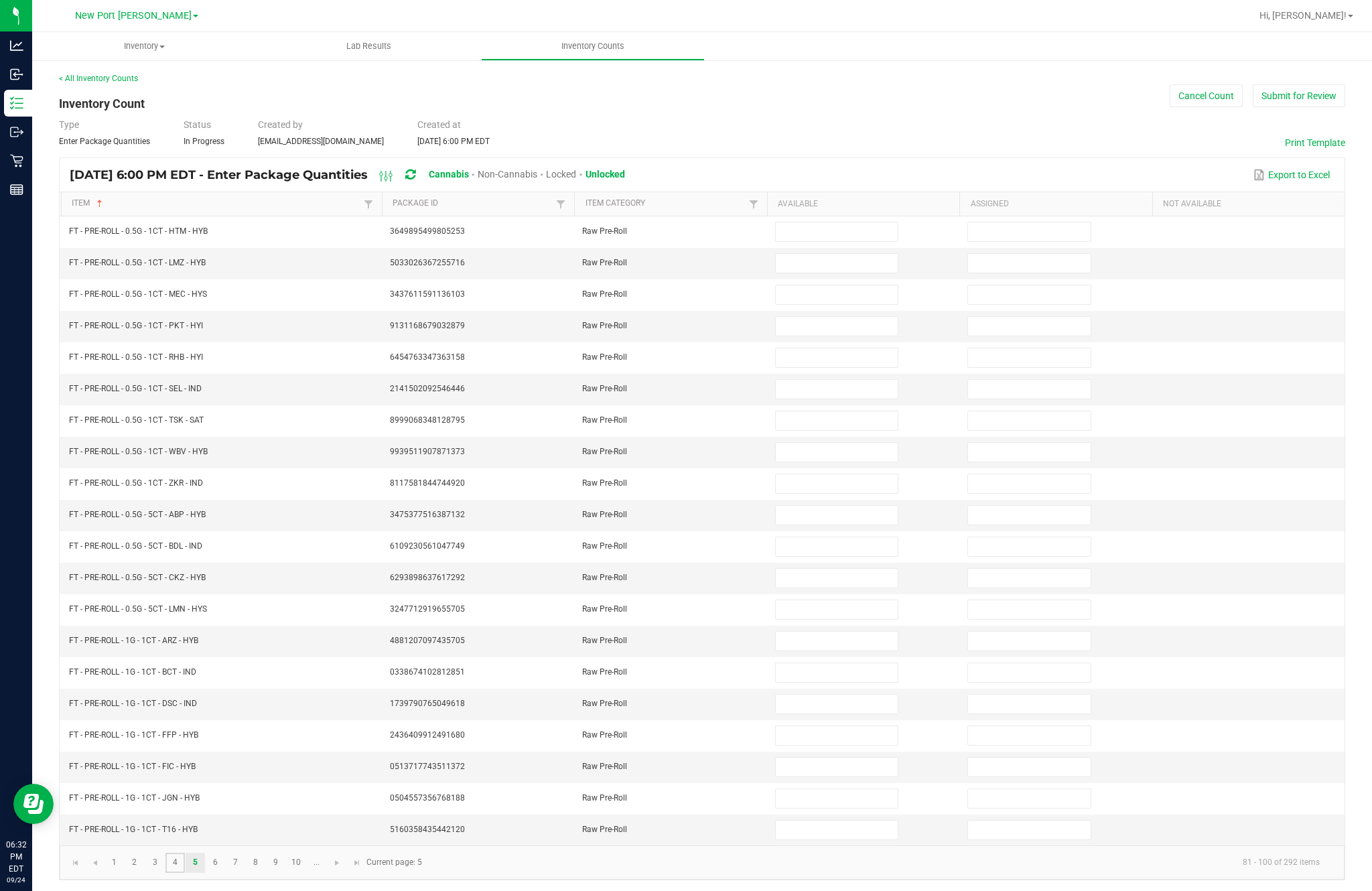
click at [182, 853] on link "4" at bounding box center [175, 863] width 20 height 20
click at [832, 336] on input at bounding box center [836, 326] width 122 height 19
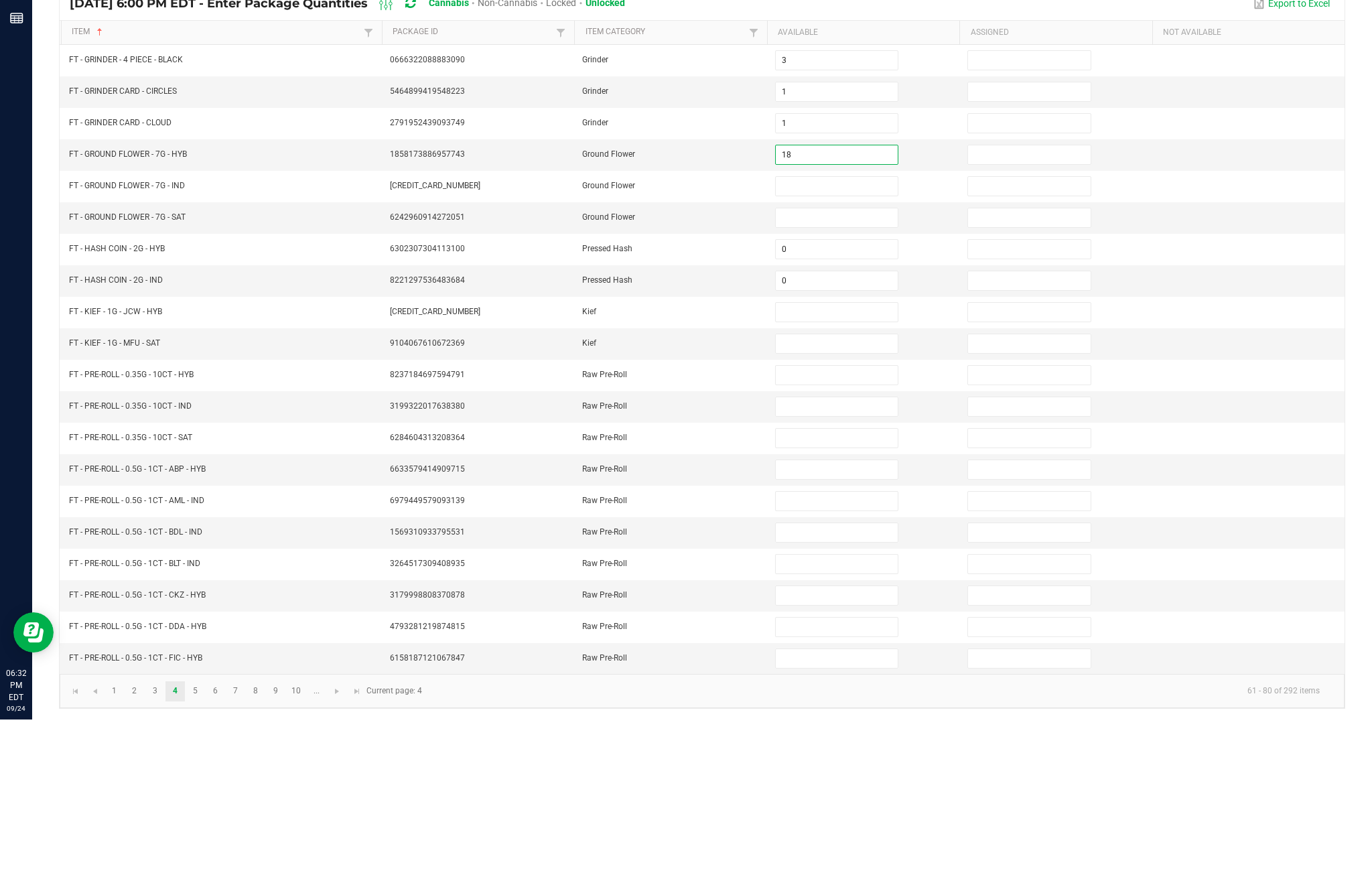
click at [825, 348] on input at bounding box center [836, 358] width 122 height 19
click at [822, 380] on input at bounding box center [836, 389] width 122 height 19
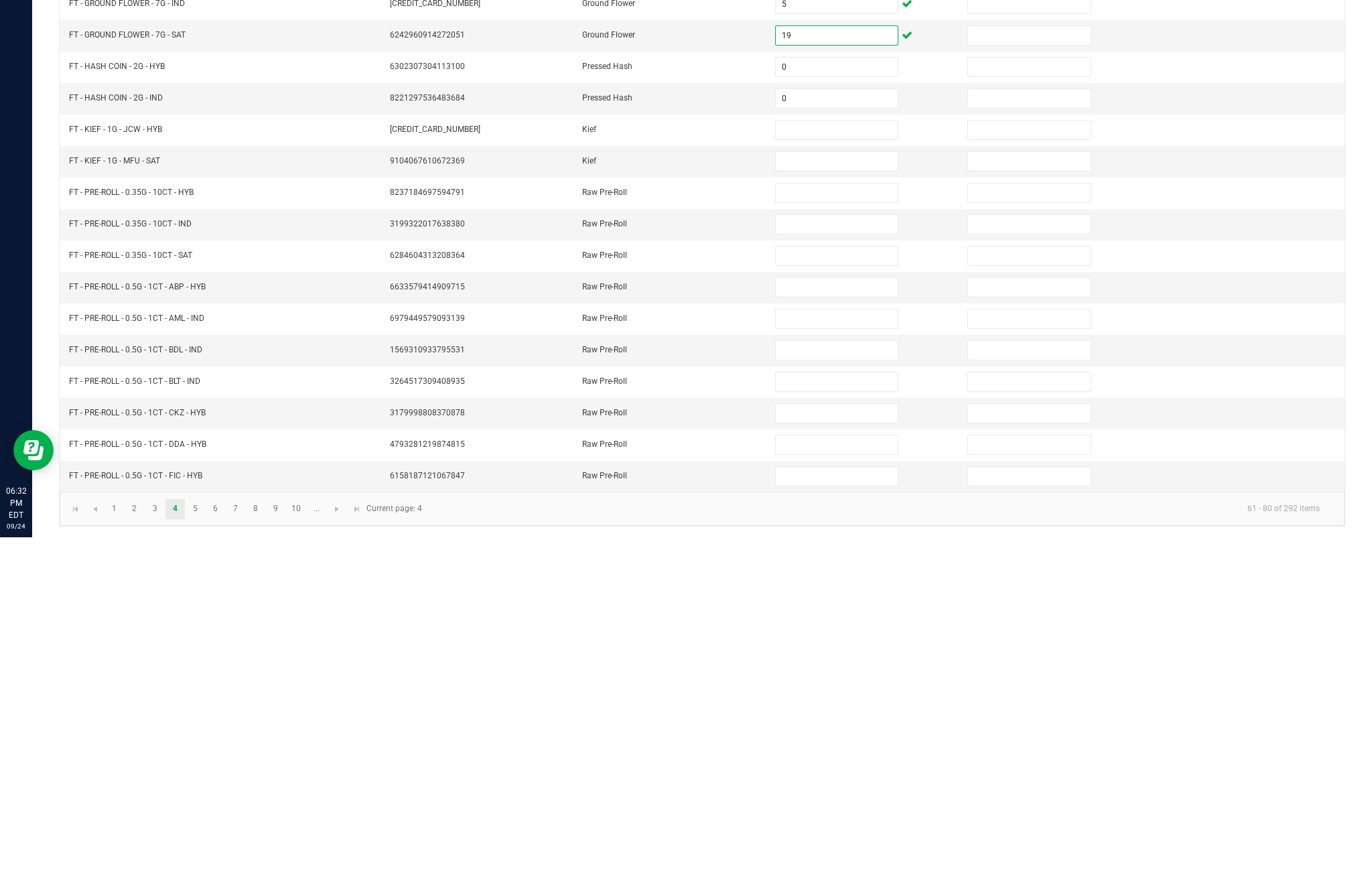
click at [832, 474] on input at bounding box center [836, 484] width 122 height 19
click at [852, 506] on input at bounding box center [836, 515] width 122 height 19
click at [828, 538] on input at bounding box center [836, 547] width 122 height 19
click at [832, 569] on input at bounding box center [836, 578] width 122 height 19
click at [835, 569] on input "20" at bounding box center [836, 578] width 122 height 19
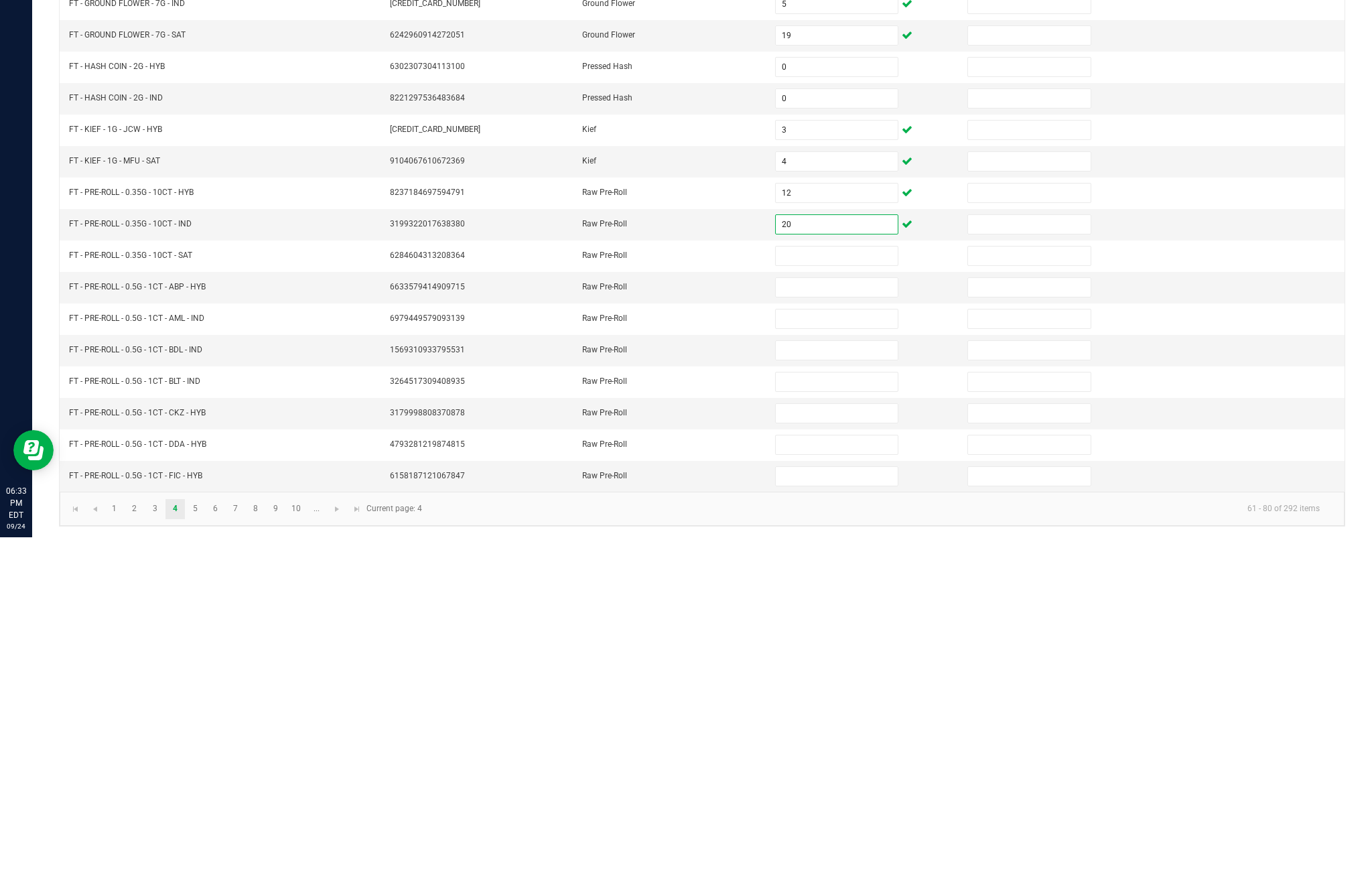
click at [841, 600] on input at bounding box center [836, 609] width 122 height 19
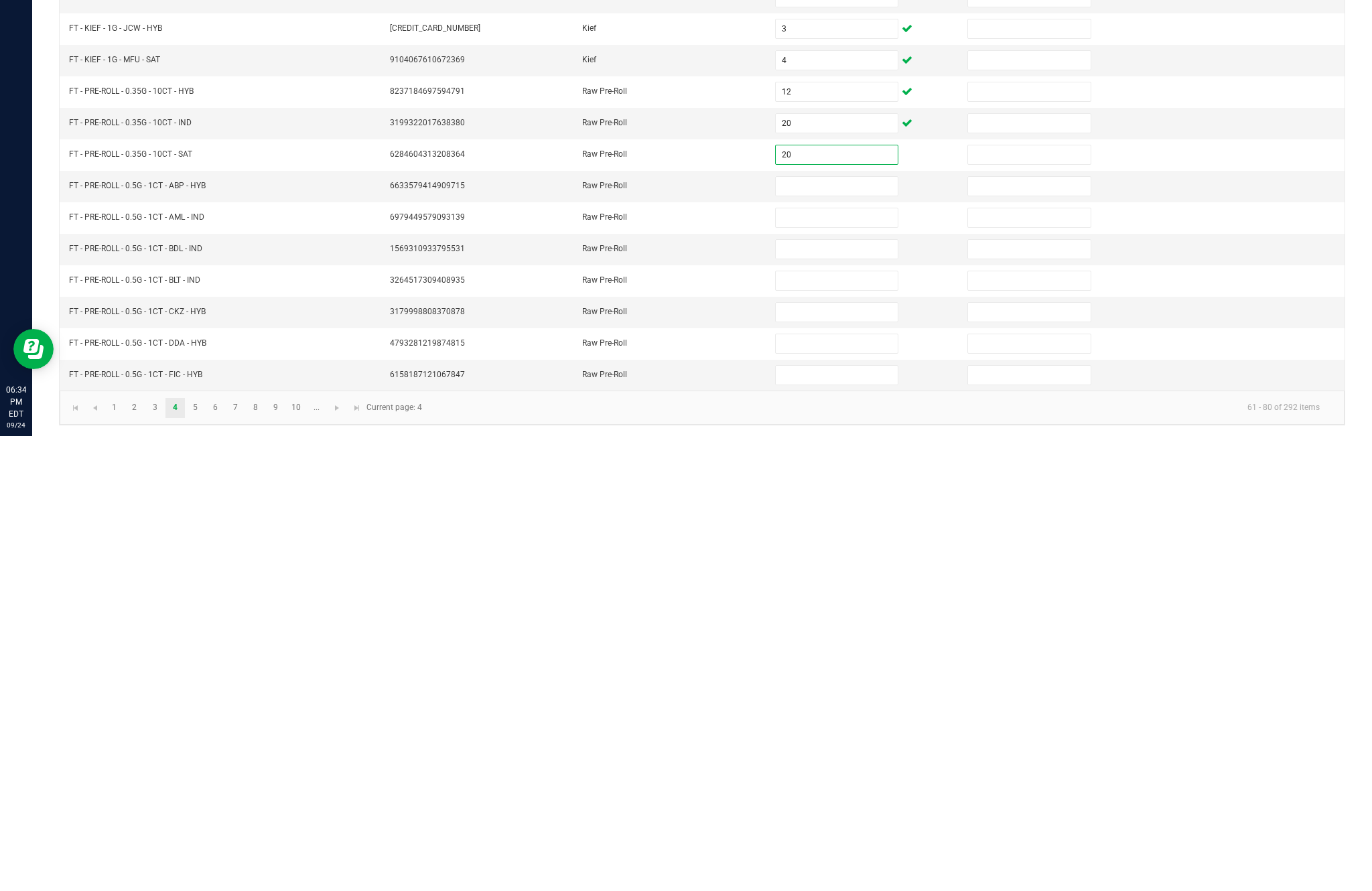
click at [830, 632] on input at bounding box center [836, 641] width 122 height 19
click at [838, 664] on input at bounding box center [836, 673] width 122 height 19
click at [841, 695] on input at bounding box center [836, 704] width 122 height 19
click at [836, 695] on input "8" at bounding box center [836, 704] width 122 height 19
click at [822, 726] on input at bounding box center [836, 735] width 122 height 19
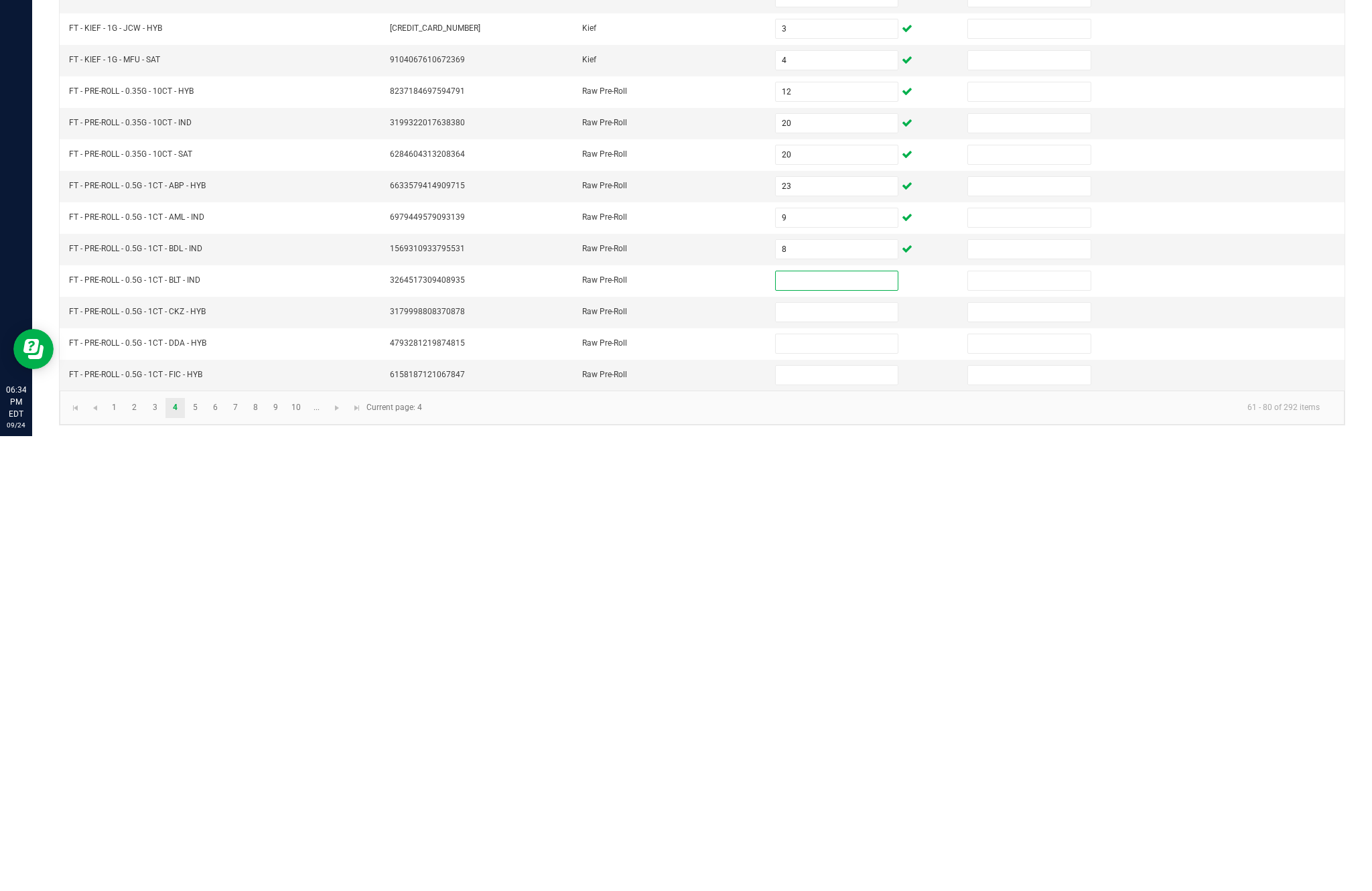
scroll to position [34, 0]
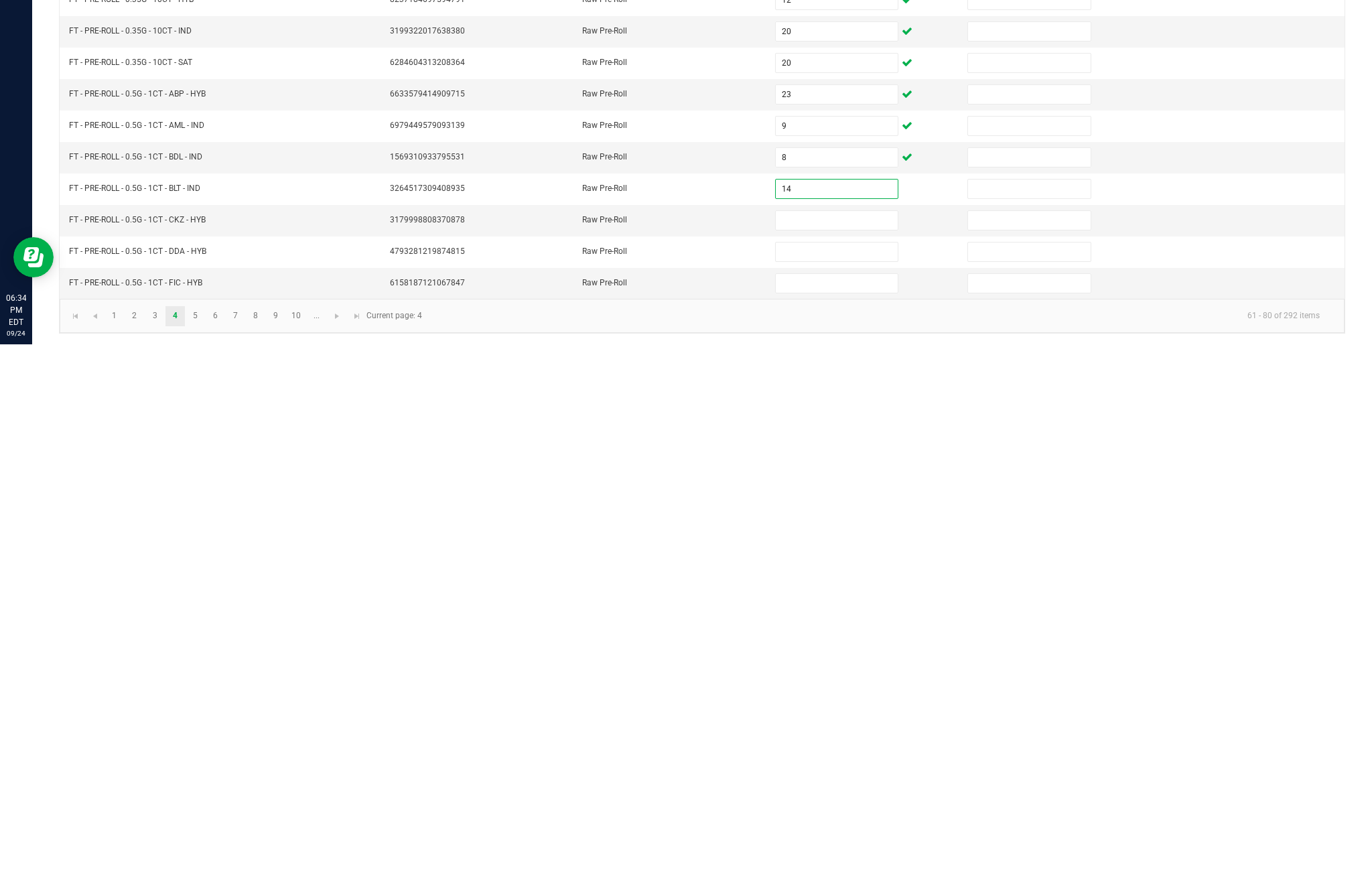
click at [823, 758] on input at bounding box center [836, 767] width 122 height 19
click at [830, 790] on input at bounding box center [836, 799] width 122 height 19
click at [843, 821] on input at bounding box center [836, 830] width 122 height 19
click at [205, 853] on link "5" at bounding box center [196, 863] width 20 height 20
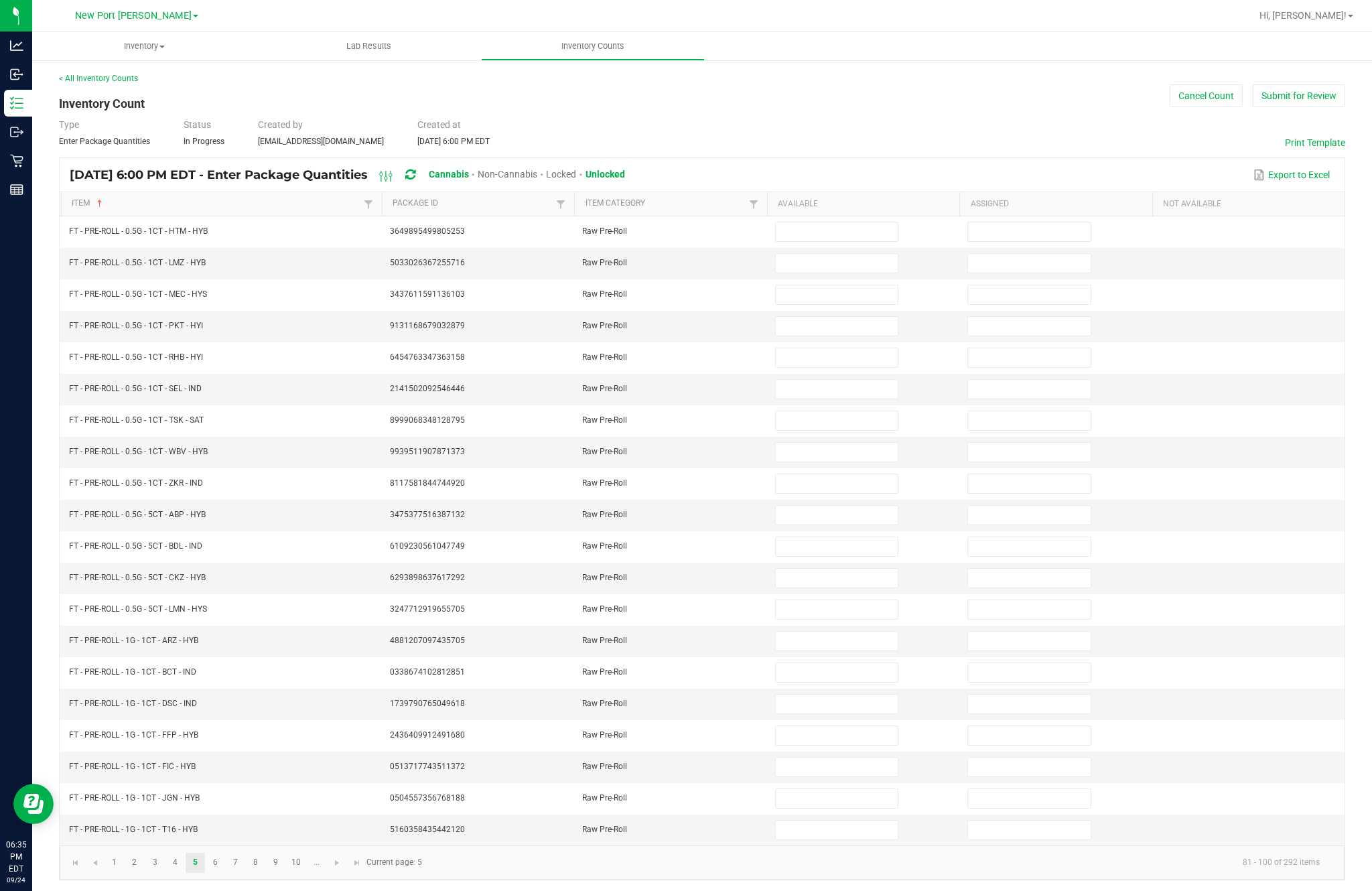
click at [836, 222] on input at bounding box center [836, 232] width 122 height 19
click at [851, 254] on input at bounding box center [836, 263] width 122 height 19
click at [832, 286] on input at bounding box center [836, 295] width 122 height 19
click at [845, 317] on input at bounding box center [836, 326] width 122 height 19
click at [839, 348] on input at bounding box center [836, 358] width 122 height 19
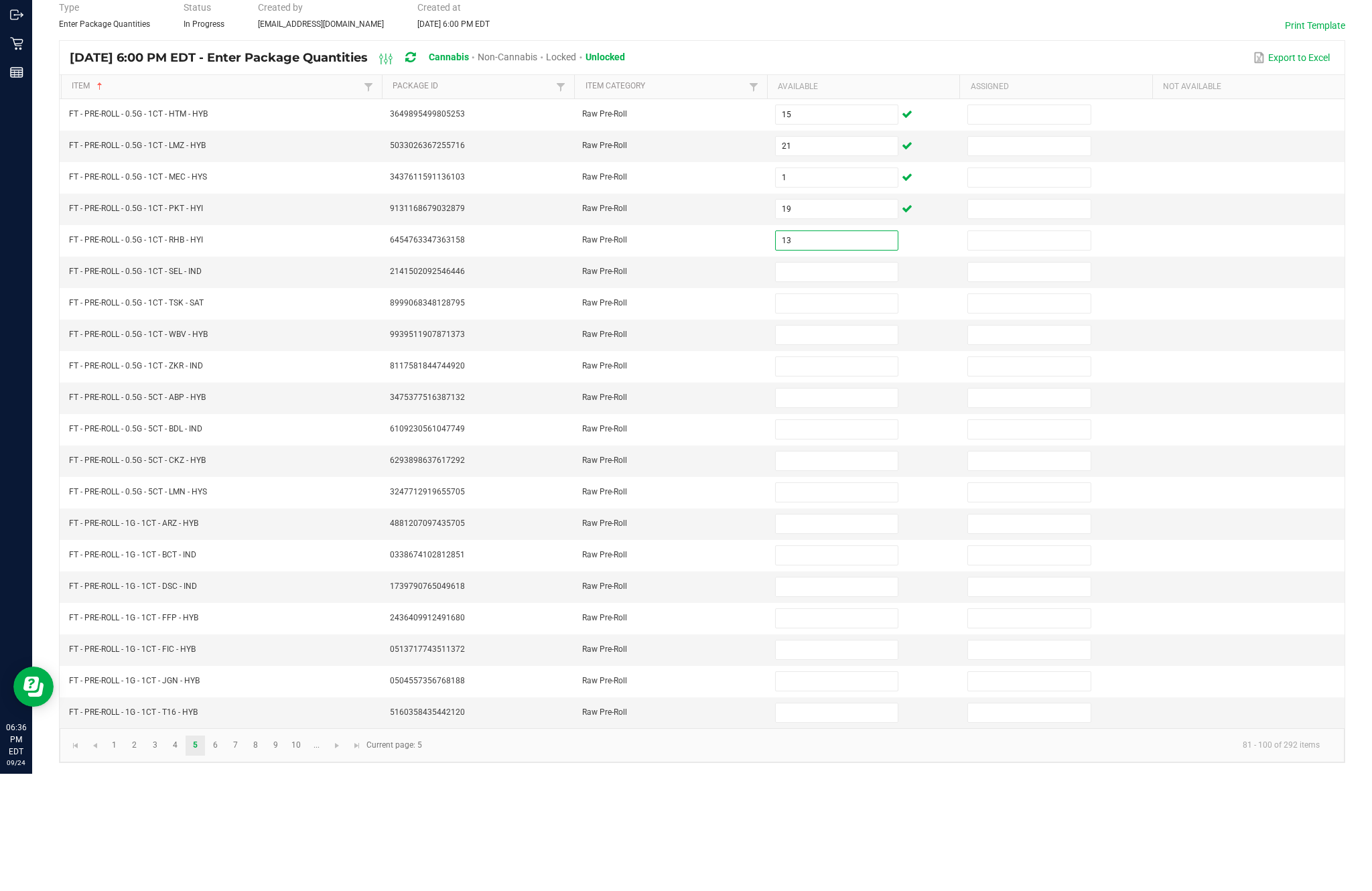
click at [813, 380] on input at bounding box center [836, 389] width 122 height 19
click at [839, 412] on input at bounding box center [836, 421] width 122 height 19
click at [832, 443] on input at bounding box center [836, 452] width 122 height 19
click at [851, 474] on input at bounding box center [836, 484] width 122 height 19
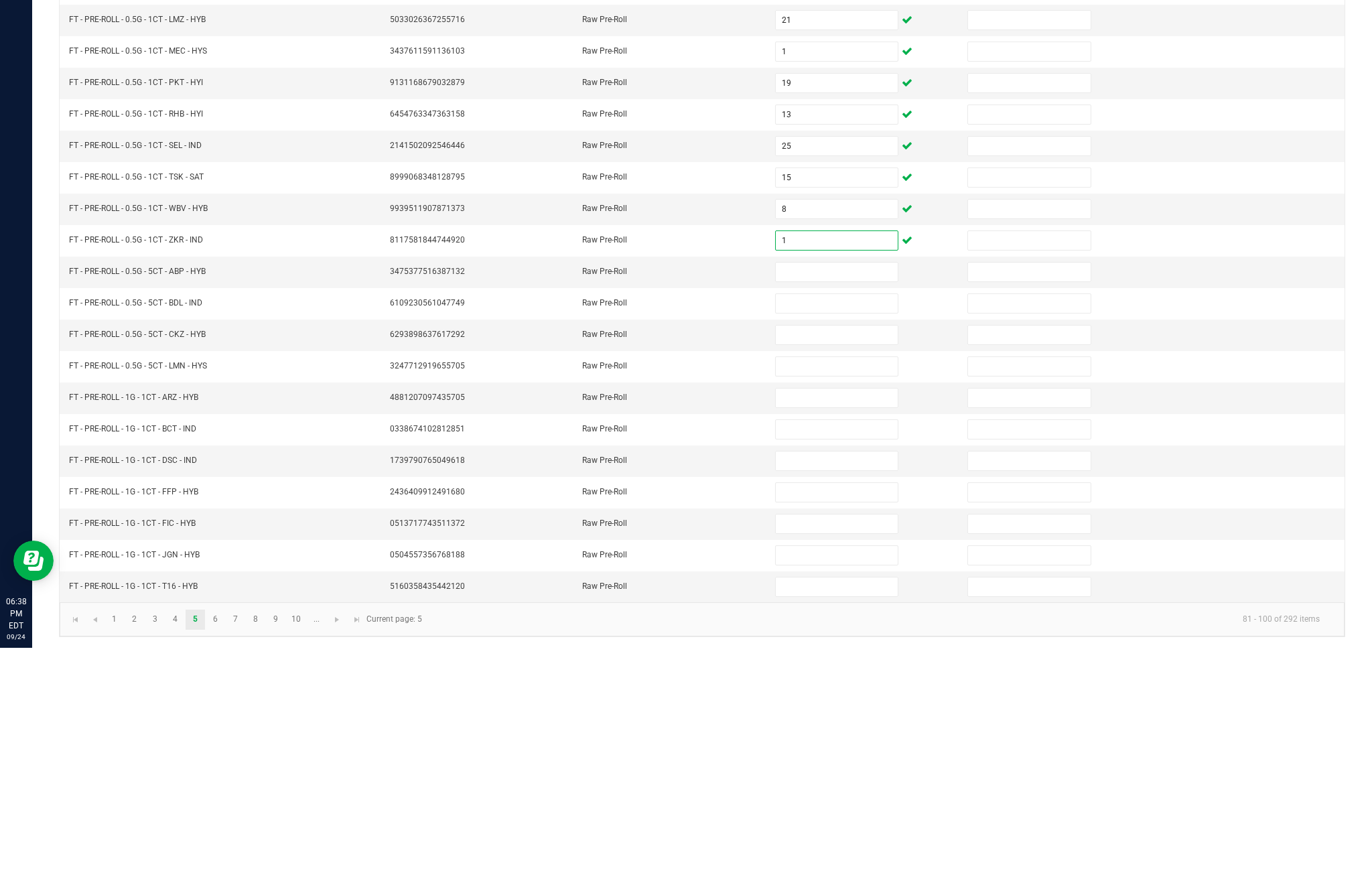
click at [839, 506] on input at bounding box center [836, 515] width 122 height 19
click at [842, 538] on input at bounding box center [836, 547] width 122 height 19
click at [844, 569] on input at bounding box center [836, 578] width 122 height 19
click at [834, 600] on input at bounding box center [836, 609] width 122 height 19
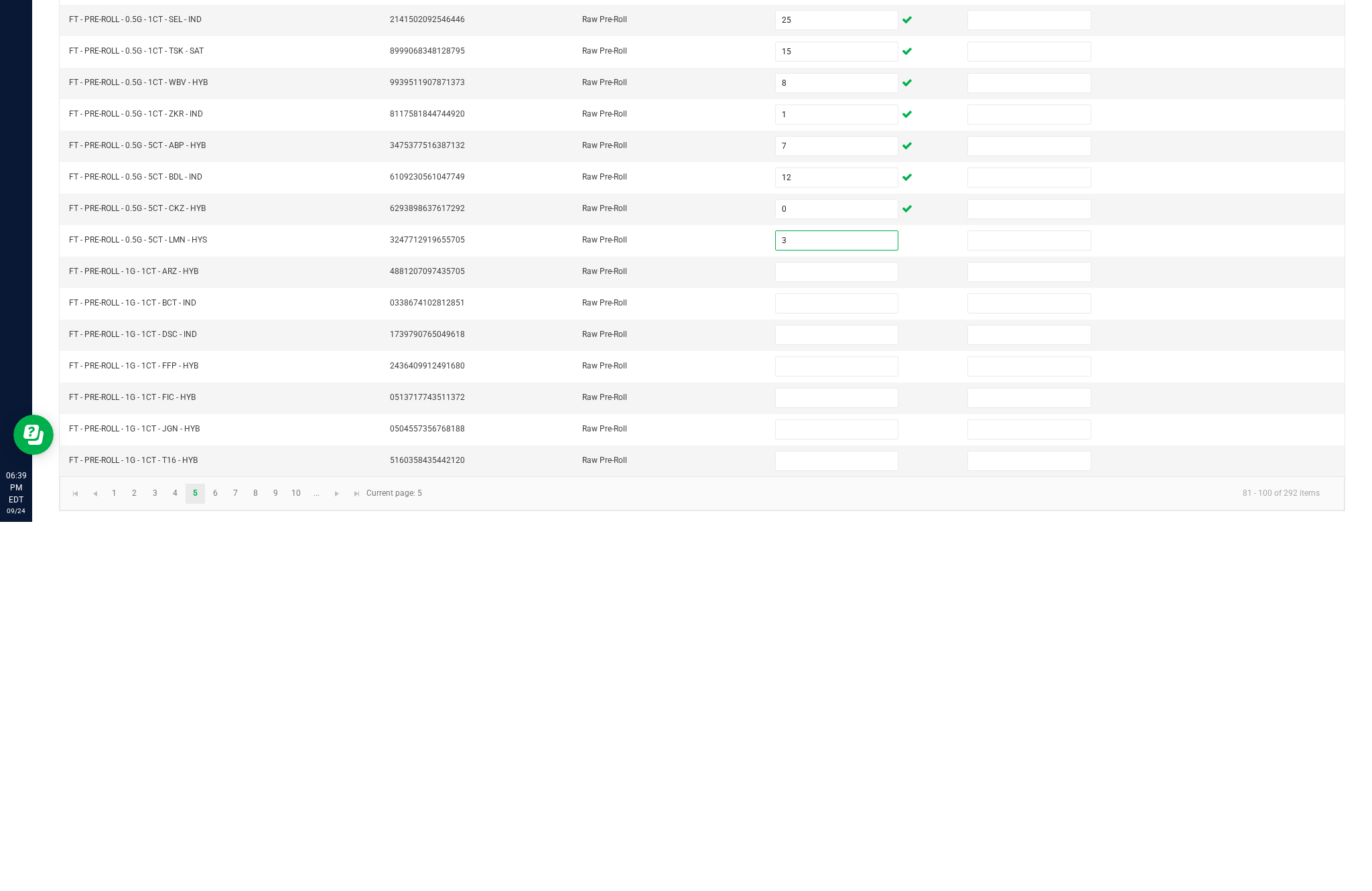
click at [854, 632] on input at bounding box center [836, 641] width 122 height 19
click at [820, 664] on input at bounding box center [836, 673] width 122 height 19
click at [859, 695] on input at bounding box center [836, 704] width 122 height 19
click at [822, 726] on input at bounding box center [836, 735] width 122 height 19
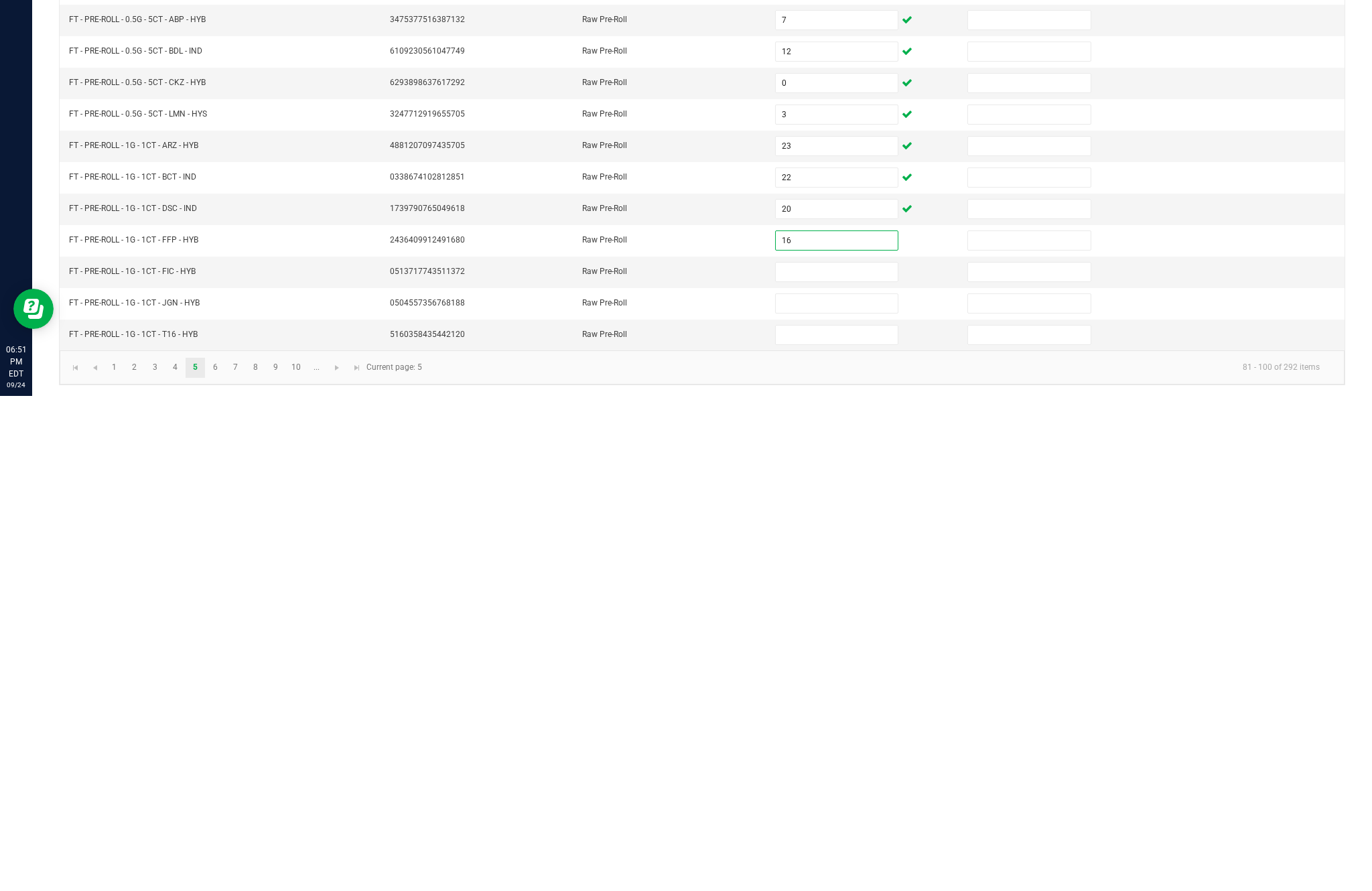
click at [836, 758] on input at bounding box center [836, 767] width 122 height 19
click at [851, 790] on input at bounding box center [836, 799] width 122 height 19
click at [828, 821] on input at bounding box center [836, 830] width 122 height 19
click at [245, 853] on link "7" at bounding box center [236, 863] width 20 height 20
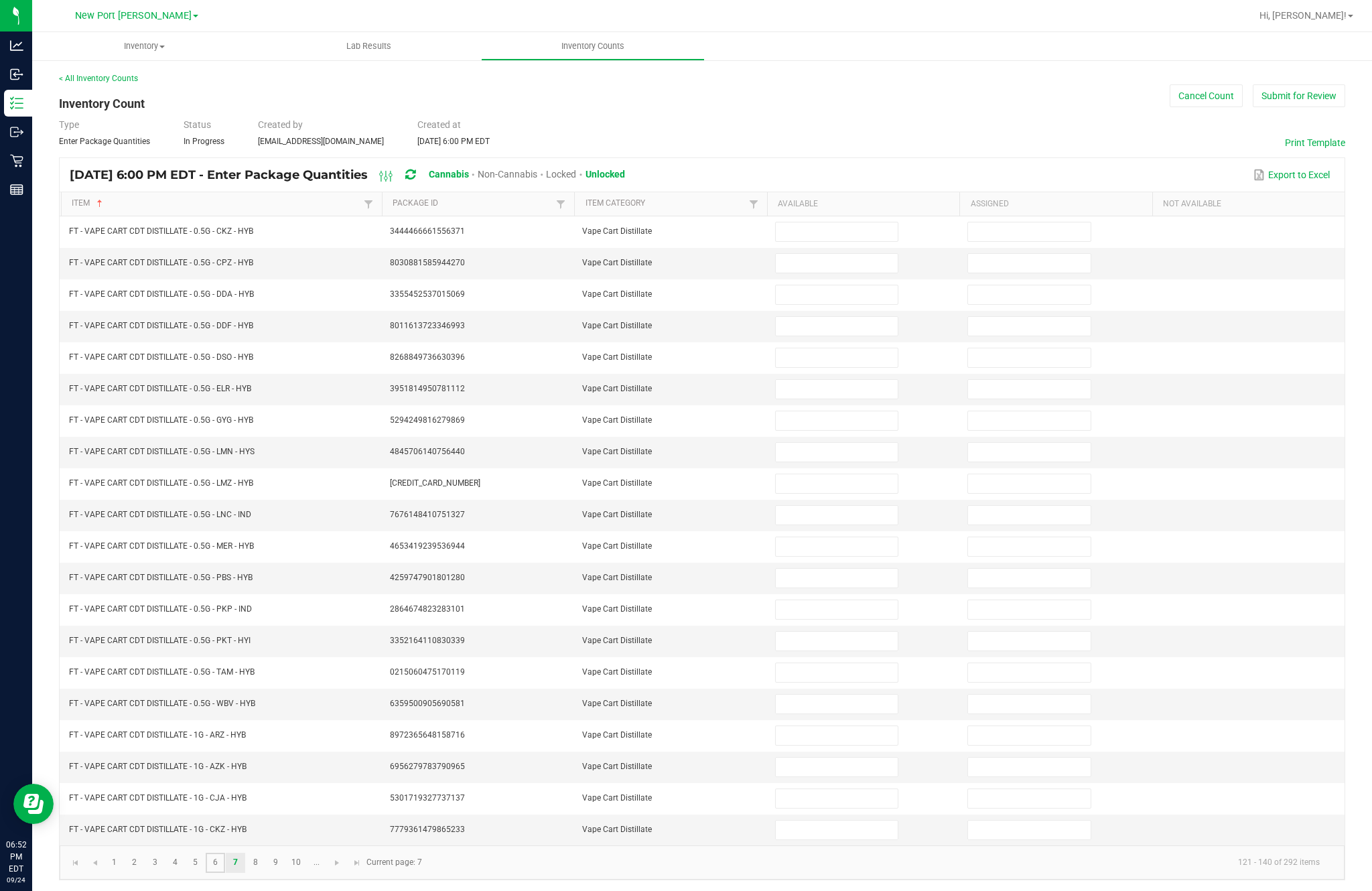
click at [225, 853] on link "6" at bounding box center [215, 863] width 20 height 20
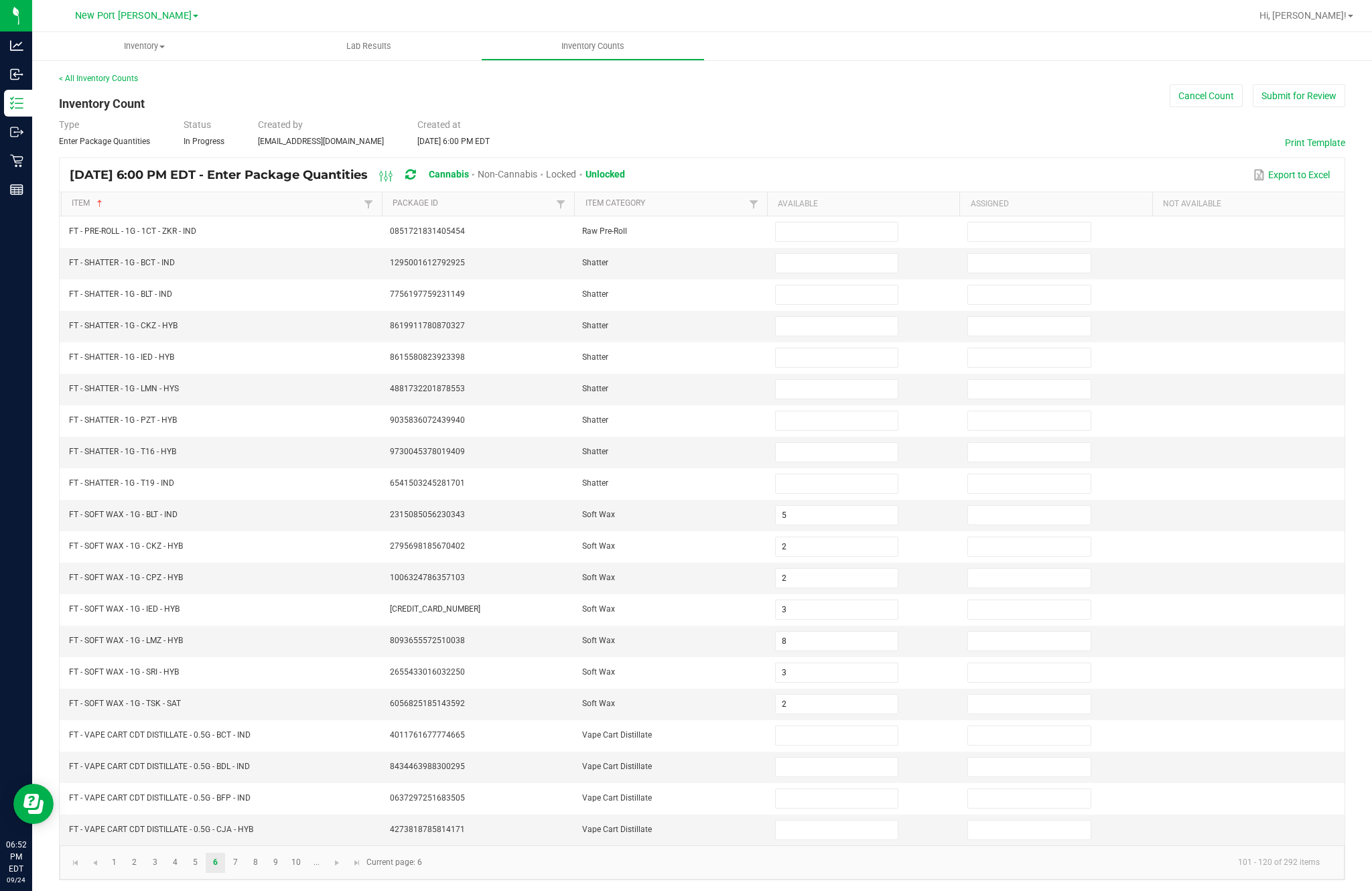
click at [833, 222] on input at bounding box center [836, 232] width 122 height 19
click at [837, 254] on input at bounding box center [836, 263] width 122 height 19
click at [825, 286] on input at bounding box center [836, 295] width 122 height 19
click at [835, 317] on input at bounding box center [836, 326] width 122 height 19
click at [853, 348] on input at bounding box center [836, 358] width 122 height 19
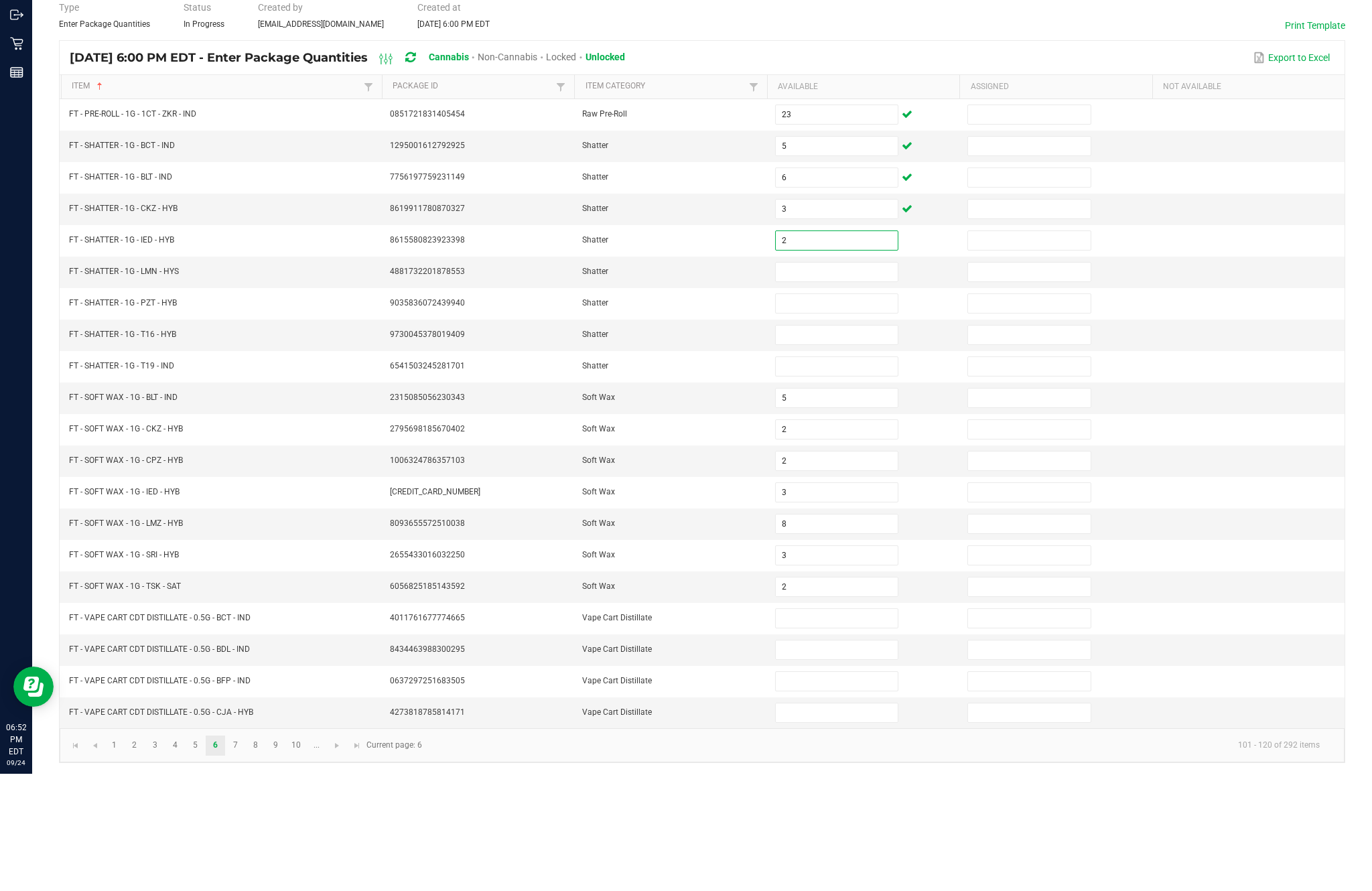
click at [808, 380] on input at bounding box center [836, 389] width 122 height 19
click at [827, 412] on input at bounding box center [836, 421] width 122 height 19
click at [853, 443] on input at bounding box center [836, 452] width 122 height 19
click at [838, 474] on input at bounding box center [836, 484] width 122 height 19
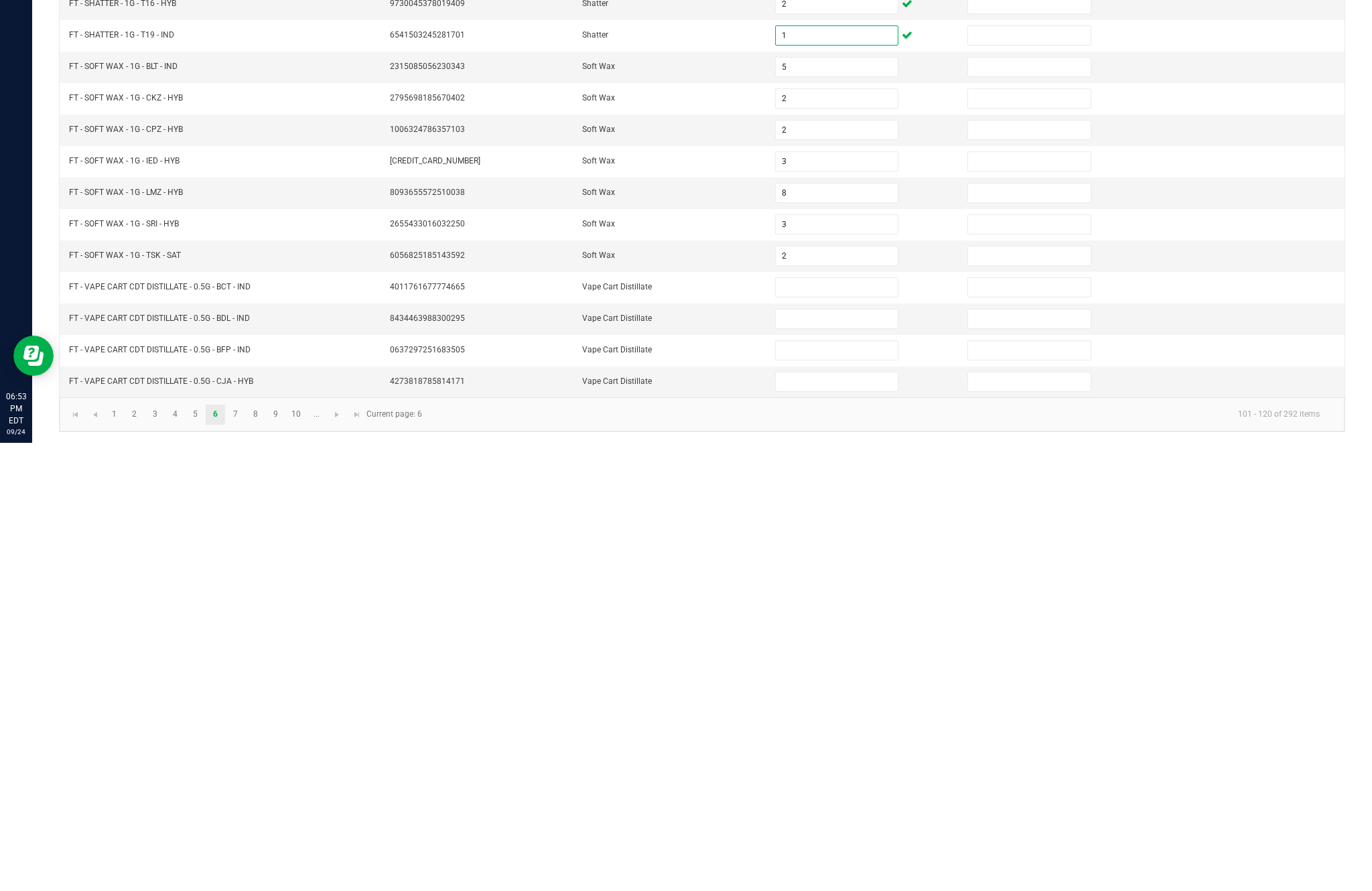
click at [832, 726] on input at bounding box center [836, 735] width 122 height 19
click at [860, 758] on input at bounding box center [836, 767] width 122 height 19
click at [844, 790] on input at bounding box center [836, 799] width 122 height 19
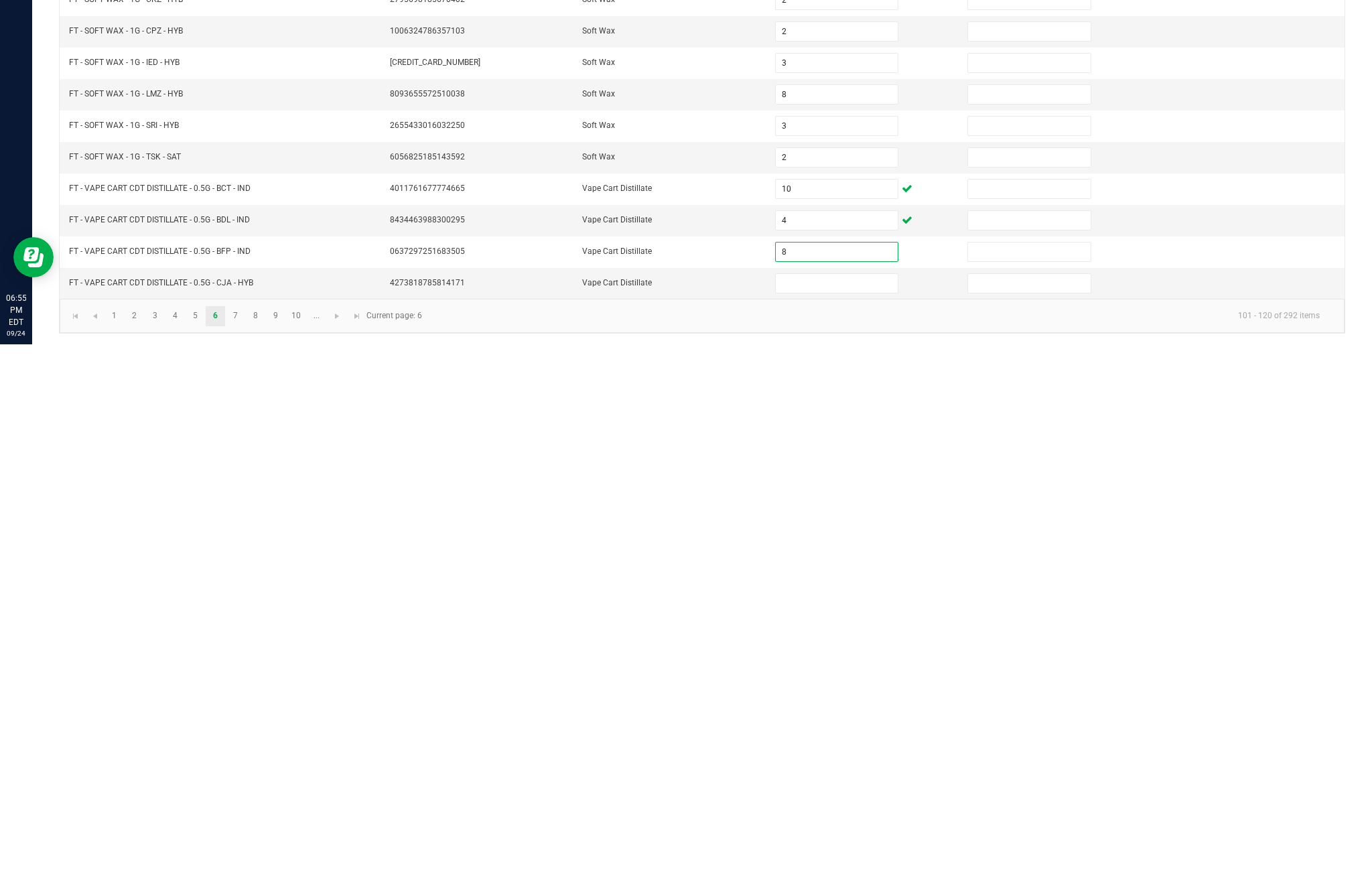
click at [827, 821] on input at bounding box center [836, 830] width 122 height 19
click at [245, 853] on link "7" at bounding box center [236, 863] width 20 height 20
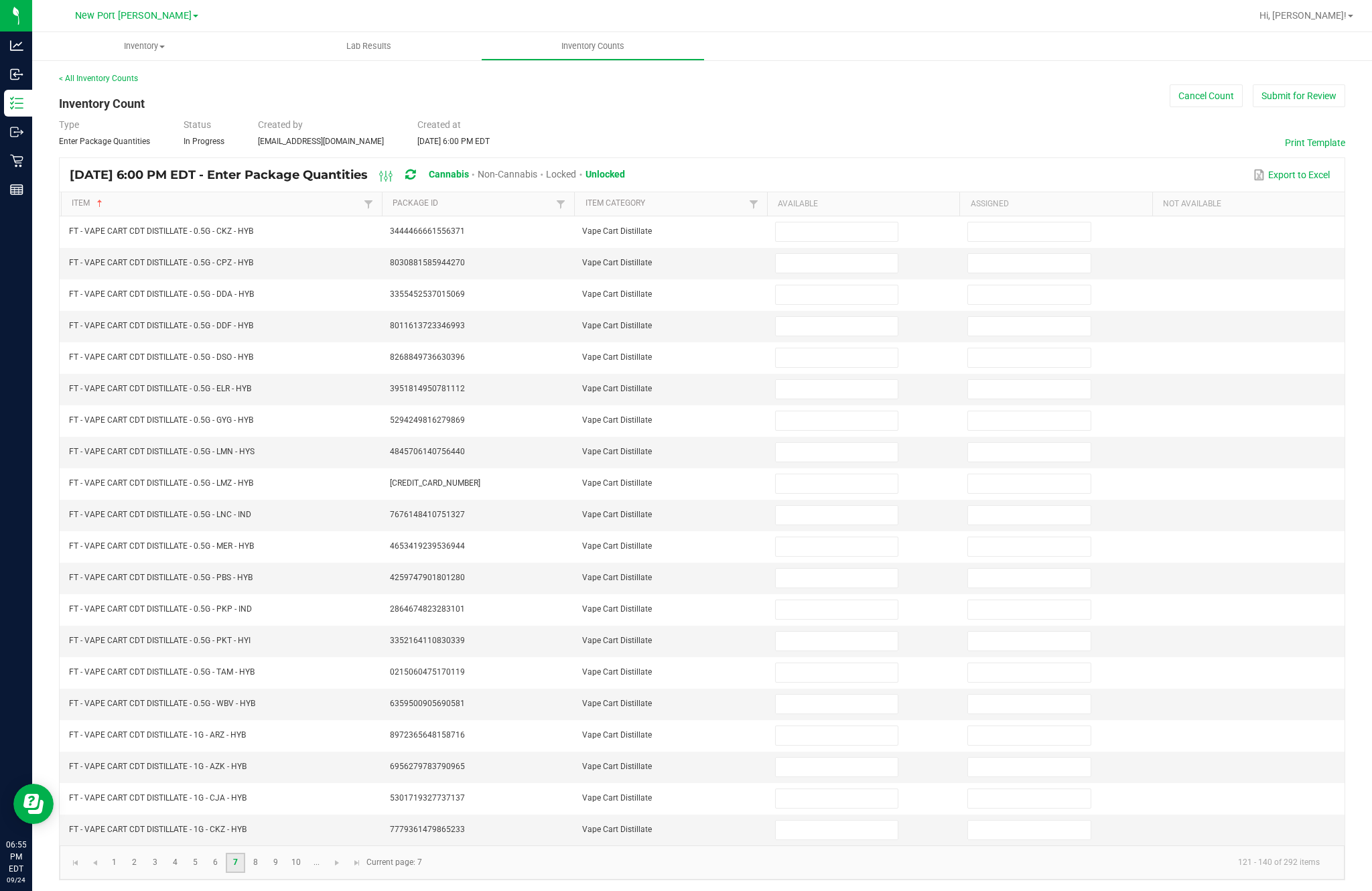
scroll to position [0, 0]
click at [831, 241] on input at bounding box center [836, 232] width 122 height 19
click at [832, 272] on input at bounding box center [836, 263] width 122 height 19
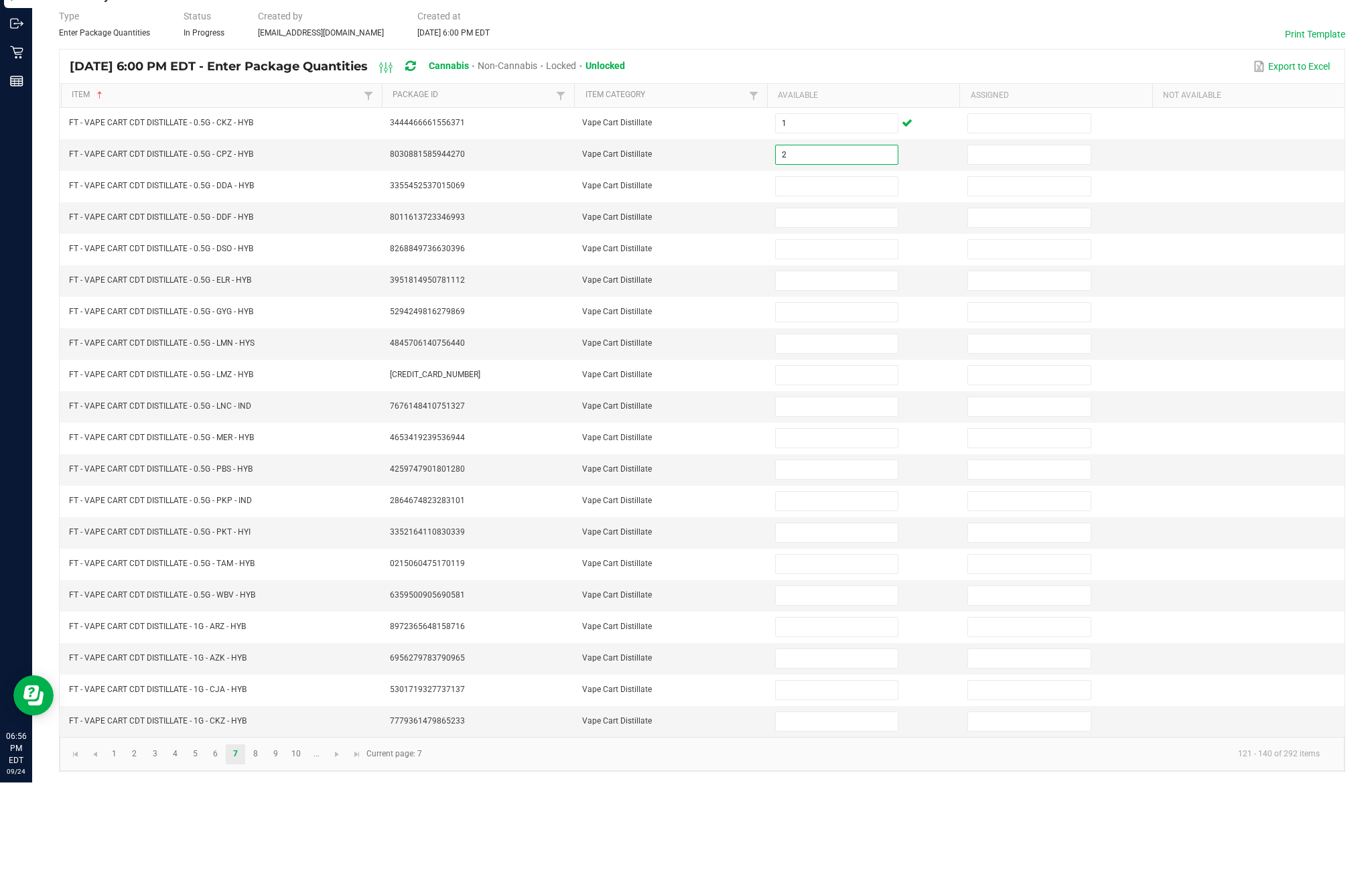
click at [819, 286] on input at bounding box center [836, 295] width 122 height 19
click at [832, 317] on input at bounding box center [836, 326] width 122 height 19
click at [837, 380] on input at bounding box center [836, 389] width 122 height 19
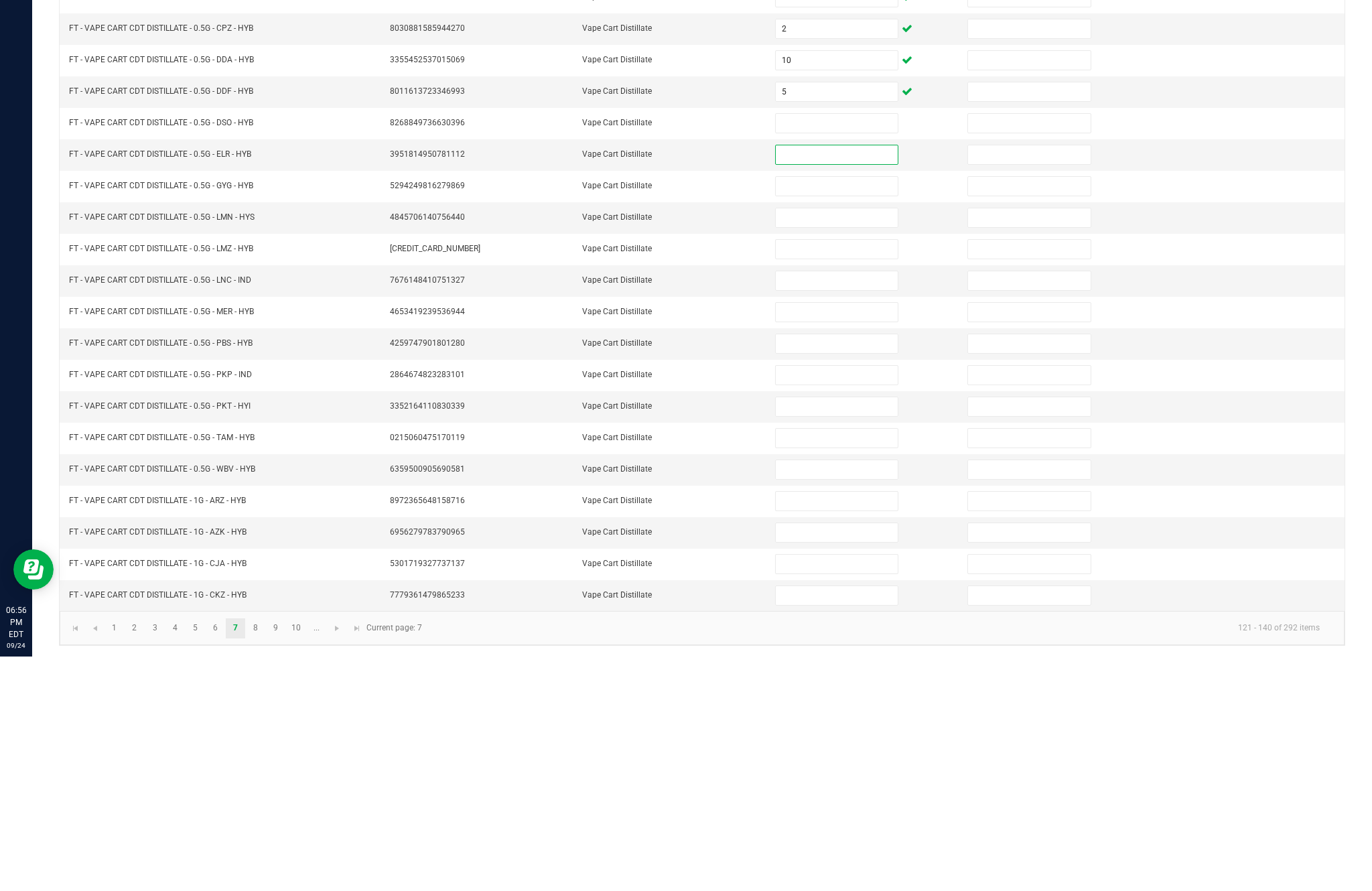
click at [830, 348] on input at bounding box center [836, 358] width 122 height 19
click at [846, 380] on input at bounding box center [836, 389] width 122 height 19
click at [832, 412] on input at bounding box center [836, 421] width 122 height 19
click at [827, 443] on input at bounding box center [836, 452] width 122 height 19
click at [844, 474] on input at bounding box center [836, 484] width 122 height 19
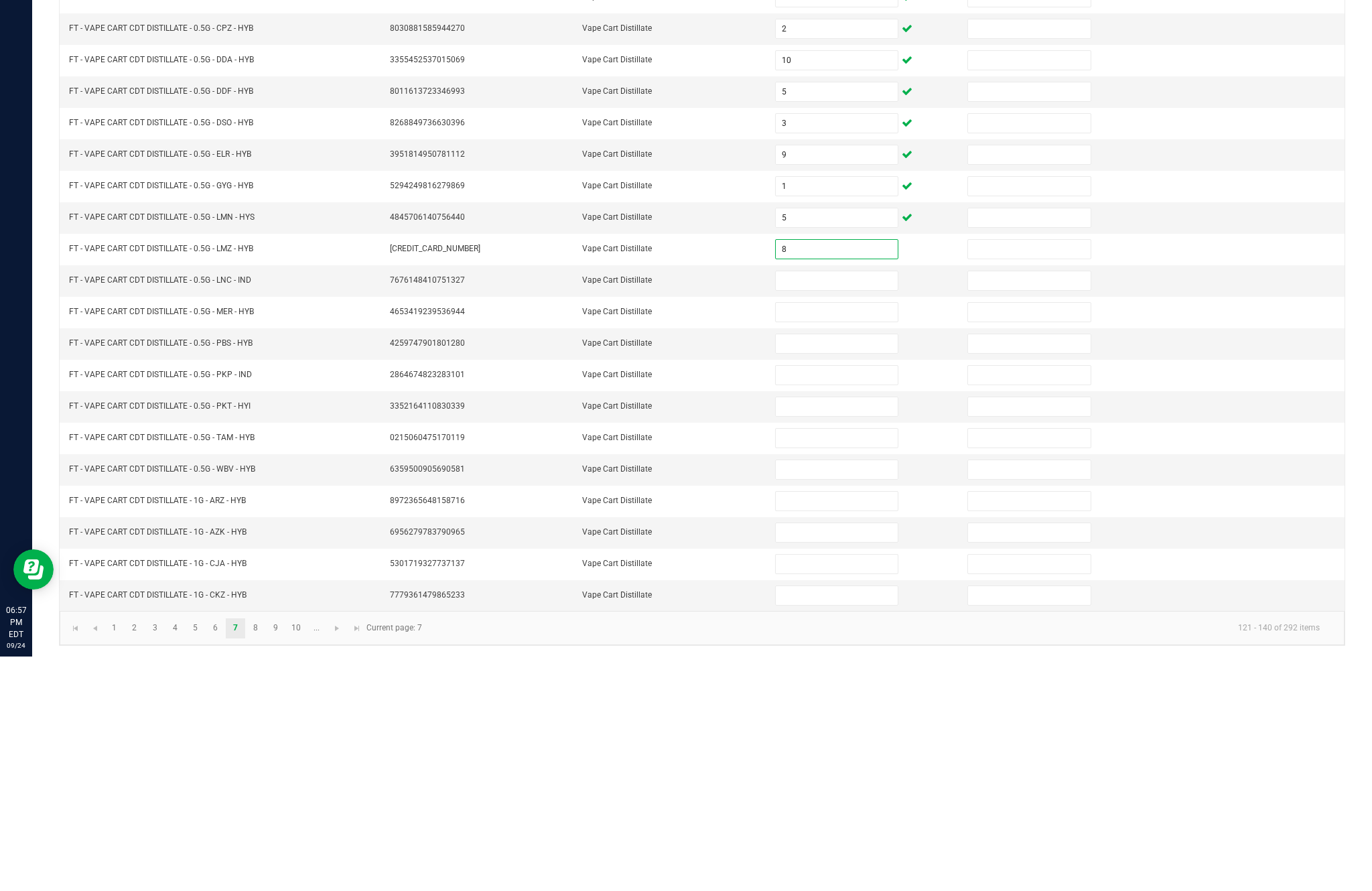
click at [832, 506] on input at bounding box center [836, 515] width 122 height 19
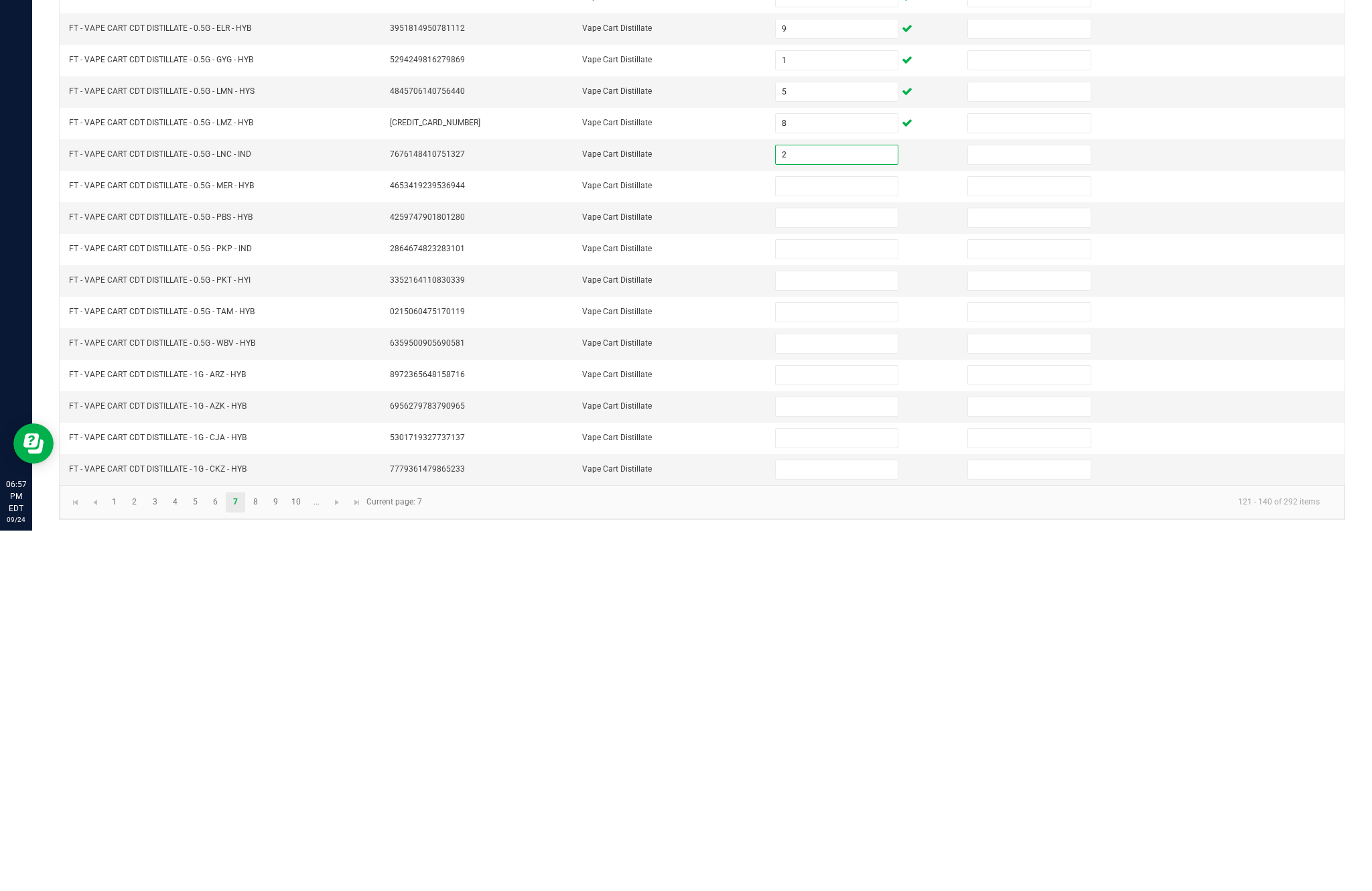
click at [831, 538] on input at bounding box center [836, 547] width 122 height 19
click at [848, 569] on input at bounding box center [836, 578] width 122 height 19
click at [837, 600] on input at bounding box center [836, 609] width 122 height 19
click at [832, 632] on input at bounding box center [836, 641] width 122 height 19
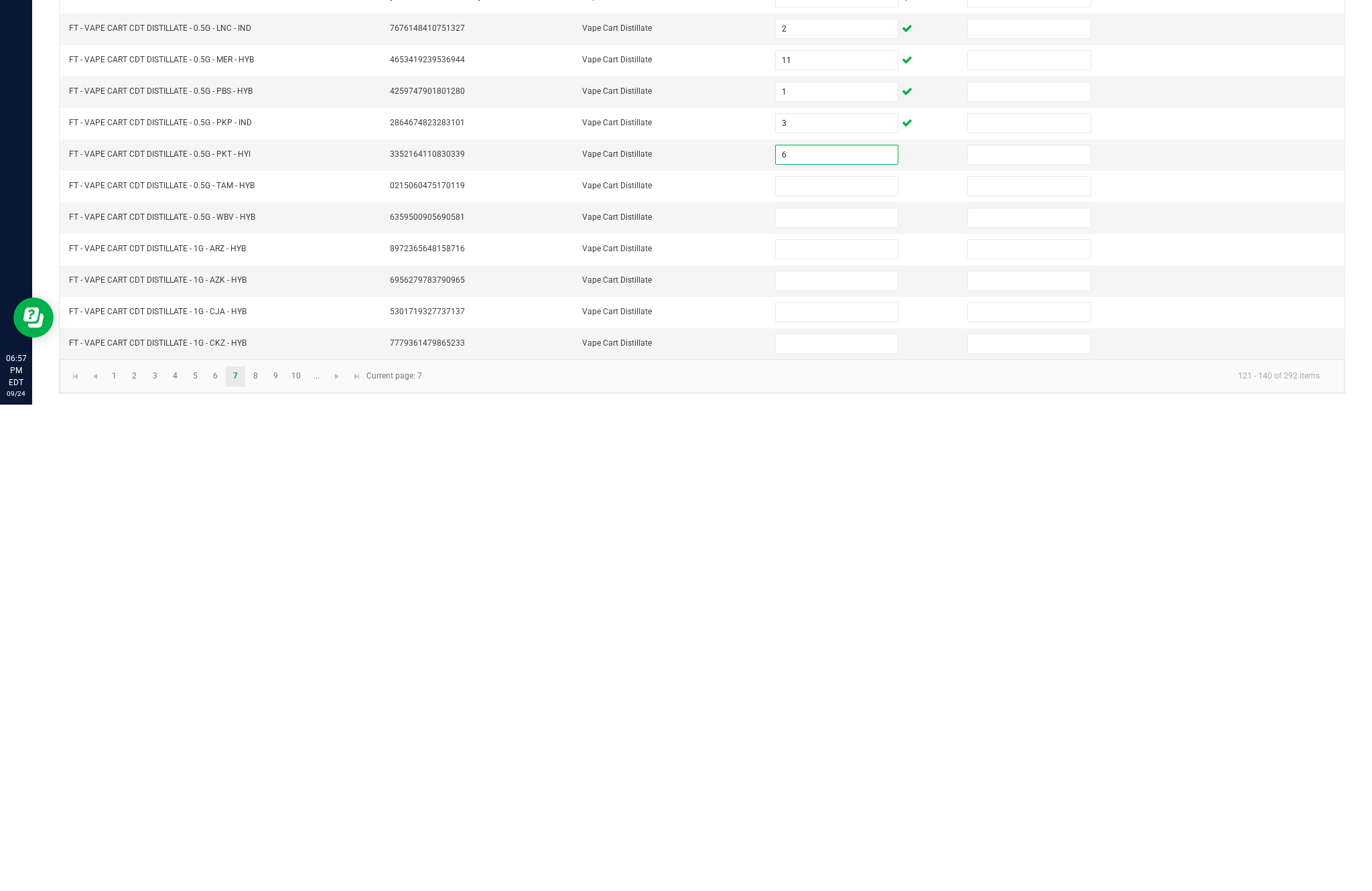
click at [830, 664] on input at bounding box center [836, 673] width 122 height 19
click at [830, 695] on input at bounding box center [836, 704] width 122 height 19
click at [834, 726] on input at bounding box center [836, 735] width 122 height 19
click at [838, 758] on input at bounding box center [836, 767] width 122 height 19
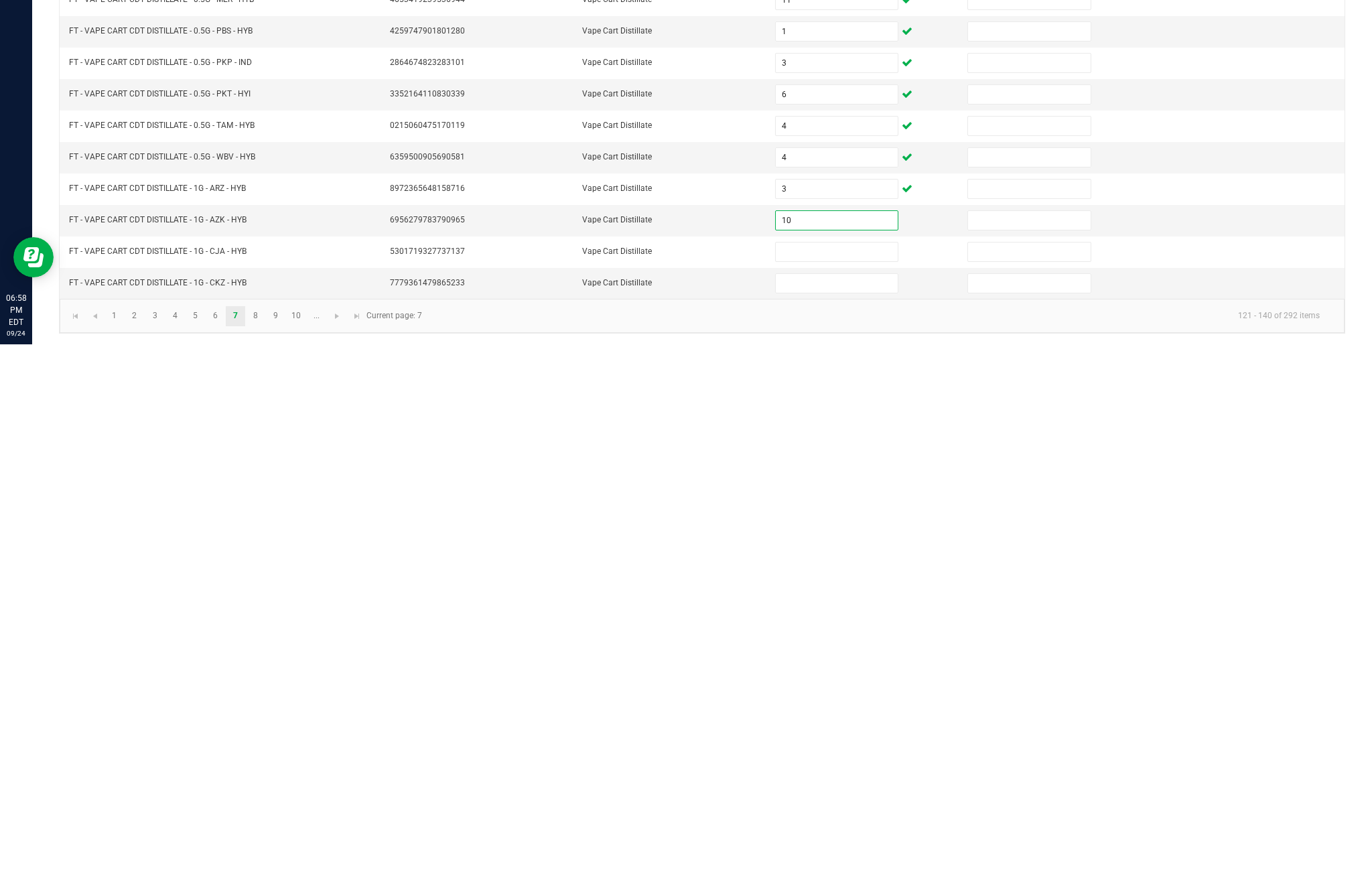
click at [827, 790] on input at bounding box center [836, 799] width 122 height 19
click at [833, 821] on input at bounding box center [836, 830] width 122 height 19
click at [265, 853] on link "8" at bounding box center [255, 863] width 20 height 20
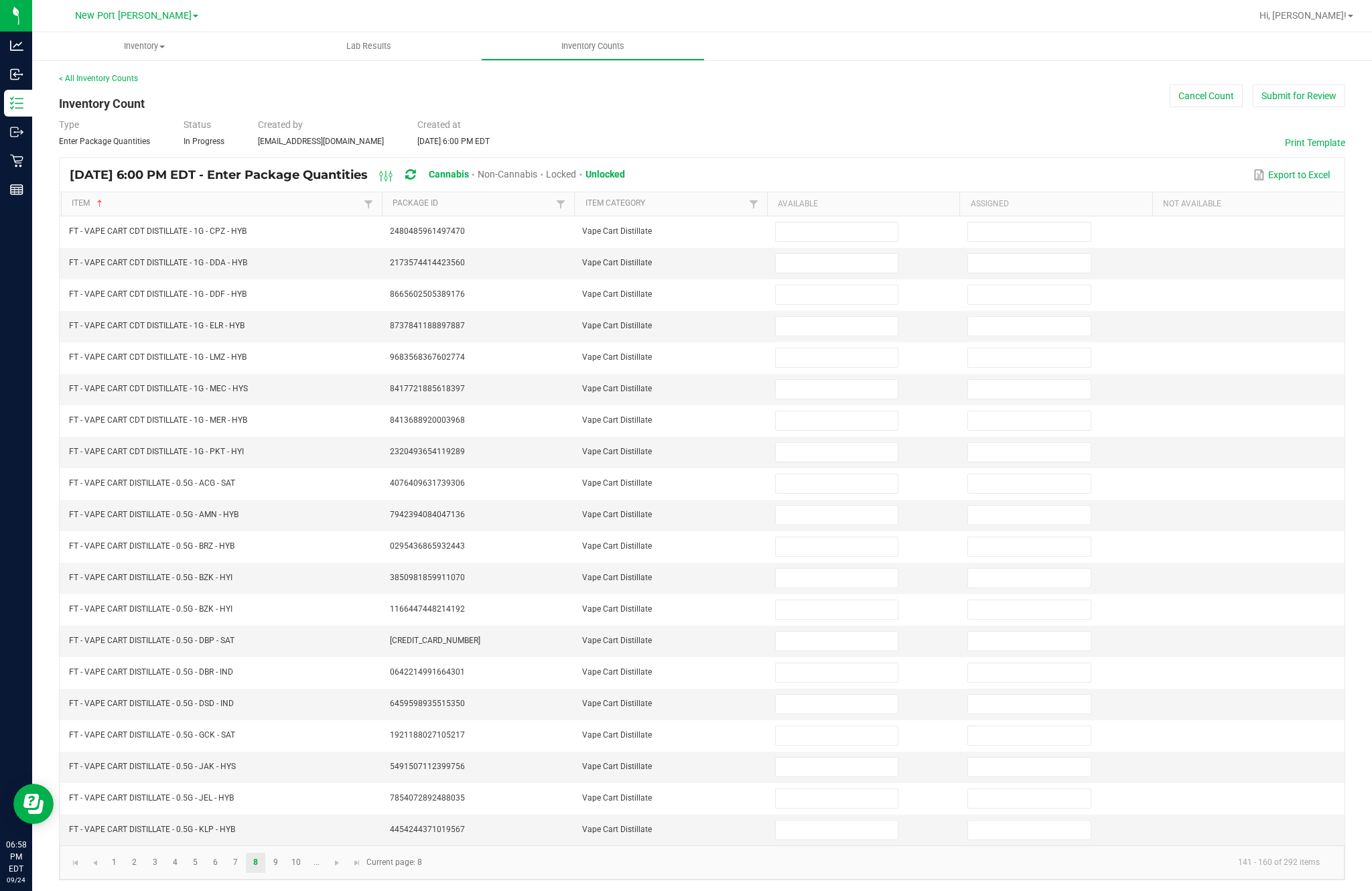
click at [853, 222] on input at bounding box center [836, 232] width 122 height 19
click at [831, 254] on input at bounding box center [836, 263] width 122 height 19
click at [835, 286] on input at bounding box center [836, 295] width 122 height 19
click at [839, 317] on input at bounding box center [836, 326] width 122 height 19
click at [849, 348] on input at bounding box center [836, 358] width 122 height 19
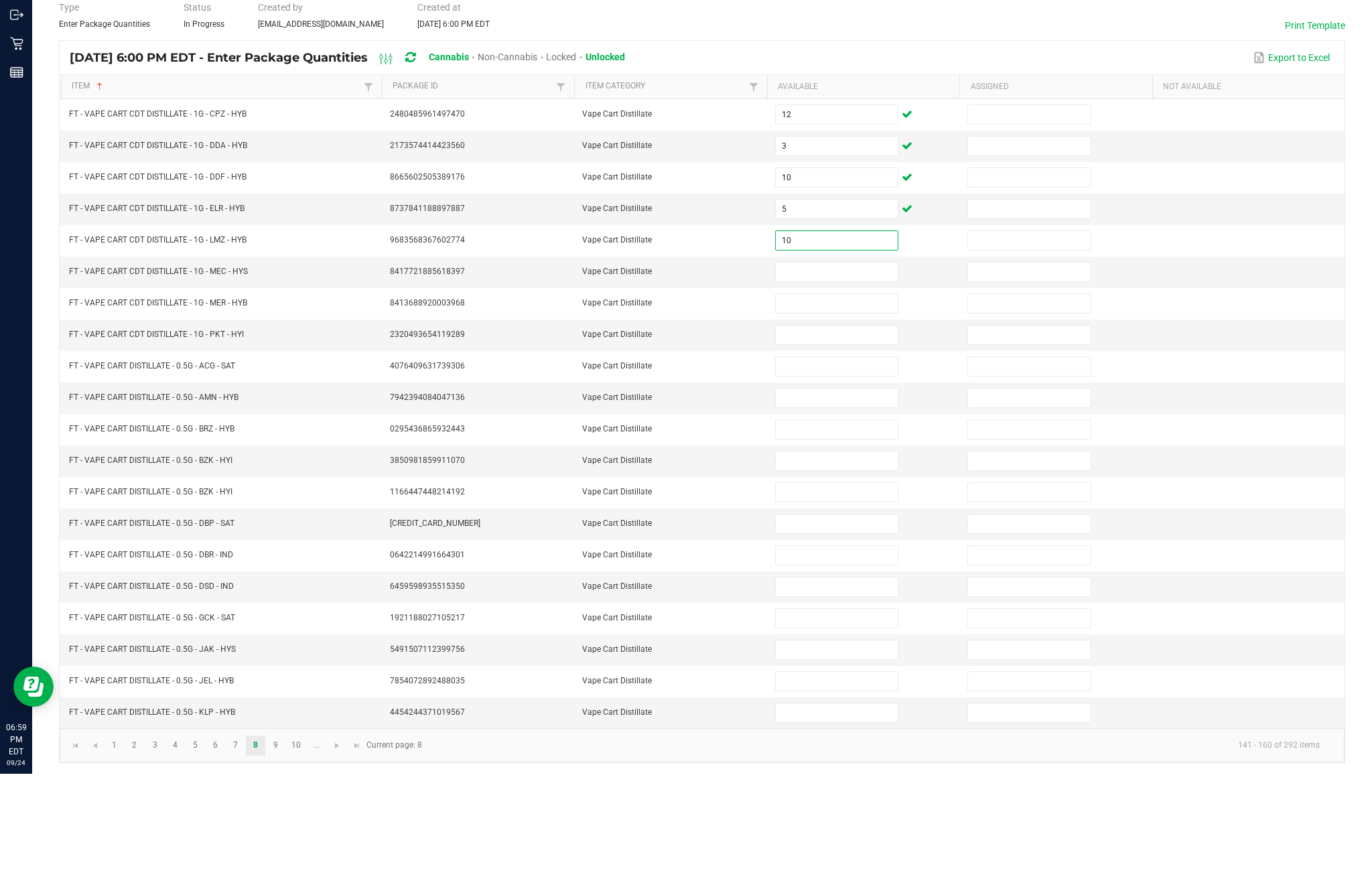
click at [841, 380] on input at bounding box center [836, 389] width 122 height 19
click at [832, 412] on input at bounding box center [836, 421] width 122 height 19
click at [836, 443] on input at bounding box center [836, 452] width 122 height 19
click at [858, 474] on input at bounding box center [836, 484] width 122 height 19
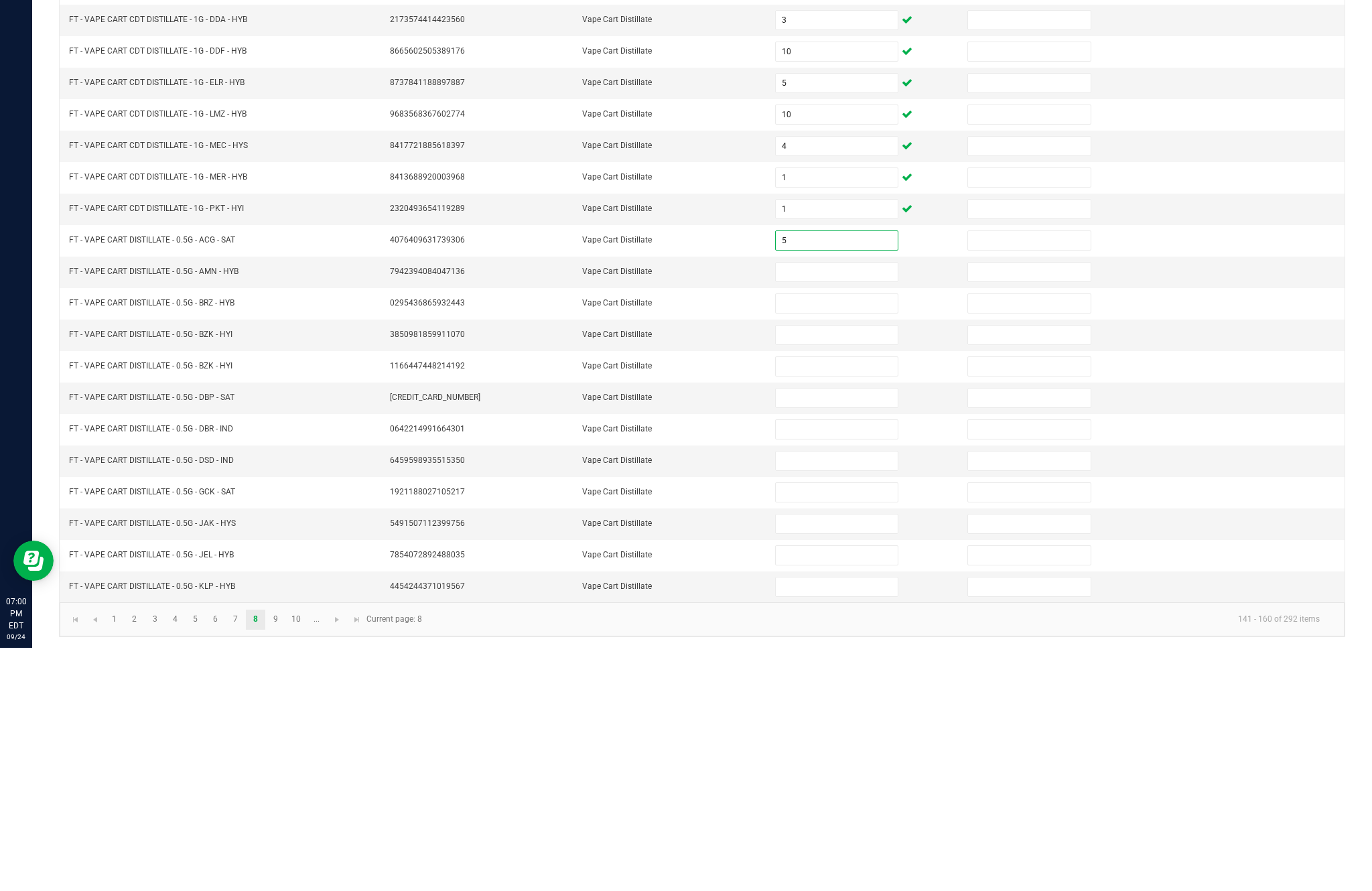
click at [852, 506] on input at bounding box center [836, 515] width 122 height 19
click at [860, 538] on input at bounding box center [836, 547] width 122 height 19
click at [847, 569] on input at bounding box center [836, 578] width 122 height 19
click at [833, 600] on input at bounding box center [836, 609] width 122 height 19
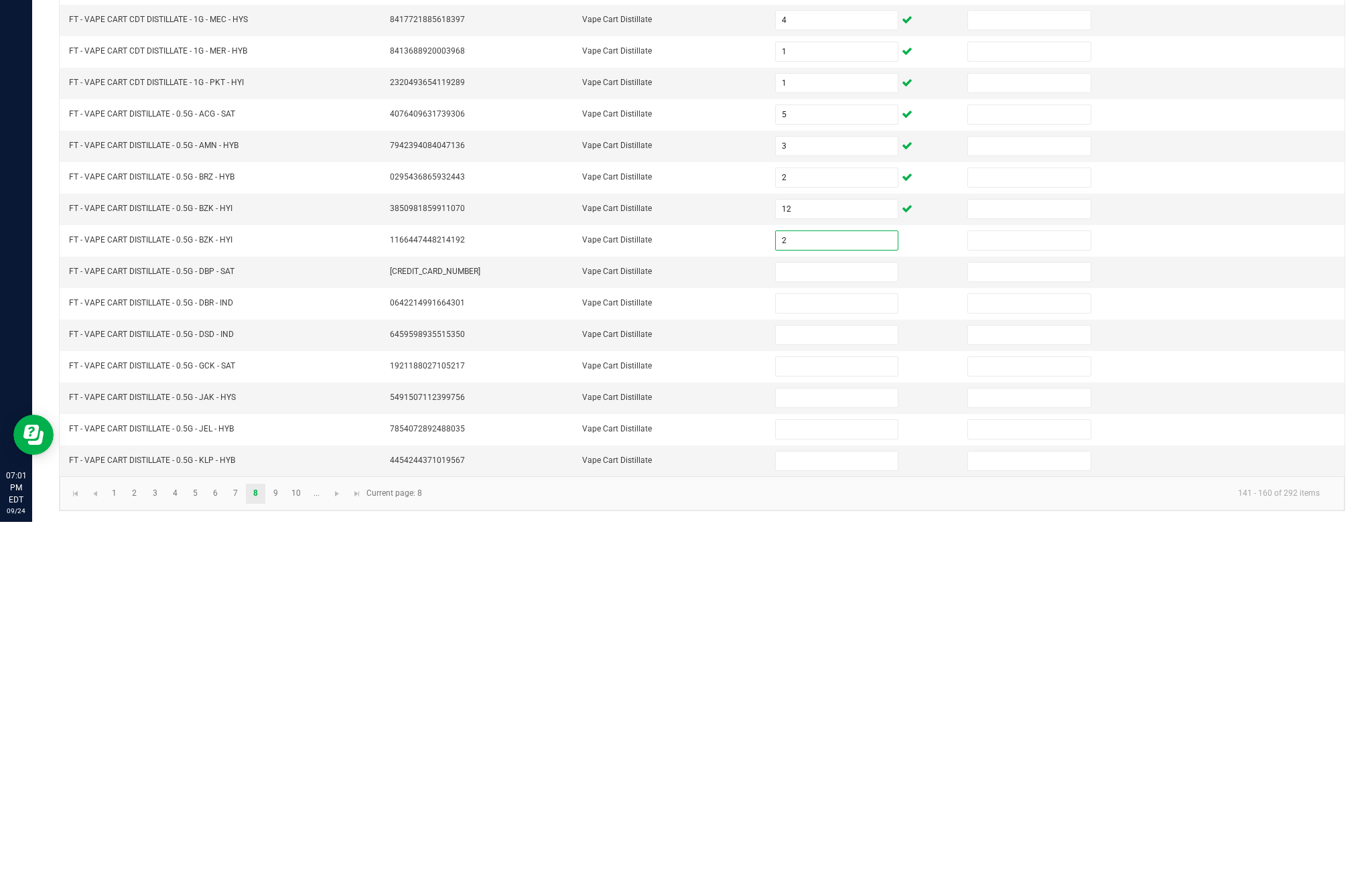
click at [839, 632] on input at bounding box center [836, 641] width 122 height 19
click at [858, 664] on input at bounding box center [836, 673] width 122 height 19
click at [815, 695] on input at bounding box center [836, 704] width 122 height 19
click at [844, 726] on input at bounding box center [836, 735] width 122 height 19
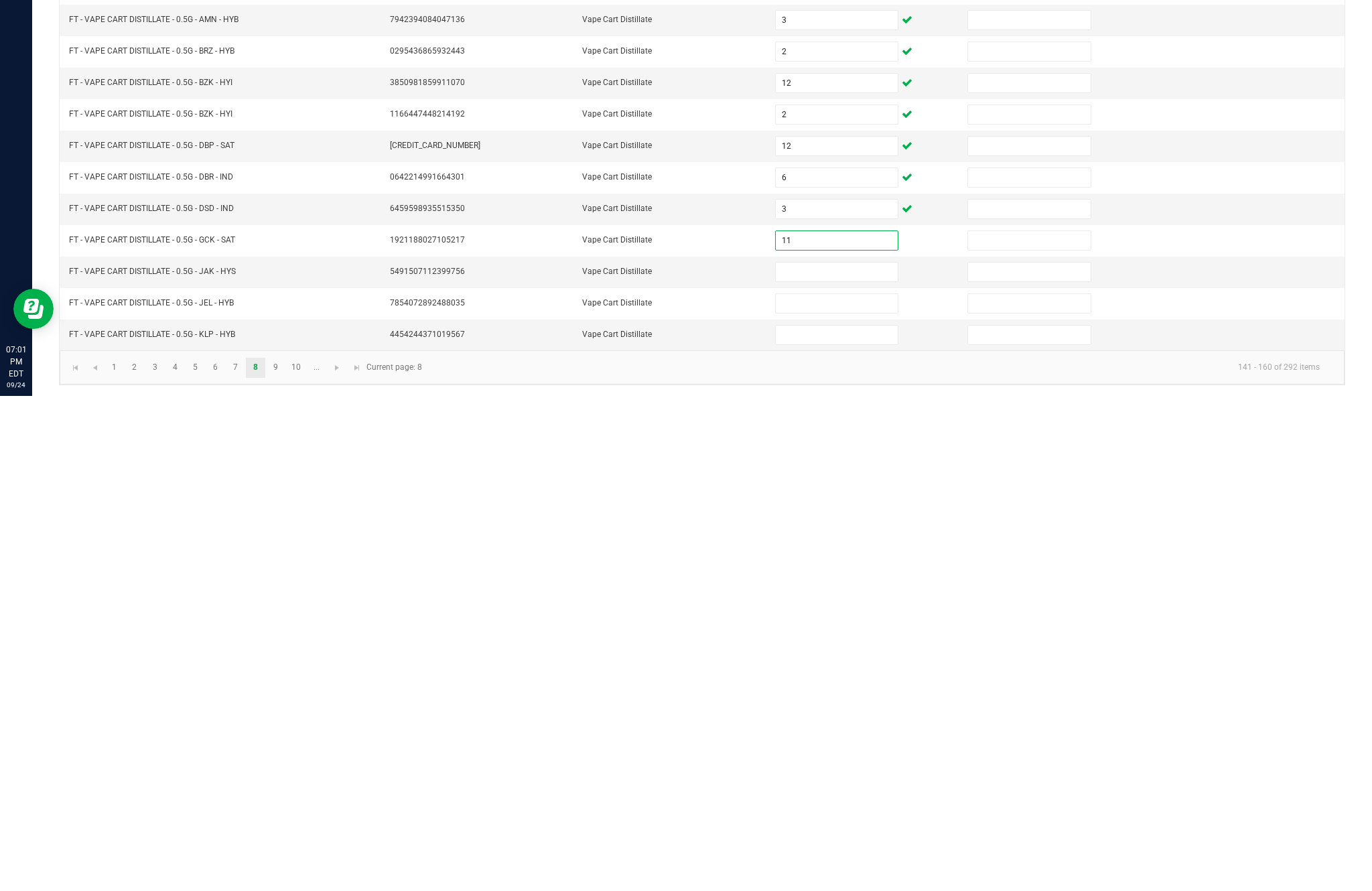
click at [812, 758] on input at bounding box center [836, 767] width 122 height 19
click at [825, 790] on input at bounding box center [836, 799] width 122 height 19
click at [846, 821] on input at bounding box center [836, 830] width 122 height 19
click at [286, 853] on link "9" at bounding box center [276, 863] width 20 height 20
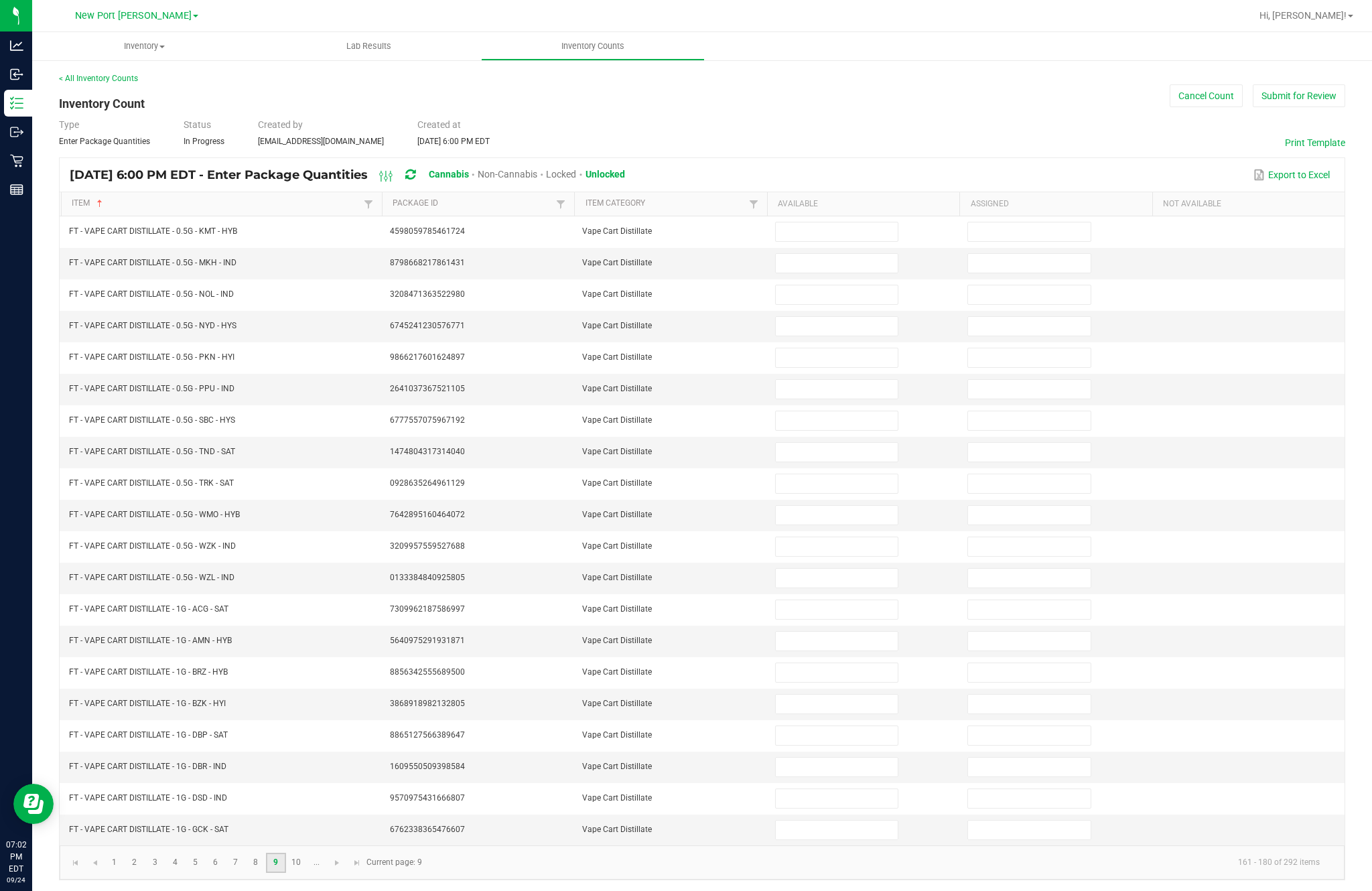
scroll to position [0, 0]
click at [832, 241] on input at bounding box center [836, 232] width 122 height 19
click at [816, 272] on input at bounding box center [836, 263] width 122 height 19
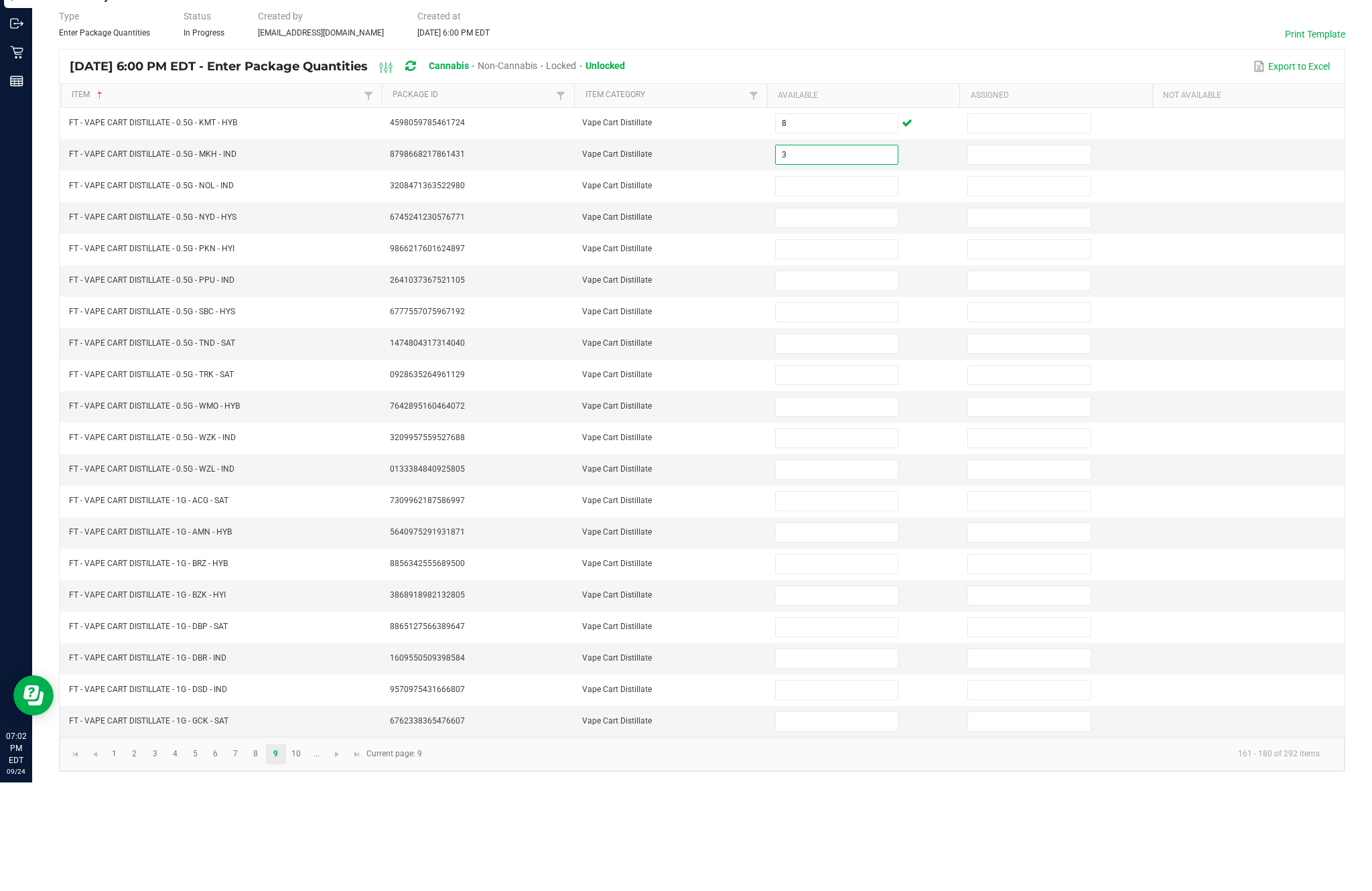
click at [846, 286] on input at bounding box center [836, 295] width 122 height 19
click at [853, 317] on input at bounding box center [836, 326] width 122 height 19
click at [841, 348] on input at bounding box center [836, 358] width 122 height 19
click at [846, 380] on input at bounding box center [836, 389] width 122 height 19
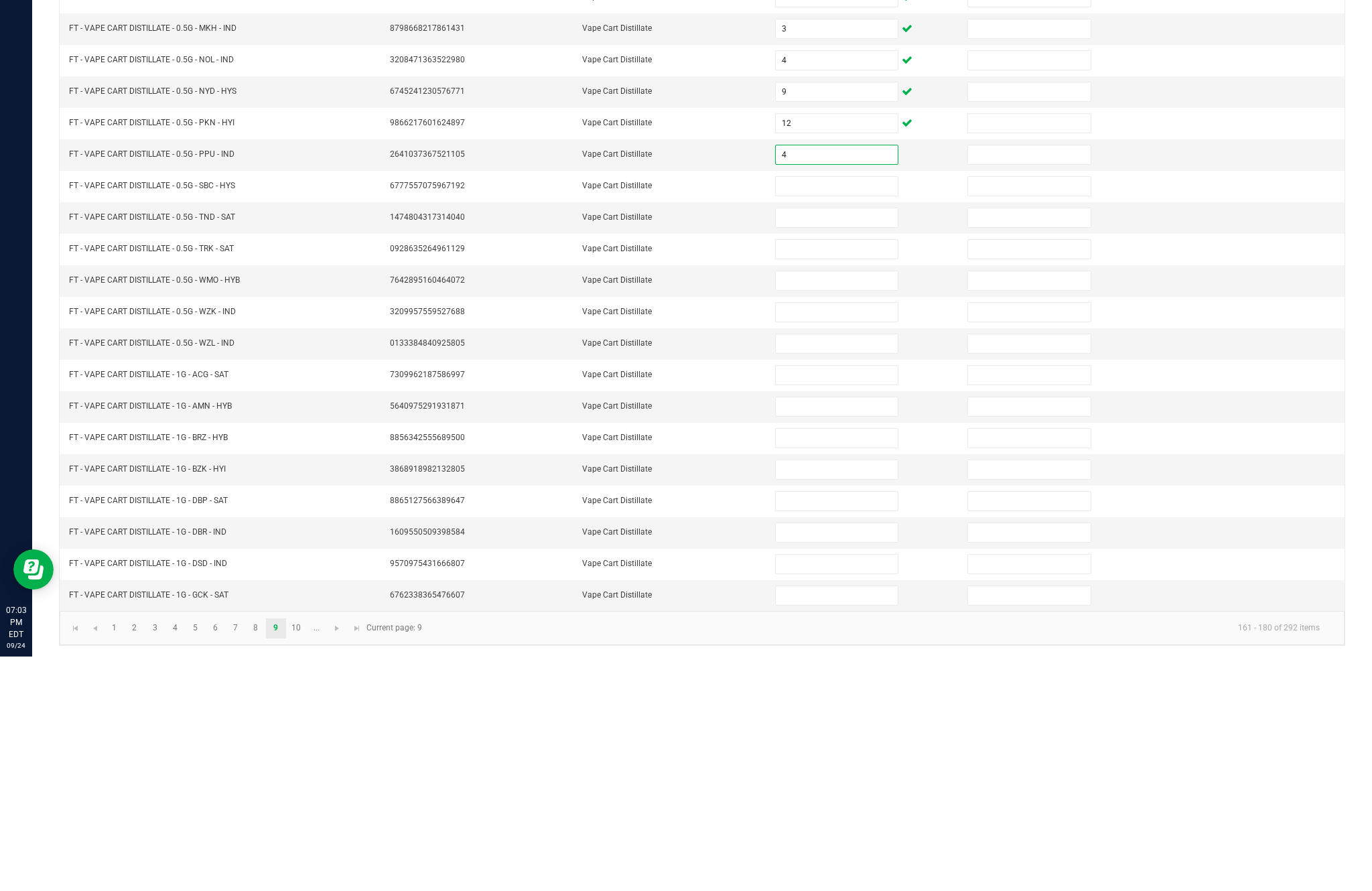
click at [818, 412] on input at bounding box center [836, 421] width 122 height 19
click at [827, 443] on input at bounding box center [836, 452] width 122 height 19
click at [841, 474] on input at bounding box center [836, 484] width 122 height 19
click at [813, 506] on input at bounding box center [836, 515] width 122 height 19
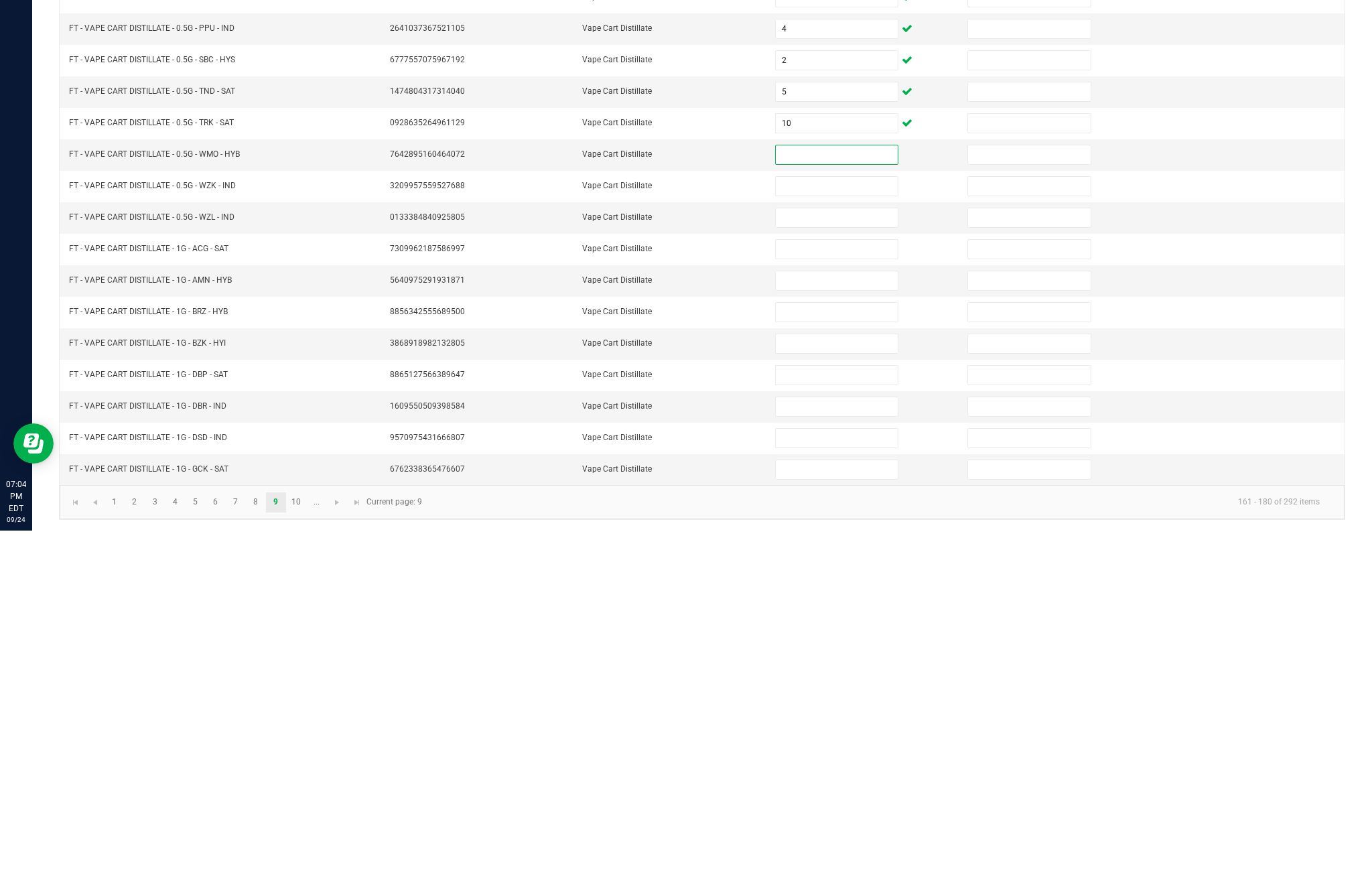
click at [832, 538] on input at bounding box center [836, 547] width 122 height 19
click at [832, 506] on input at bounding box center [836, 515] width 122 height 19
click at [844, 538] on input at bounding box center [836, 547] width 122 height 19
click at [832, 569] on input at bounding box center [836, 578] width 122 height 19
click at [827, 600] on input at bounding box center [836, 609] width 122 height 19
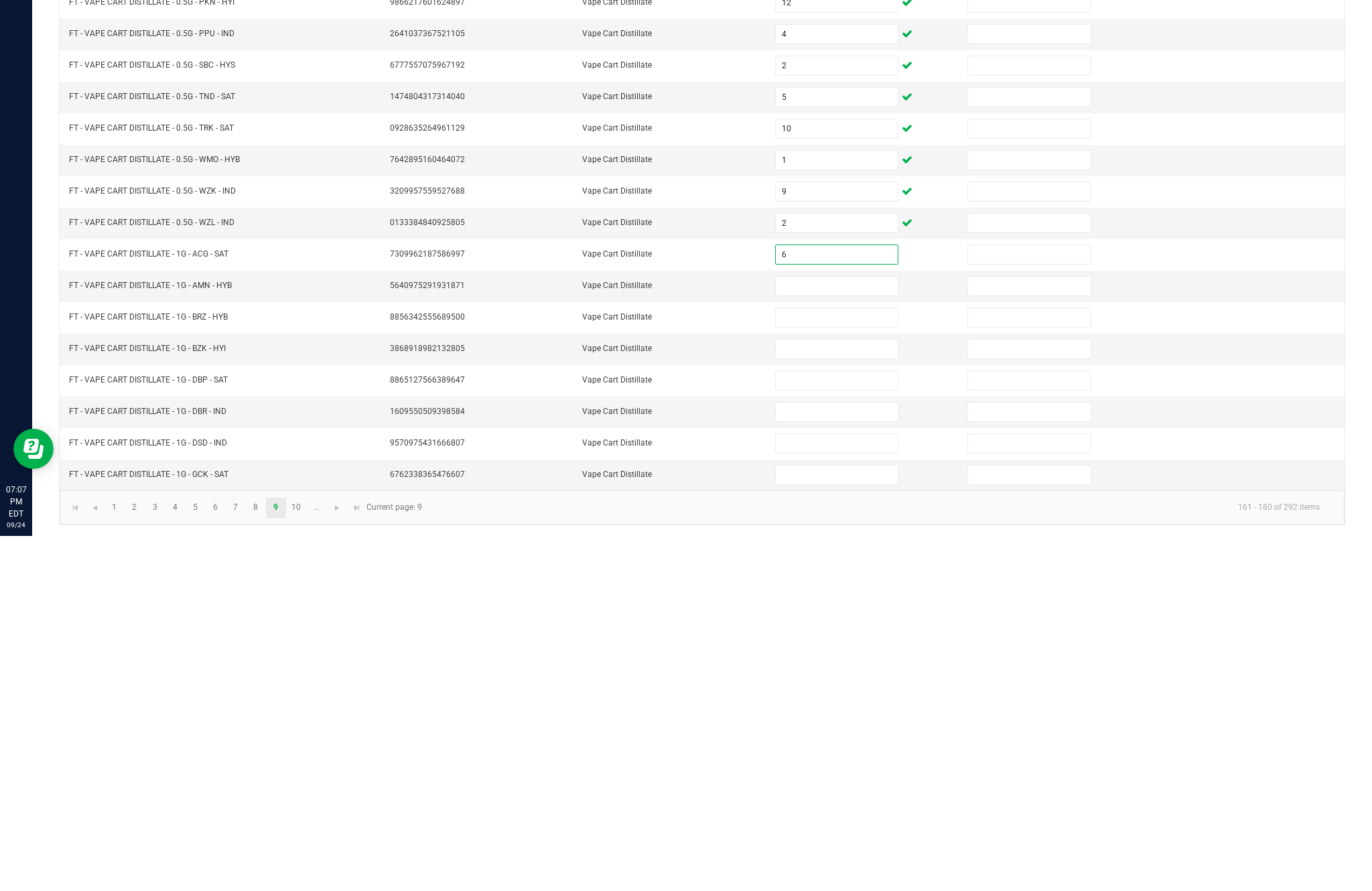
scroll to position [13, 0]
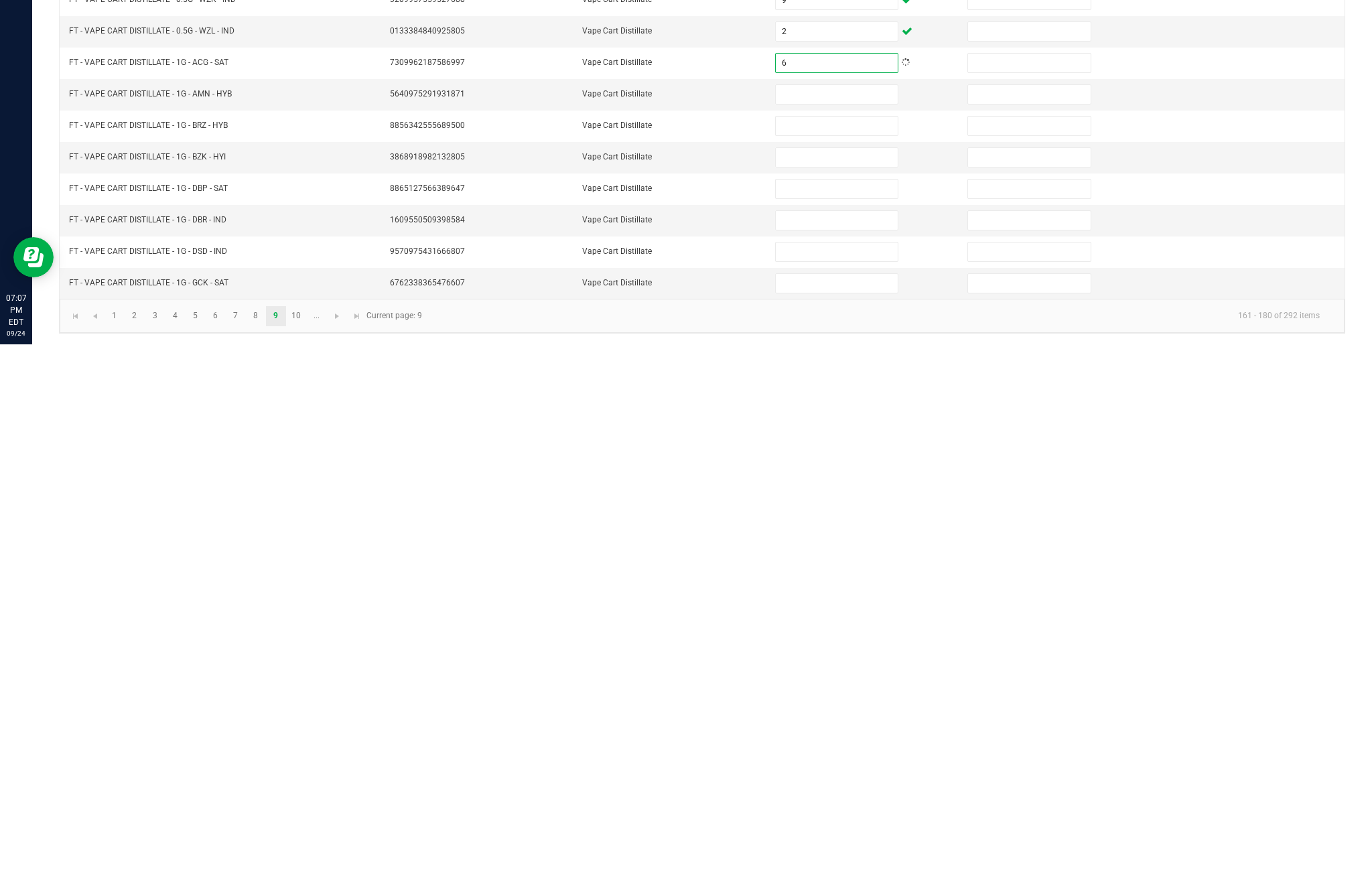
click at [860, 632] on input at bounding box center [836, 641] width 122 height 19
click at [849, 664] on input at bounding box center [836, 673] width 122 height 19
click at [832, 695] on input at bounding box center [836, 704] width 122 height 19
click at [834, 726] on input at bounding box center [836, 735] width 122 height 19
click at [832, 758] on input at bounding box center [836, 767] width 122 height 19
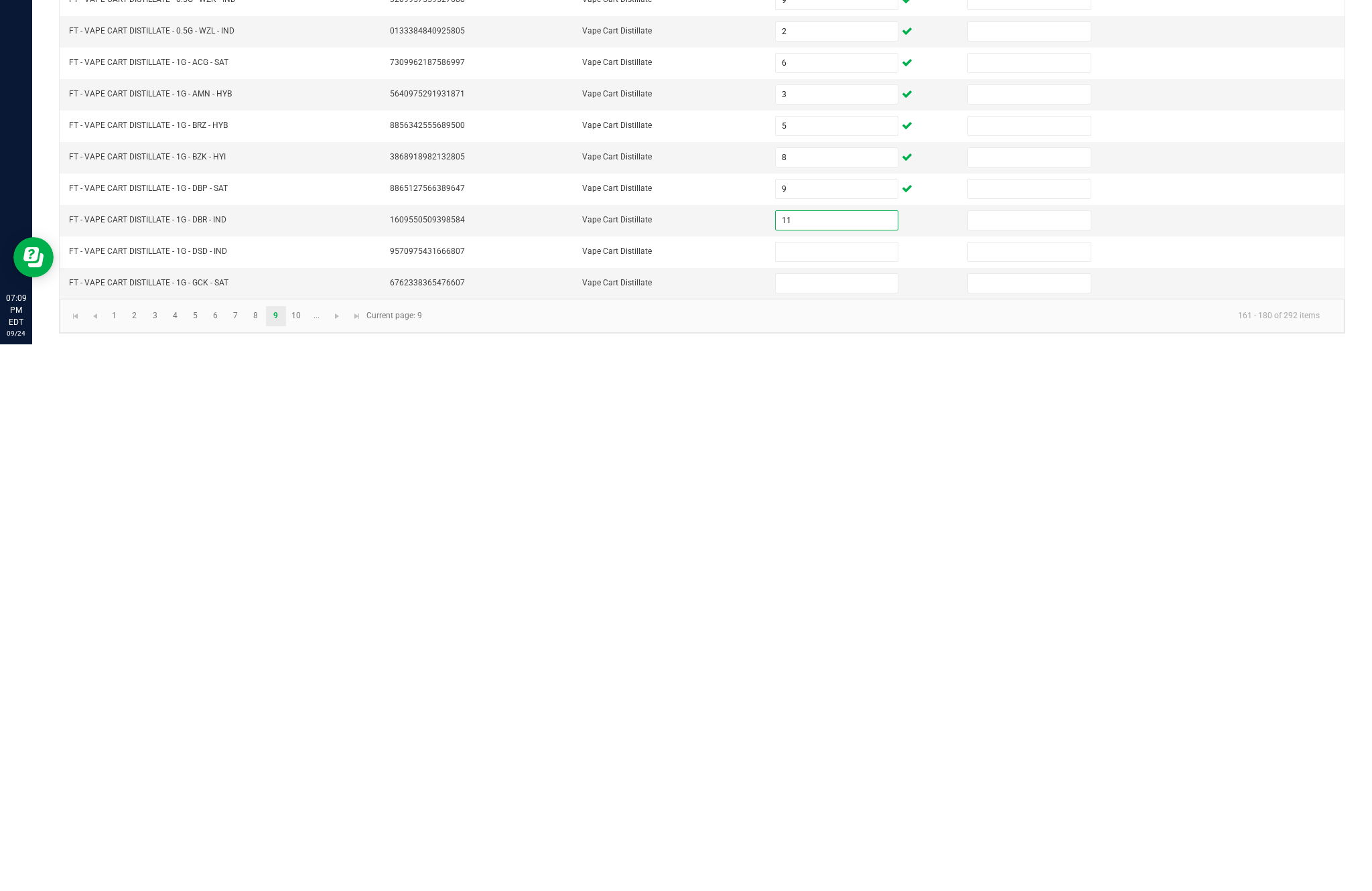
click at [841, 790] on input at bounding box center [836, 799] width 122 height 19
click at [832, 821] on input at bounding box center [836, 830] width 122 height 19
click at [306, 853] on link "10" at bounding box center [296, 863] width 20 height 20
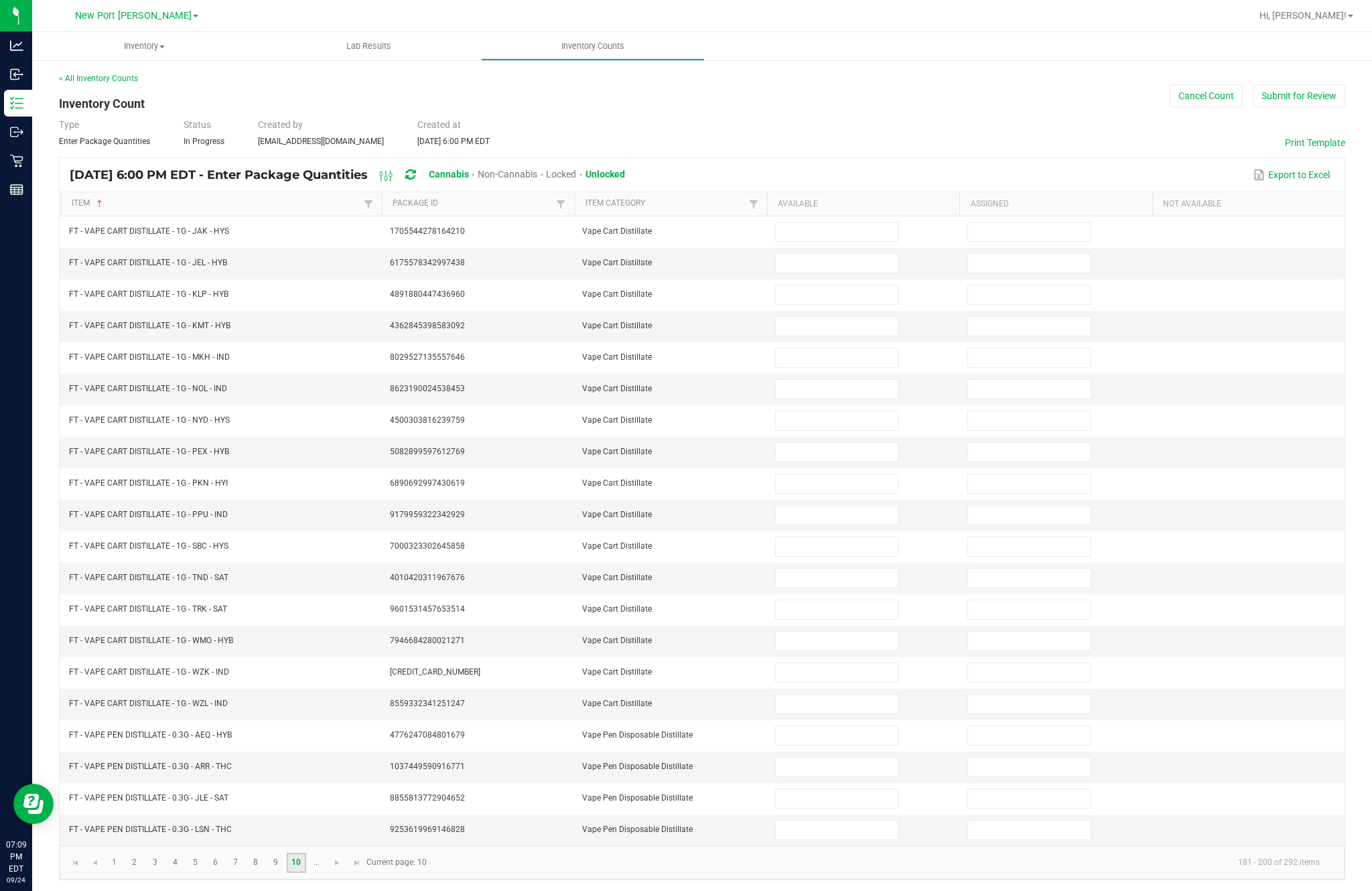
scroll to position [0, 0]
click at [856, 241] on input at bounding box center [836, 232] width 122 height 19
click at [836, 272] on input at bounding box center [836, 263] width 122 height 19
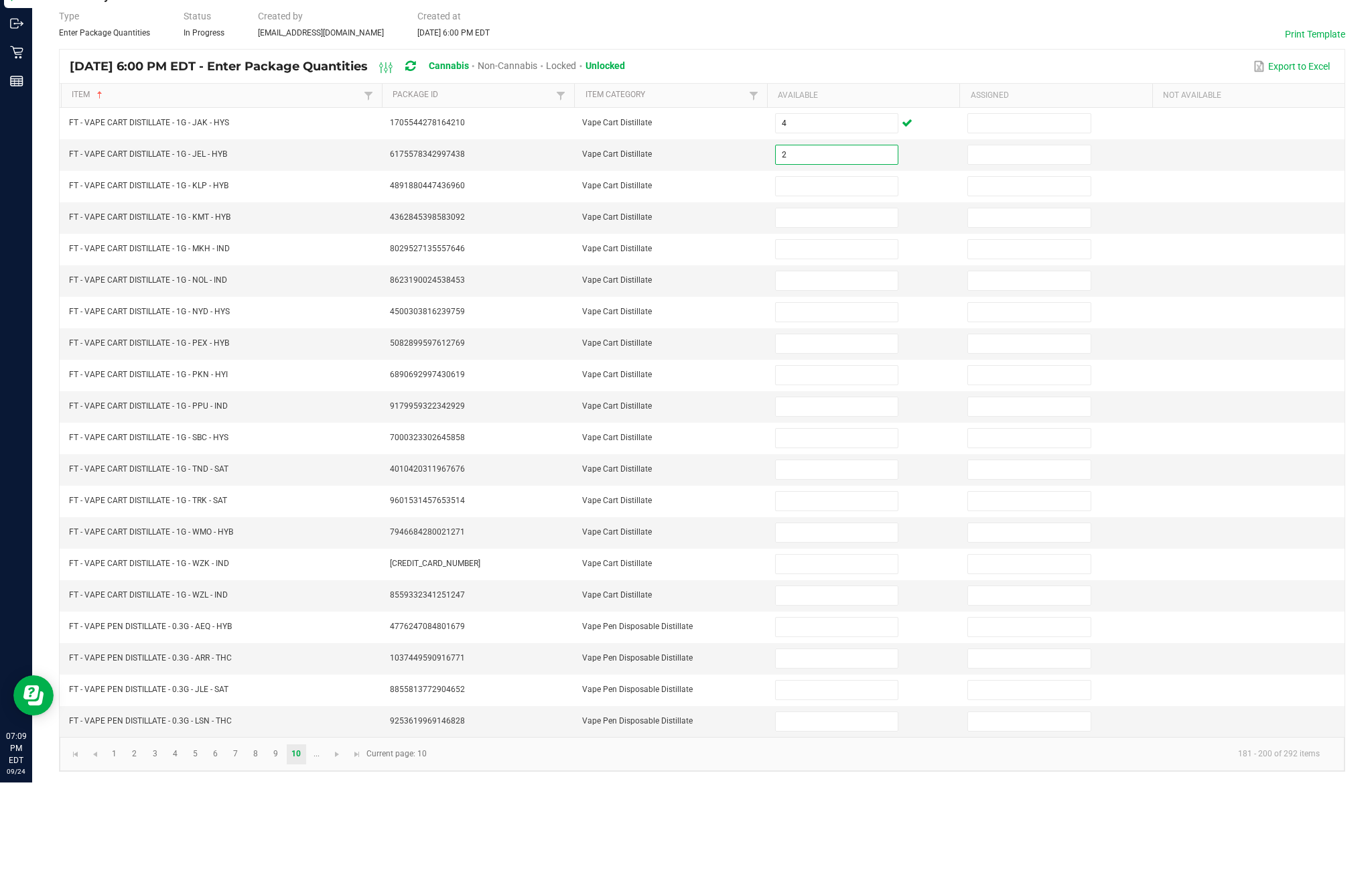
click at [860, 317] on input at bounding box center [836, 326] width 122 height 19
click at [858, 286] on input at bounding box center [836, 295] width 122 height 19
click at [859, 317] on input at bounding box center [836, 326] width 122 height 19
click at [805, 348] on input at bounding box center [836, 358] width 122 height 19
click at [822, 380] on input at bounding box center [836, 389] width 122 height 19
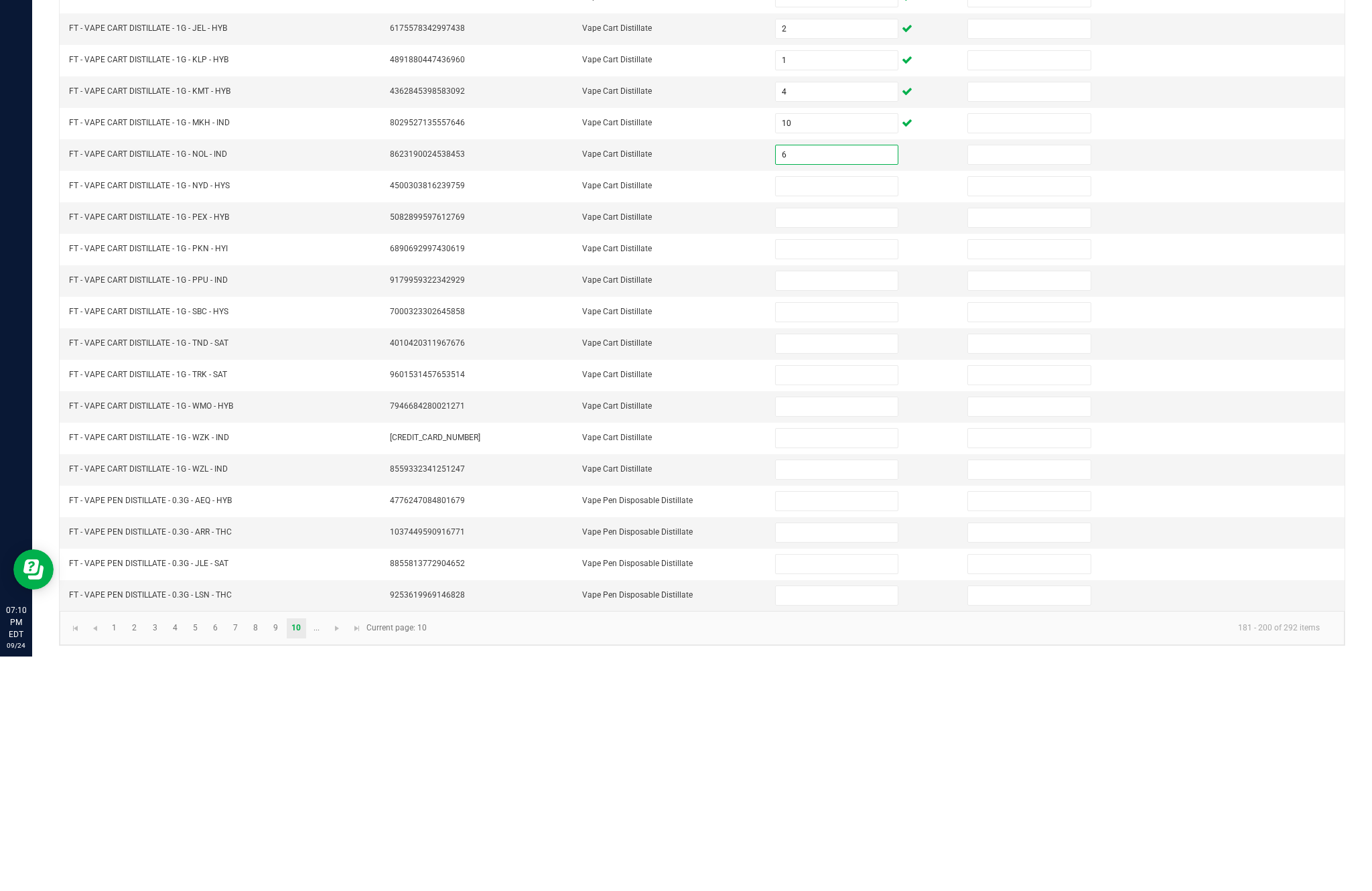
click at [836, 412] on input at bounding box center [836, 421] width 122 height 19
click at [853, 443] on input at bounding box center [836, 452] width 122 height 19
click at [842, 474] on input at bounding box center [836, 484] width 122 height 19
click at [837, 506] on input at bounding box center [836, 515] width 122 height 19
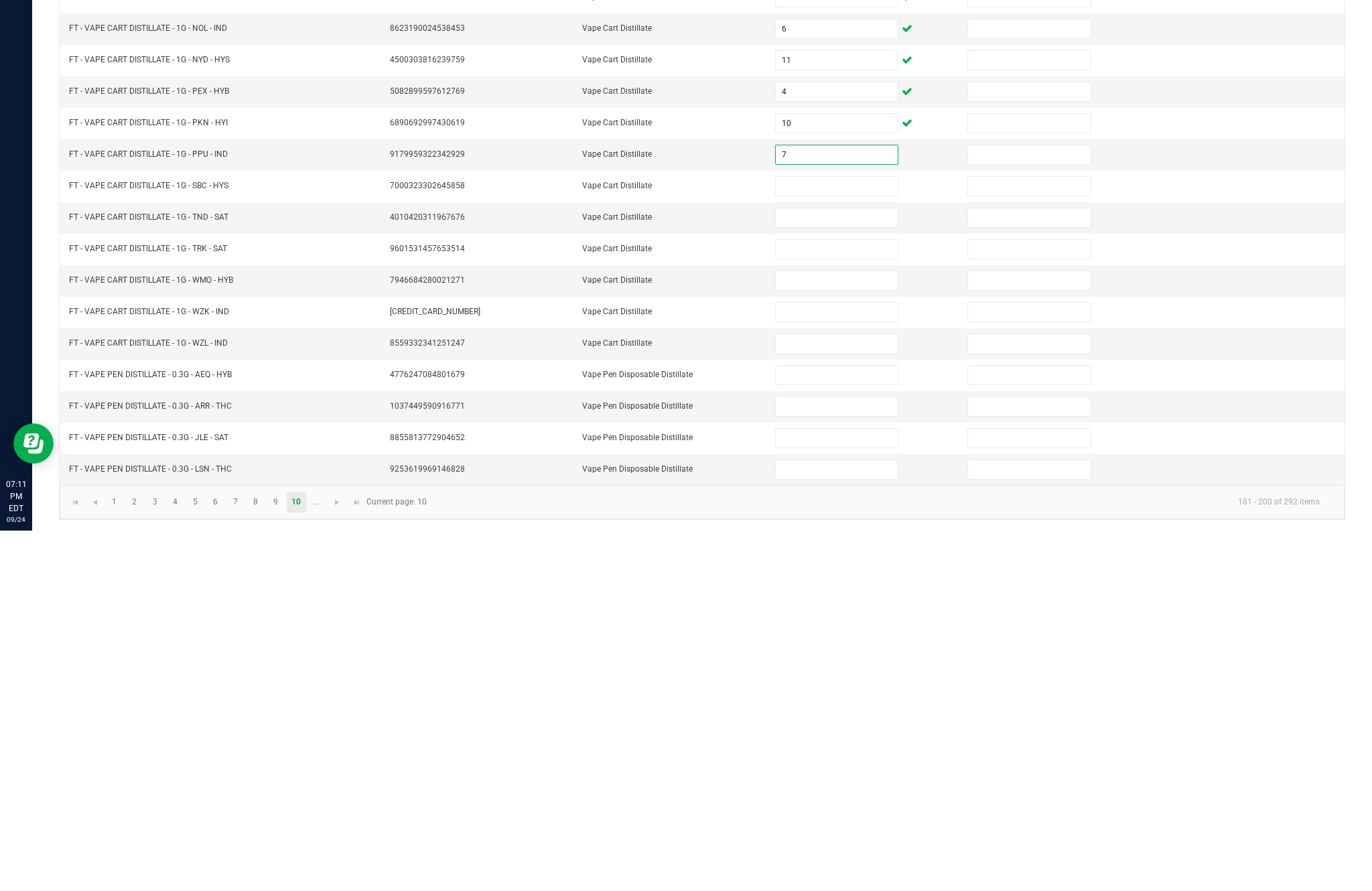
click at [836, 538] on input at bounding box center [836, 547] width 122 height 19
click at [856, 569] on input at bounding box center [836, 578] width 122 height 19
click at [860, 600] on input at bounding box center [836, 609] width 122 height 19
click at [863, 632] on input at bounding box center [836, 641] width 122 height 19
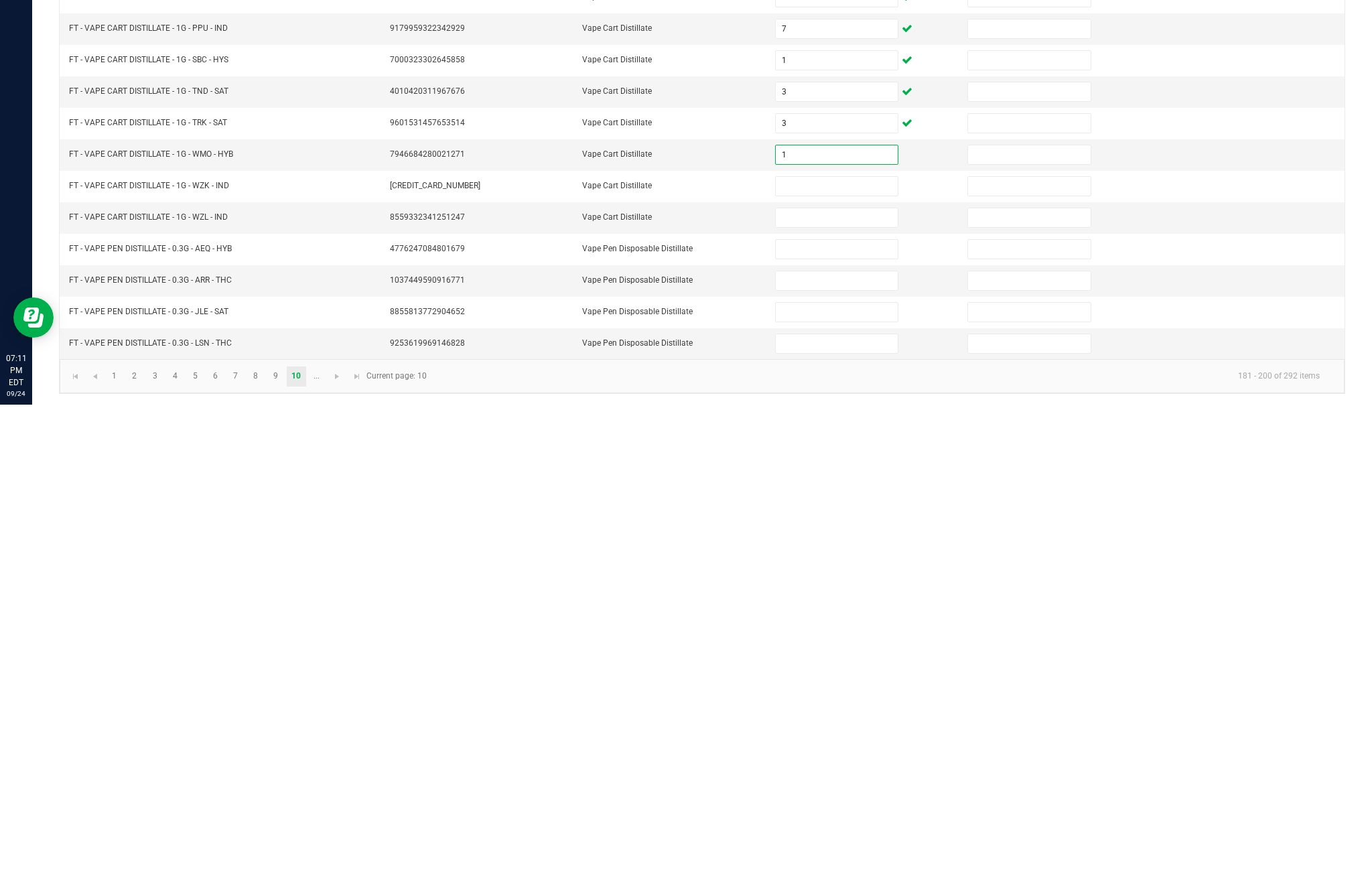
click at [860, 664] on input at bounding box center [836, 673] width 122 height 19
click at [838, 695] on input at bounding box center [836, 704] width 122 height 19
click at [851, 726] on input at bounding box center [836, 735] width 122 height 19
click at [830, 758] on input at bounding box center [836, 767] width 122 height 19
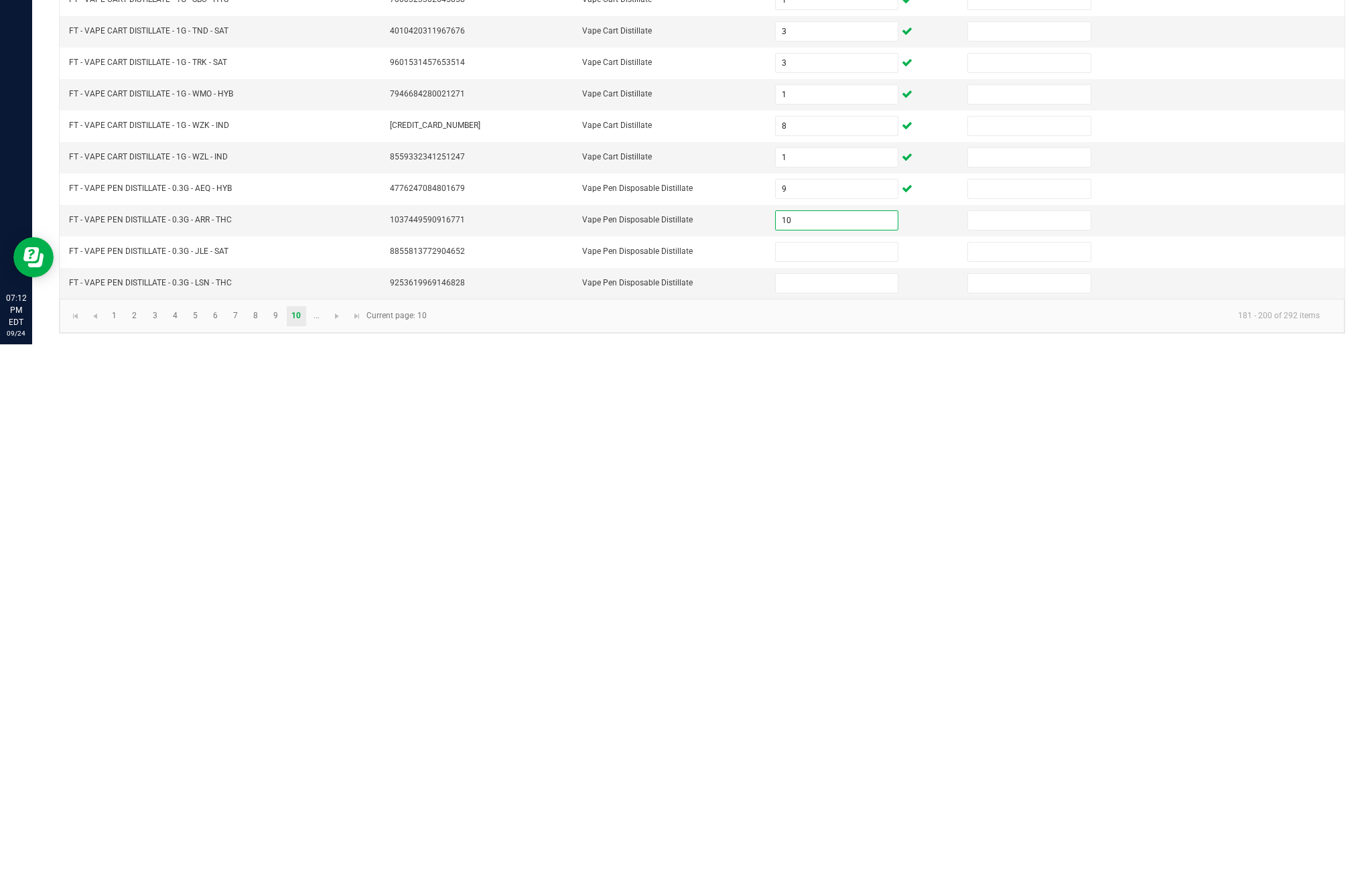
click at [822, 790] on input at bounding box center [836, 799] width 122 height 19
click at [848, 821] on input at bounding box center [836, 830] width 122 height 19
click at [326, 853] on link "..." at bounding box center [317, 863] width 20 height 20
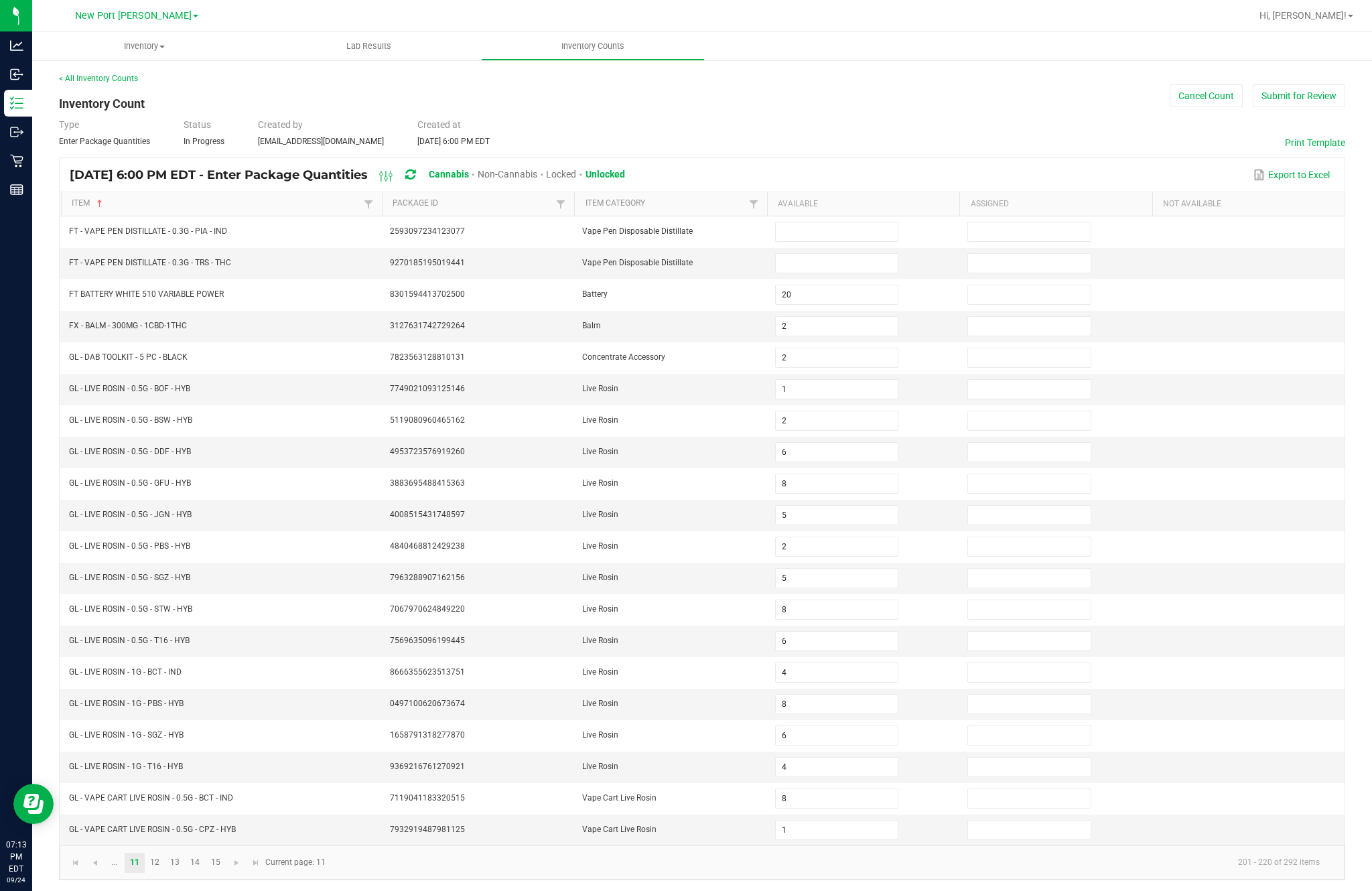
click at [830, 222] on input at bounding box center [836, 232] width 122 height 19
click at [833, 254] on input at bounding box center [836, 263] width 122 height 19
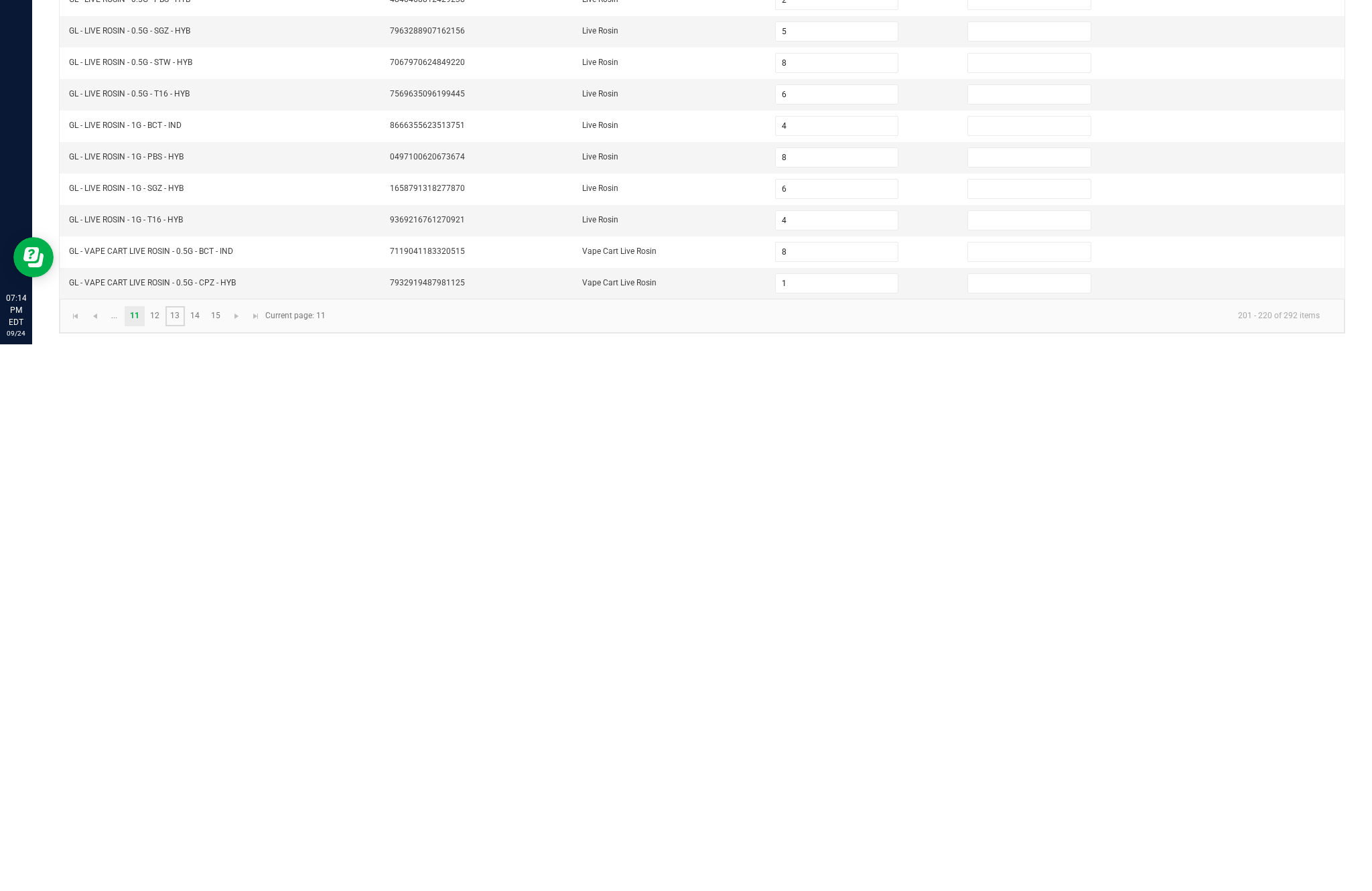
click at [181, 853] on link "13" at bounding box center [175, 863] width 20 height 20
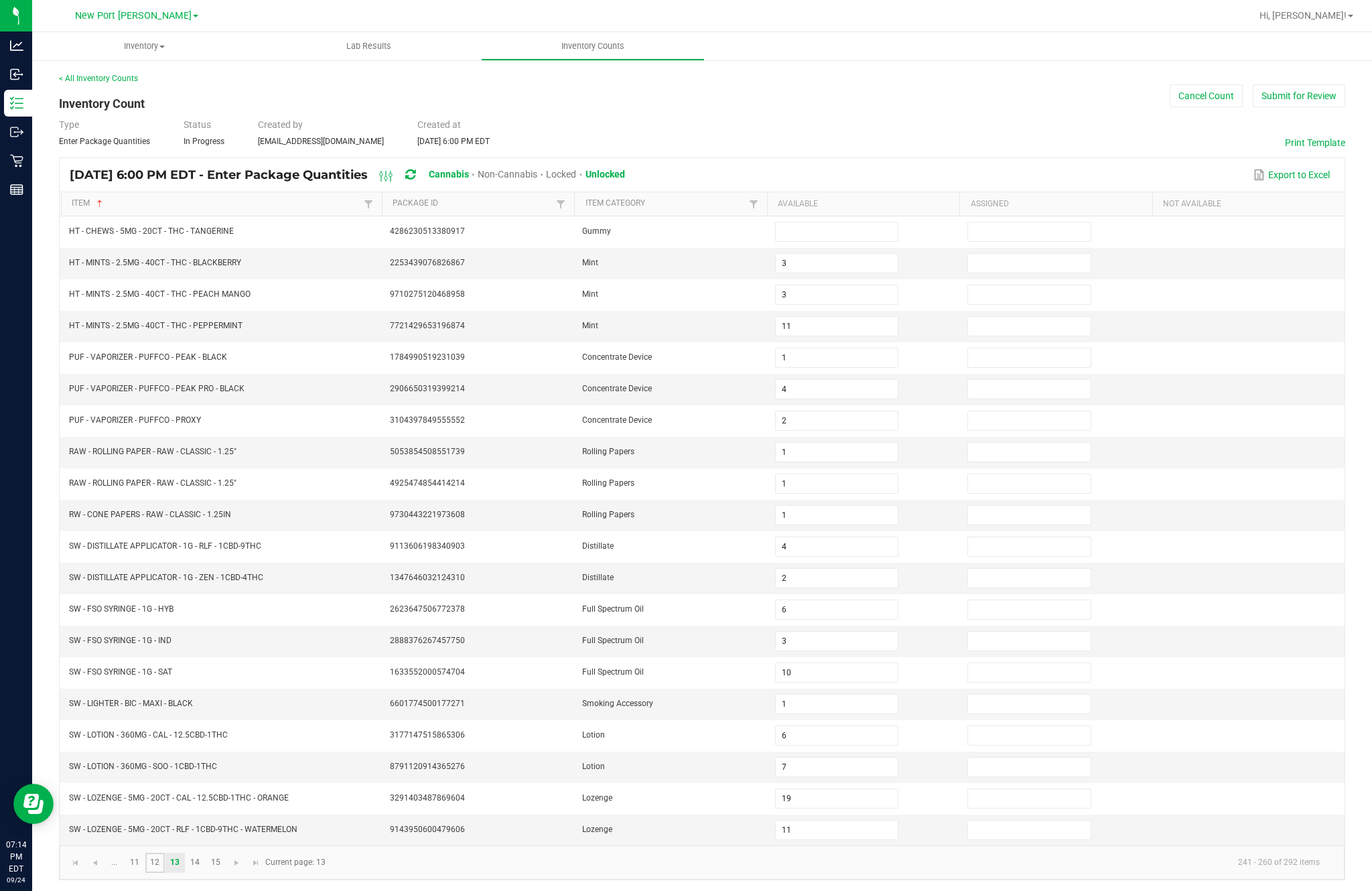
click at [165, 853] on link "12" at bounding box center [155, 863] width 20 height 20
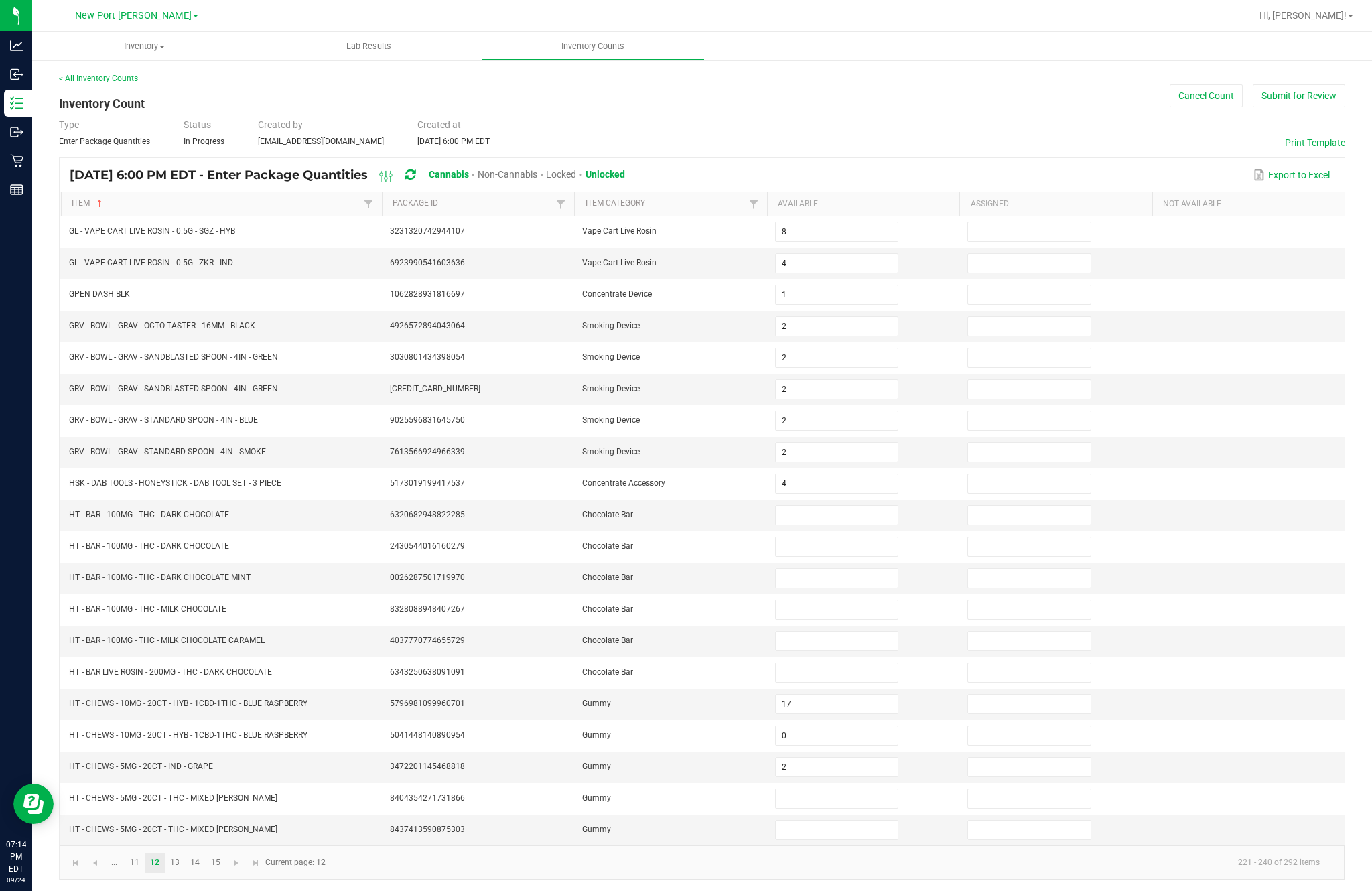
click at [814, 506] on input at bounding box center [836, 515] width 122 height 19
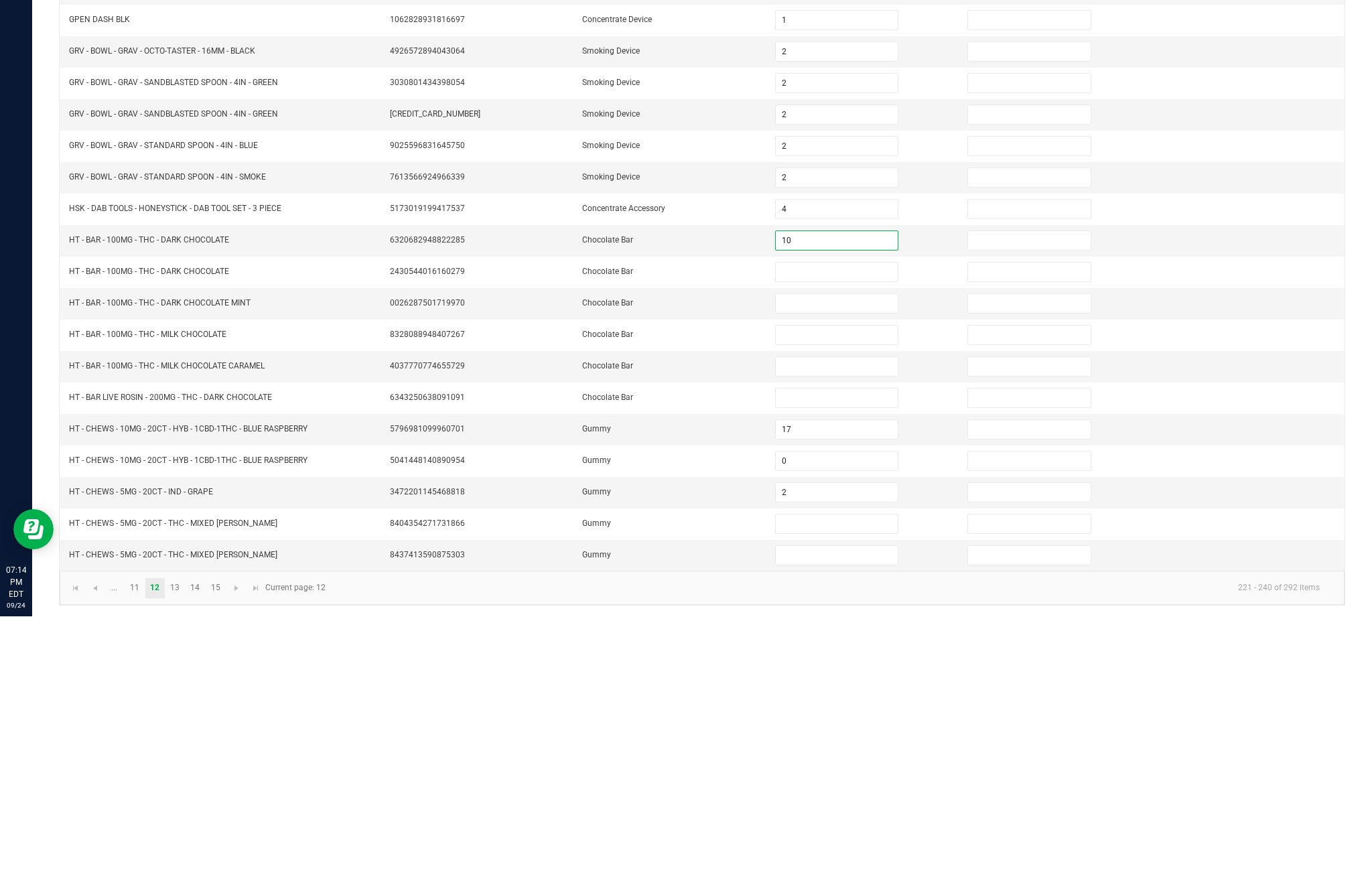
click at [834, 506] on input "10" at bounding box center [836, 515] width 122 height 19
click at [836, 538] on input at bounding box center [836, 547] width 122 height 19
click at [839, 569] on input at bounding box center [836, 578] width 122 height 19
click at [849, 600] on input at bounding box center [836, 609] width 122 height 19
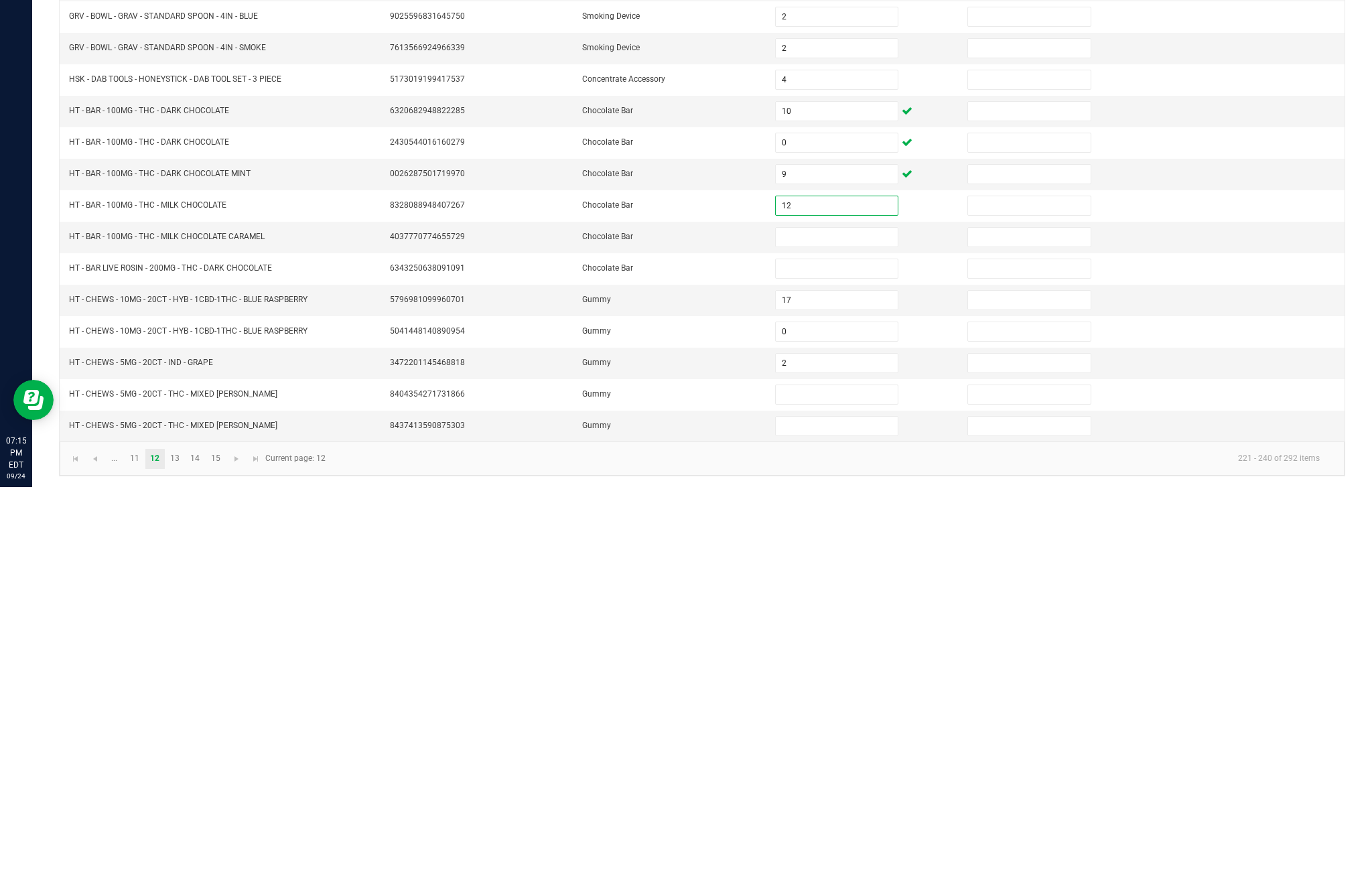
click at [856, 632] on input at bounding box center [836, 641] width 122 height 19
click at [825, 664] on input at bounding box center [836, 673] width 122 height 19
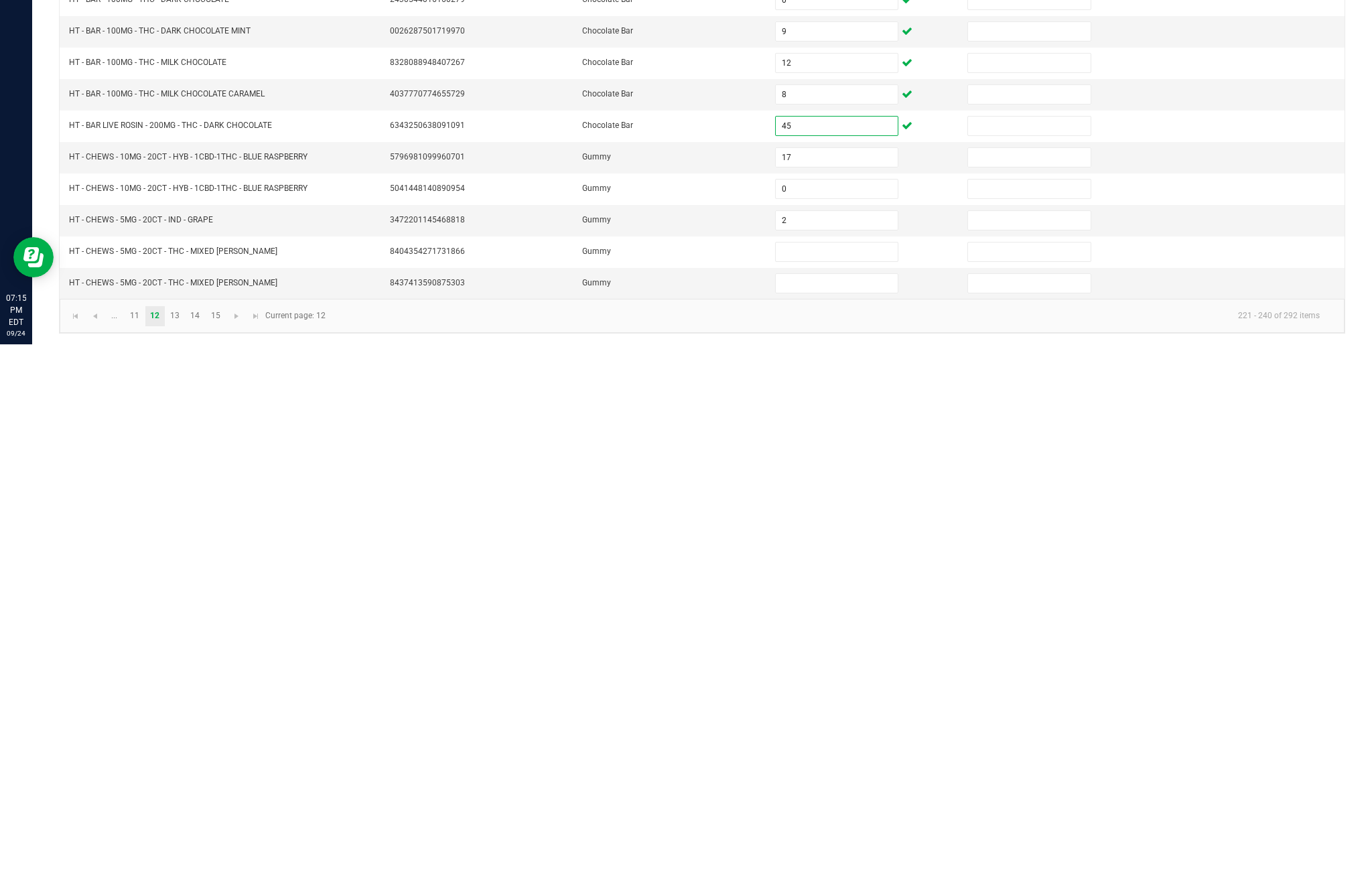
click at [830, 790] on input at bounding box center [836, 799] width 122 height 19
click at [799, 821] on input at bounding box center [836, 830] width 122 height 19
click at [202, 853] on link "14" at bounding box center [196, 863] width 20 height 20
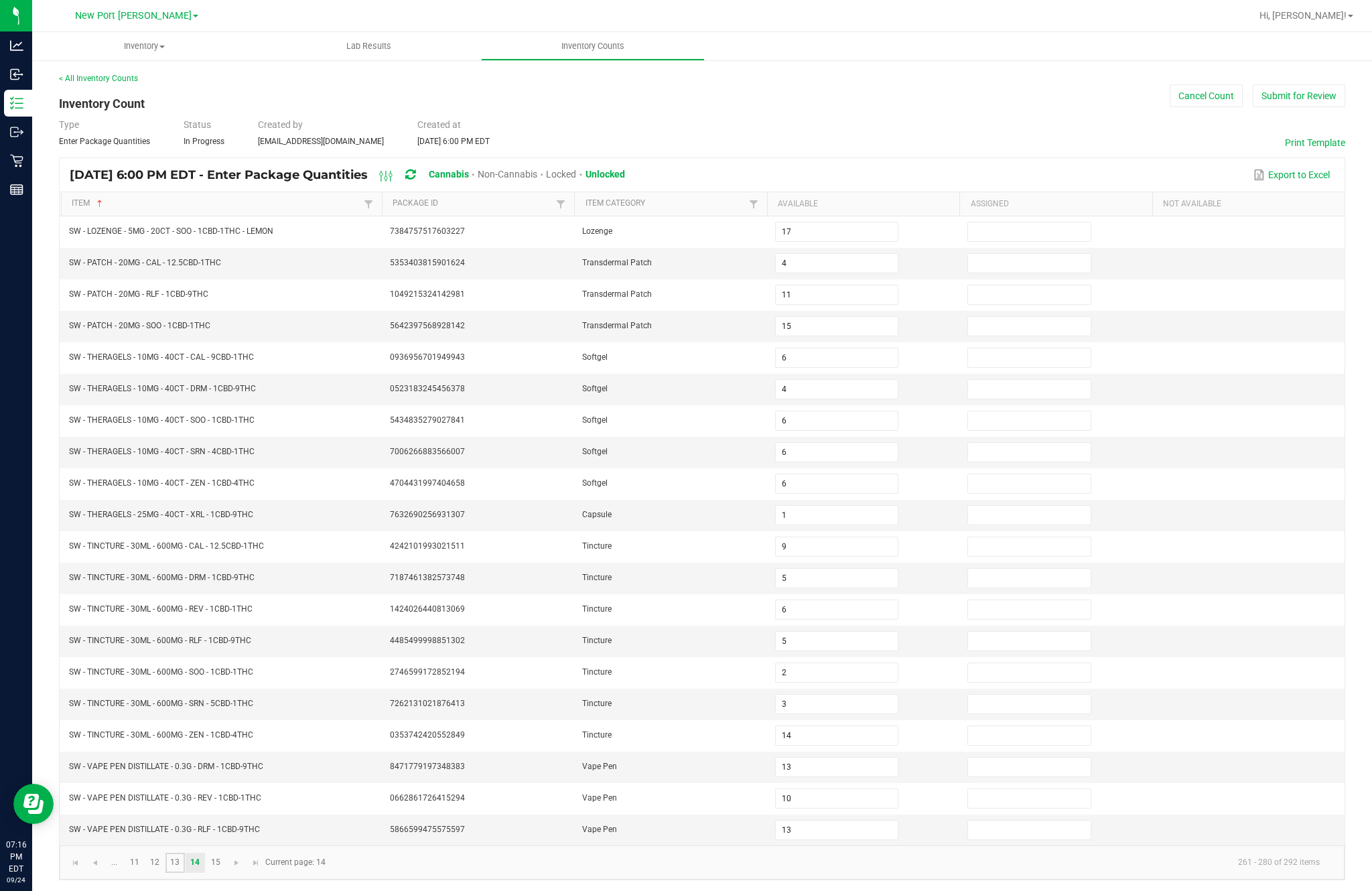
click at [185, 853] on link "13" at bounding box center [175, 863] width 20 height 20
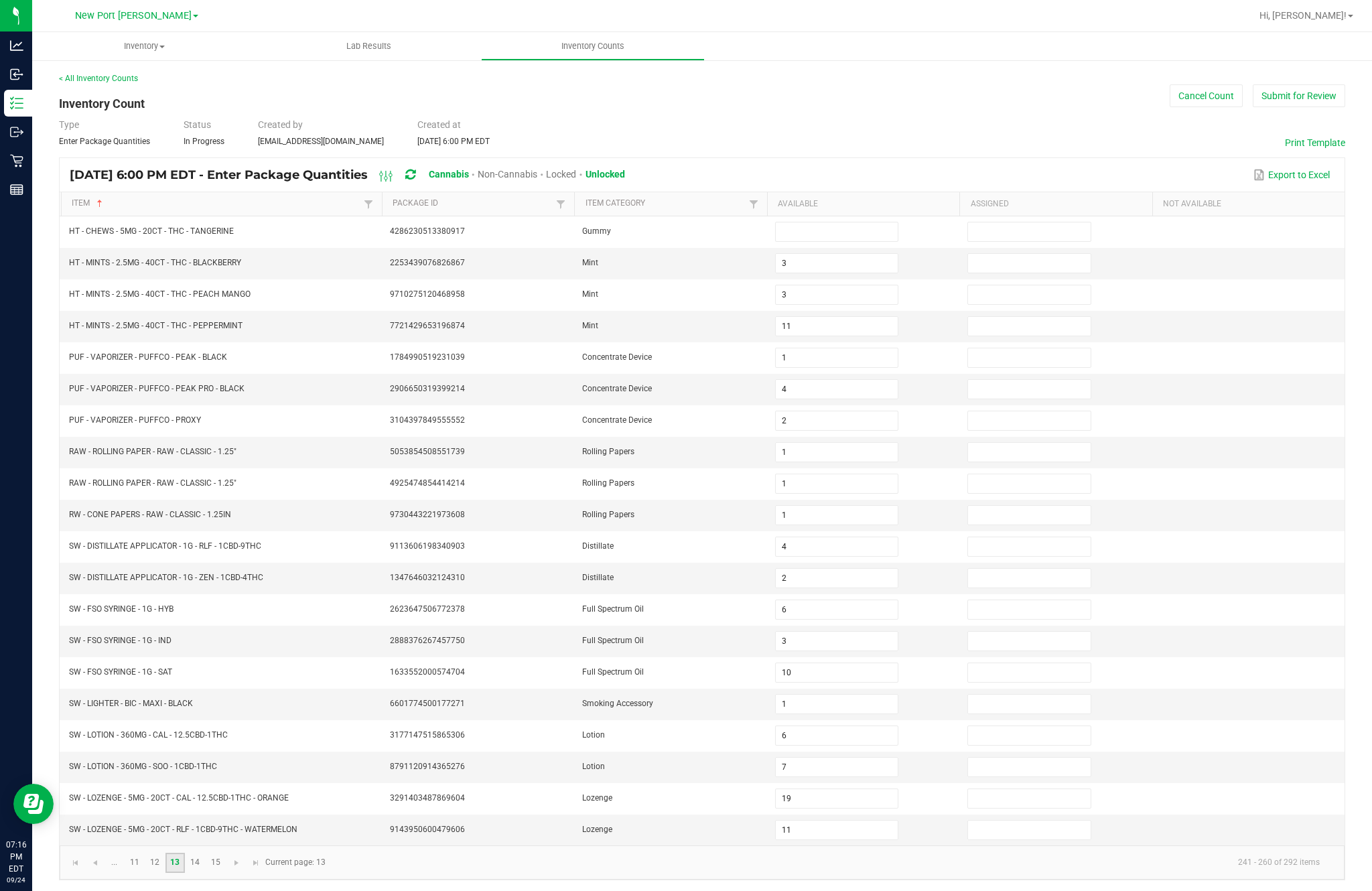
scroll to position [0, 0]
click at [819, 241] on input at bounding box center [836, 232] width 122 height 19
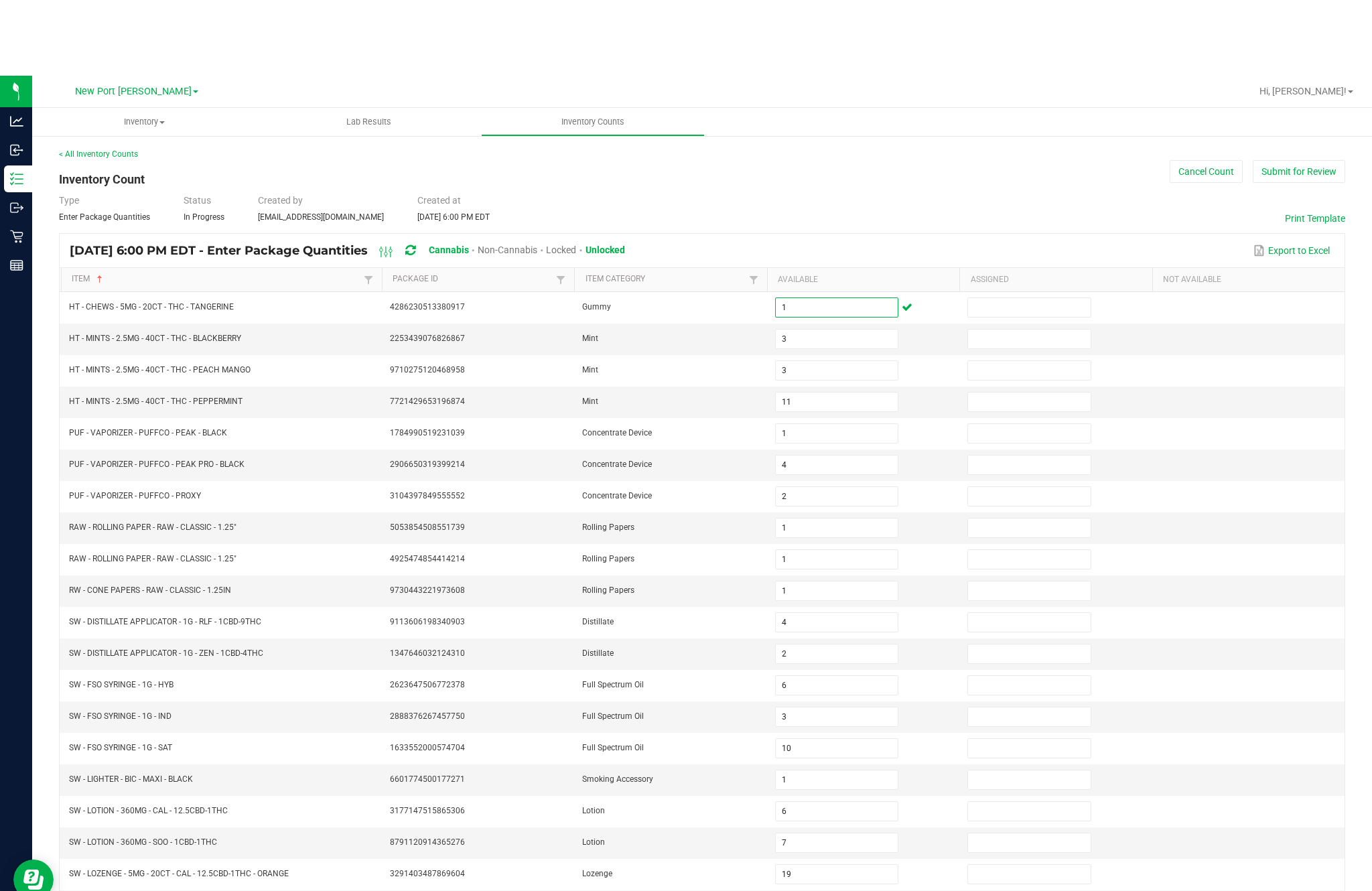
scroll to position [86, 0]
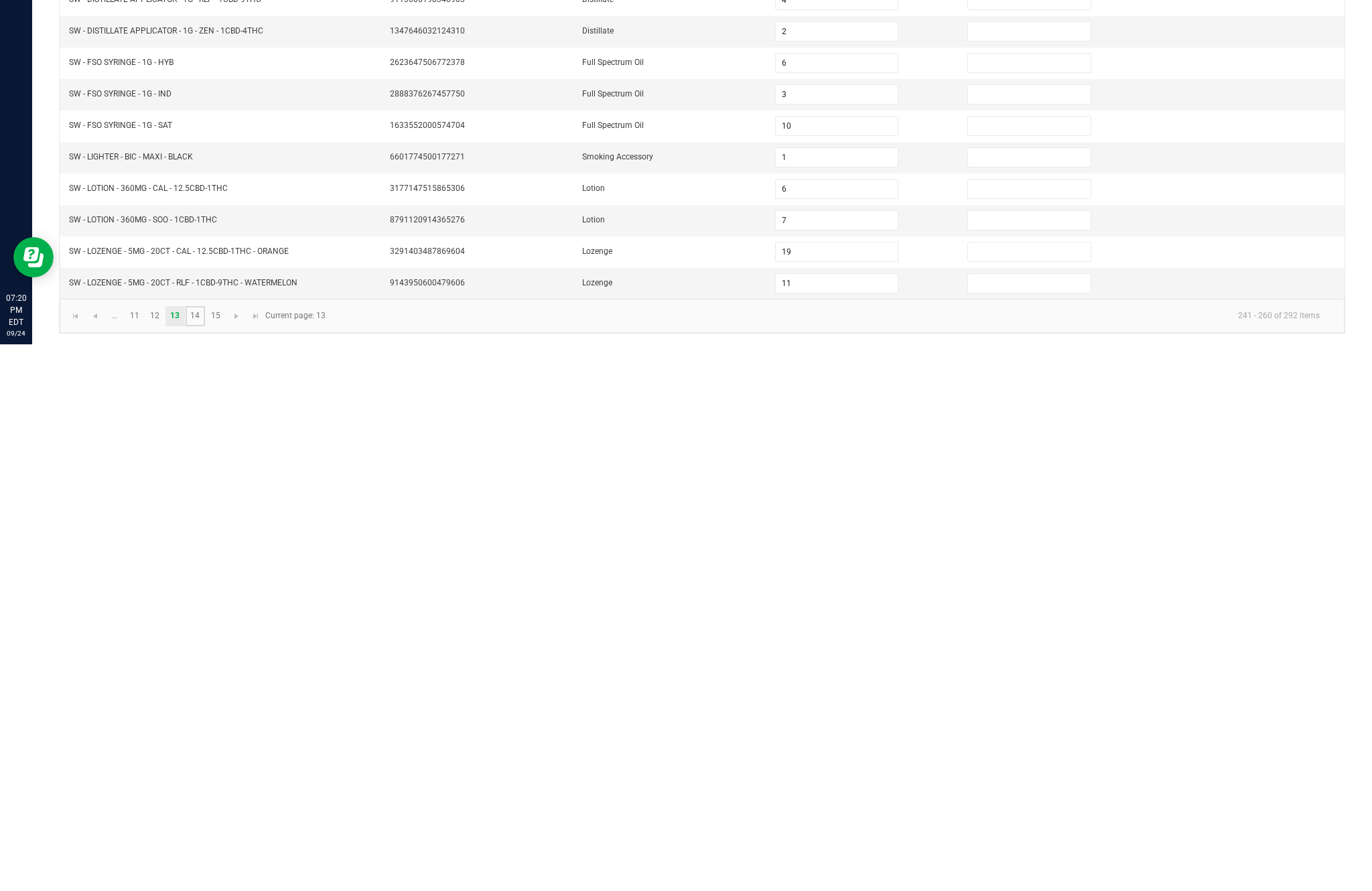
click at [205, 853] on link "14" at bounding box center [196, 863] width 20 height 20
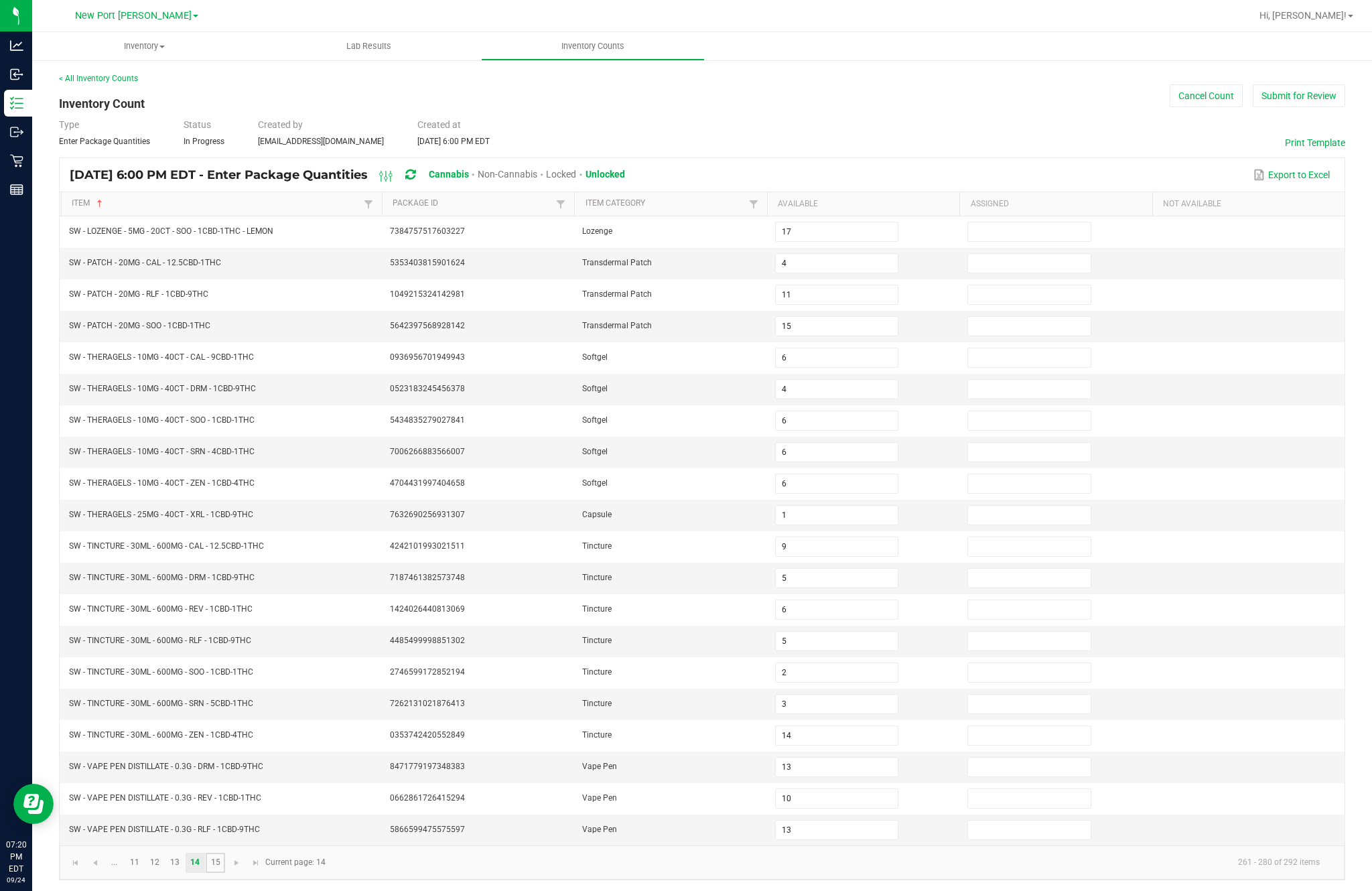
click at [225, 853] on link "15" at bounding box center [215, 863] width 20 height 20
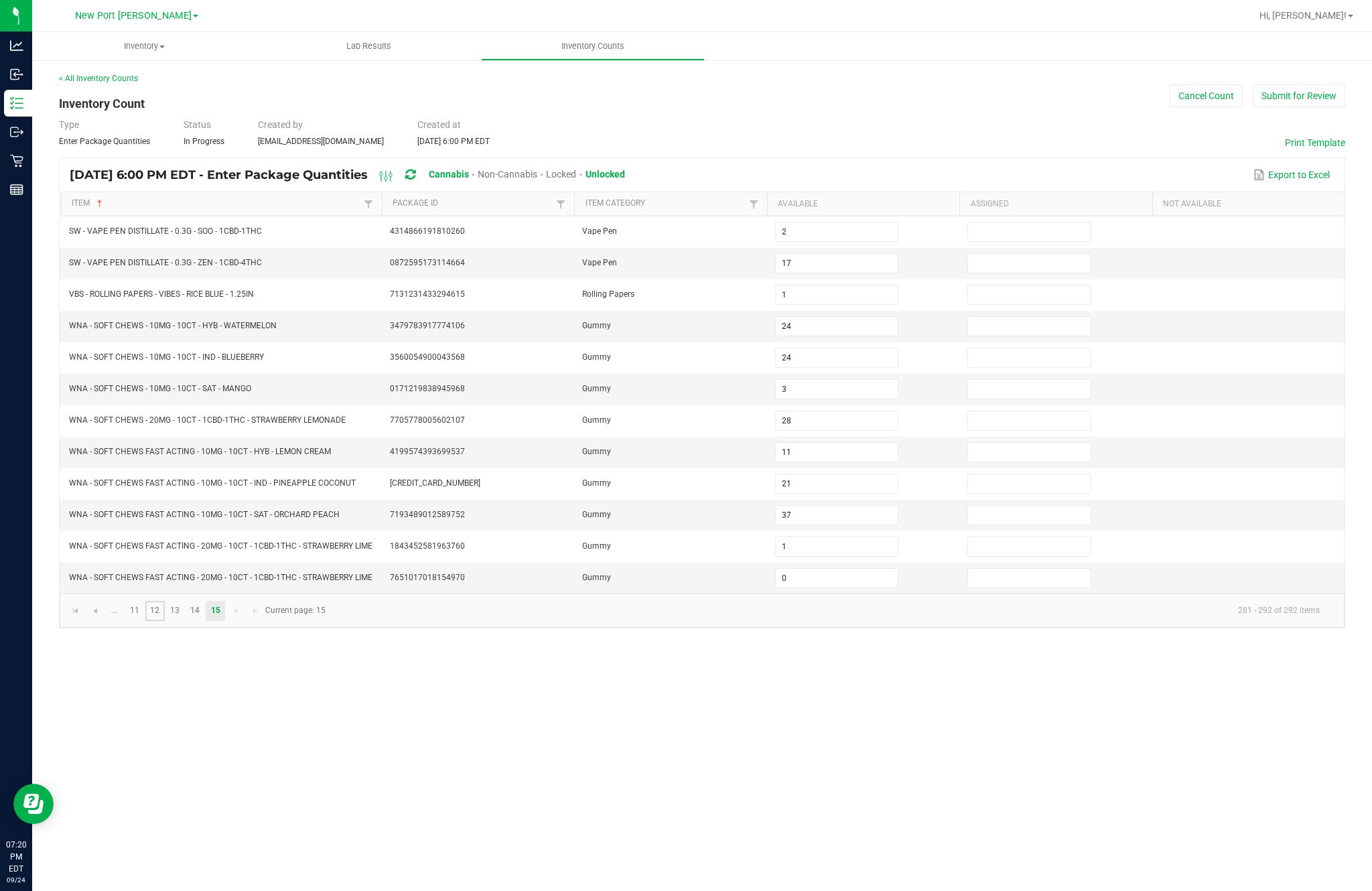
click at [165, 601] on link "12" at bounding box center [155, 611] width 20 height 20
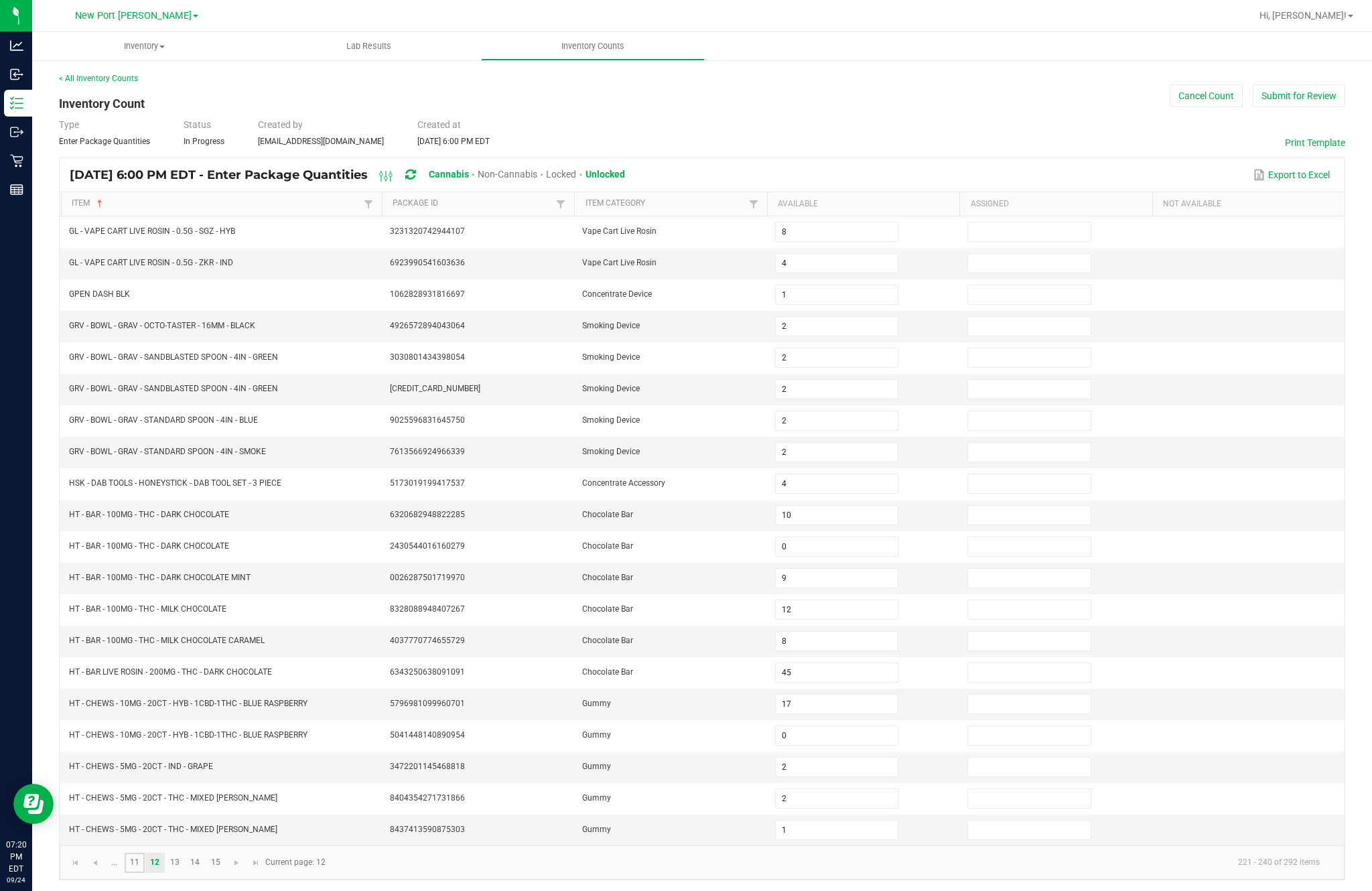
click at [144, 853] on link "11" at bounding box center [134, 863] width 20 height 20
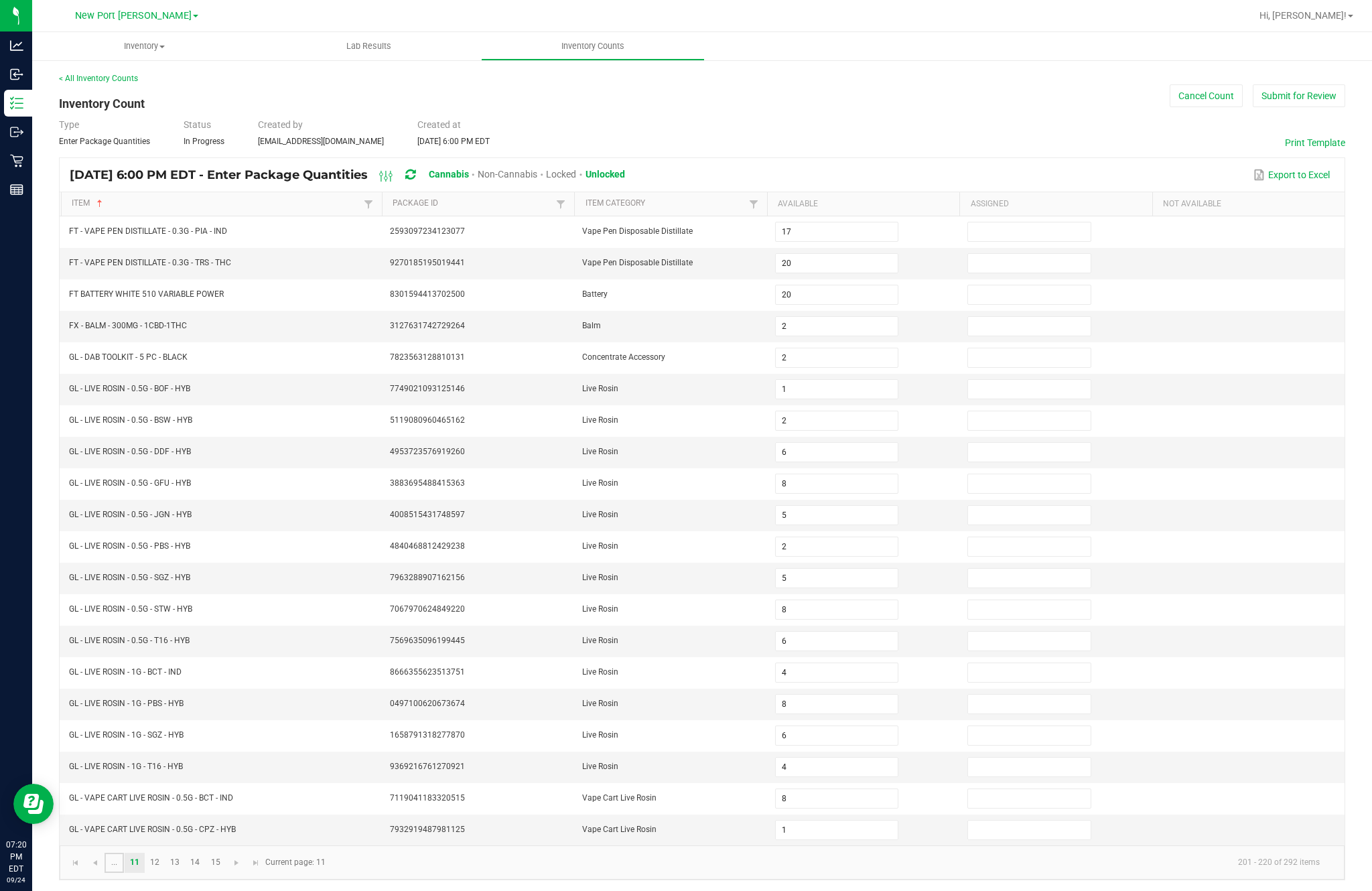
click at [124, 853] on link "..." at bounding box center [115, 863] width 20 height 20
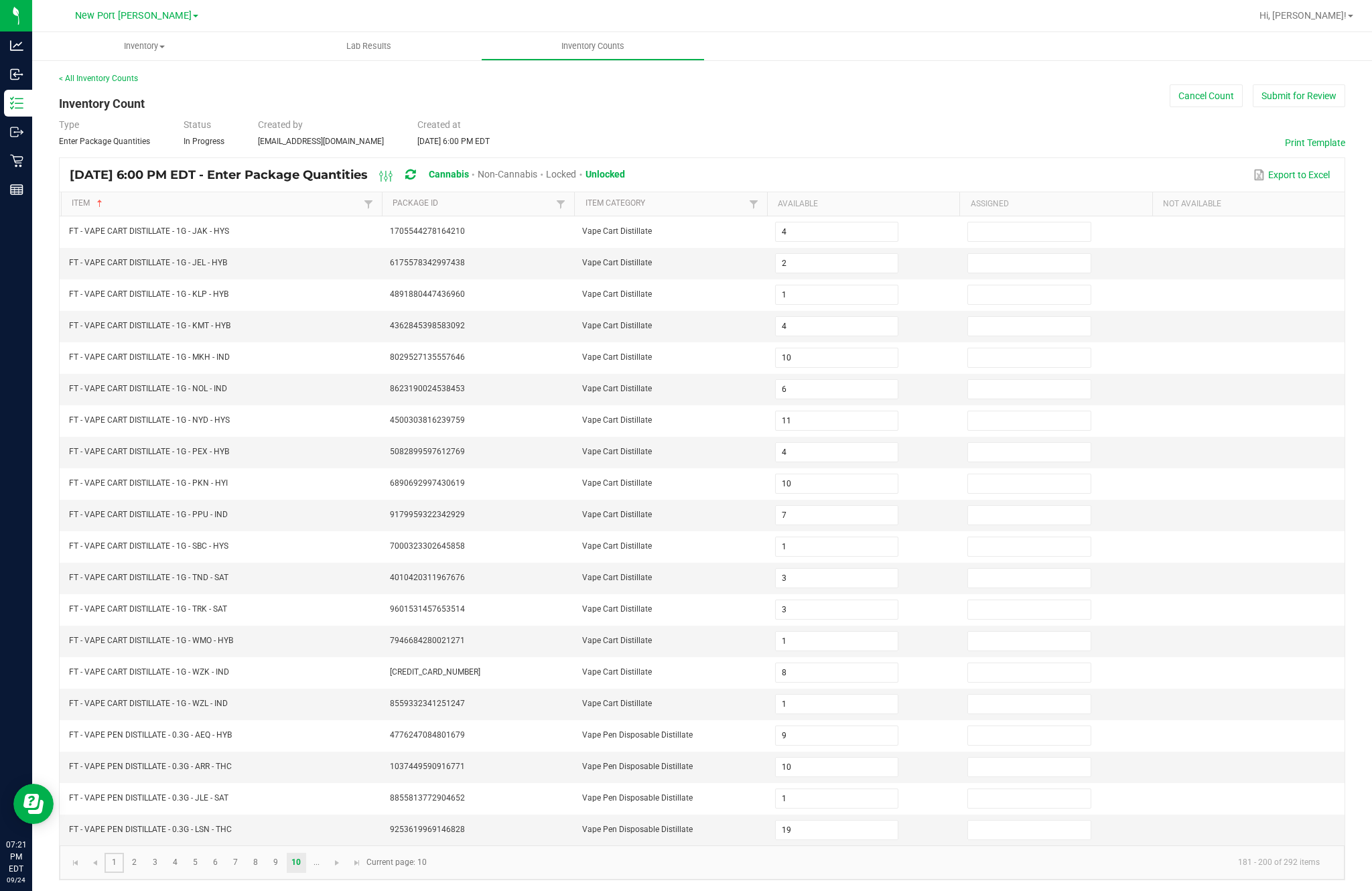
click at [124, 853] on link "1" at bounding box center [115, 863] width 20 height 20
click at [144, 853] on link "2" at bounding box center [134, 863] width 20 height 20
click at [165, 853] on link "3" at bounding box center [155, 863] width 20 height 20
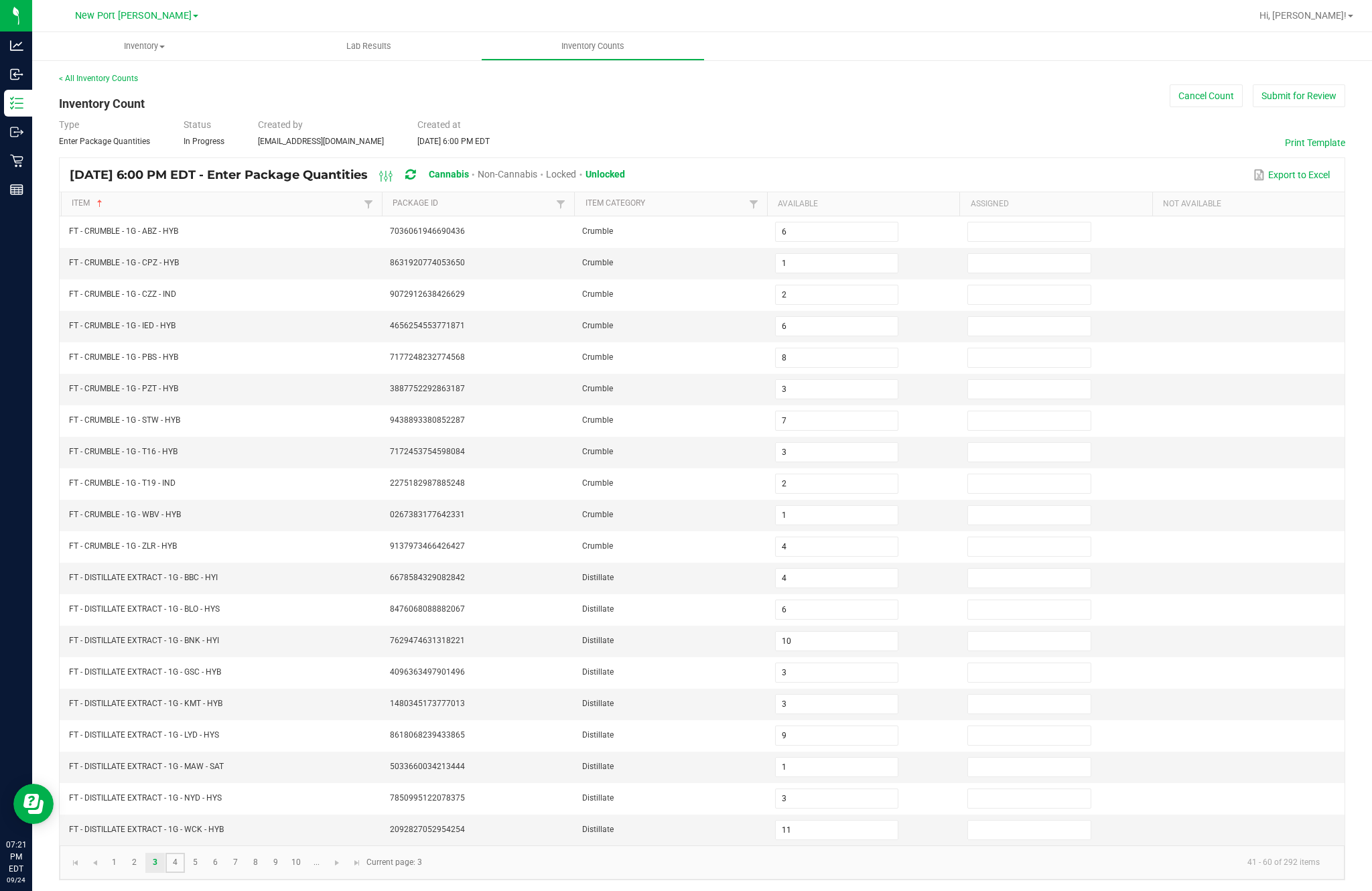
click at [185, 853] on link "4" at bounding box center [175, 863] width 20 height 20
click at [205, 853] on link "5" at bounding box center [196, 863] width 20 height 20
click at [225, 853] on link "6" at bounding box center [215, 863] width 20 height 20
click at [245, 853] on link "7" at bounding box center [236, 863] width 20 height 20
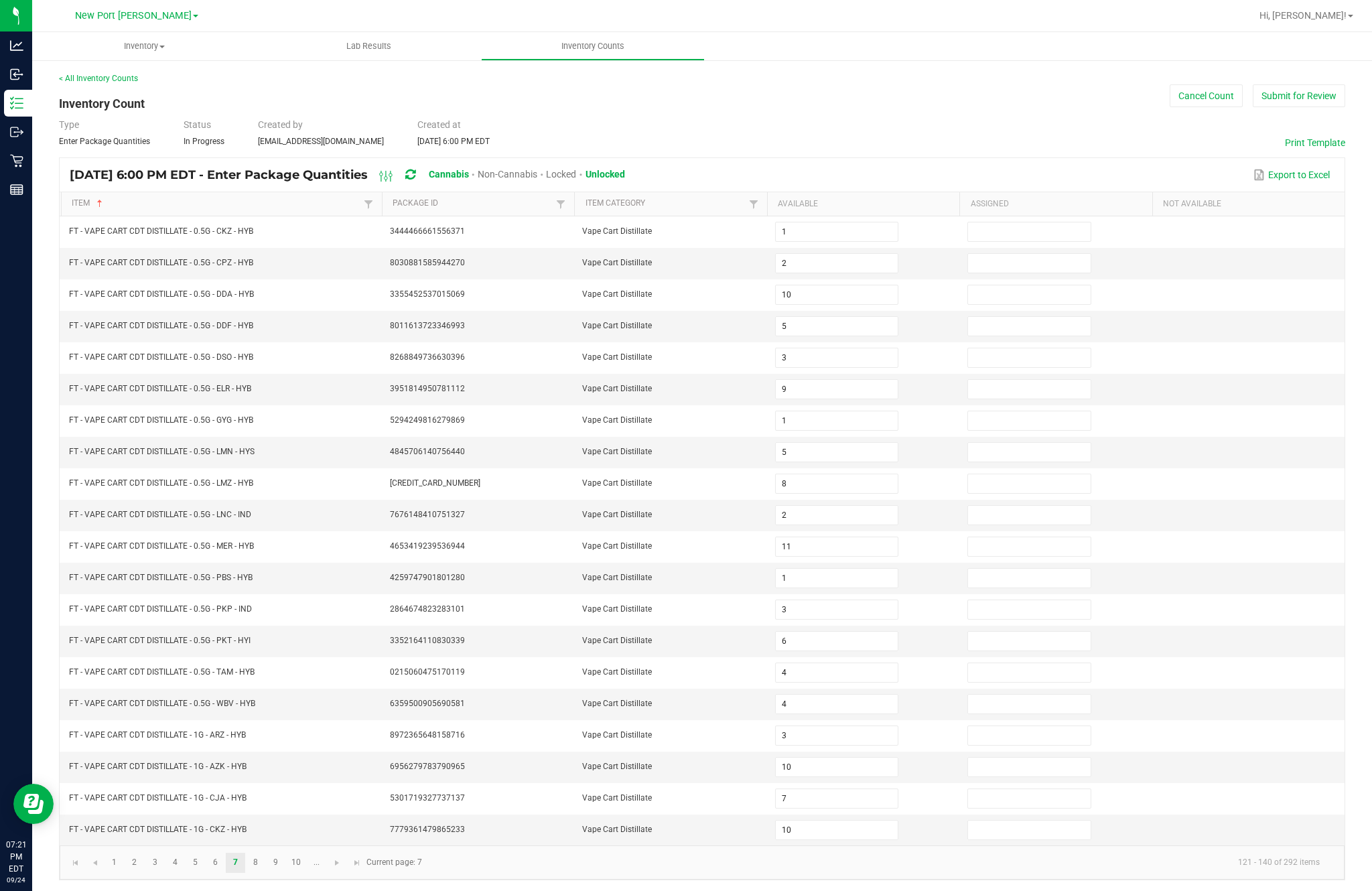
click at [272, 815] on td "FT - VAPE CART CDT DISTILLATE - 1G - CKZ - HYB" at bounding box center [222, 830] width 321 height 31
click at [284, 853] on link "9" at bounding box center [276, 863] width 20 height 20
click at [306, 853] on link "10" at bounding box center [296, 863] width 20 height 20
click at [326, 853] on link "..." at bounding box center [317, 863] width 20 height 20
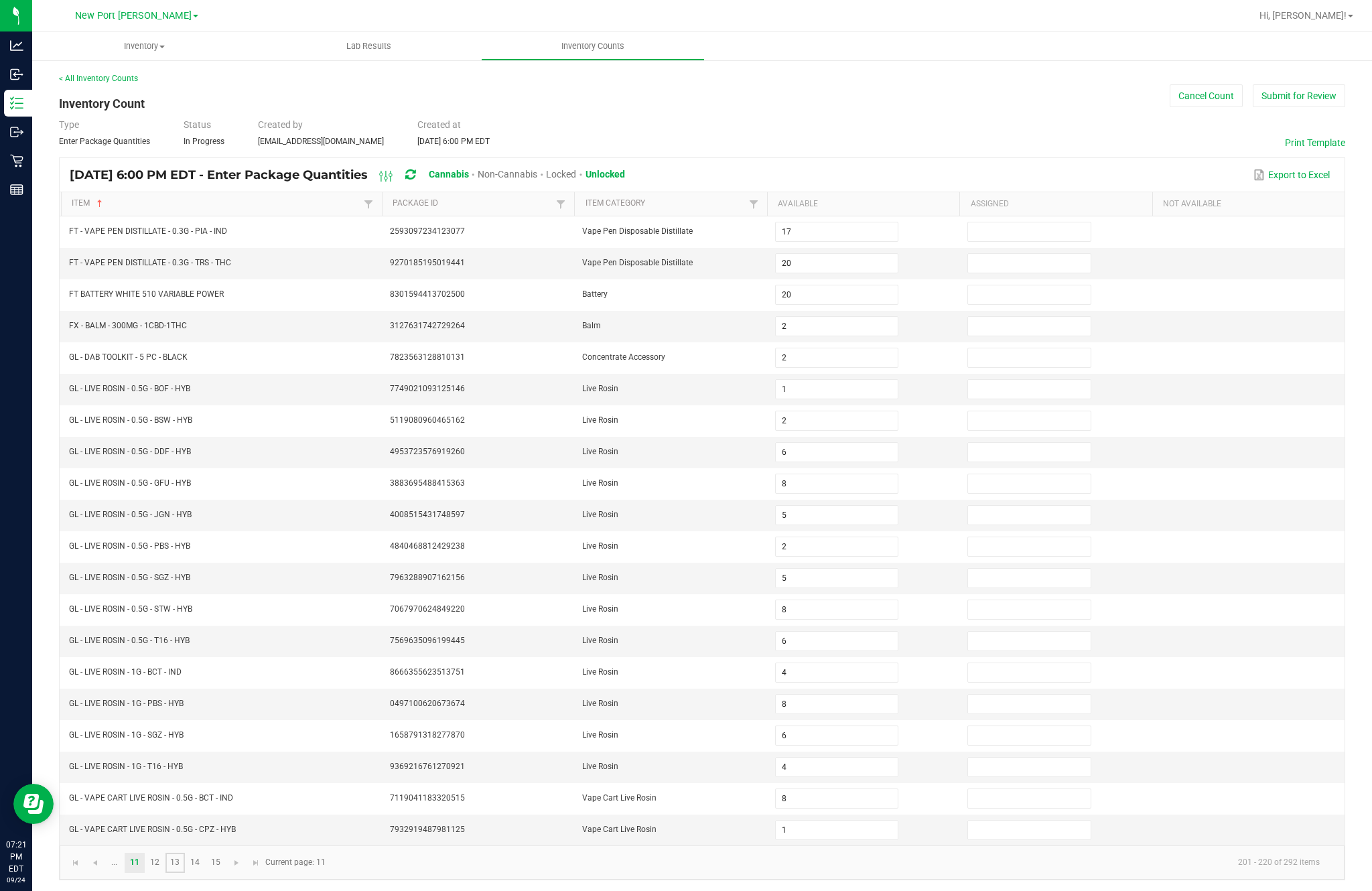
click at [182, 853] on link "13" at bounding box center [175, 863] width 20 height 20
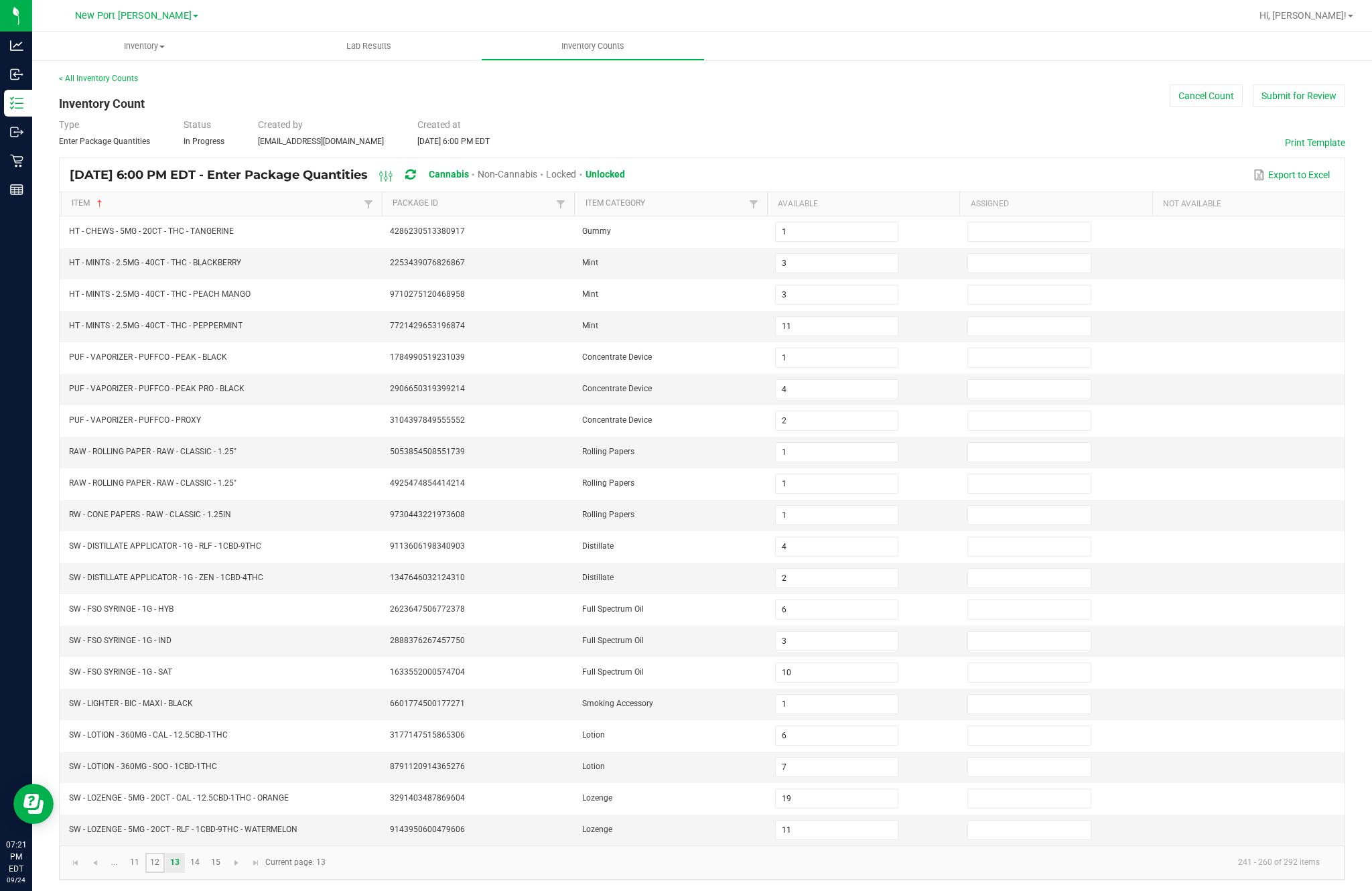
click at [165, 853] on link "12" at bounding box center [155, 863] width 20 height 20
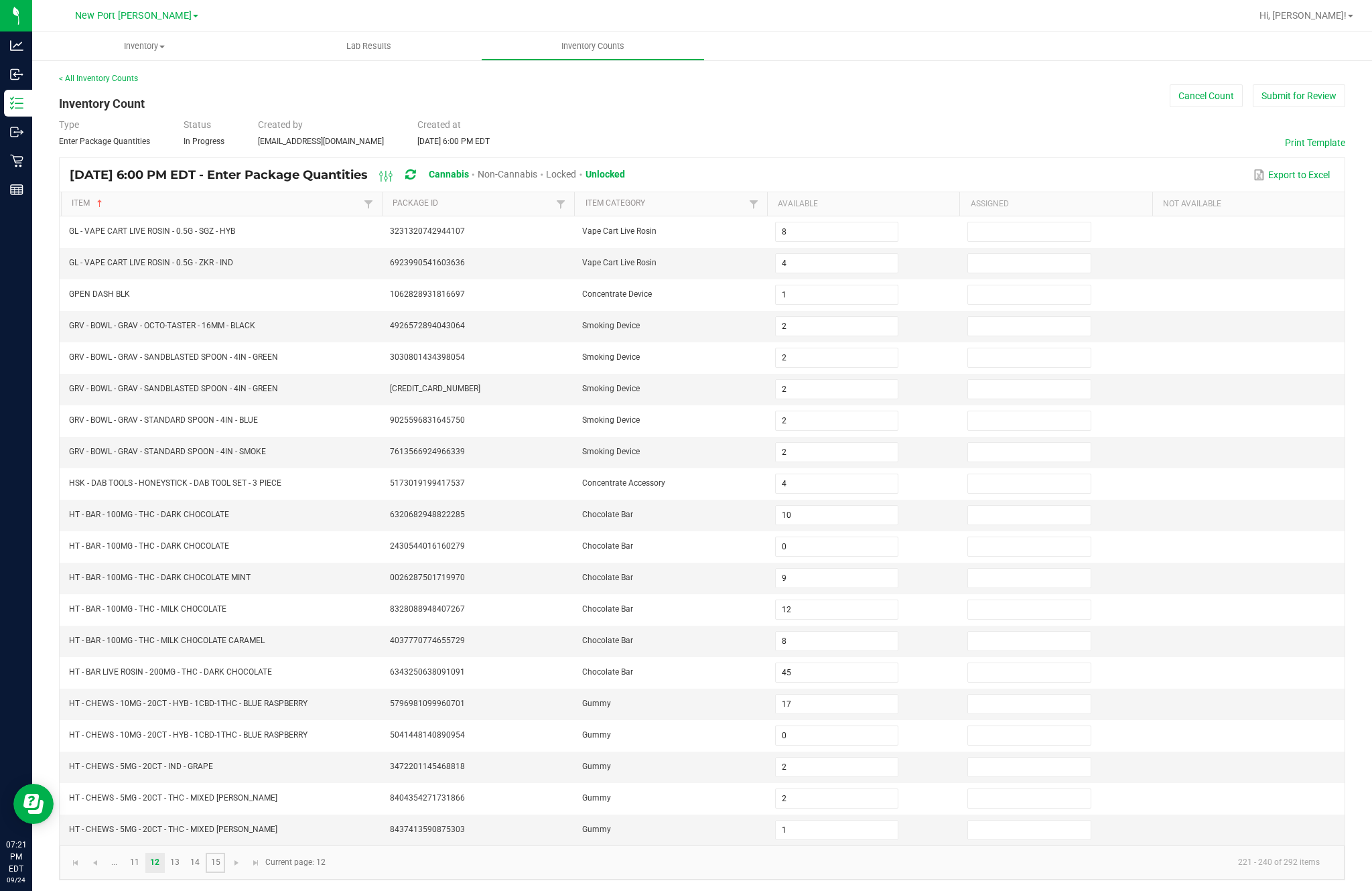
click at [225, 853] on link "15" at bounding box center [215, 863] width 20 height 20
